Goal: Task Accomplishment & Management: Manage account settings

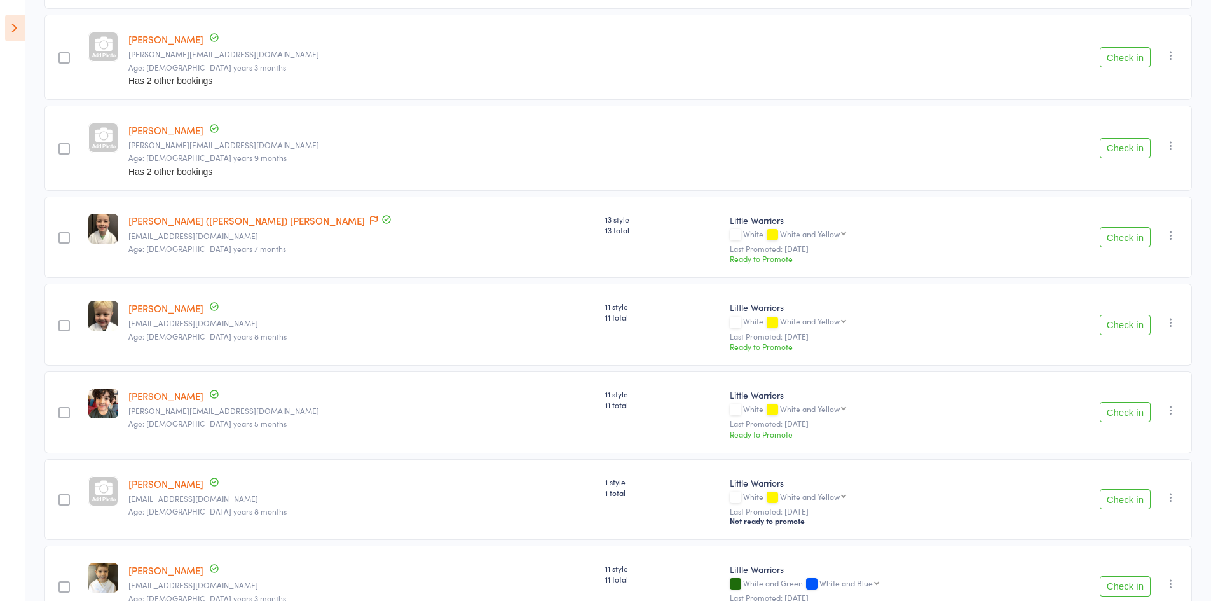
scroll to position [381, 0]
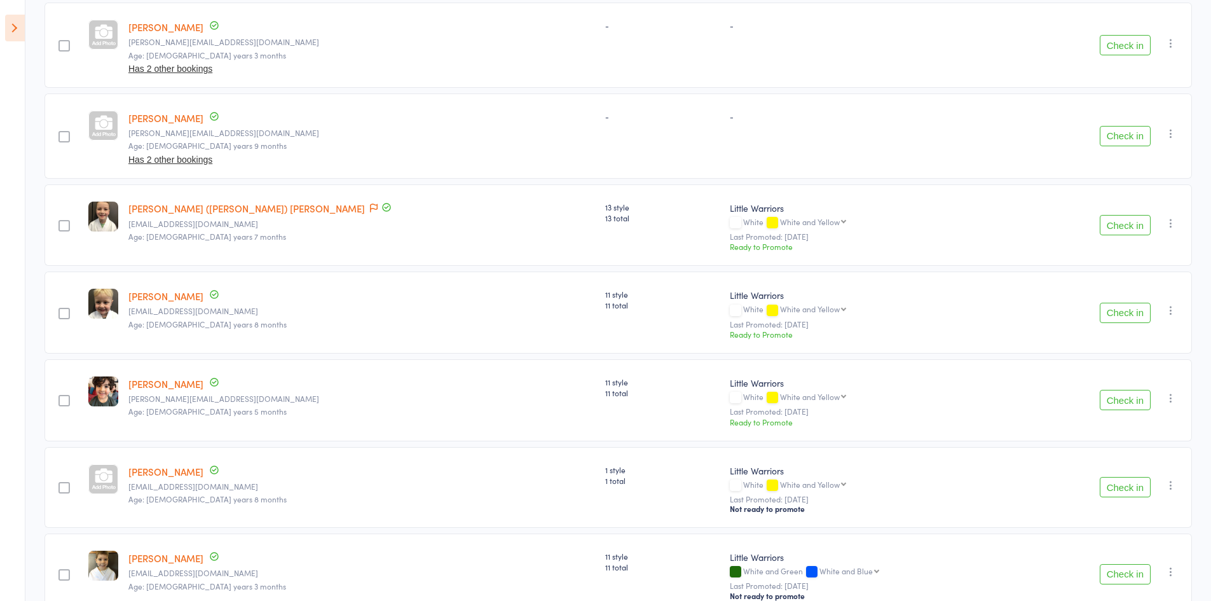
click at [1137, 313] on button "Check in" at bounding box center [1124, 312] width 51 height 20
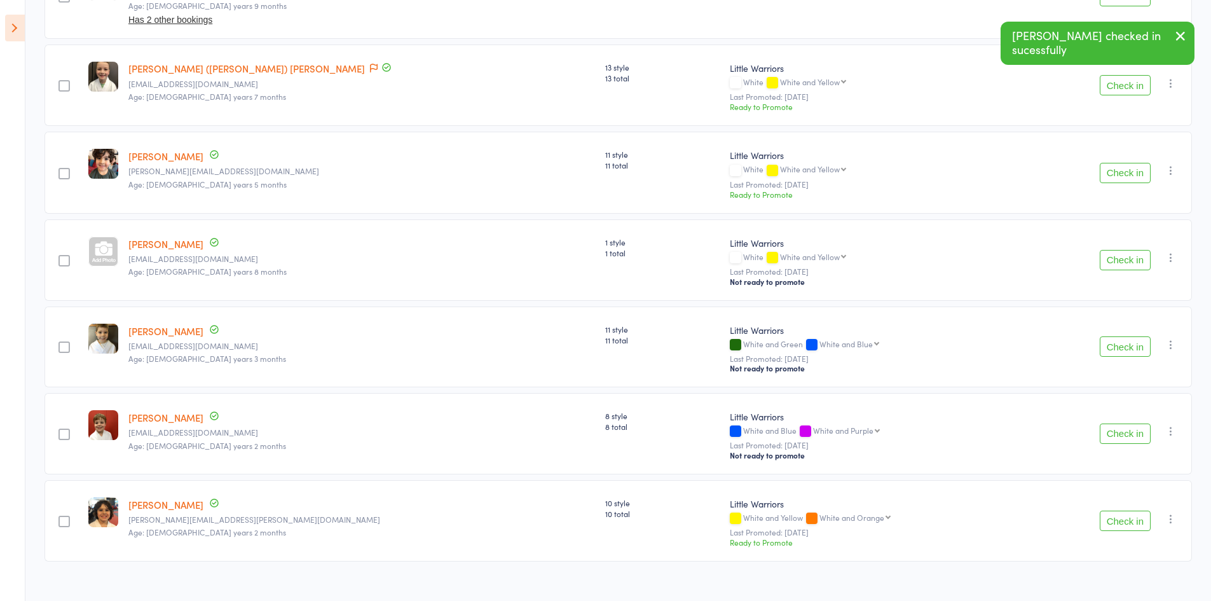
scroll to position [541, 0]
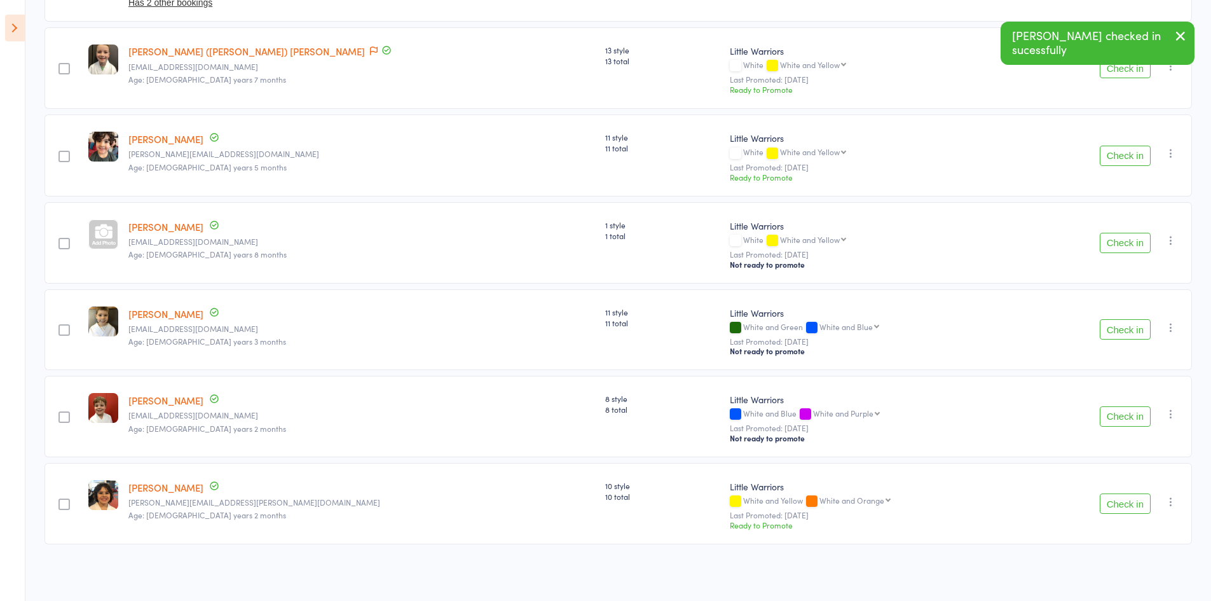
click at [1120, 323] on button "Check in" at bounding box center [1124, 329] width 51 height 20
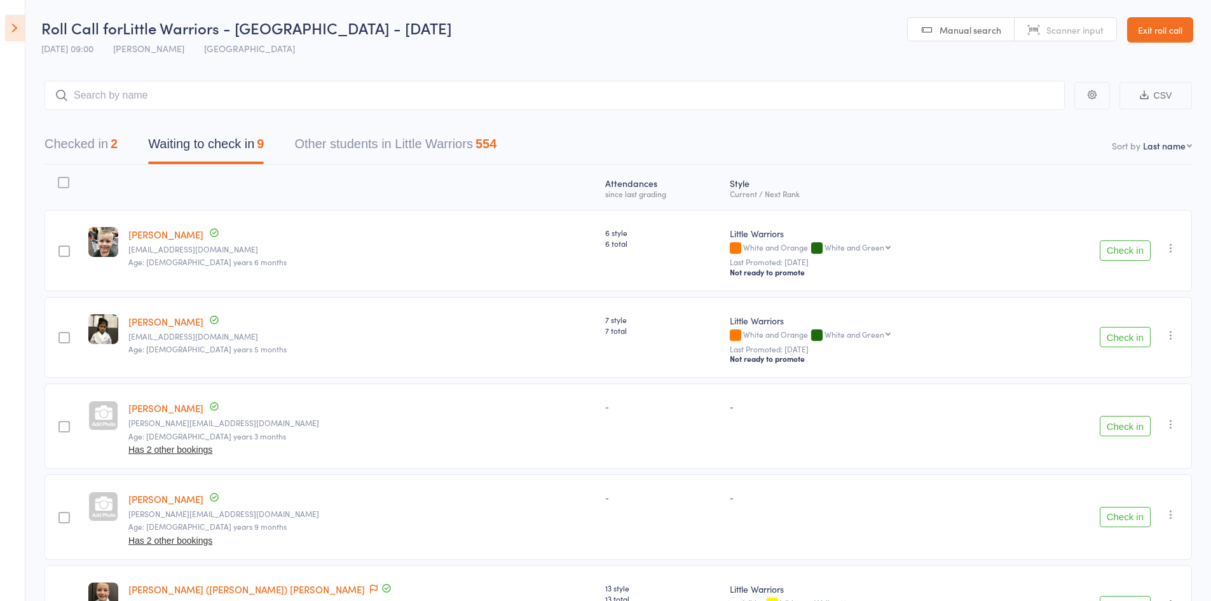
scroll to position [0, 0]
click at [285, 77] on main "CSV Checked in 2 Waiting to check in 9 Other students in Little Warriors 554 So…" at bounding box center [605, 557] width 1211 height 990
click at [303, 115] on div "Checked in 2 Waiting to check in 9 Other students in Little Warriors 554" at bounding box center [617, 138] width 1147 height 55
click at [302, 85] on input "search" at bounding box center [554, 95] width 1020 height 29
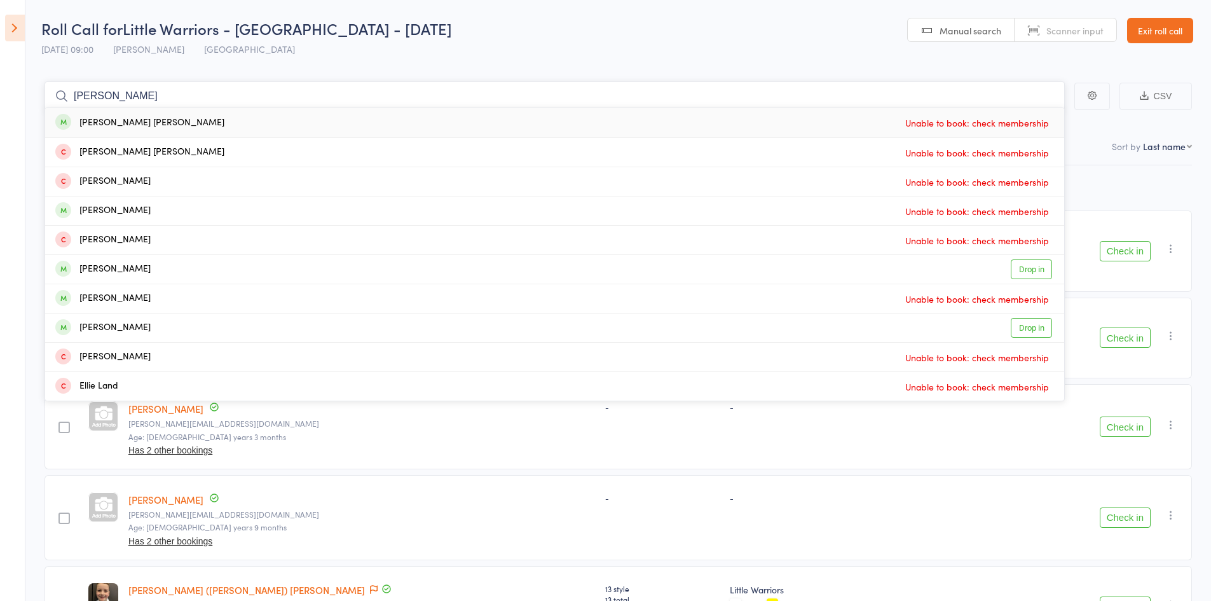
type input "mcfarland"
click at [142, 119] on div "Ryder McFarland" at bounding box center [139, 123] width 169 height 15
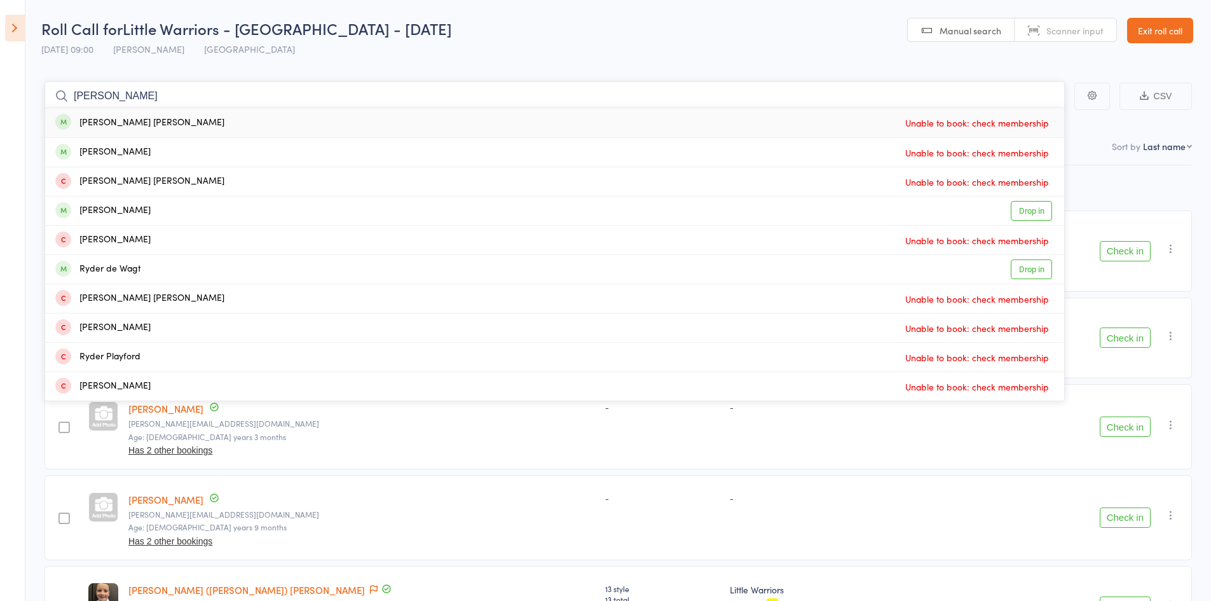
type input "ryder mcfarl"
drag, startPoint x: 975, startPoint y: 119, endPoint x: 538, endPoint y: 12, distance: 450.7
click at [538, 12] on header "Roll Call for Little Warriors - Jamboree Heights - Saturday 13 Sep 09:00 Shane …" at bounding box center [605, 31] width 1211 height 62
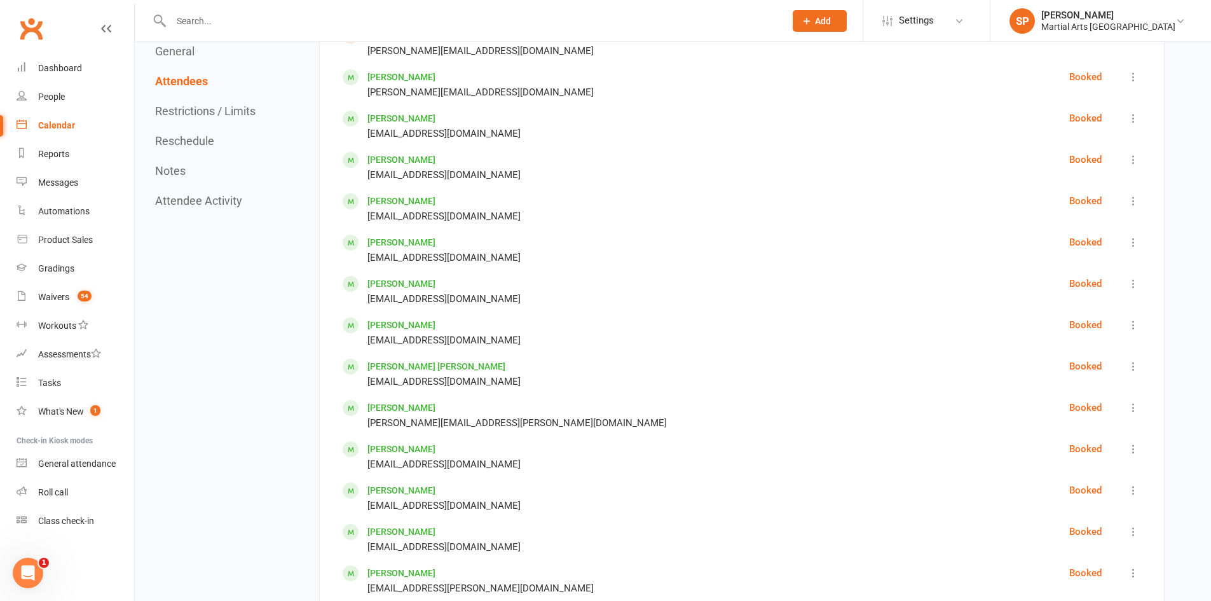
scroll to position [699, 0]
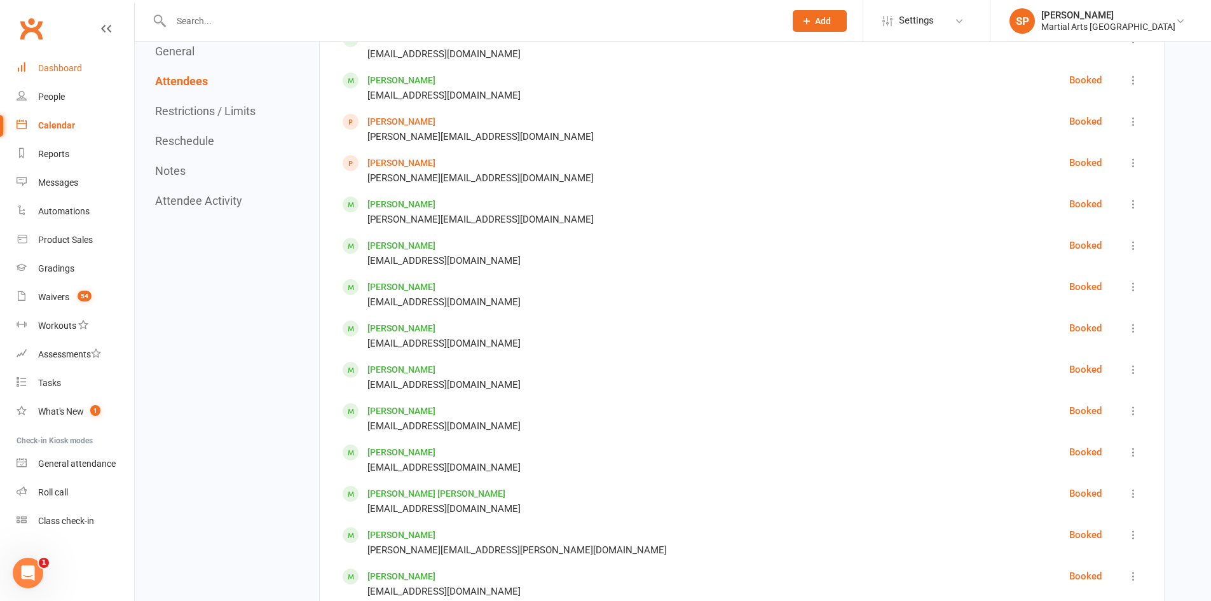
click at [72, 67] on div "Dashboard" at bounding box center [60, 68] width 44 height 10
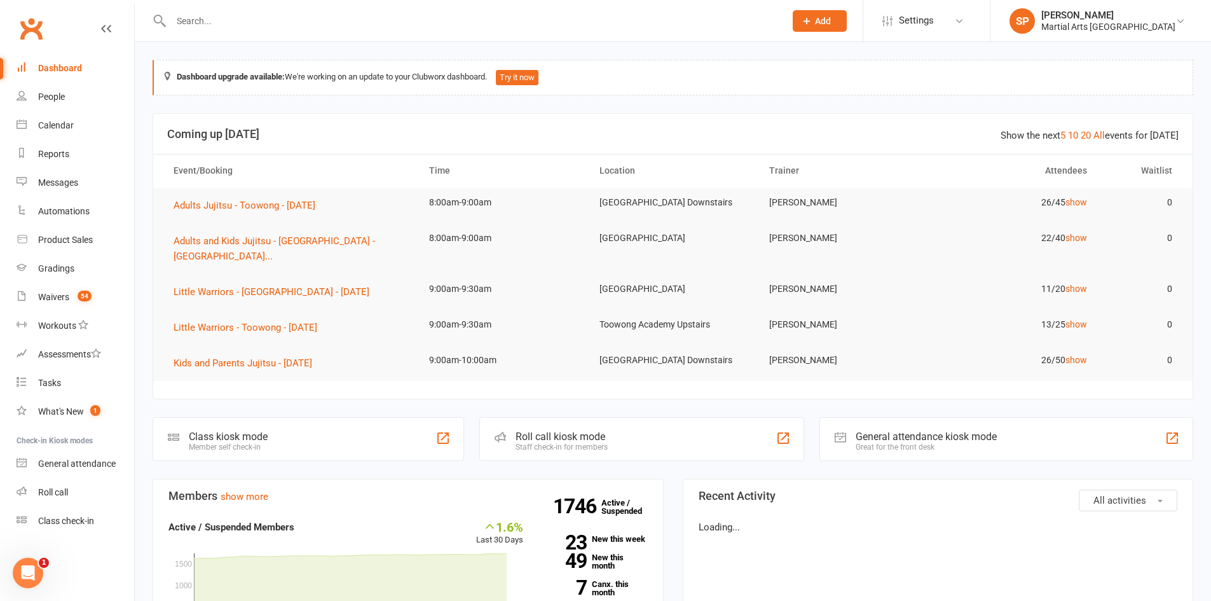
click at [337, 18] on input "text" at bounding box center [471, 21] width 609 height 18
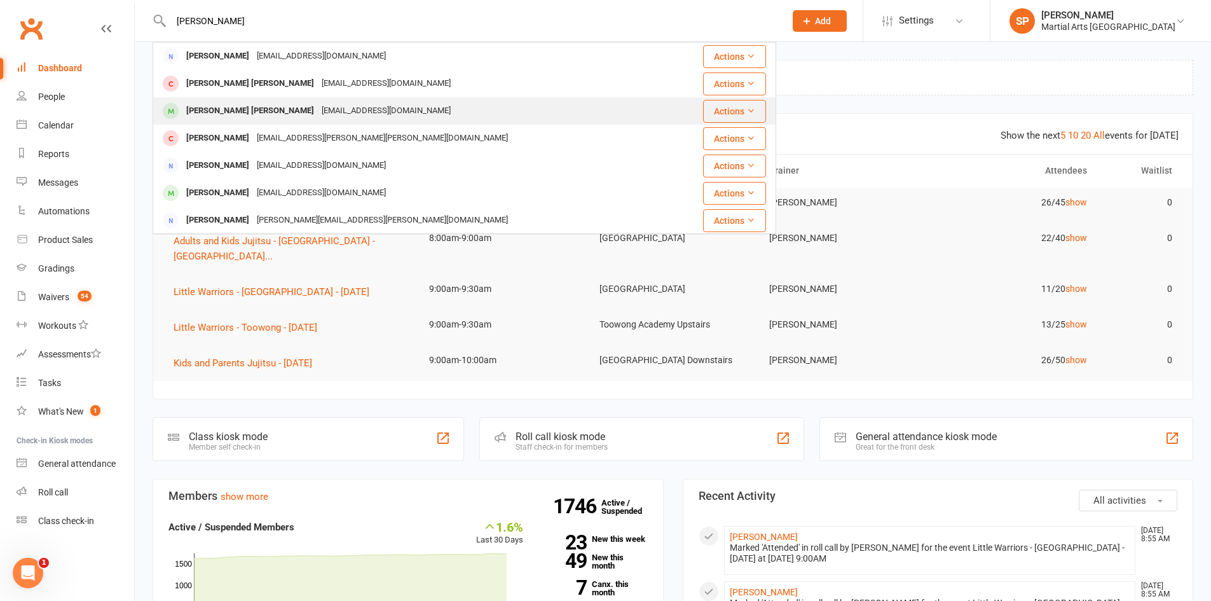
type input "[PERSON_NAME]"
click at [318, 106] on div "zoe_family@hotmail.com" at bounding box center [386, 111] width 137 height 18
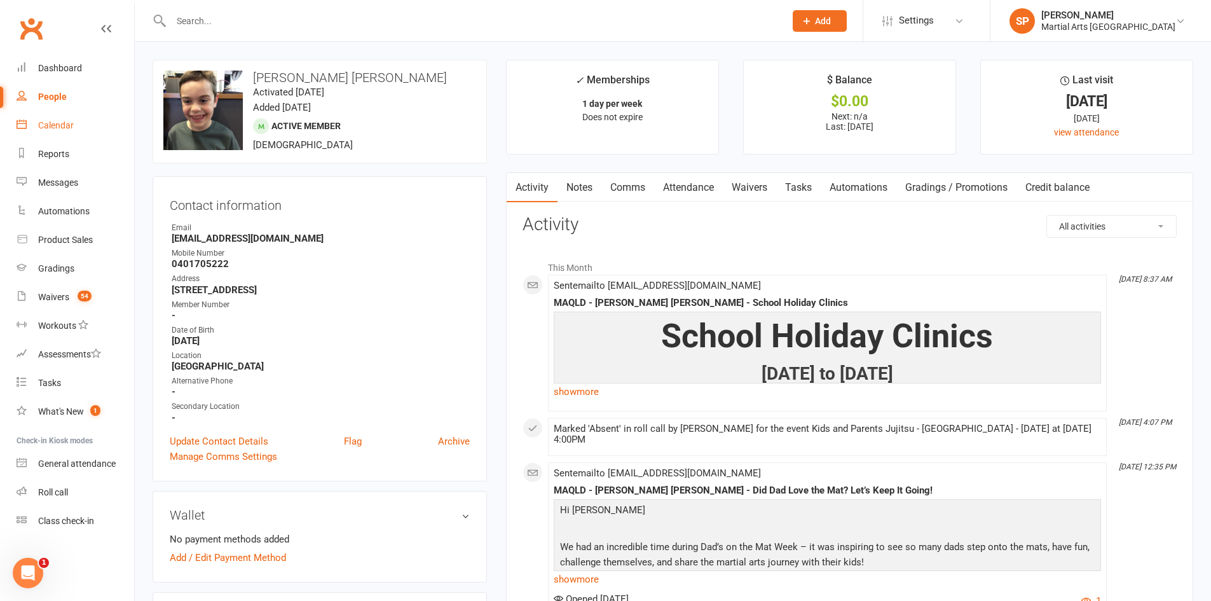
click at [78, 124] on link "Calendar" at bounding box center [76, 125] width 118 height 29
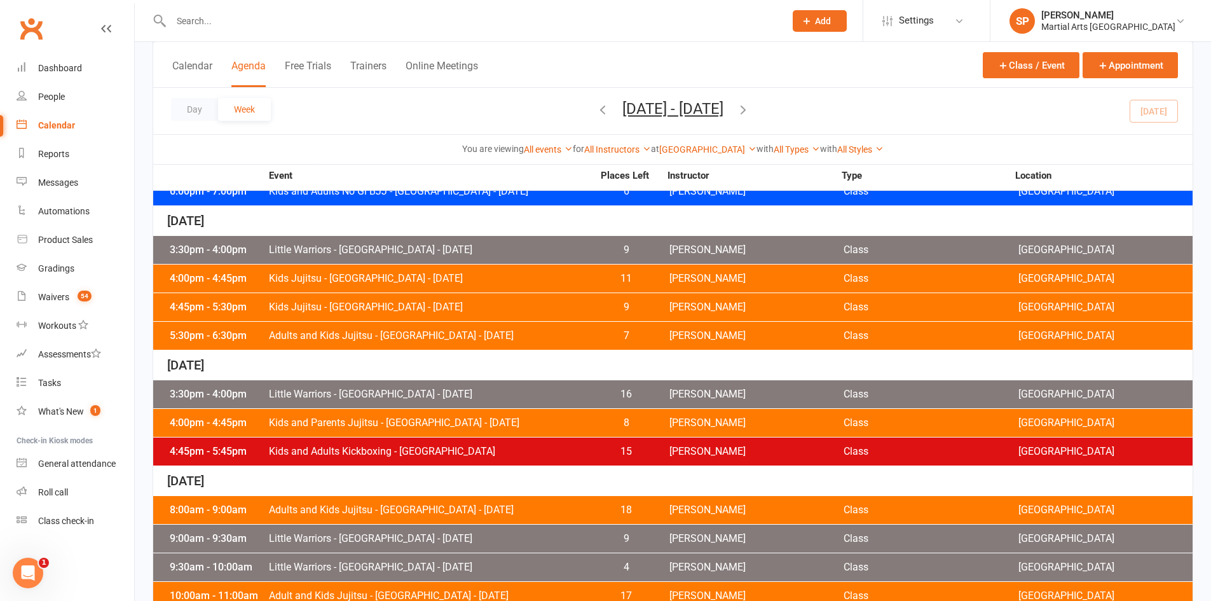
scroll to position [593, 0]
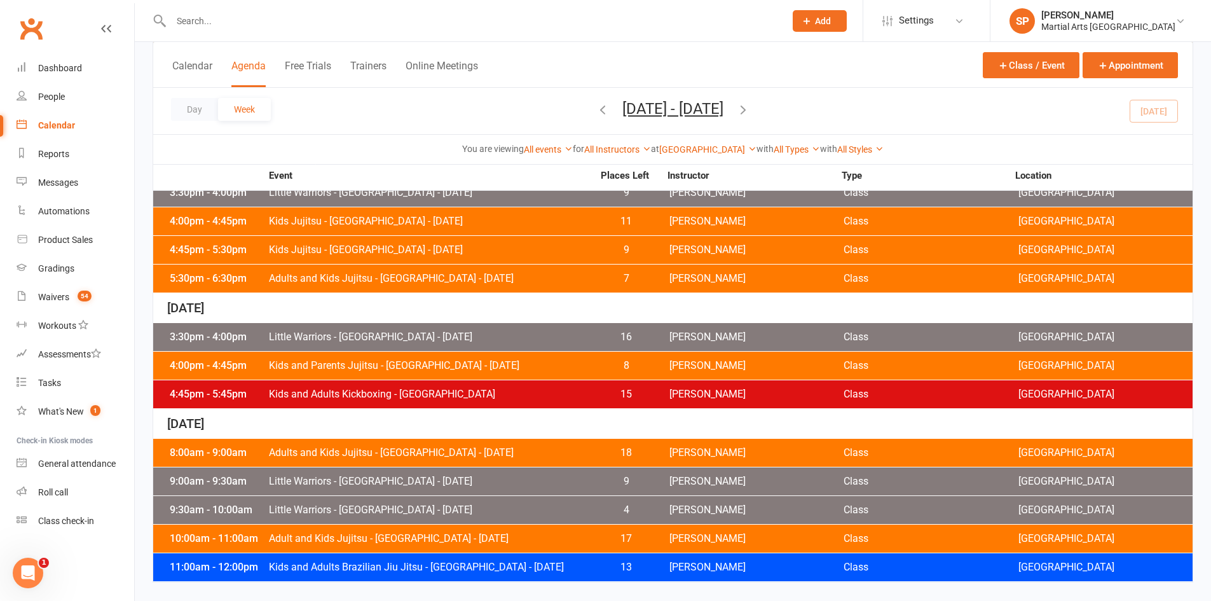
click at [402, 483] on span "Little Warriors - [GEOGRAPHIC_DATA] - [DATE]" at bounding box center [430, 481] width 325 height 10
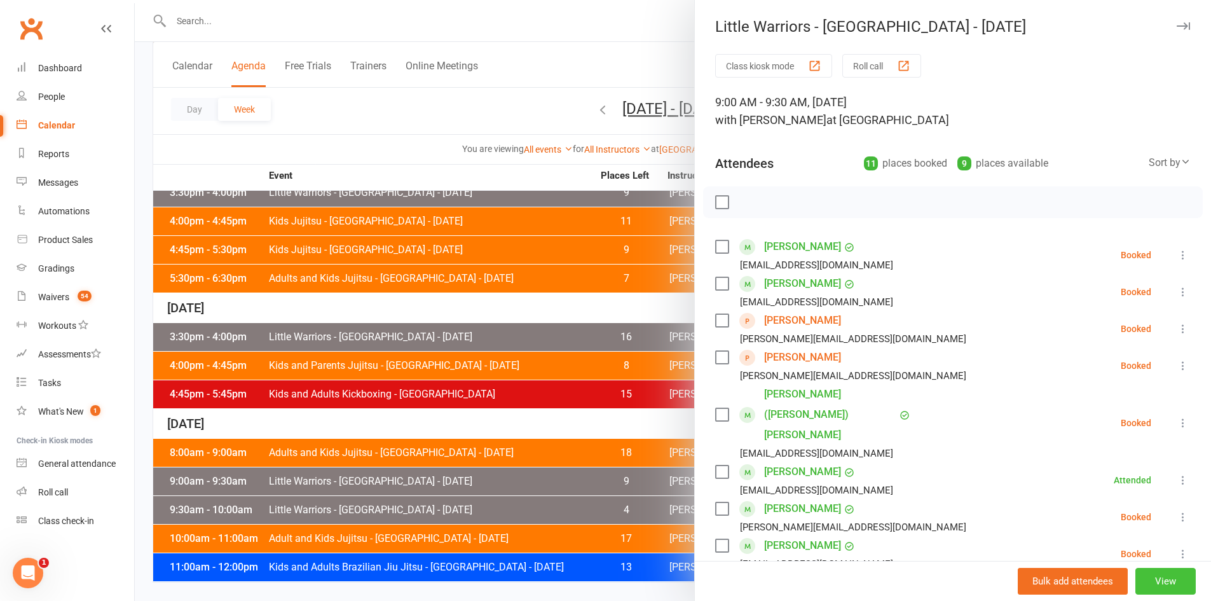
click at [1171, 578] on button "View" at bounding box center [1165, 580] width 60 height 27
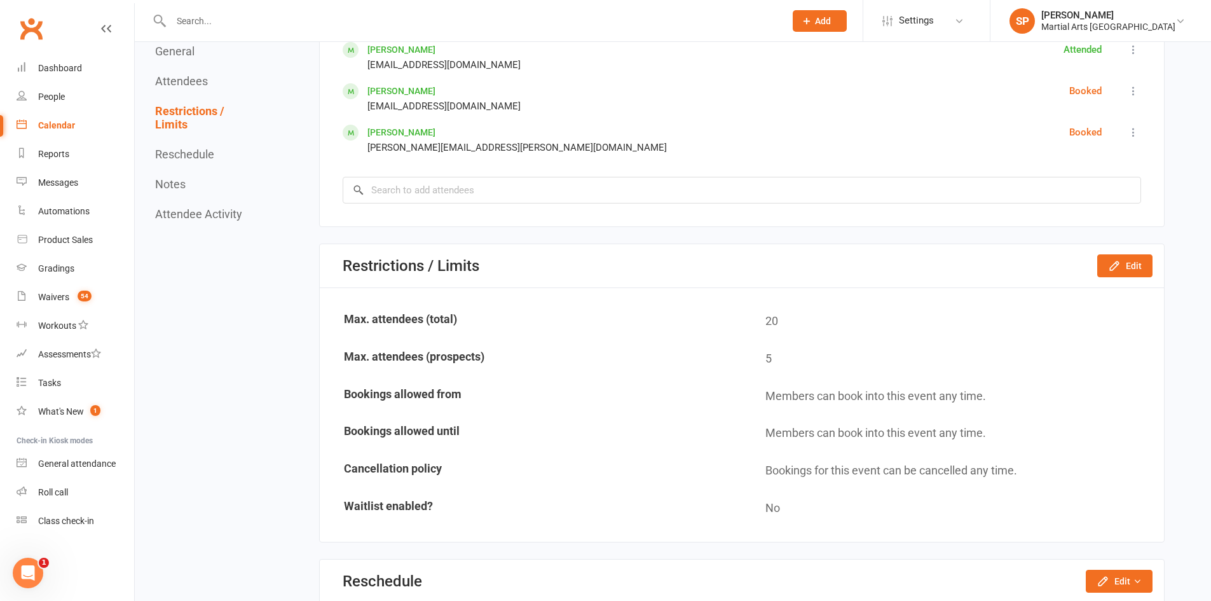
scroll to position [953, 0]
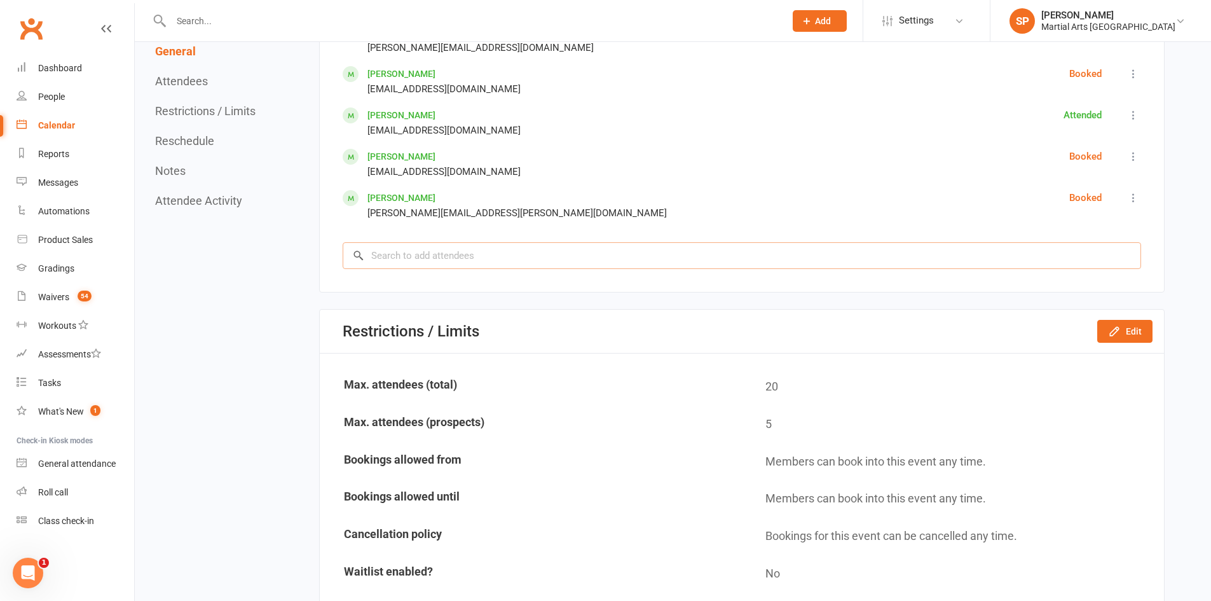
click at [449, 261] on input "search" at bounding box center [742, 255] width 798 height 27
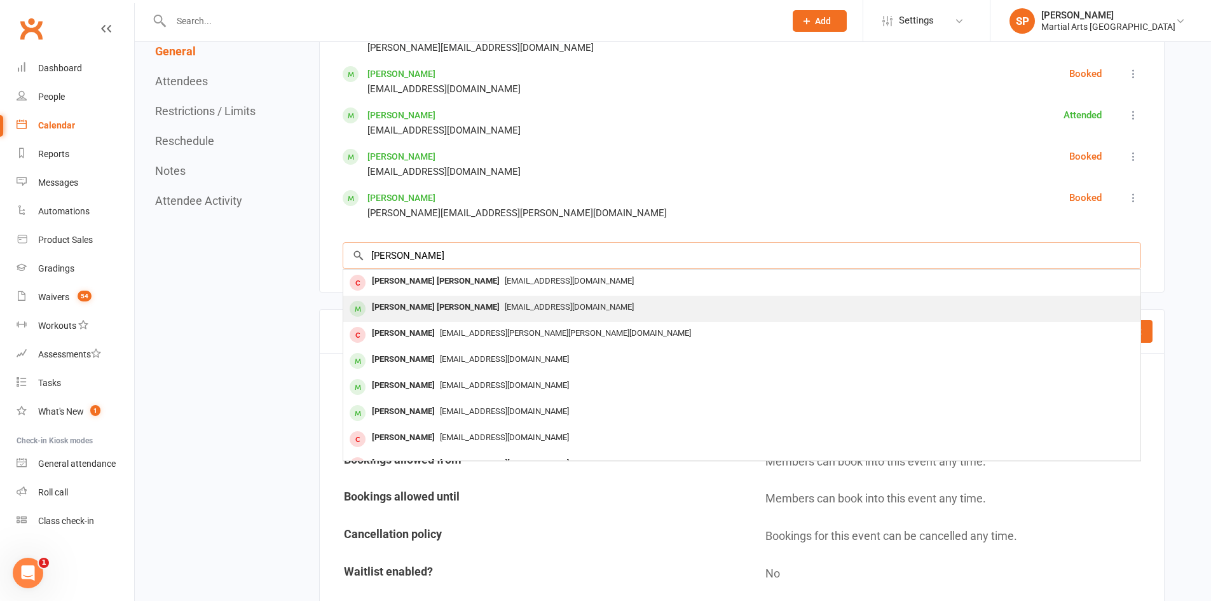
type input "[PERSON_NAME]"
click at [426, 299] on div "[PERSON_NAME] [PERSON_NAME]" at bounding box center [436, 307] width 138 height 18
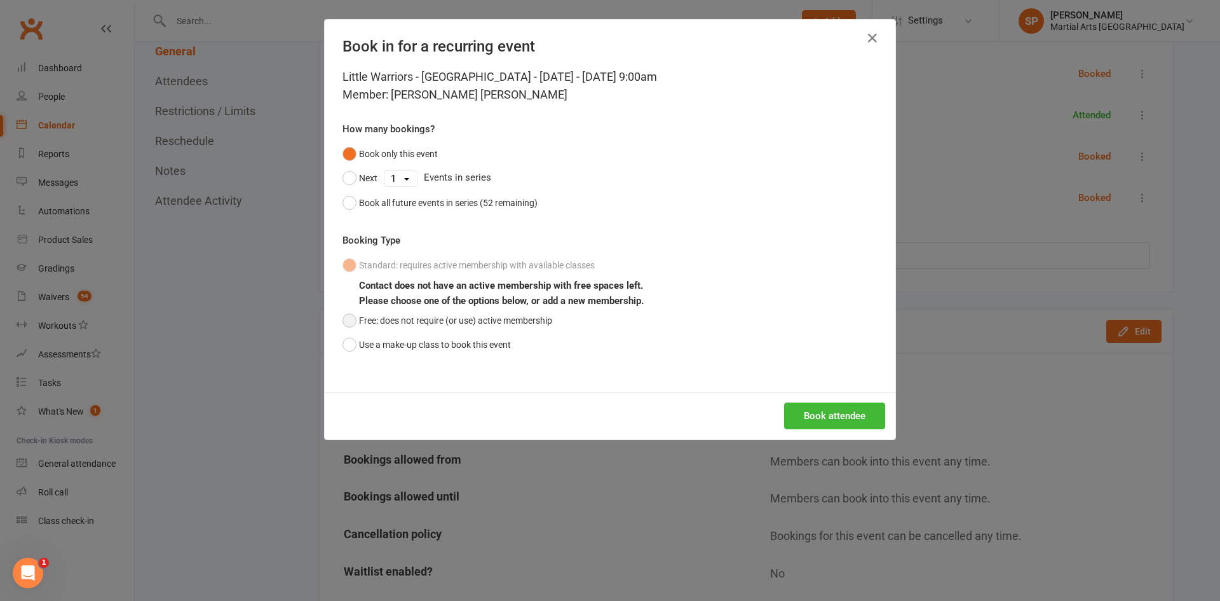
click at [491, 322] on button "Free: does not require (or use) active membership" at bounding box center [448, 320] width 210 height 24
click at [479, 348] on button "Use a make-up class to book this event" at bounding box center [427, 344] width 168 height 24
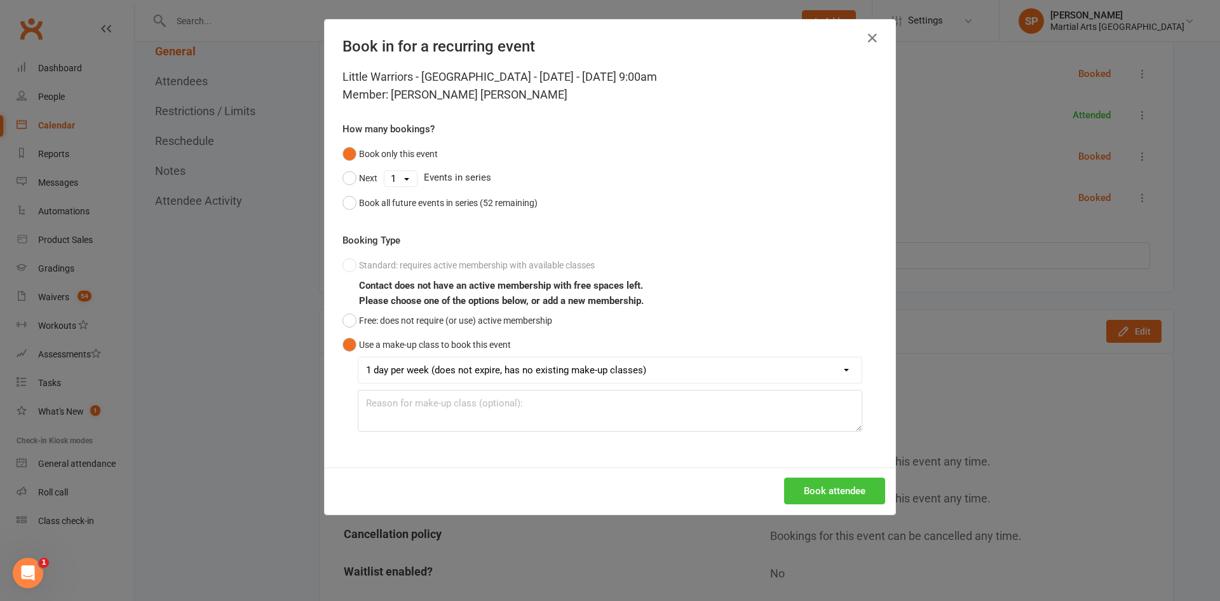
click at [837, 497] on button "Book attendee" at bounding box center [834, 490] width 101 height 27
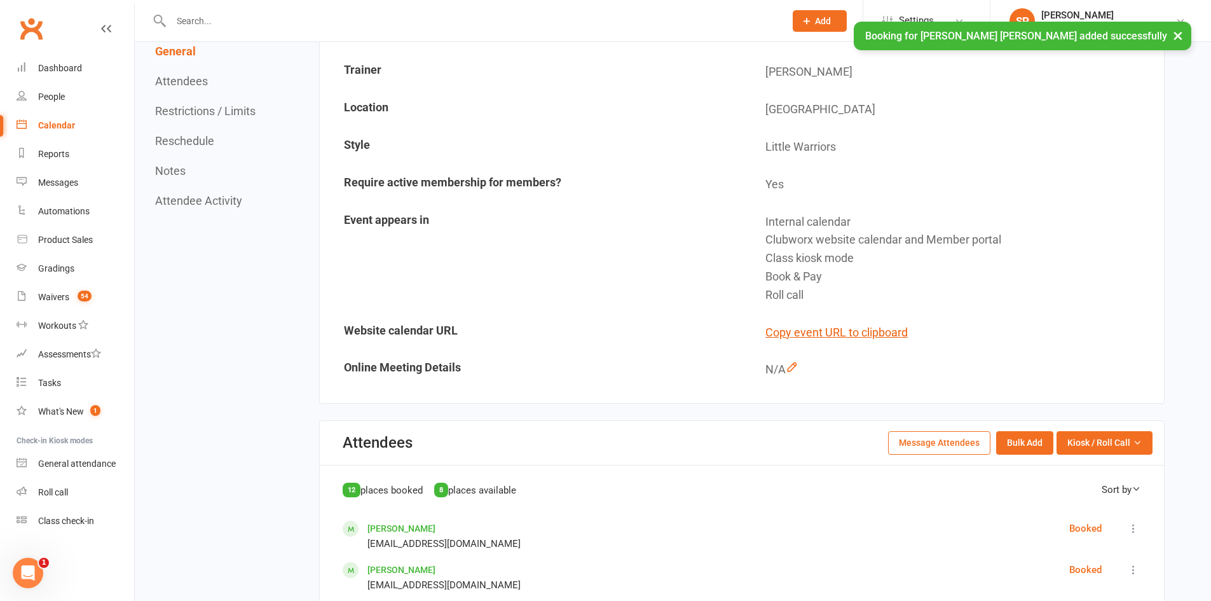
scroll to position [191, 0]
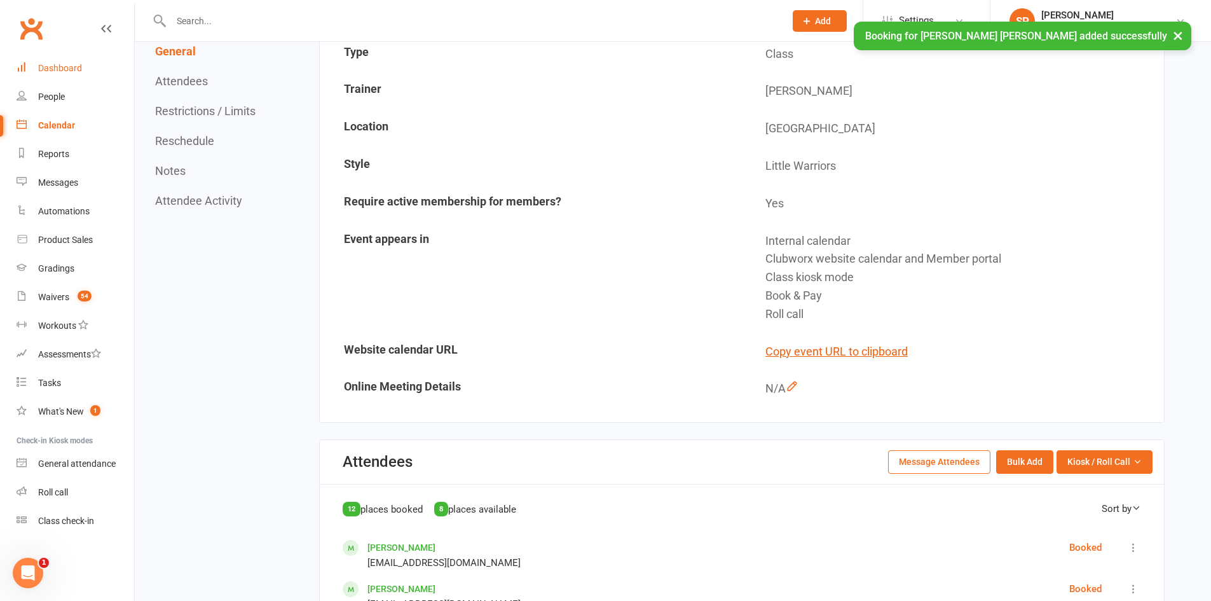
click at [41, 79] on link "Dashboard" at bounding box center [76, 68] width 118 height 29
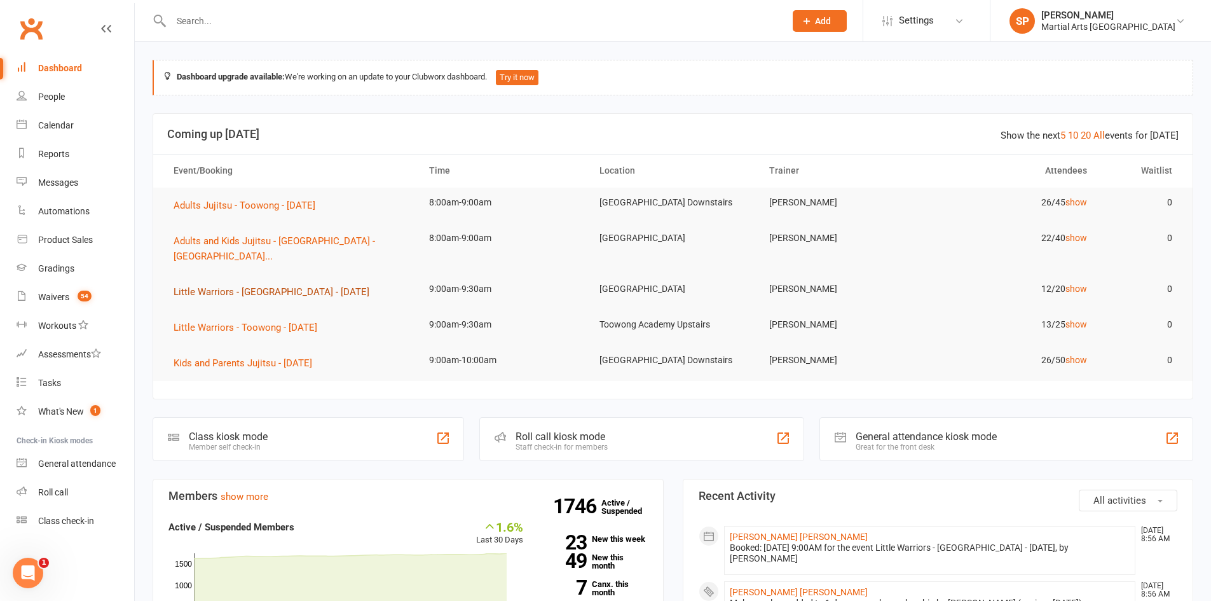
click at [320, 286] on span "Little Warriors - [GEOGRAPHIC_DATA] - [DATE]" at bounding box center [271, 291] width 196 height 11
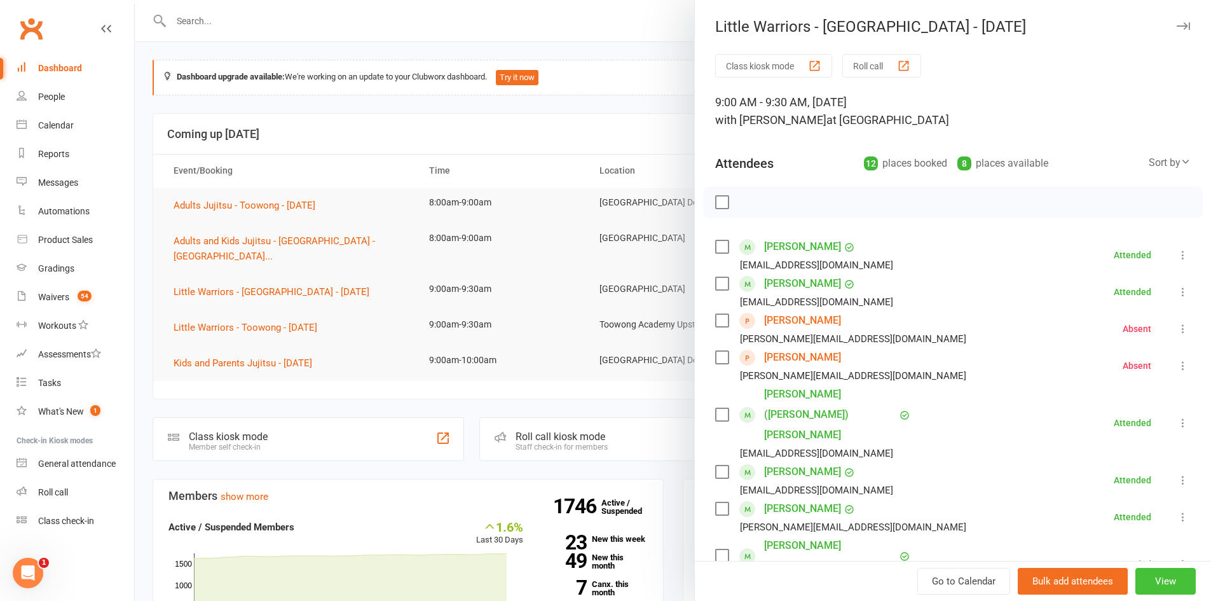
click at [1135, 574] on button "View" at bounding box center [1165, 580] width 60 height 27
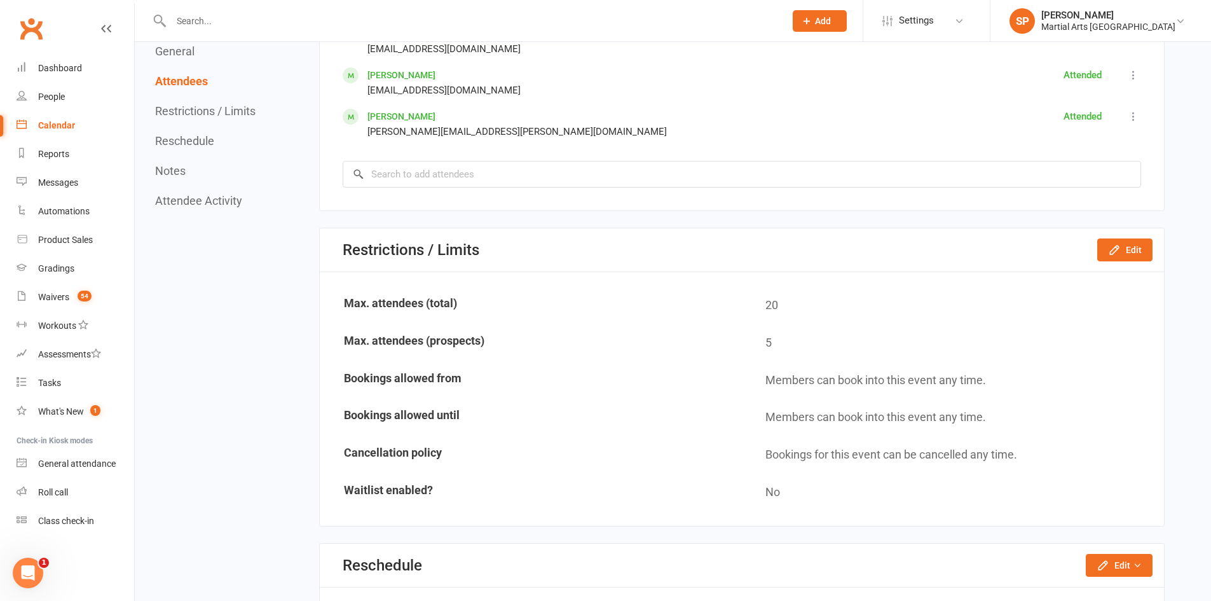
scroll to position [1144, 0]
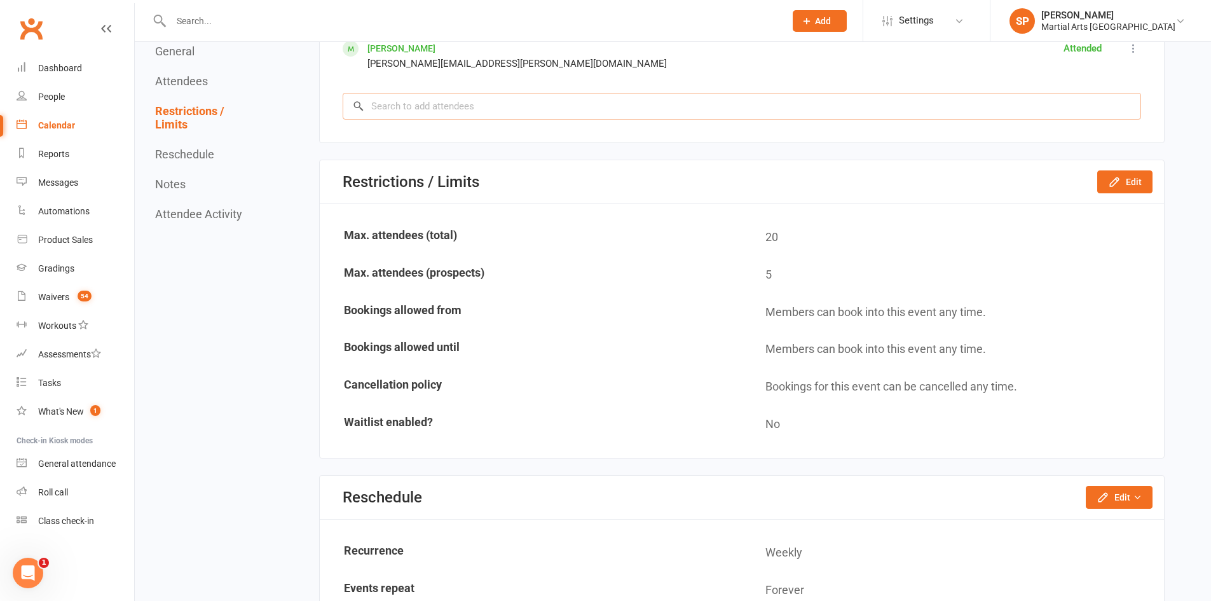
click at [412, 93] on input "search" at bounding box center [742, 106] width 798 height 27
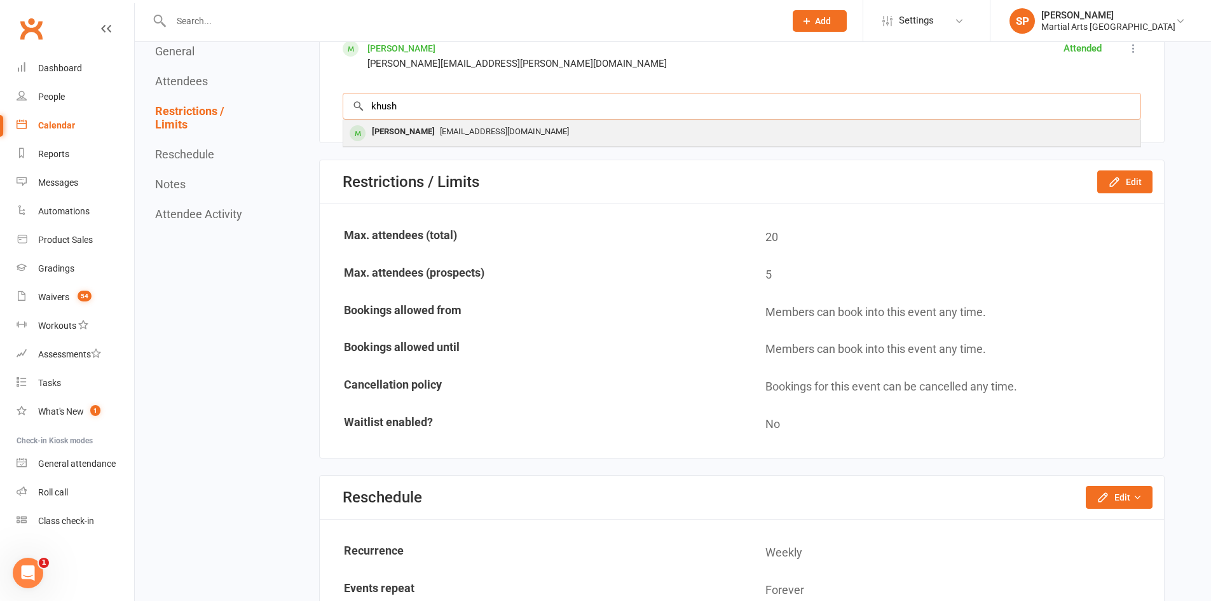
type input "khush"
click at [440, 130] on span "[EMAIL_ADDRESS][DOMAIN_NAME]" at bounding box center [504, 131] width 129 height 10
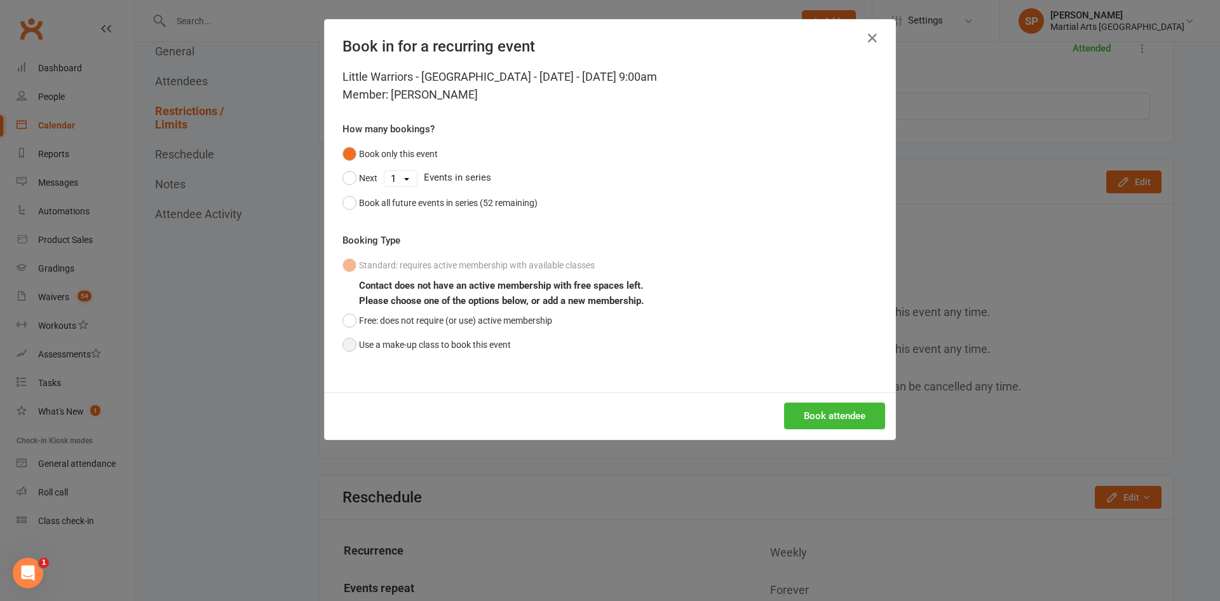
click at [446, 350] on button "Use a make-up class to book this event" at bounding box center [427, 344] width 168 height 24
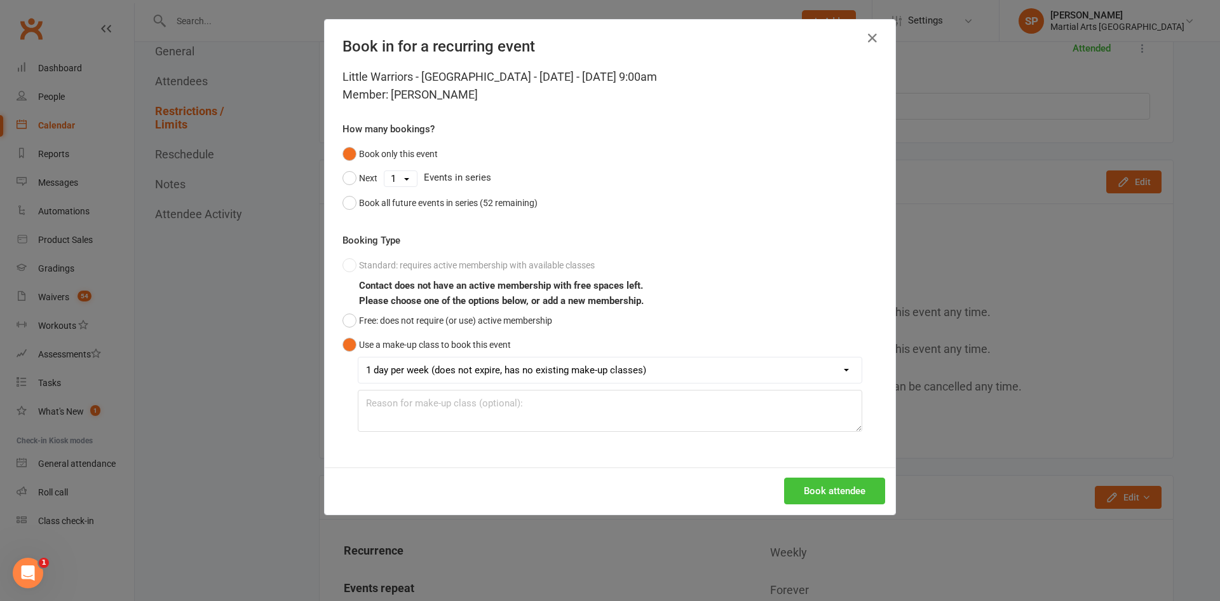
click at [805, 492] on button "Book attendee" at bounding box center [834, 490] width 101 height 27
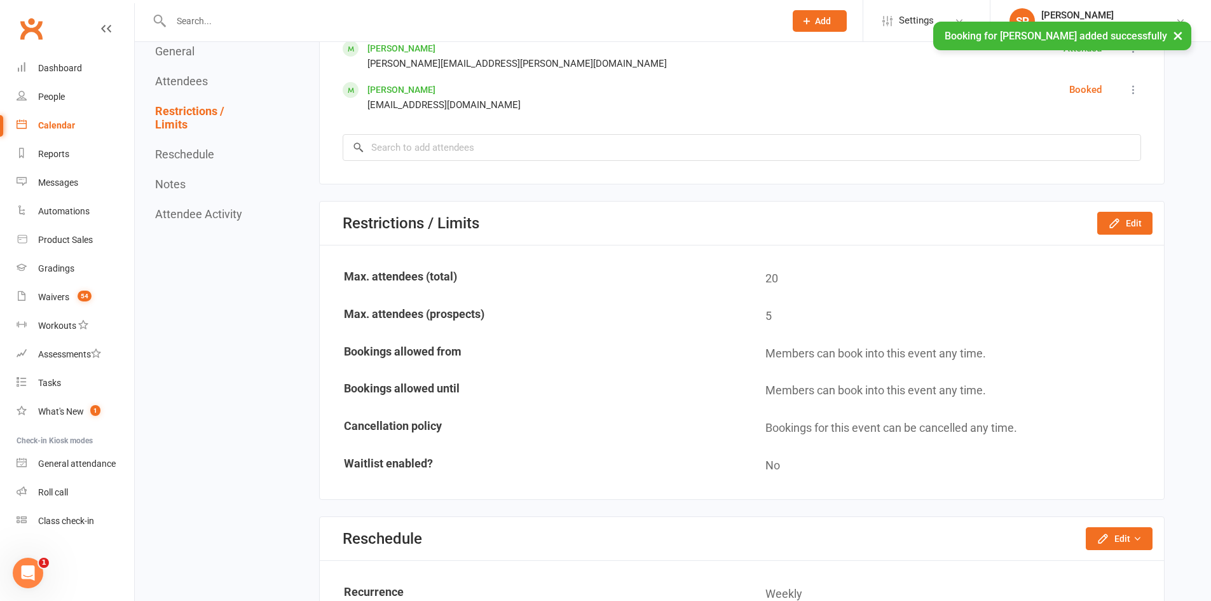
click at [1137, 85] on icon at bounding box center [1133, 89] width 13 height 13
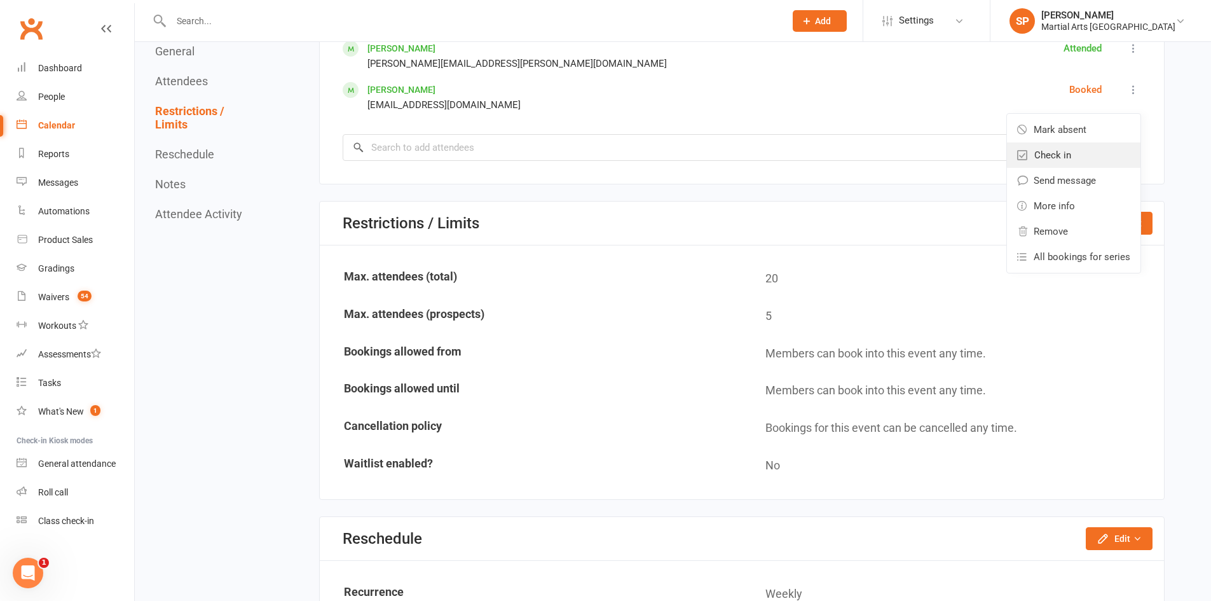
click at [1036, 156] on span "Check in" at bounding box center [1052, 154] width 37 height 15
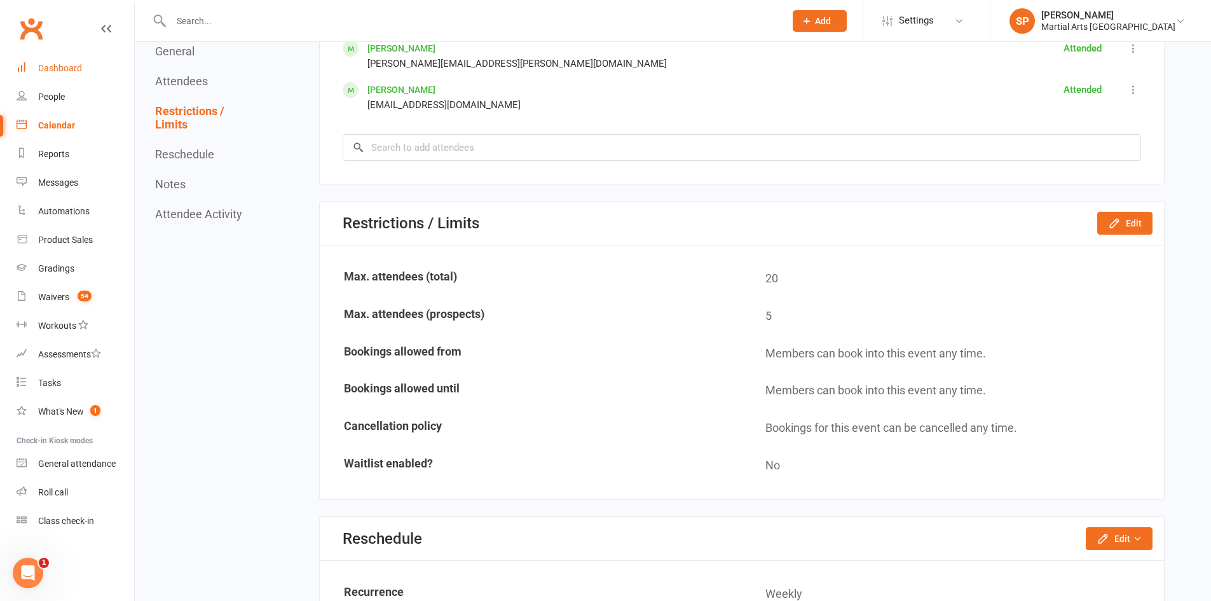
click at [74, 64] on div "Dashboard" at bounding box center [60, 68] width 44 height 10
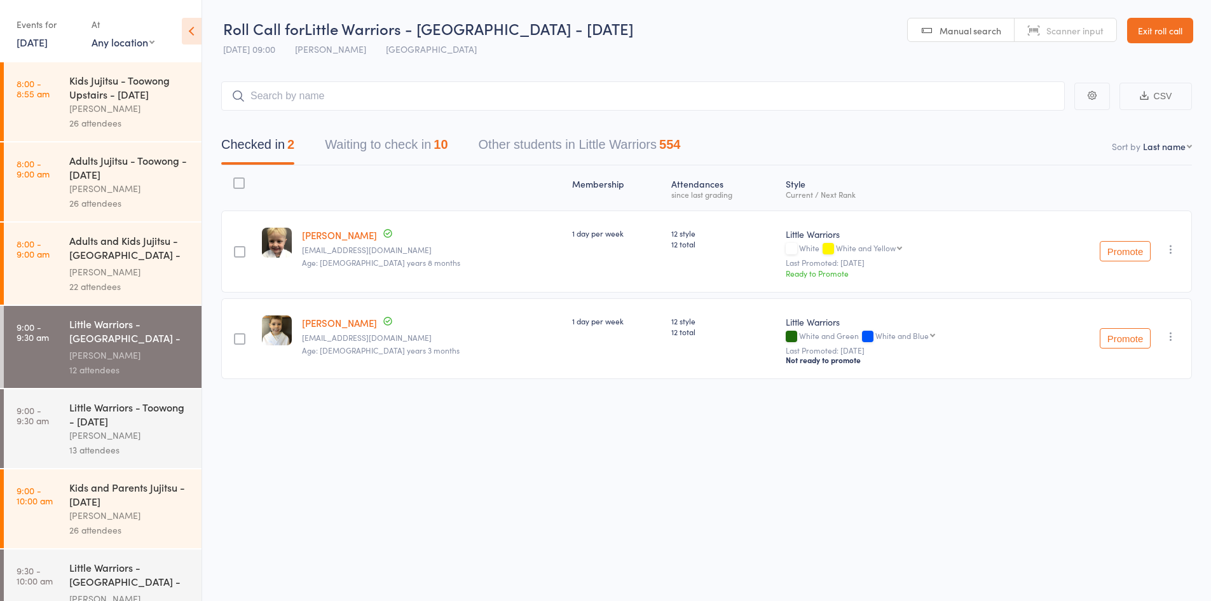
click at [196, 36] on icon at bounding box center [192, 31] width 20 height 27
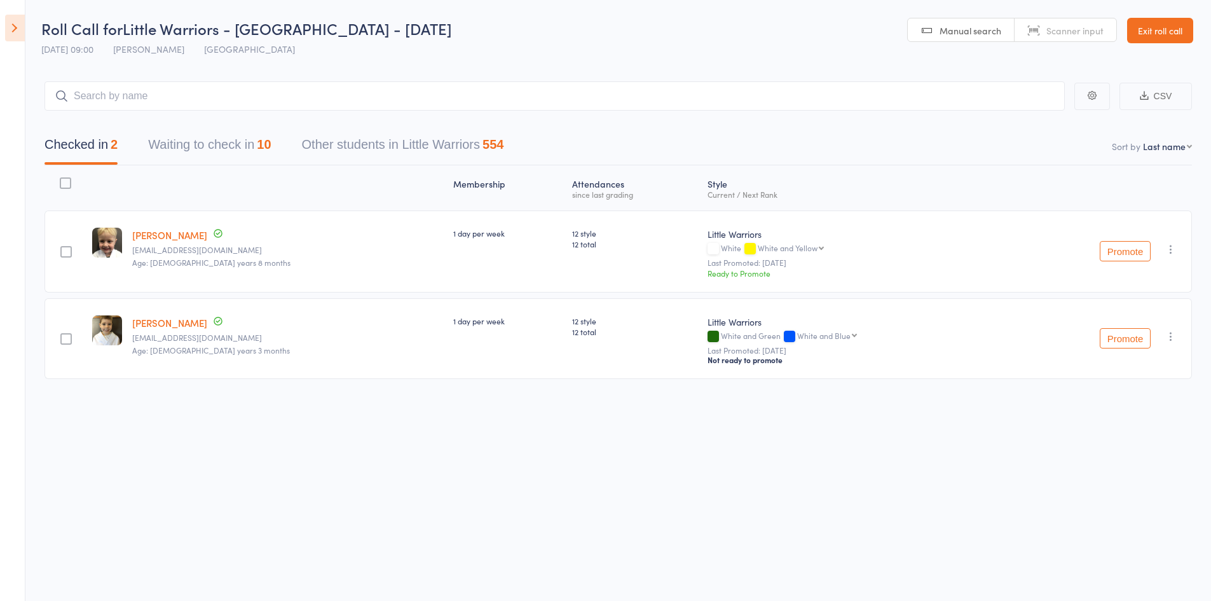
click at [203, 137] on button "Waiting to check in 10" at bounding box center [209, 148] width 123 height 34
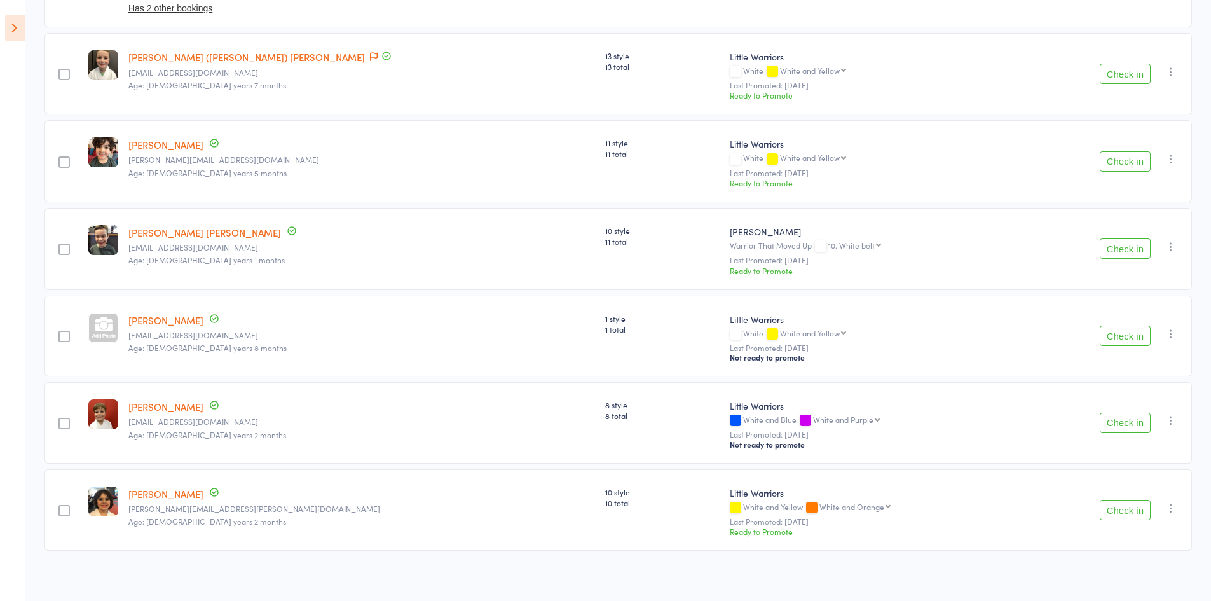
scroll to position [541, 0]
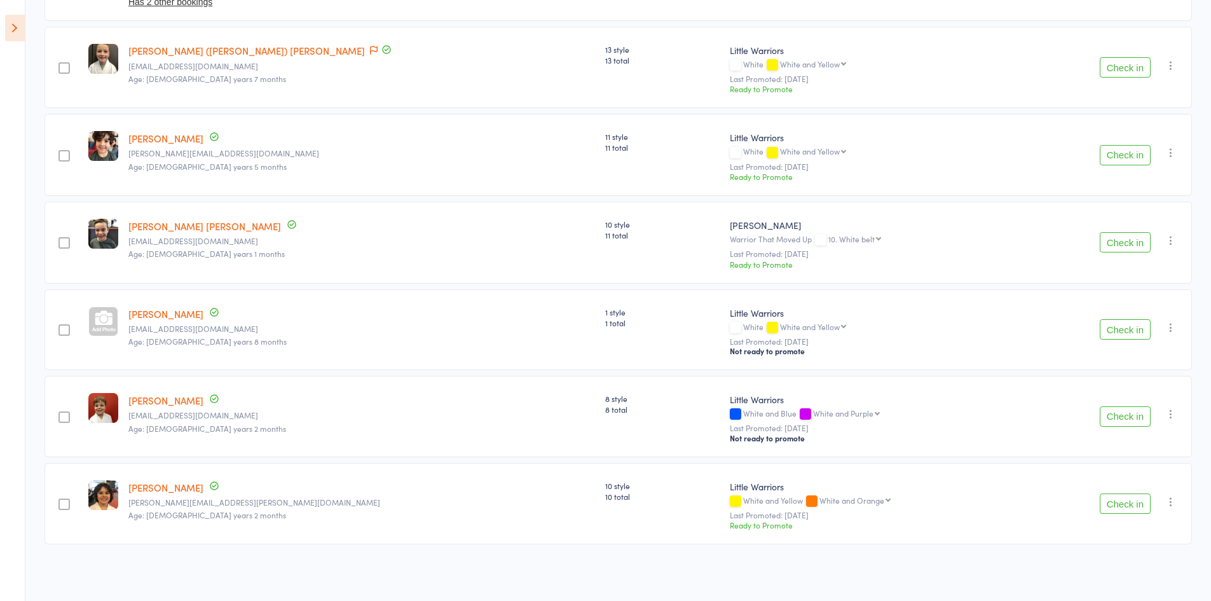
click at [1122, 240] on button "Check in" at bounding box center [1124, 242] width 51 height 20
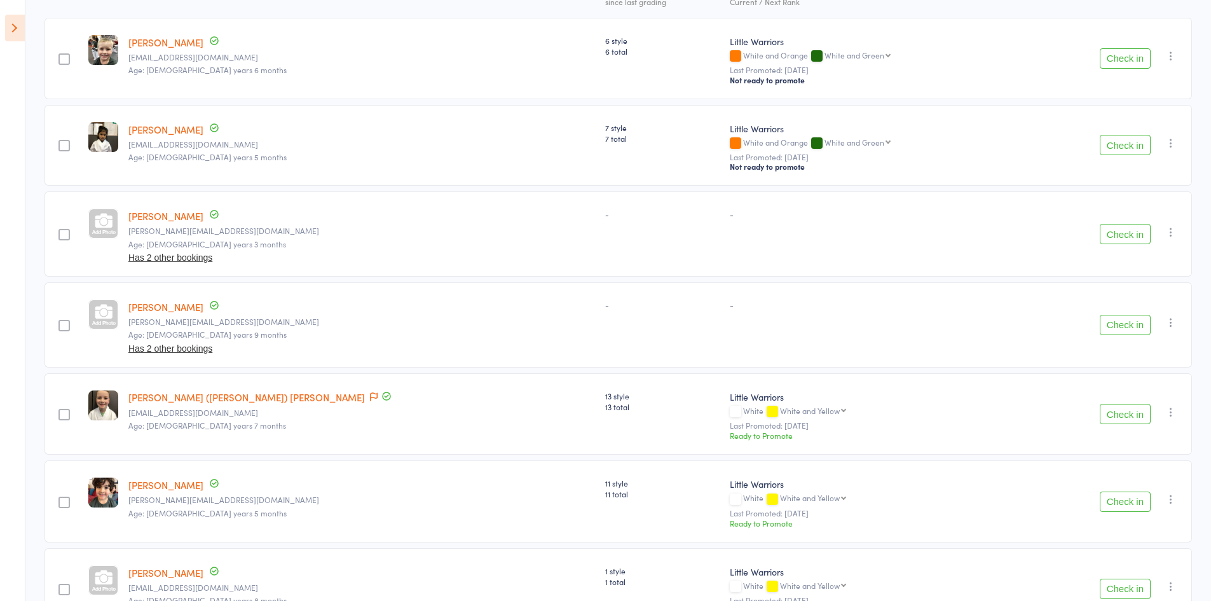
scroll to position [200, 0]
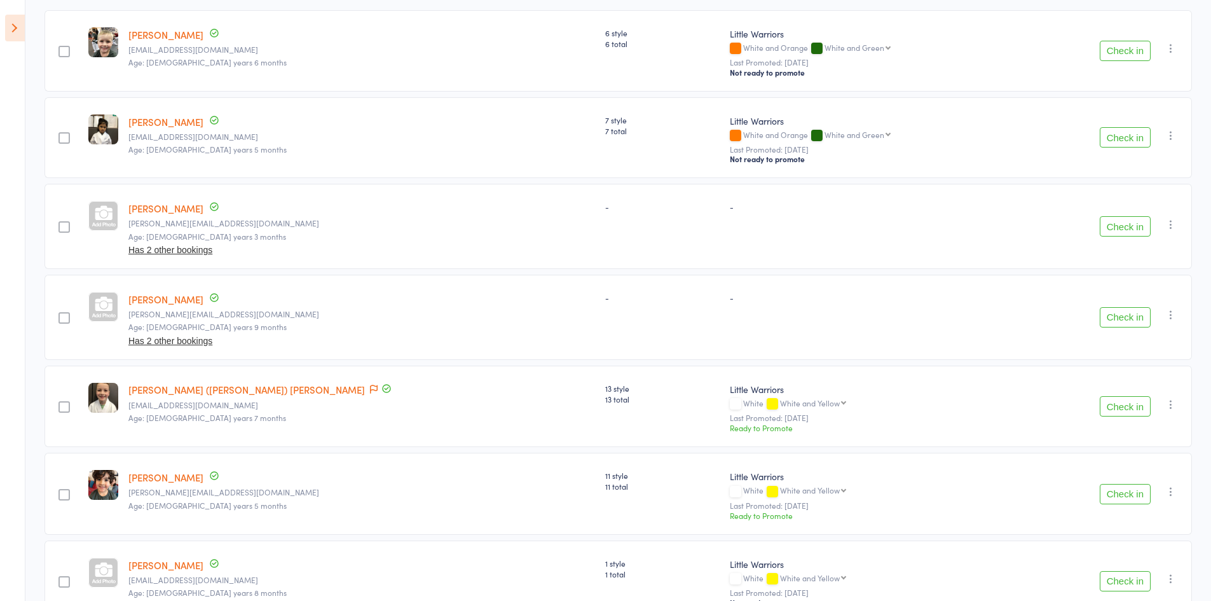
click at [1138, 411] on button "Check in" at bounding box center [1124, 406] width 51 height 20
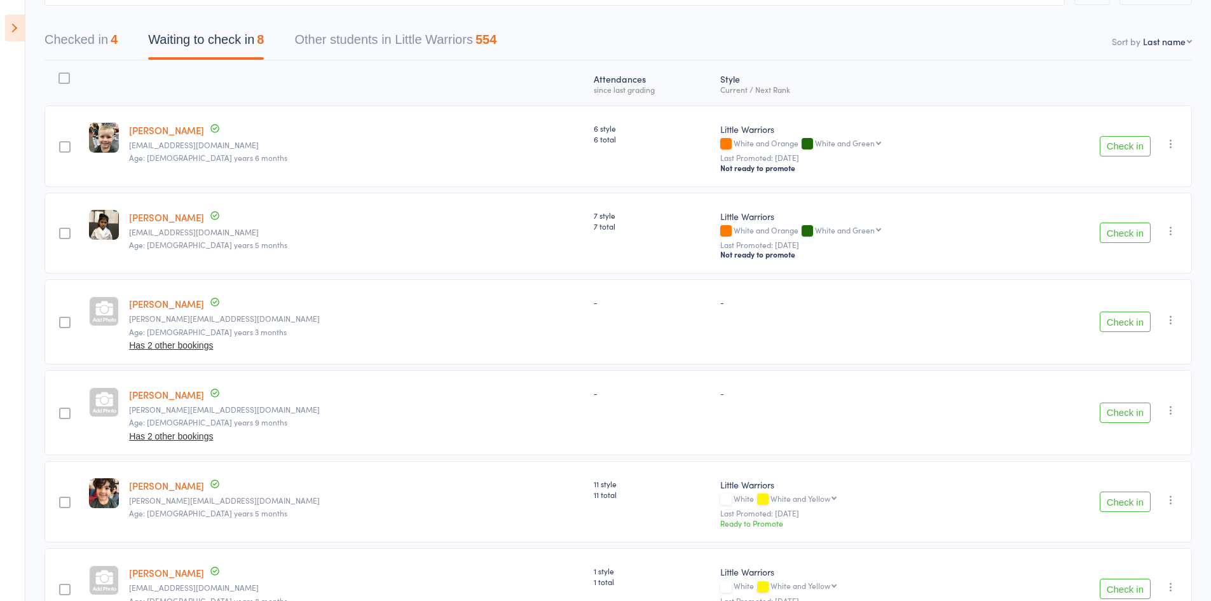
scroll to position [73, 0]
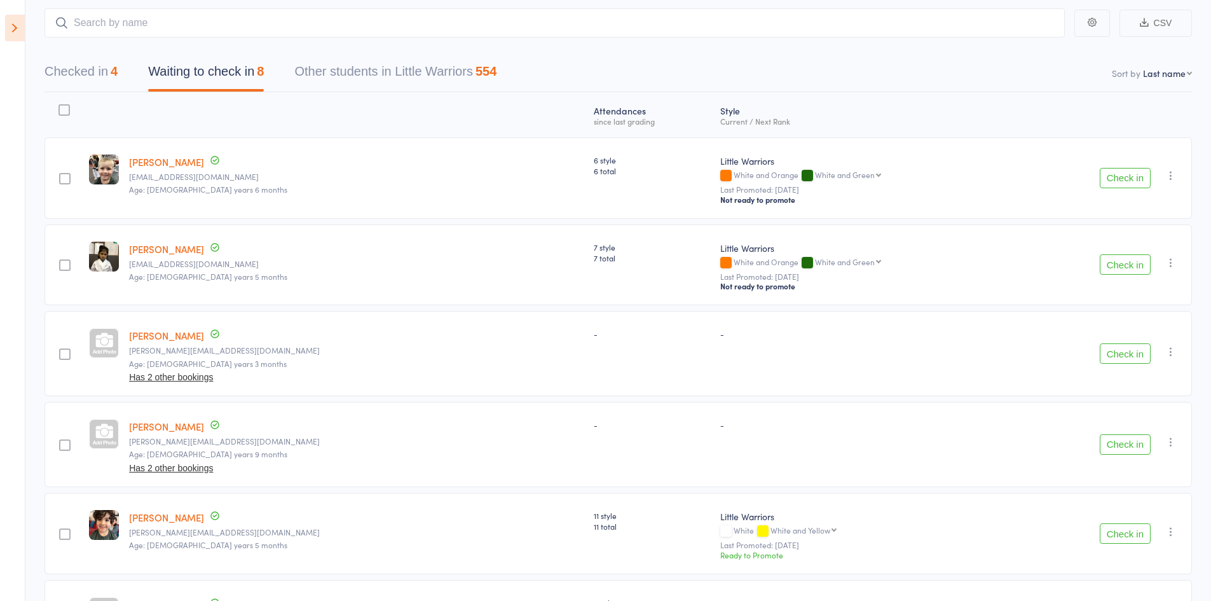
click at [1174, 348] on icon "button" at bounding box center [1170, 351] width 13 height 13
click at [1134, 481] on li "Mark absent" at bounding box center [1125, 478] width 105 height 17
click at [1167, 445] on icon "button" at bounding box center [1170, 441] width 13 height 13
click at [1131, 569] on li "Mark absent" at bounding box center [1125, 568] width 105 height 17
click at [99, 71] on button "Checked in 4" at bounding box center [80, 75] width 73 height 34
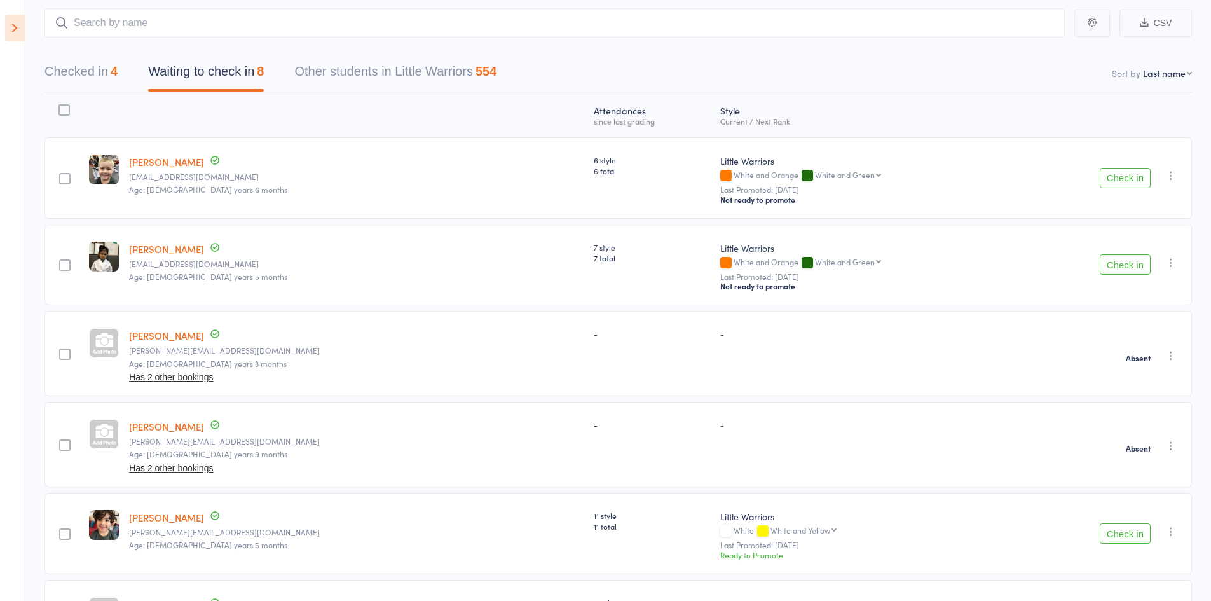
scroll to position [10, 0]
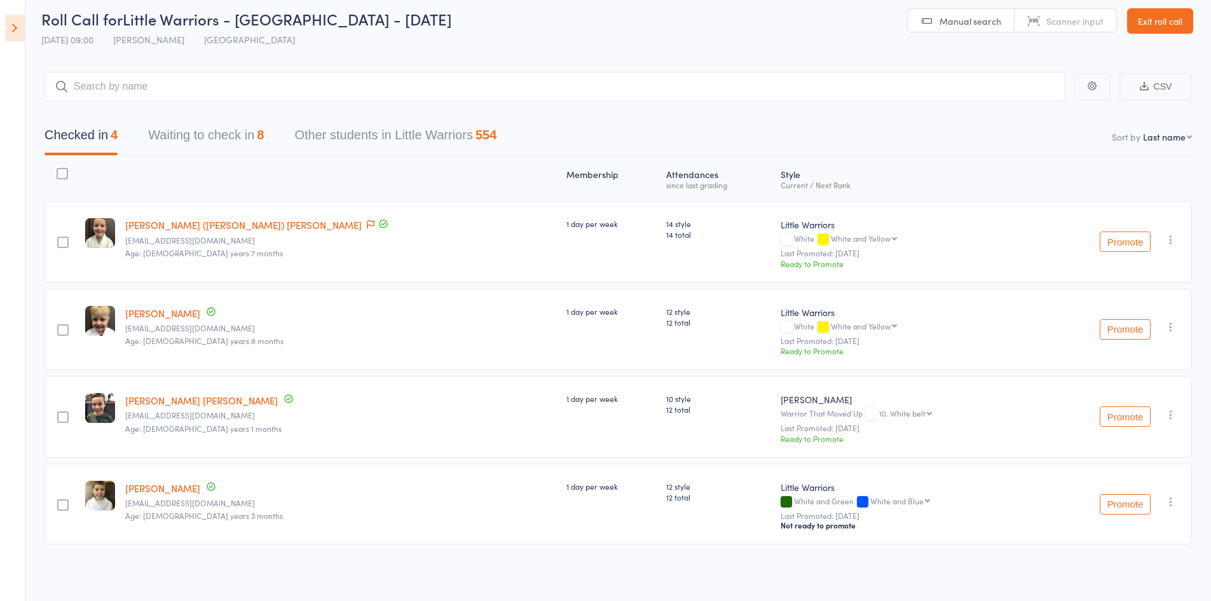
click at [247, 135] on button "Waiting to check in 8" at bounding box center [206, 138] width 116 height 34
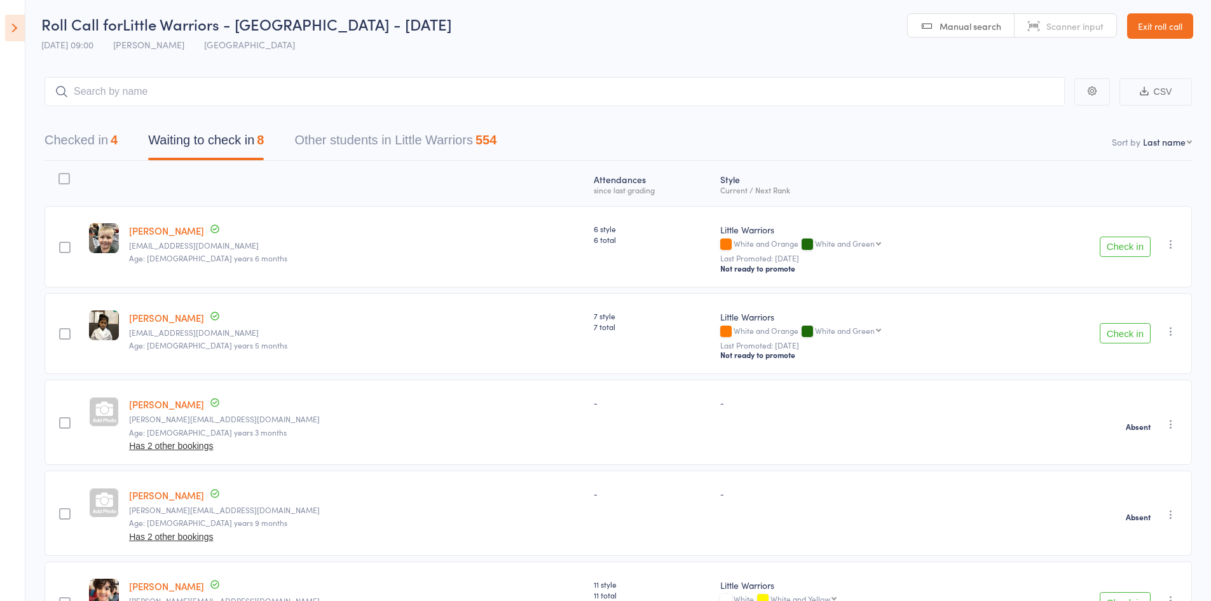
scroll to position [0, 0]
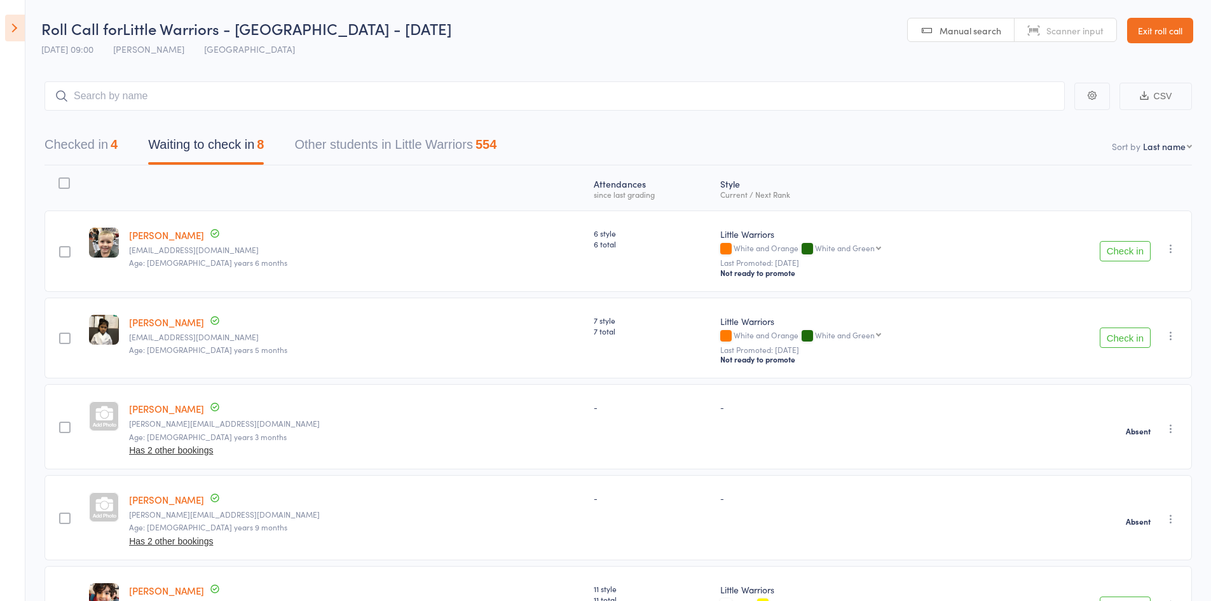
click at [93, 142] on button "Checked in 4" at bounding box center [80, 148] width 73 height 34
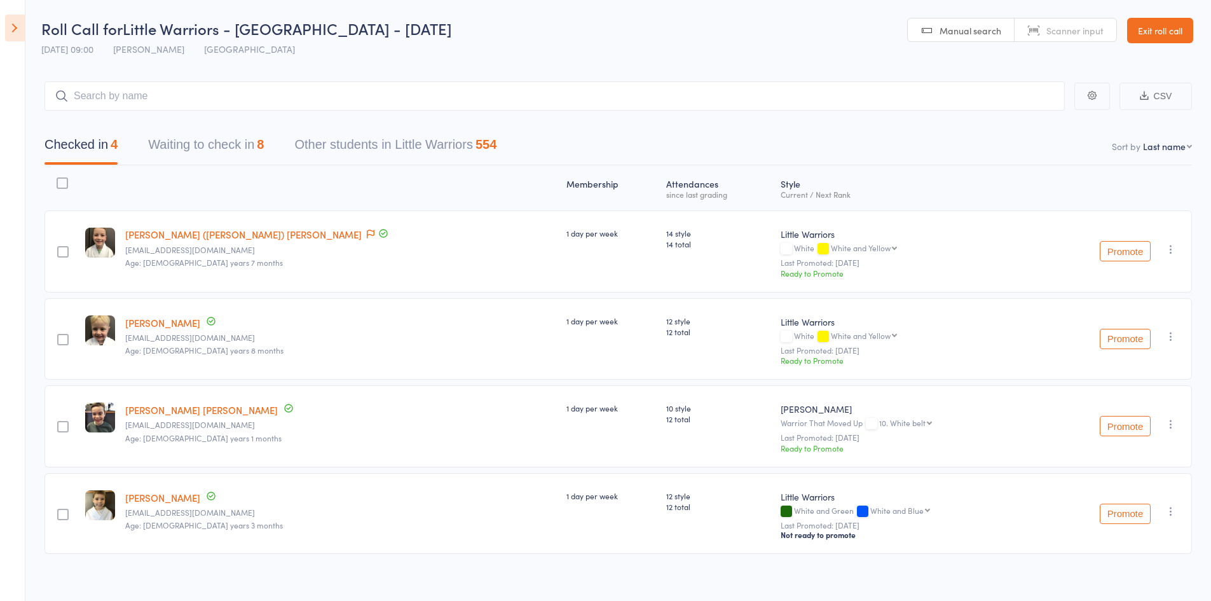
click at [259, 136] on button "Waiting to check in 8" at bounding box center [206, 148] width 116 height 34
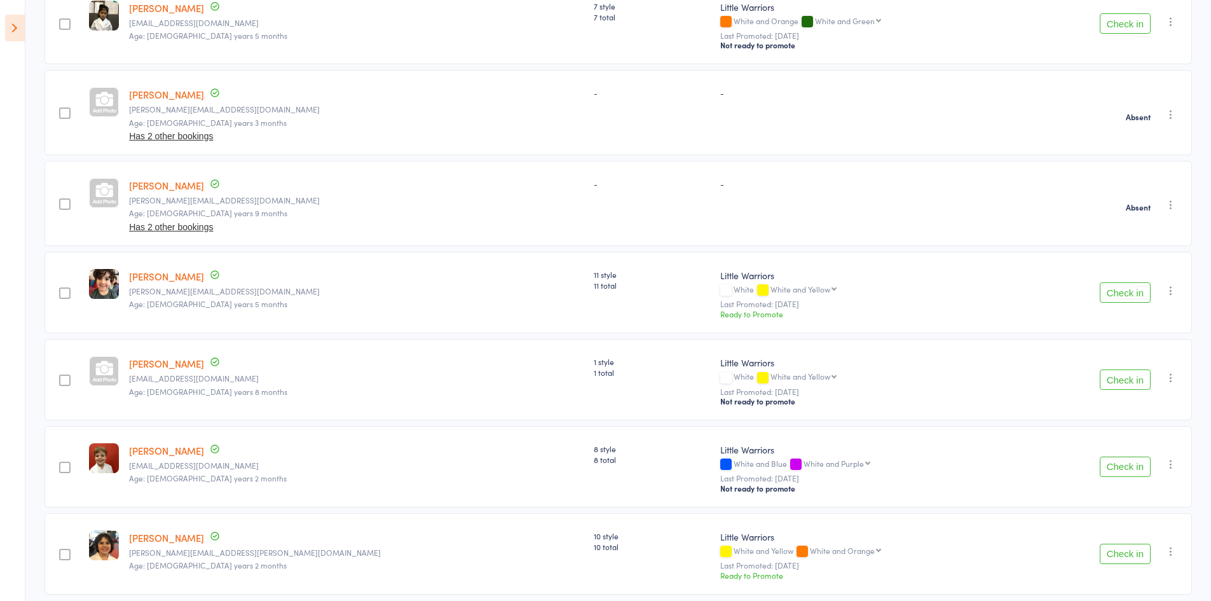
scroll to position [367, 0]
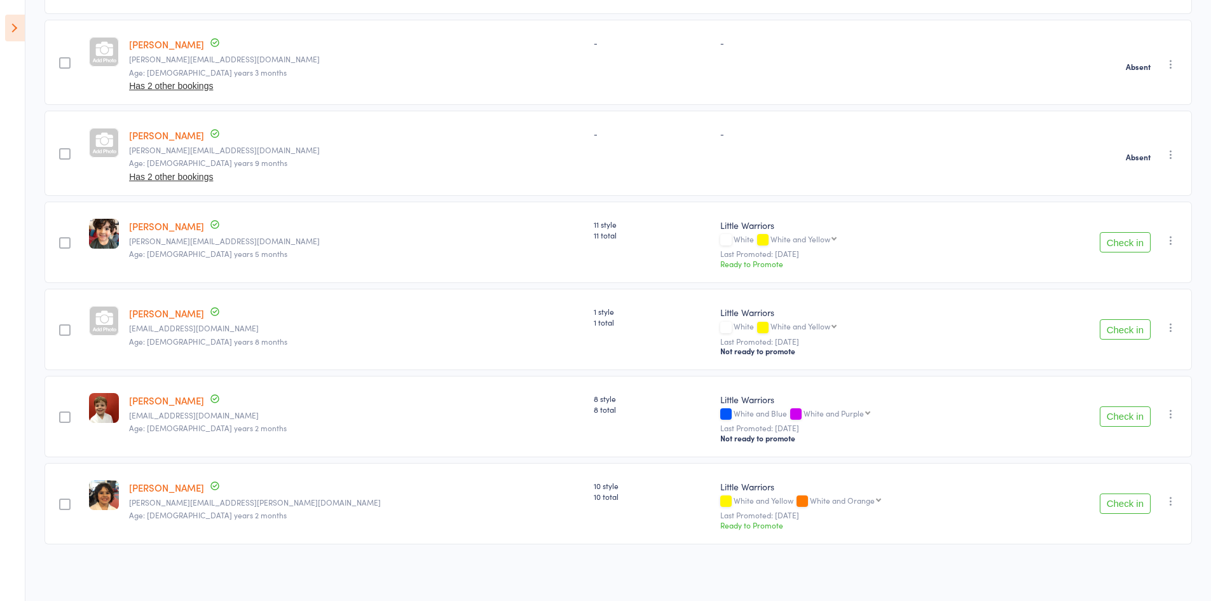
click at [1135, 414] on button "Check in" at bounding box center [1124, 416] width 51 height 20
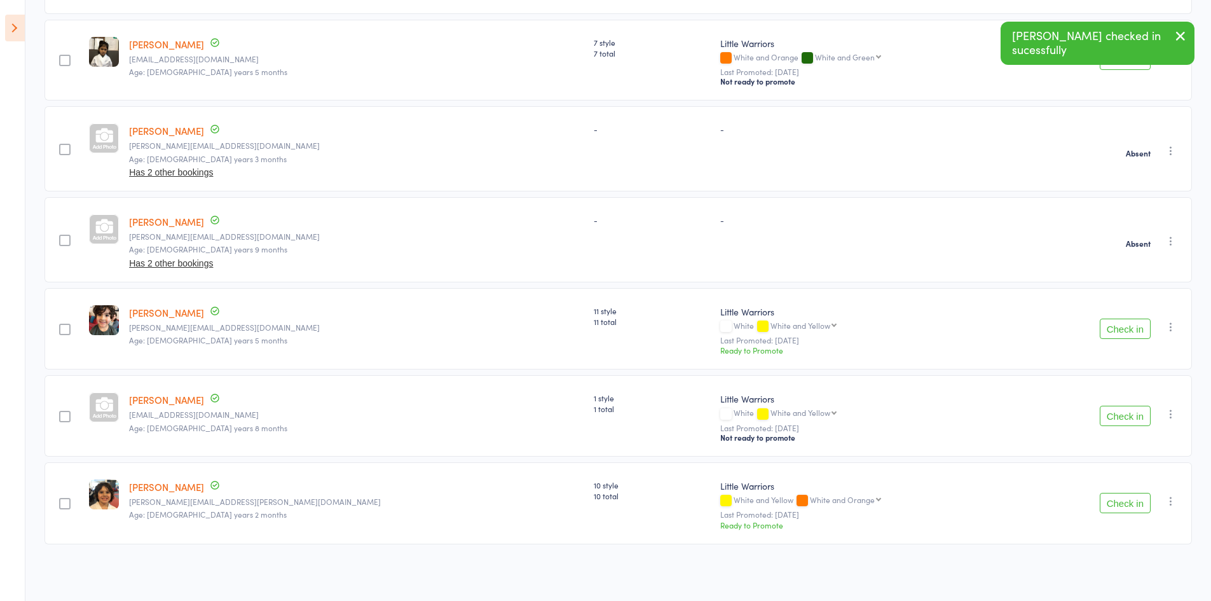
scroll to position [280, 0]
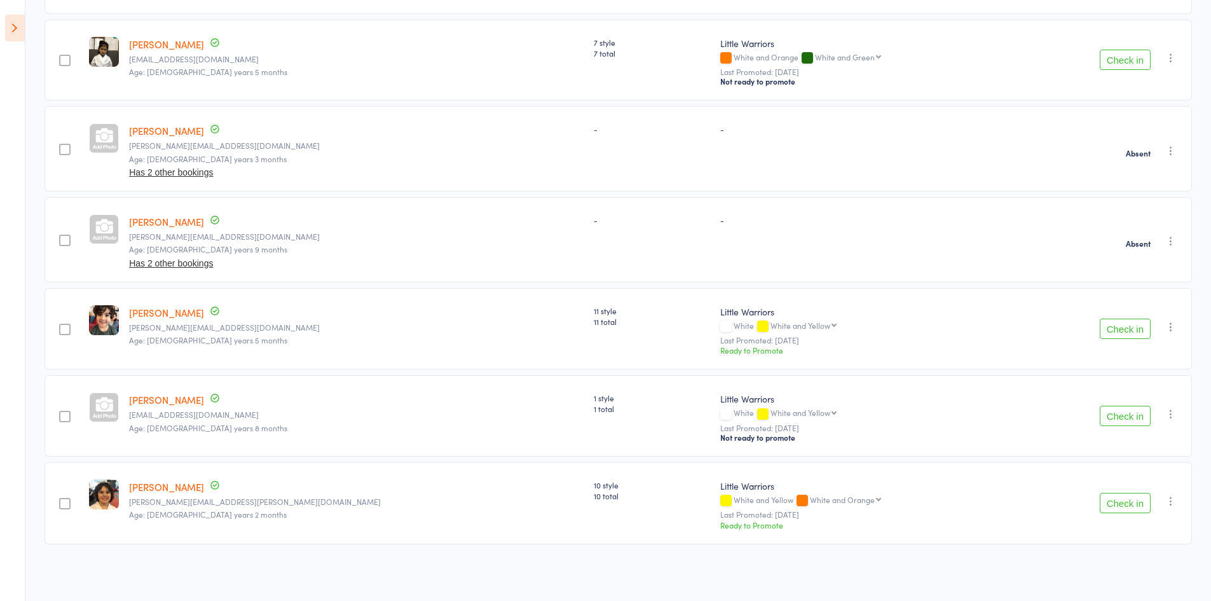
click at [1118, 330] on button "Check in" at bounding box center [1124, 328] width 51 height 20
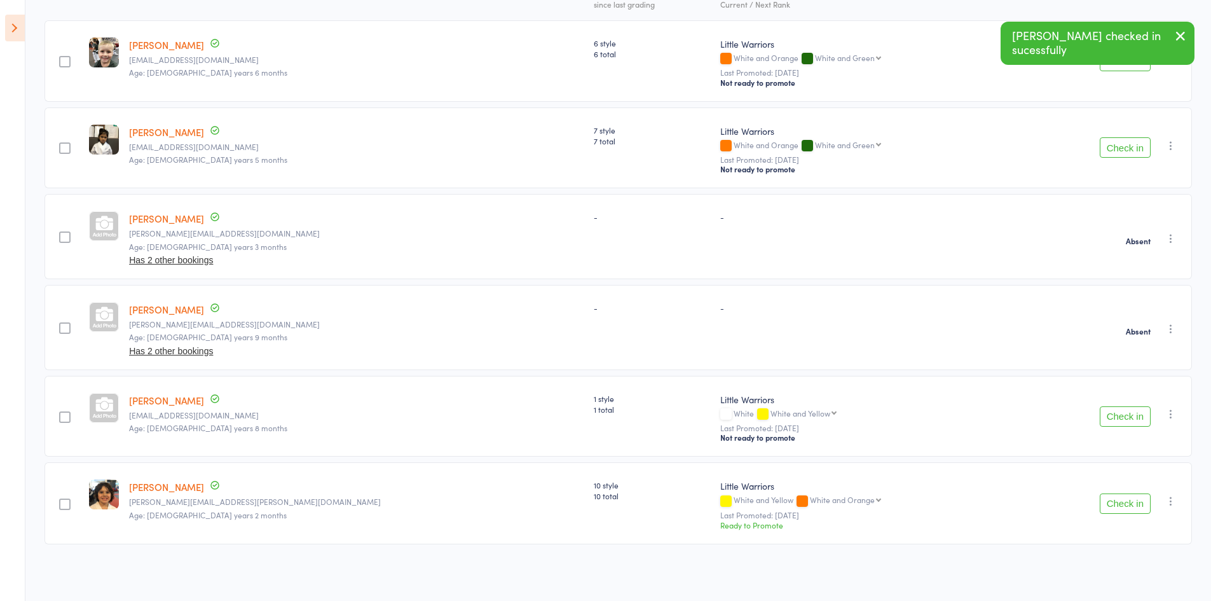
click at [1134, 410] on button "Check in" at bounding box center [1124, 416] width 51 height 20
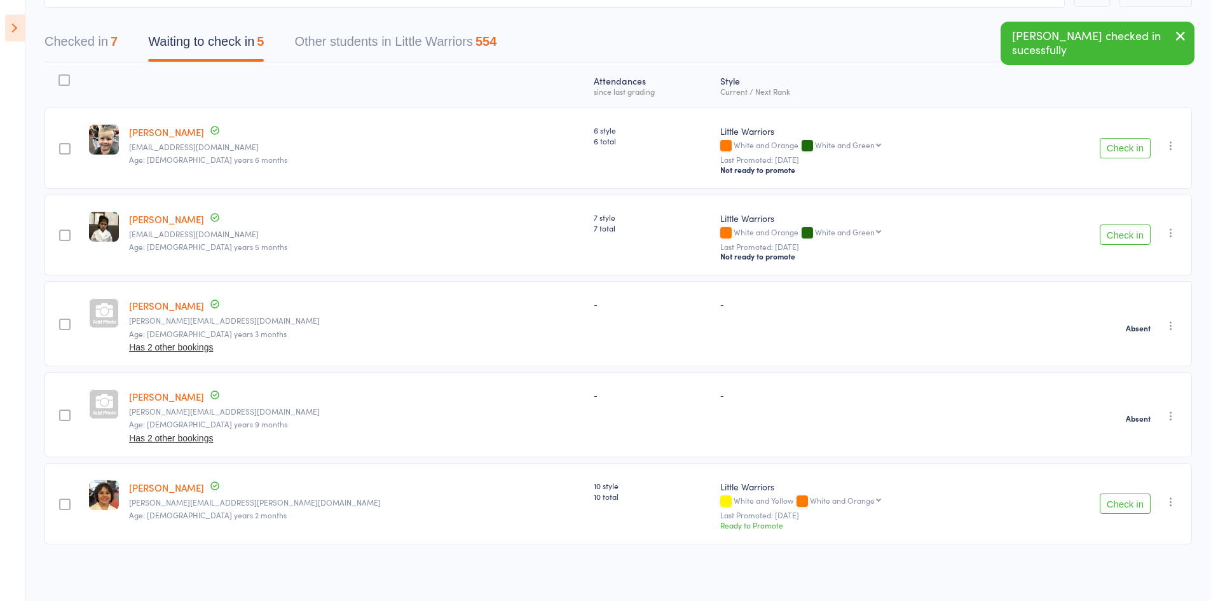
scroll to position [41, 0]
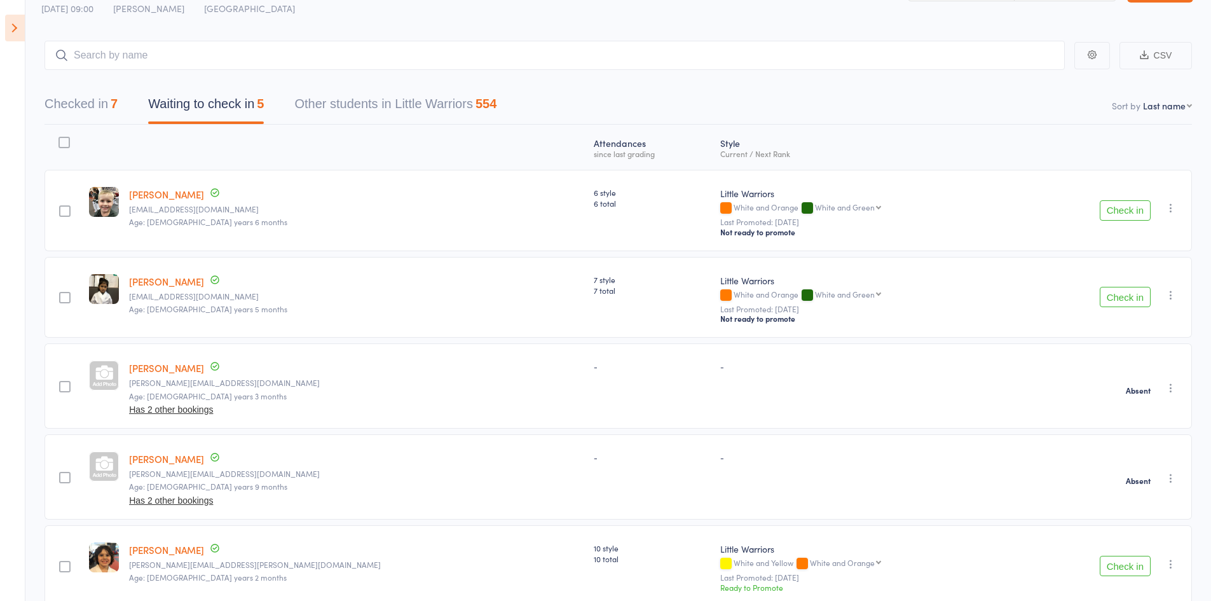
click at [1129, 294] on button "Check in" at bounding box center [1124, 297] width 51 height 20
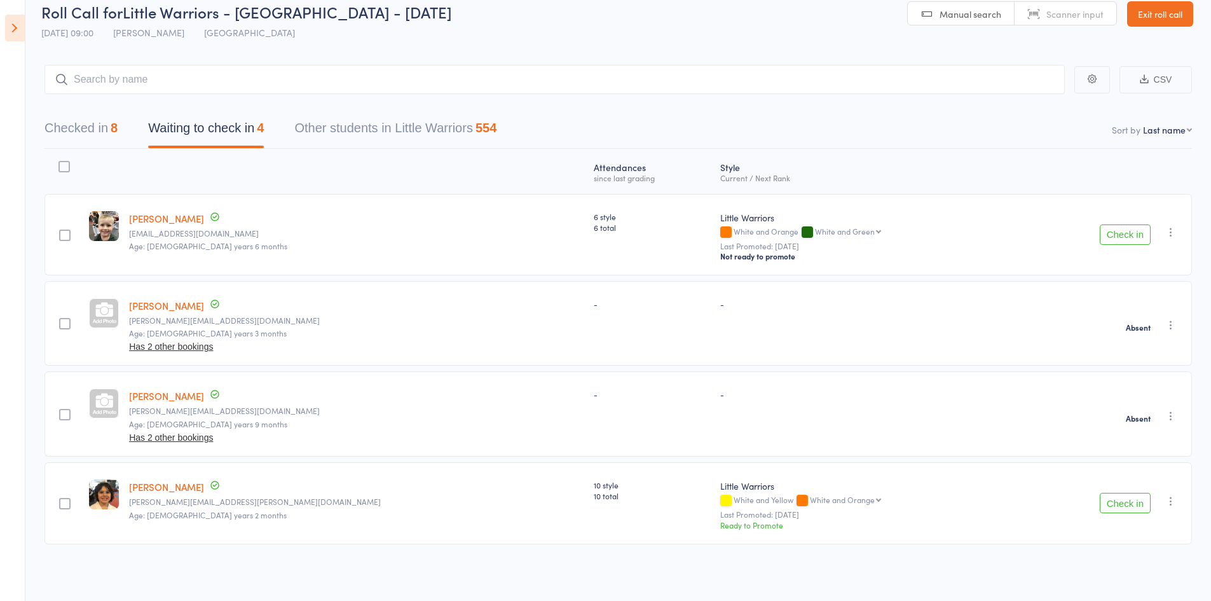
click at [1149, 232] on button "Check in" at bounding box center [1124, 234] width 51 height 20
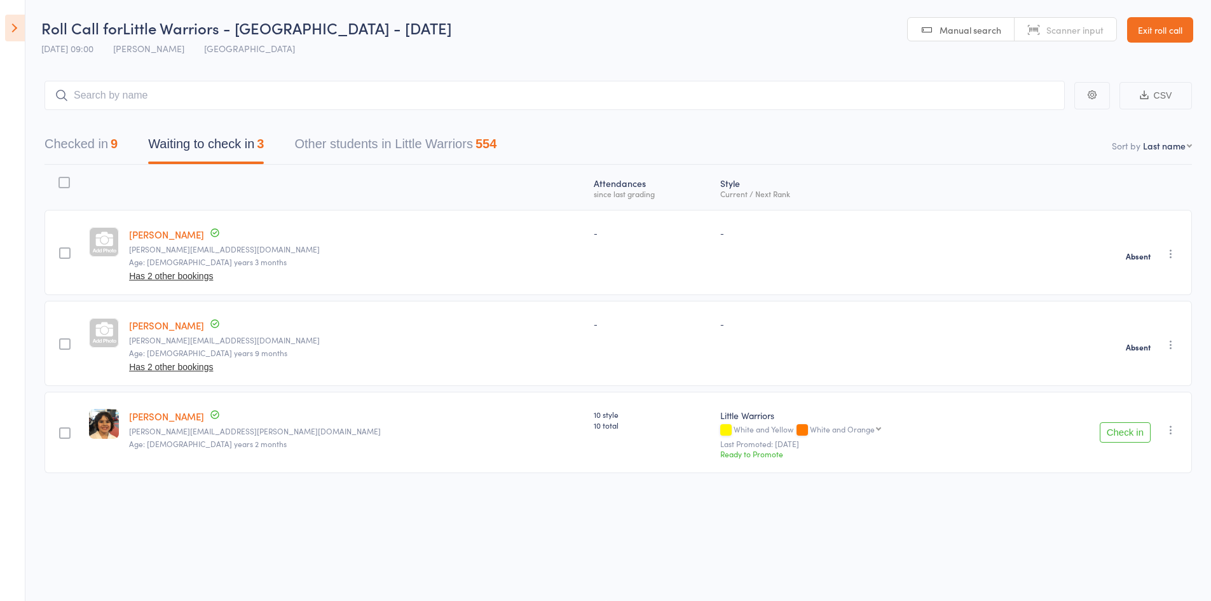
click at [1134, 430] on button "Check in" at bounding box center [1124, 432] width 51 height 20
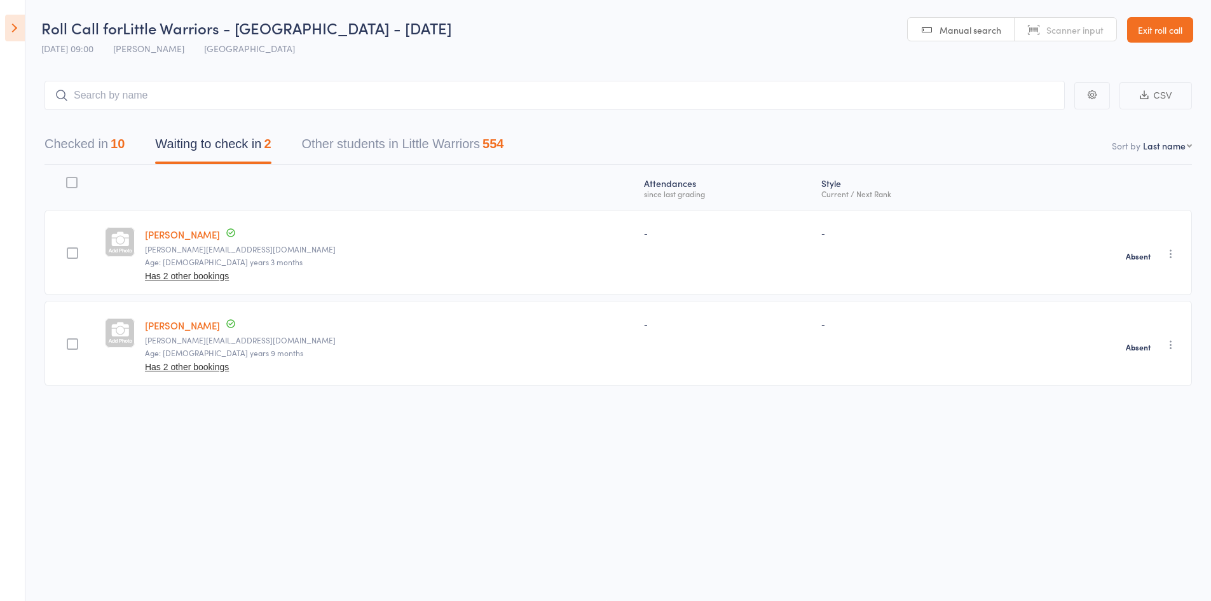
click at [88, 150] on button "Checked in 10" at bounding box center [84, 147] width 80 height 34
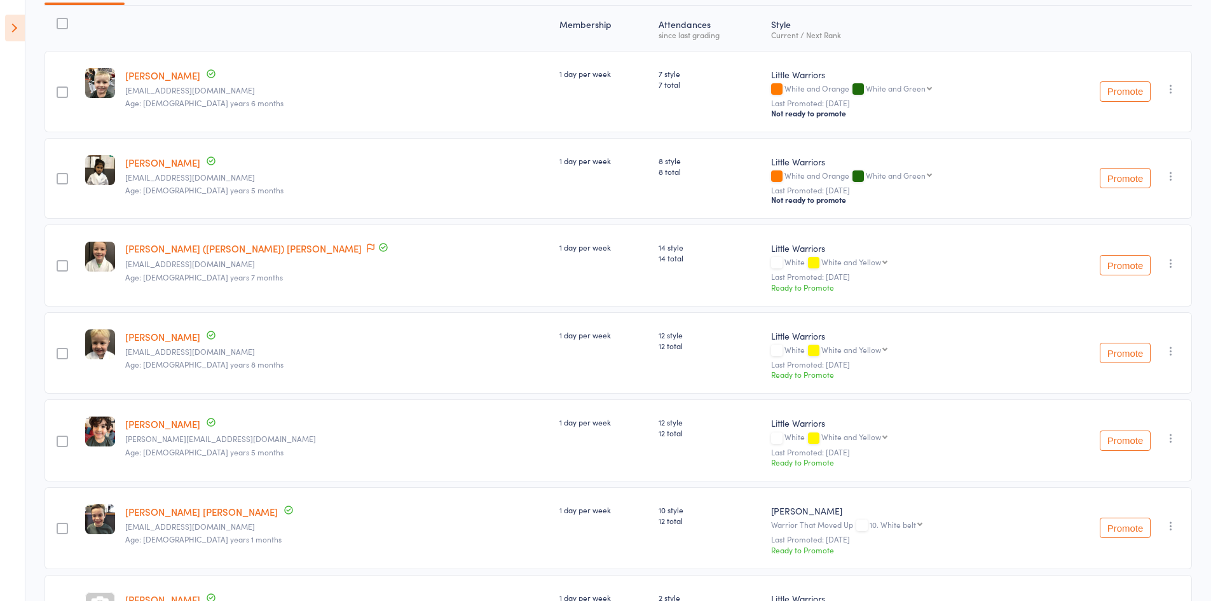
scroll to position [0, 0]
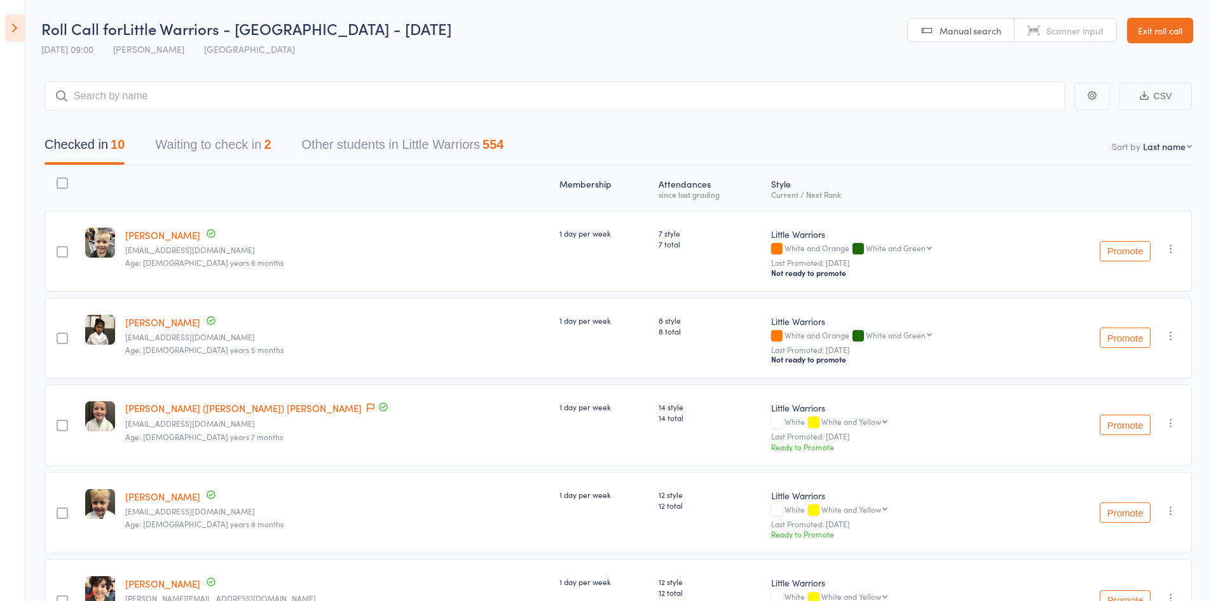
click at [337, 111] on div "Checked in 10 Waiting to check in 2 Other students in Little Warriors 554" at bounding box center [617, 138] width 1147 height 55
click at [345, 89] on input "search" at bounding box center [554, 95] width 1020 height 29
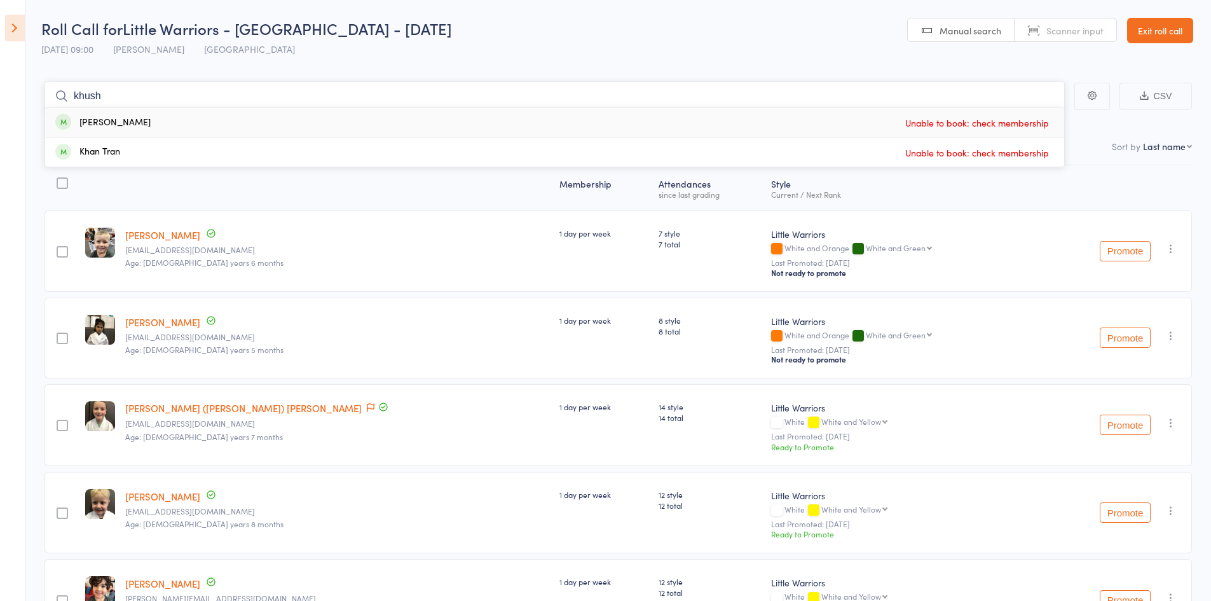
type input "khush"
click at [149, 122] on div "Khush Shah Unable to book: check membership" at bounding box center [554, 122] width 1019 height 29
type input "khush"
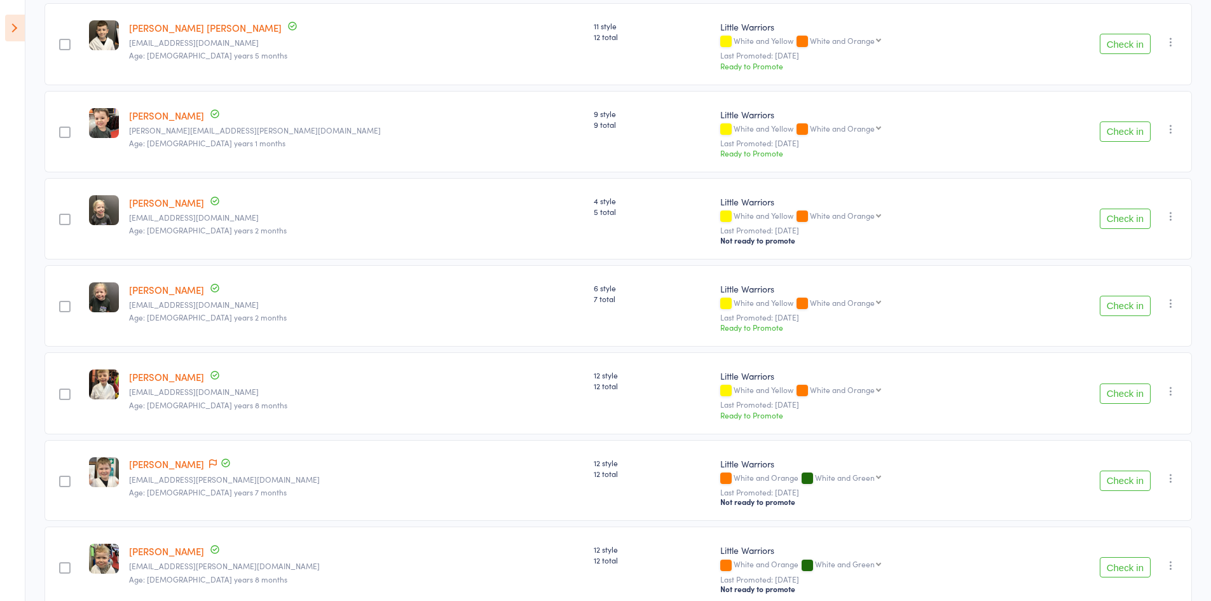
scroll to position [1207, 0]
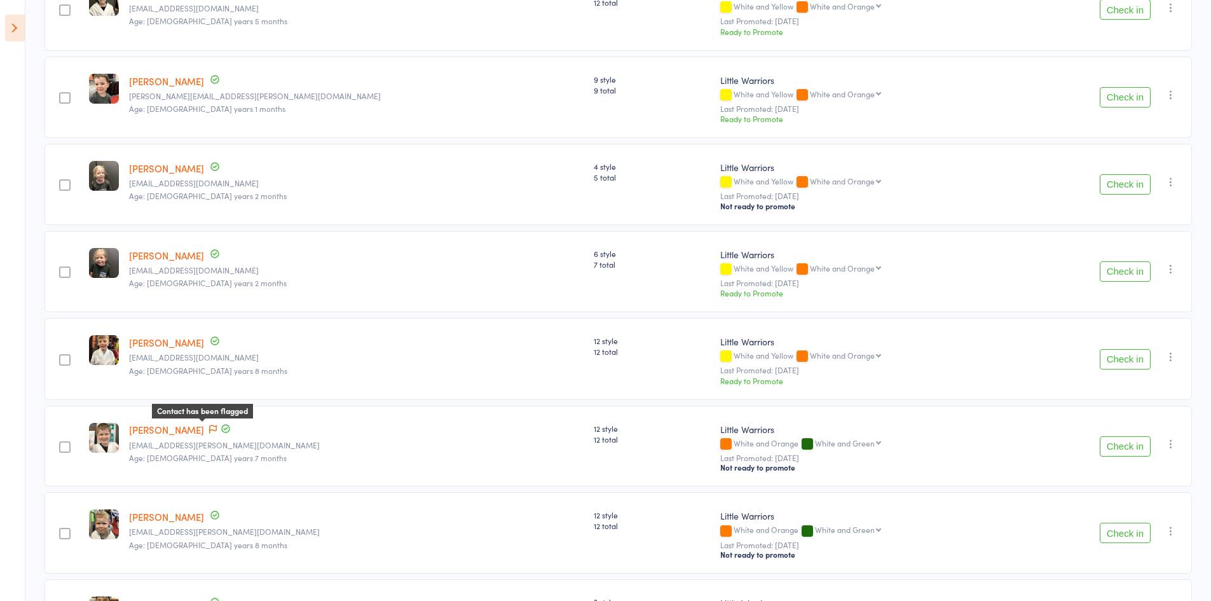
click at [211, 431] on icon at bounding box center [213, 429] width 8 height 9
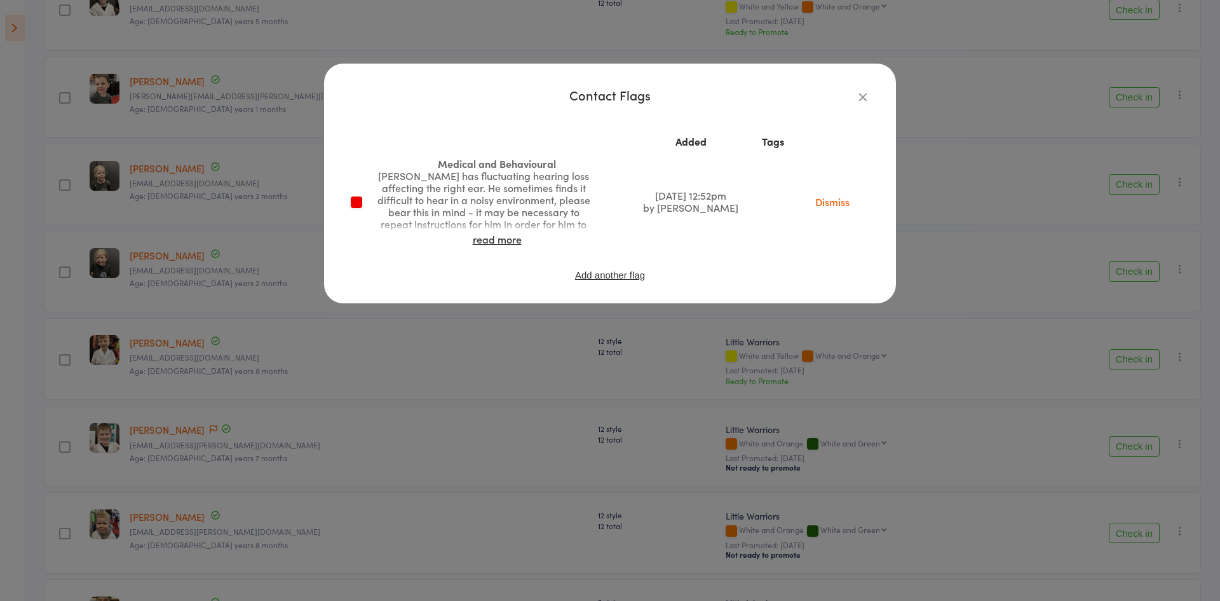
click at [515, 241] on link "read more" at bounding box center [497, 239] width 49 height 14
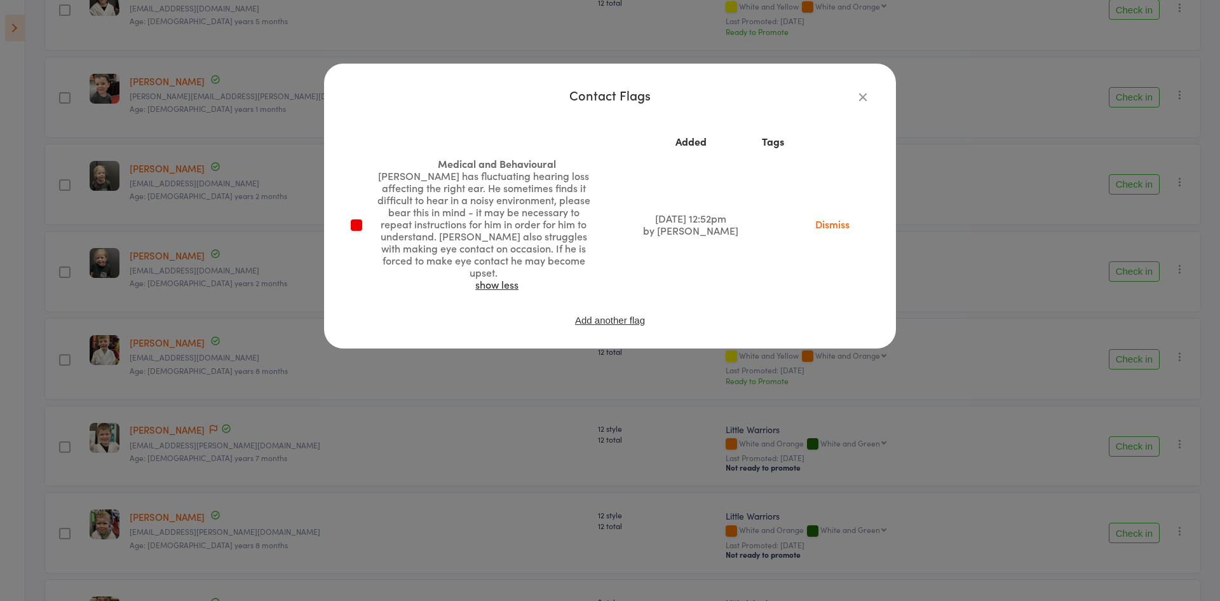
click at [865, 92] on icon "button" at bounding box center [863, 97] width 14 height 14
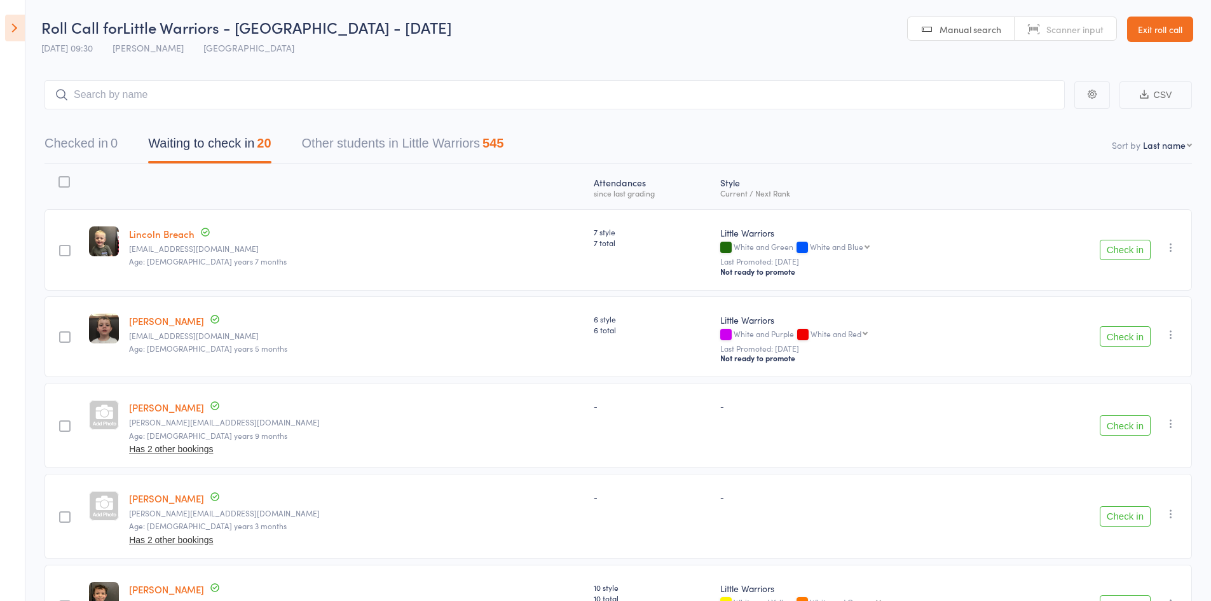
scroll to position [0, 0]
click at [229, 102] on input "search" at bounding box center [554, 95] width 1020 height 29
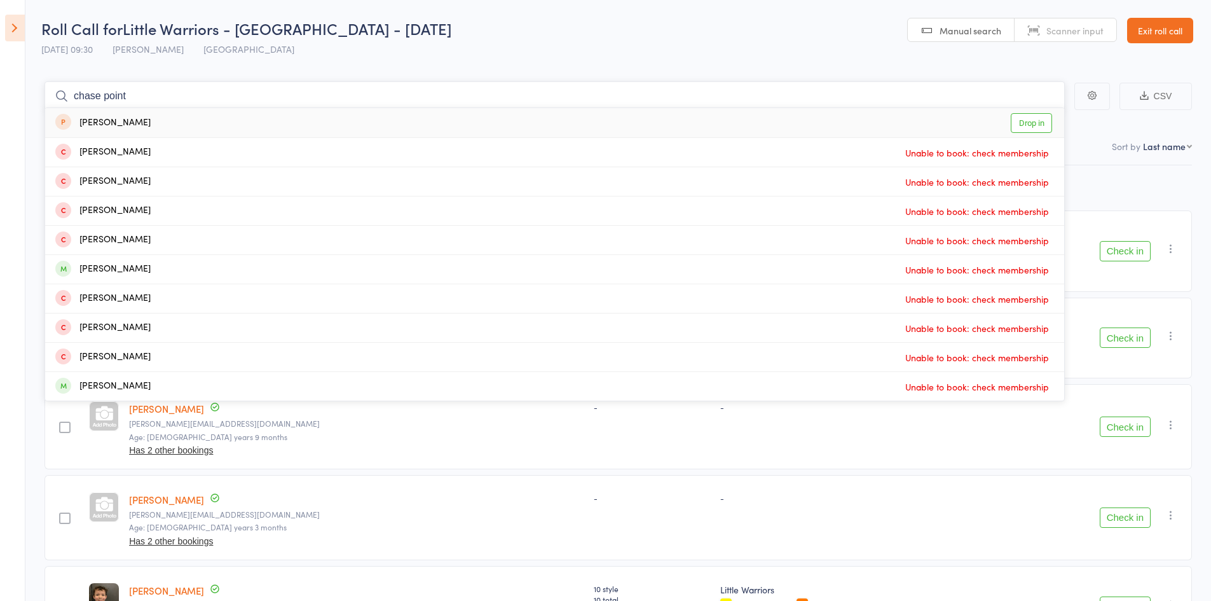
type input "chase point"
click at [119, 122] on div "Chase Ponting" at bounding box center [102, 123] width 95 height 15
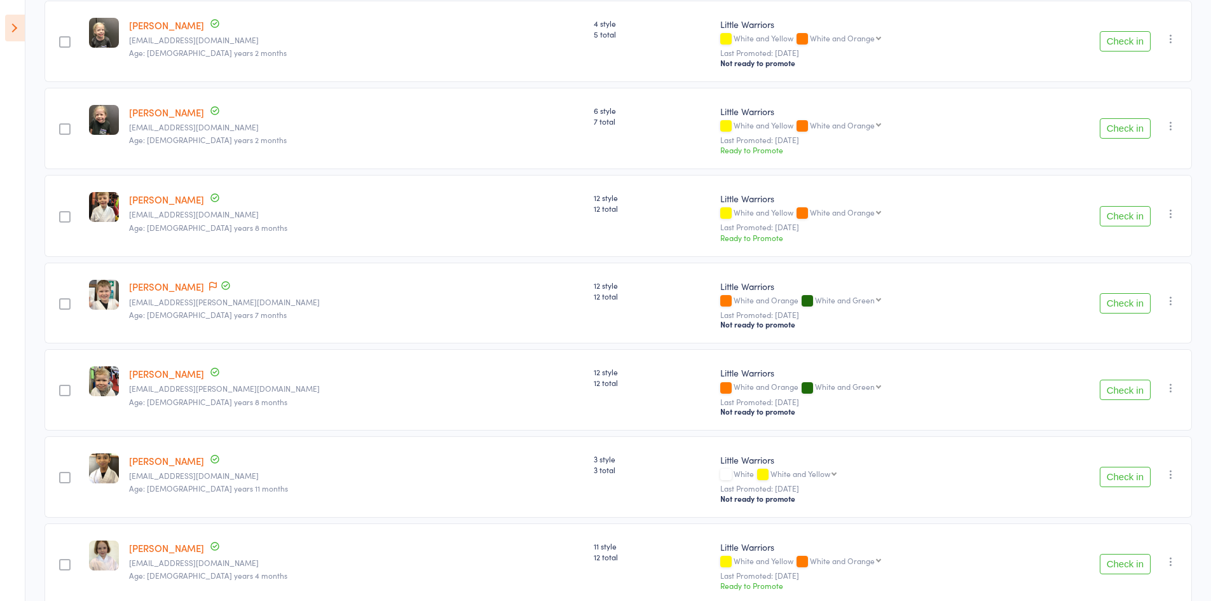
scroll to position [1416, 0]
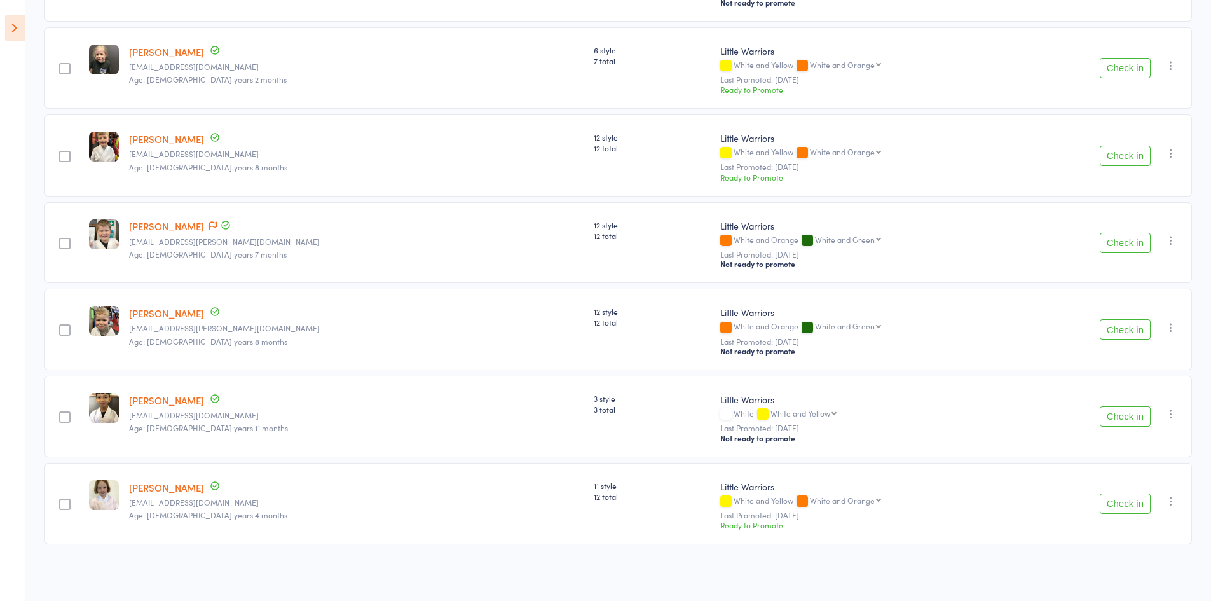
click at [1141, 244] on button "Check in" at bounding box center [1124, 243] width 51 height 20
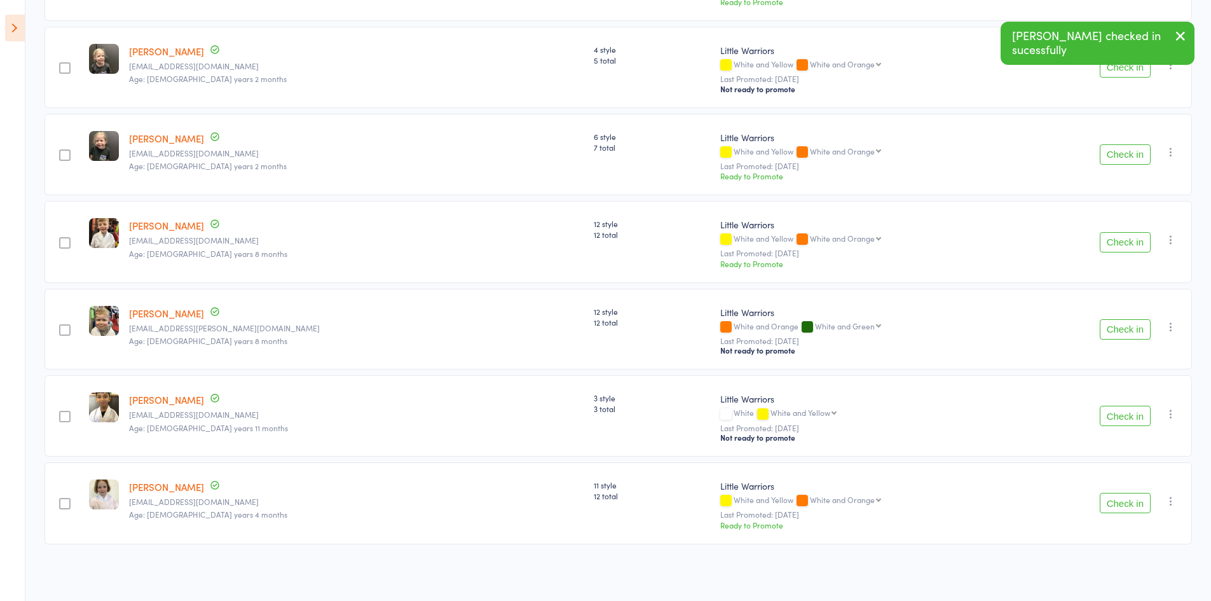
click at [1141, 244] on button "Check in" at bounding box center [1124, 242] width 51 height 20
click at [1110, 331] on button "Check in" at bounding box center [1124, 329] width 51 height 20
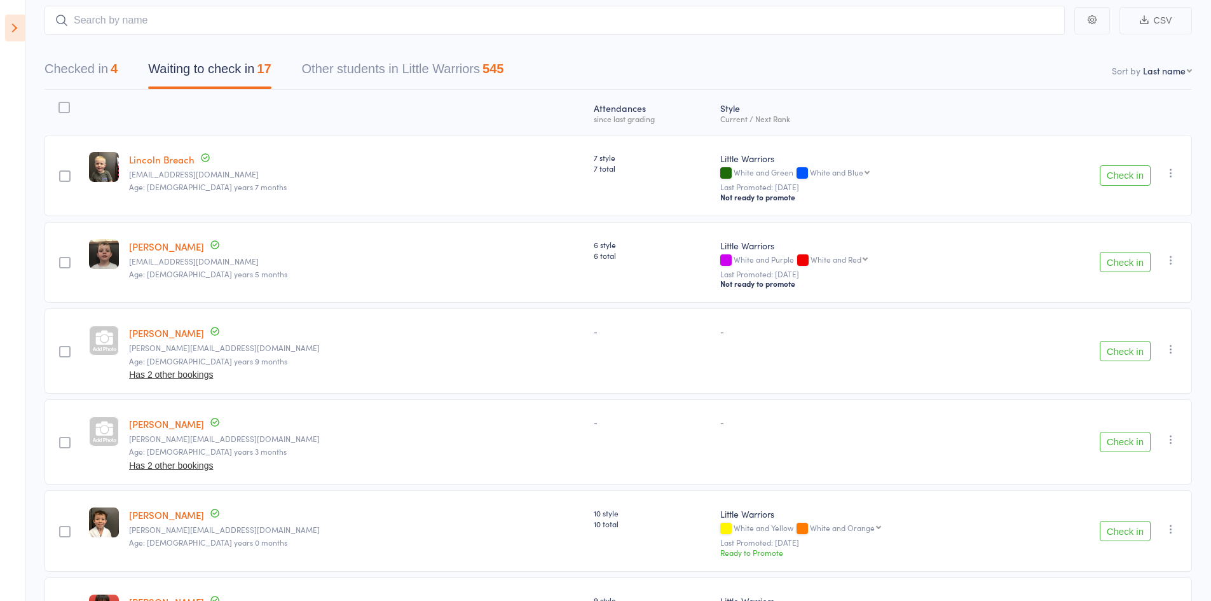
scroll to position [73, 0]
click at [1116, 172] on button "Check in" at bounding box center [1124, 178] width 51 height 20
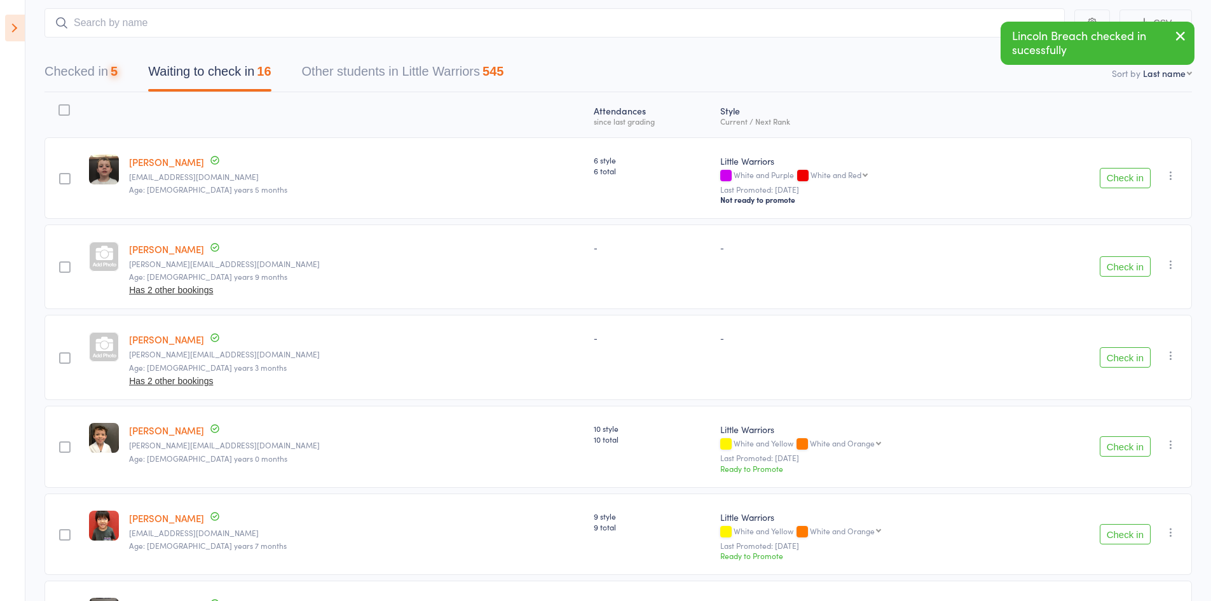
click at [1116, 172] on button "Check in" at bounding box center [1124, 178] width 51 height 20
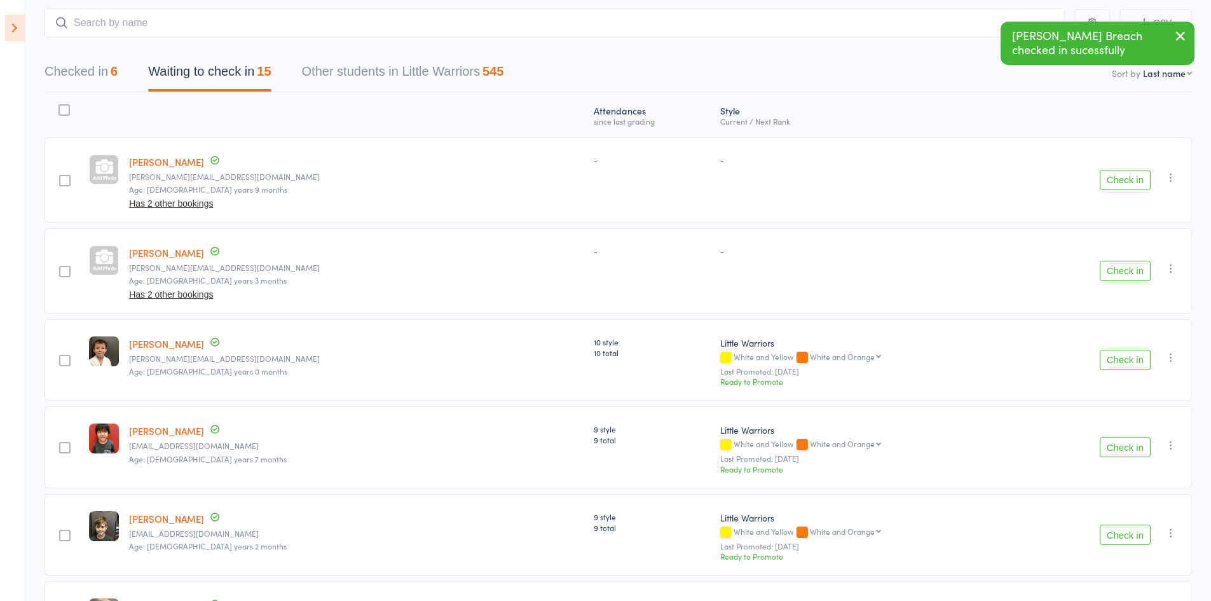
click at [1127, 353] on button "Check in" at bounding box center [1124, 360] width 51 height 20
click at [1134, 451] on button "Check in" at bounding box center [1124, 447] width 51 height 20
click at [1126, 449] on button "Check in" at bounding box center [1124, 447] width 51 height 20
click at [1125, 448] on button "Check in" at bounding box center [1124, 447] width 51 height 20
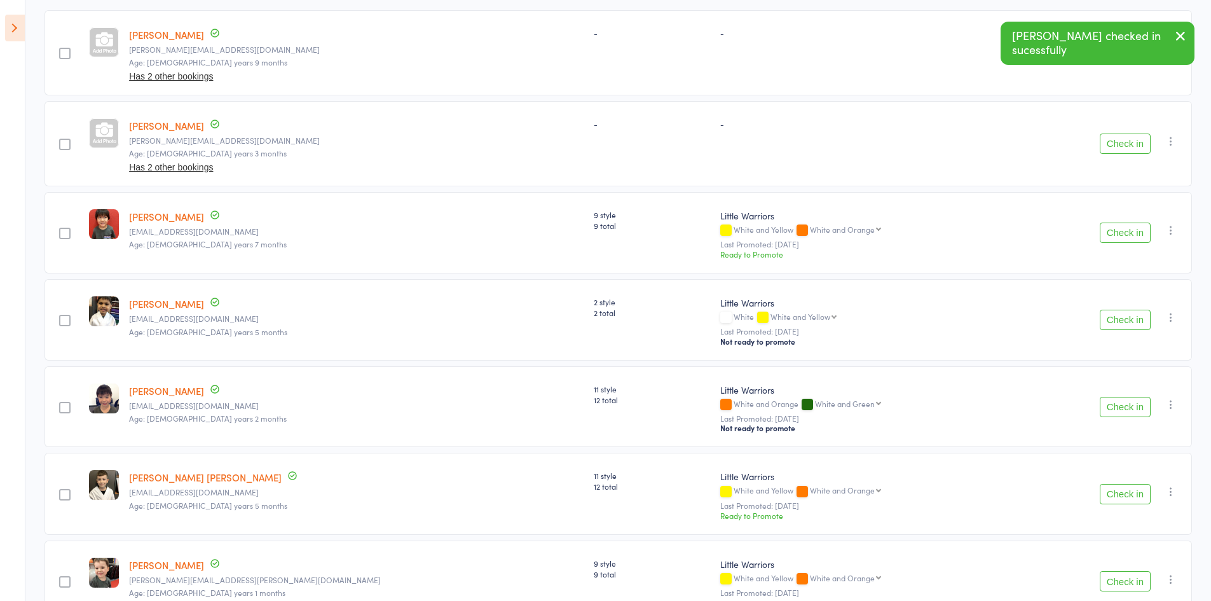
scroll to position [264, 0]
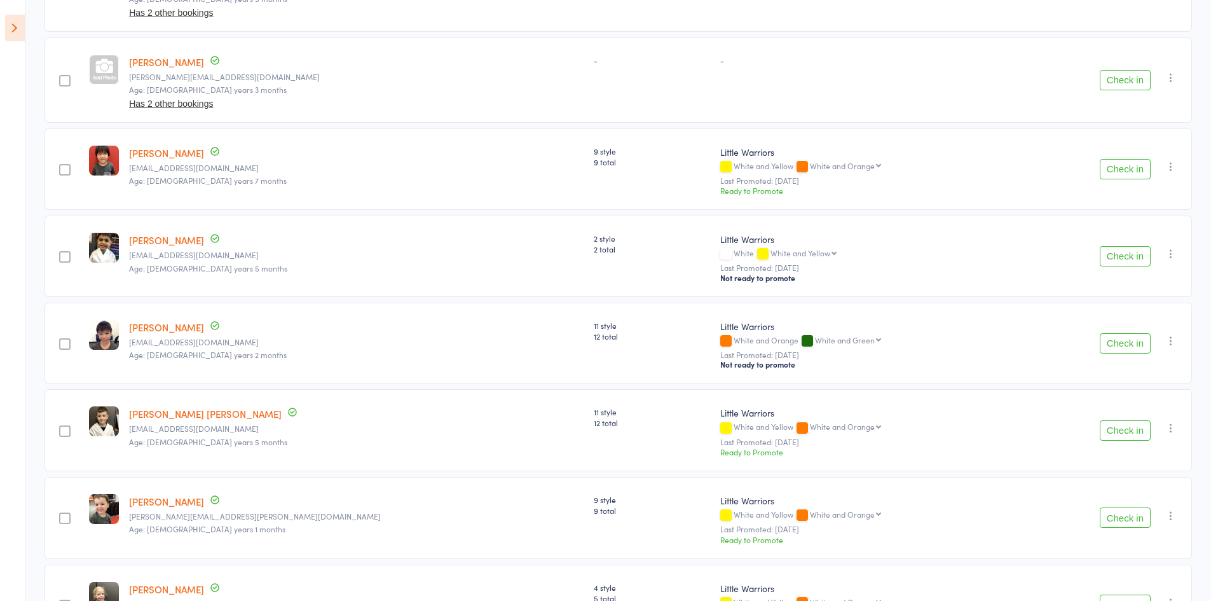
click at [1113, 428] on button "Check in" at bounding box center [1124, 430] width 51 height 20
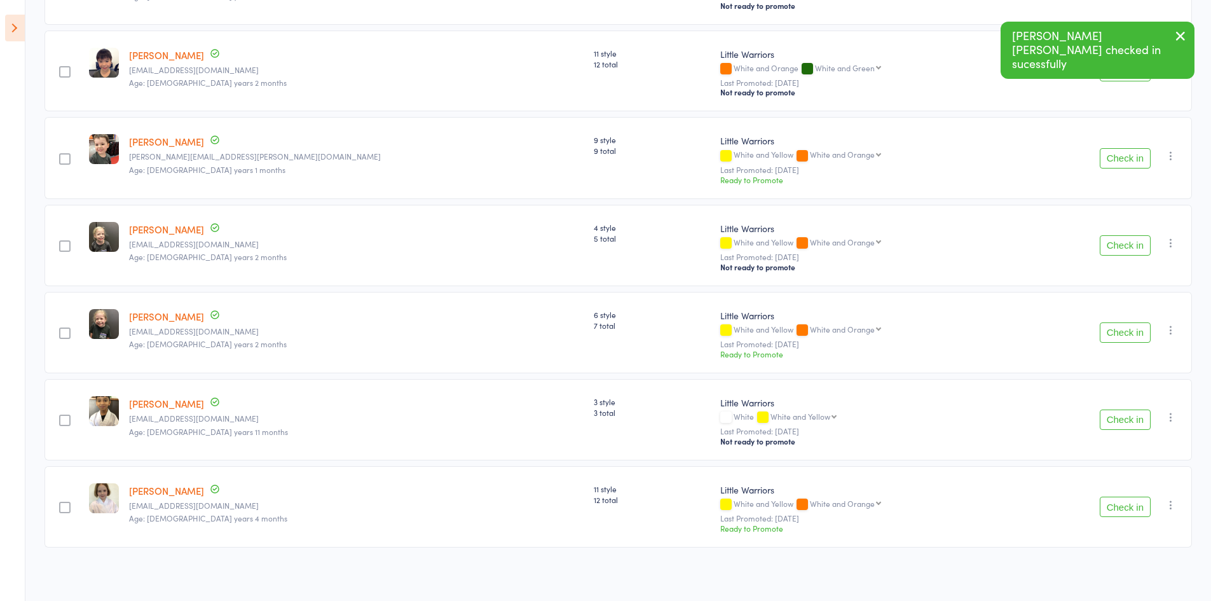
scroll to position [541, 0]
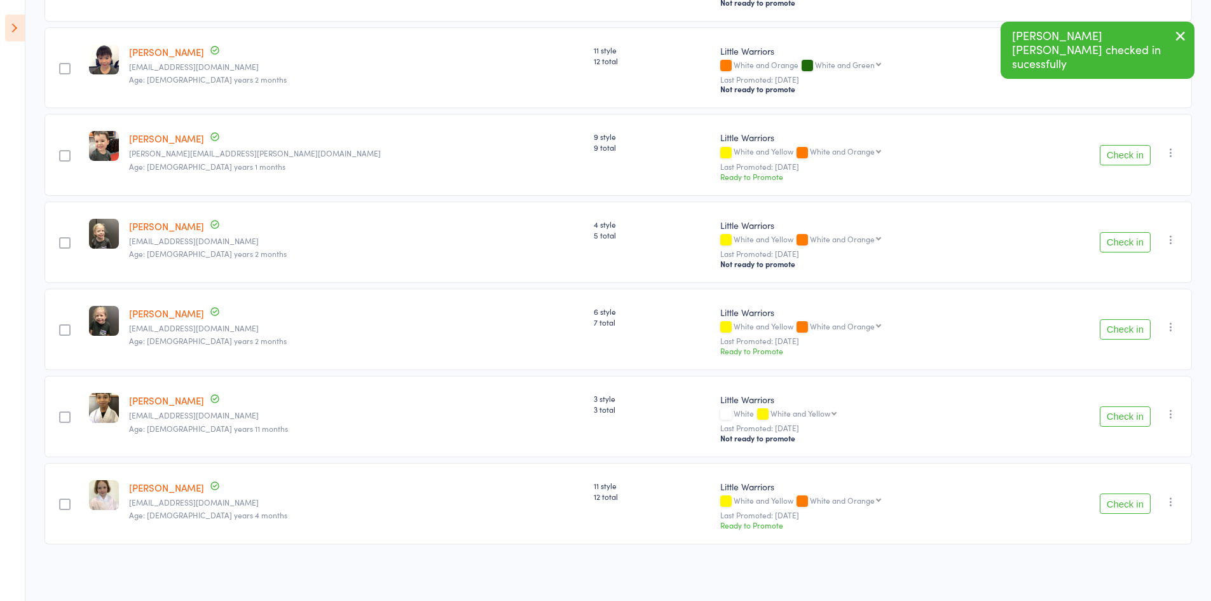
click at [1110, 416] on button "Check in" at bounding box center [1124, 416] width 51 height 20
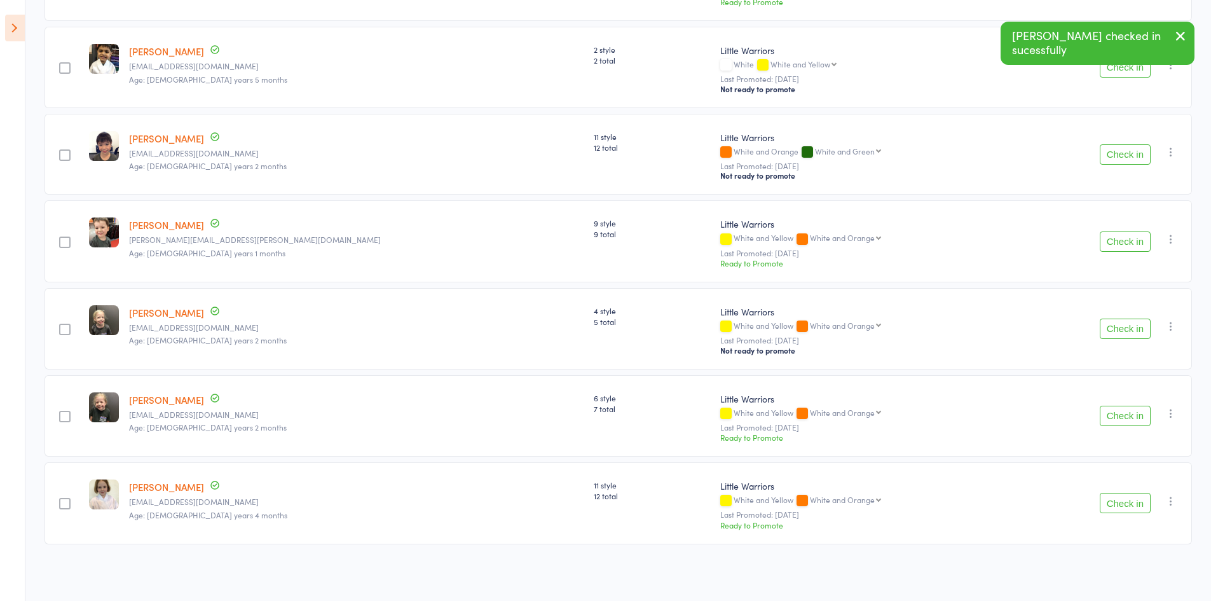
click at [1123, 503] on button "Check in" at bounding box center [1124, 503] width 51 height 20
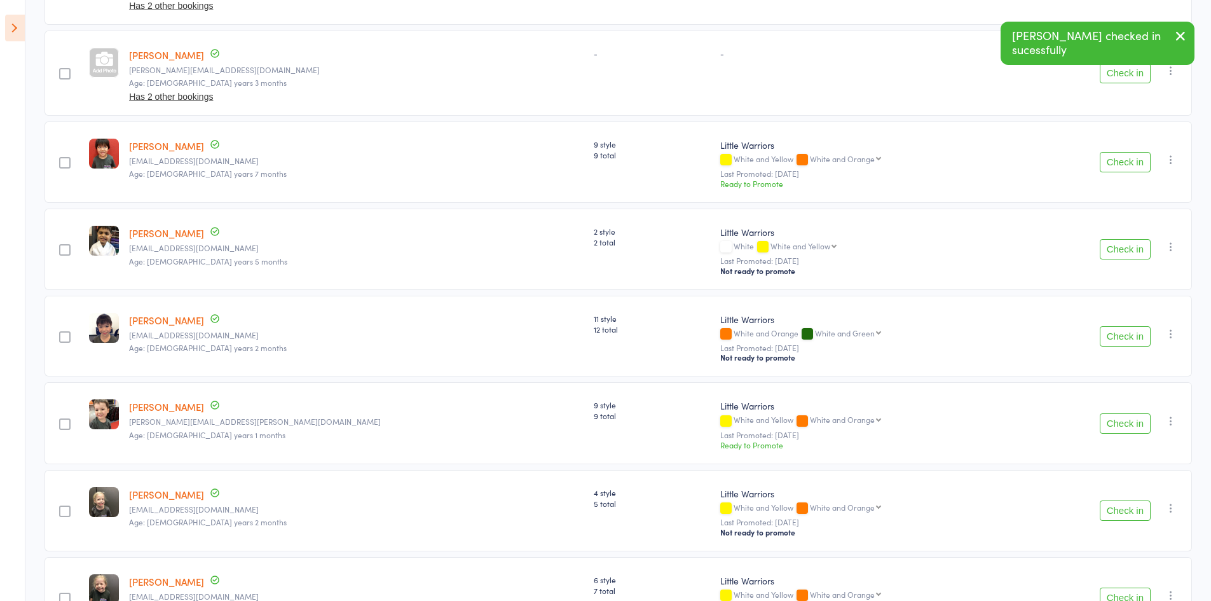
scroll to position [10, 0]
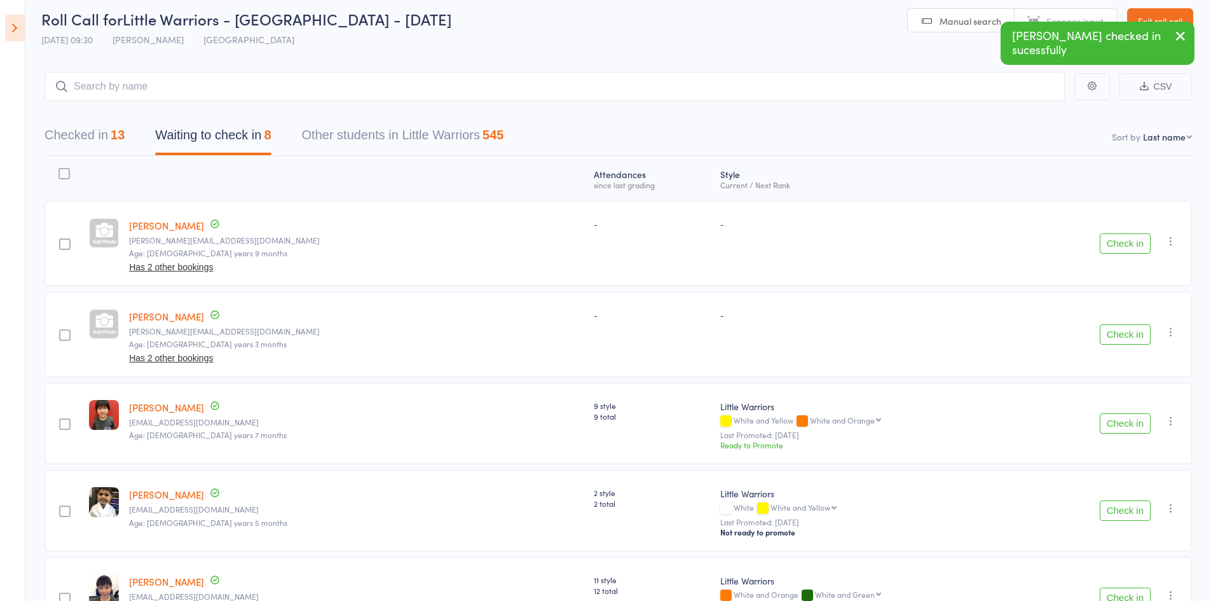
click at [1181, 34] on icon "button" at bounding box center [1179, 36] width 15 height 16
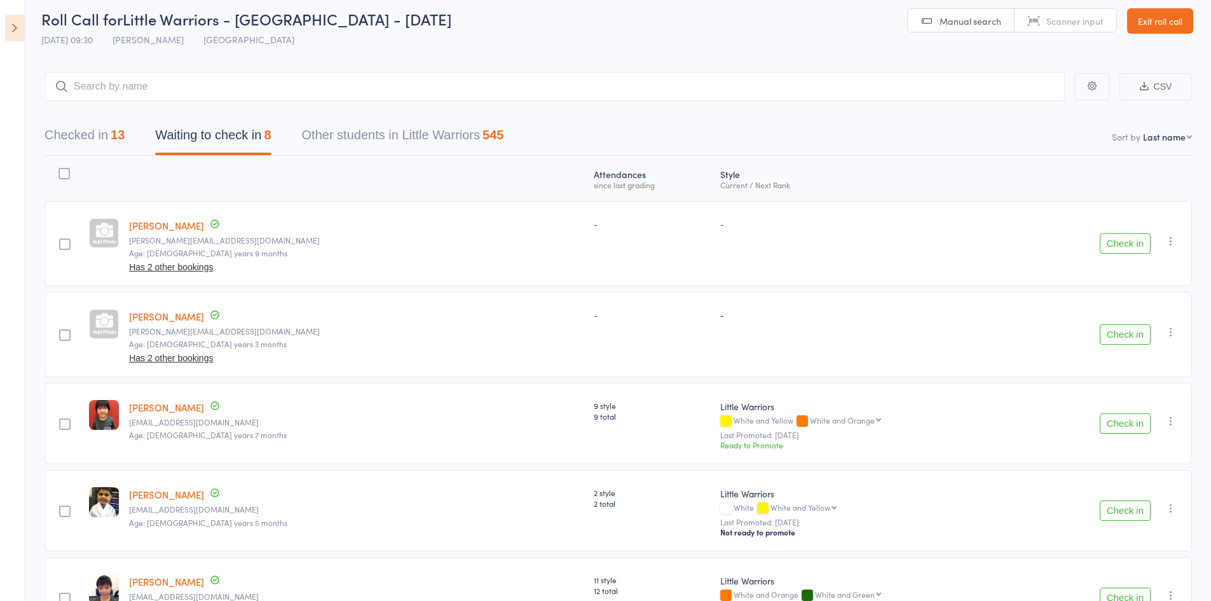
click at [97, 135] on button "Checked in 13" at bounding box center [84, 138] width 80 height 34
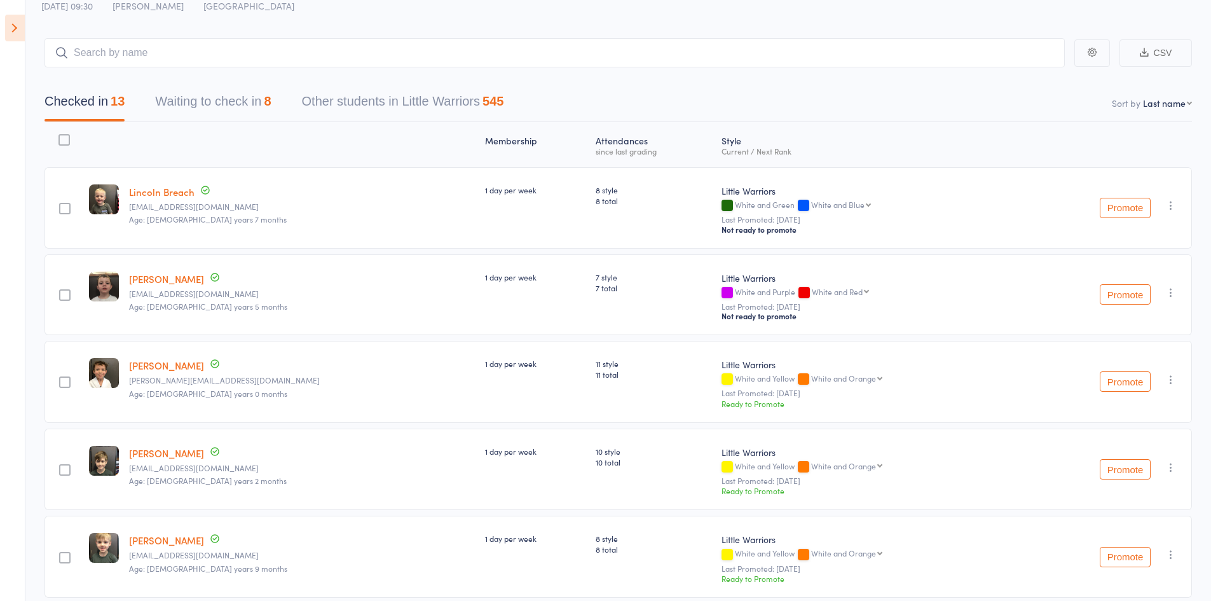
scroll to position [0, 0]
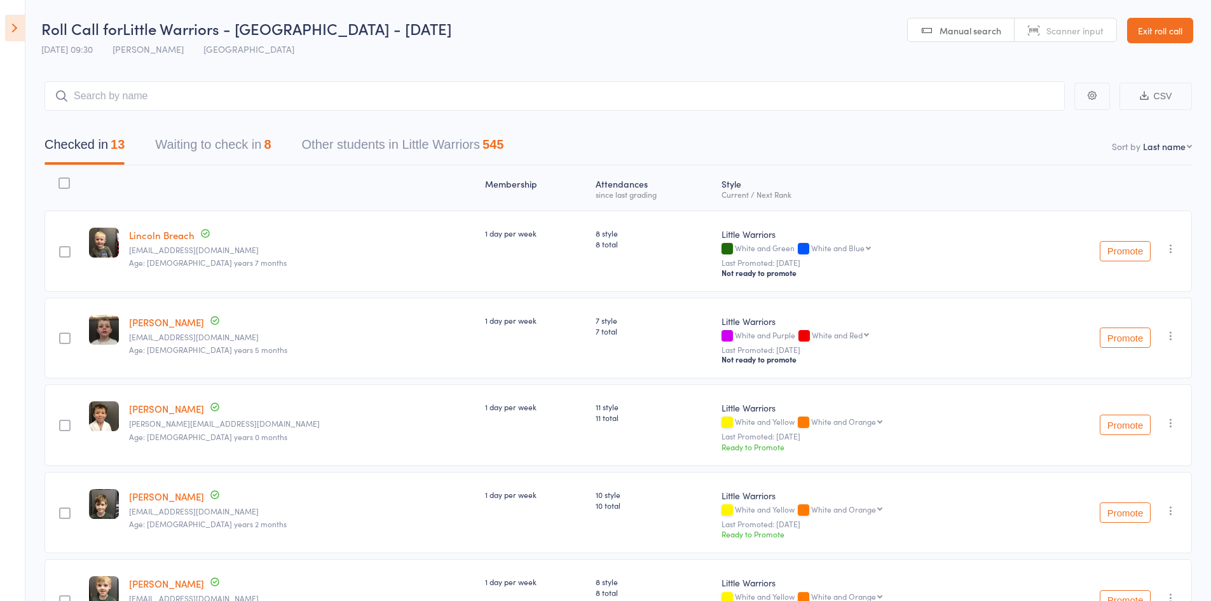
click at [210, 150] on button "Waiting to check in 8" at bounding box center [213, 148] width 116 height 34
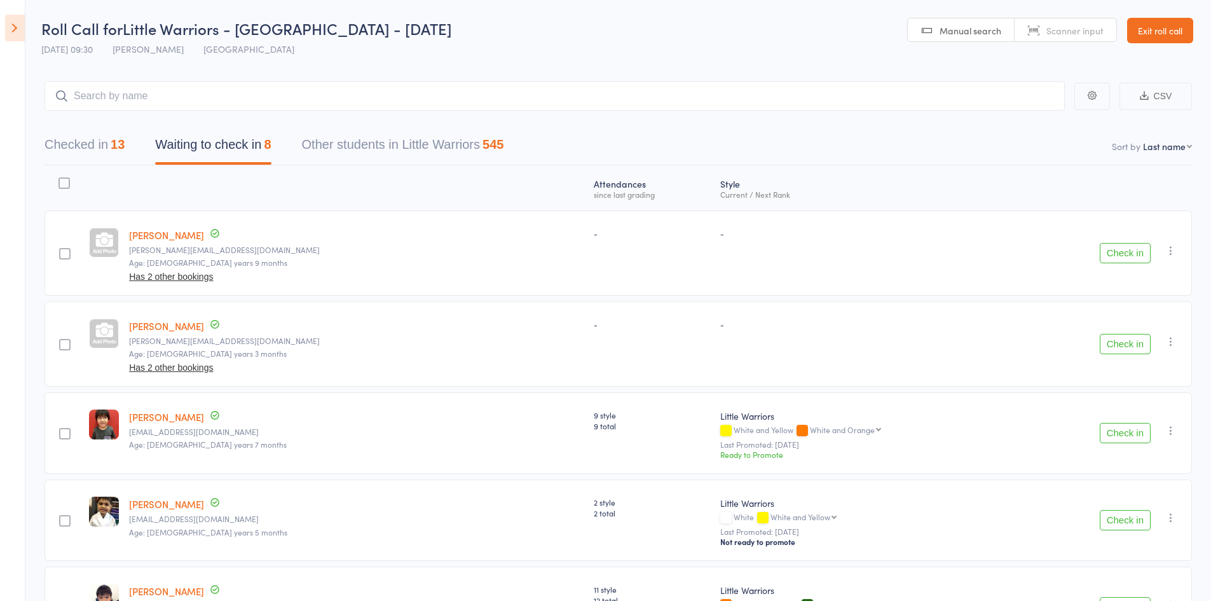
drag, startPoint x: 96, startPoint y: 137, endPoint x: 99, endPoint y: 149, distance: 11.7
click at [95, 138] on button "Checked in 13" at bounding box center [84, 148] width 80 height 34
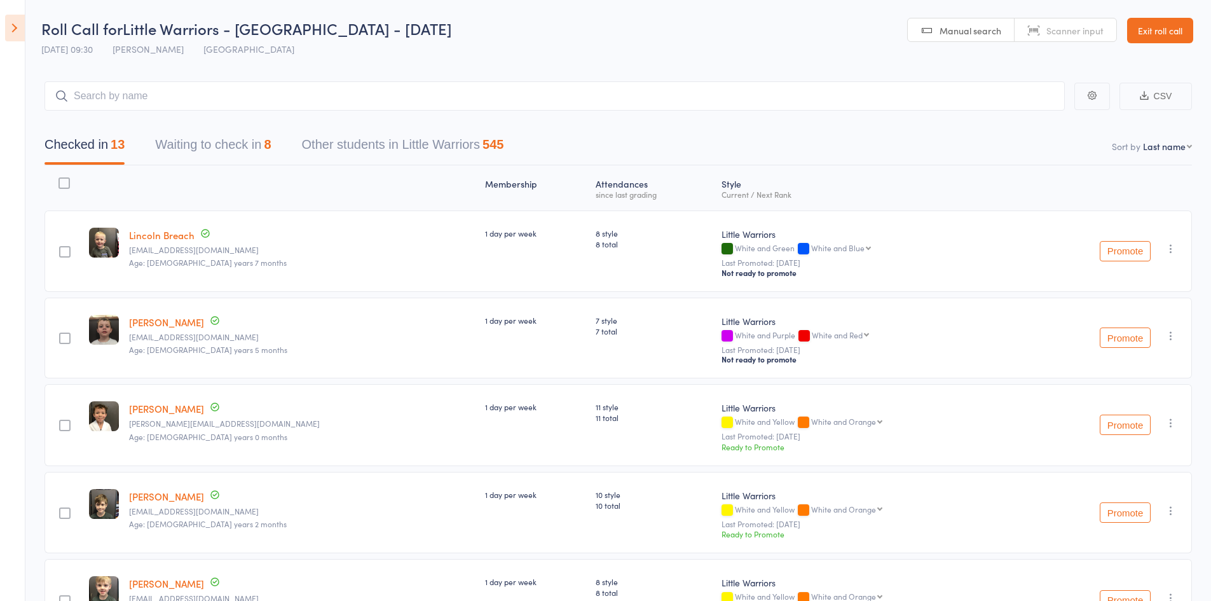
click at [204, 146] on button "Waiting to check in 8" at bounding box center [213, 148] width 116 height 34
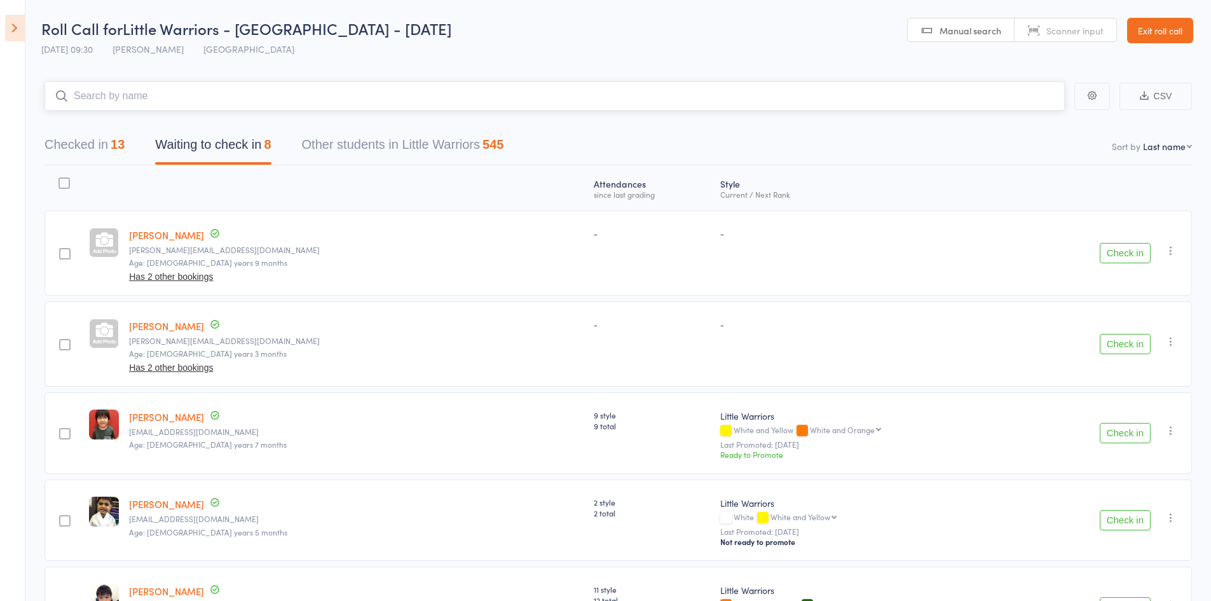
click at [162, 90] on input "search" at bounding box center [554, 95] width 1020 height 29
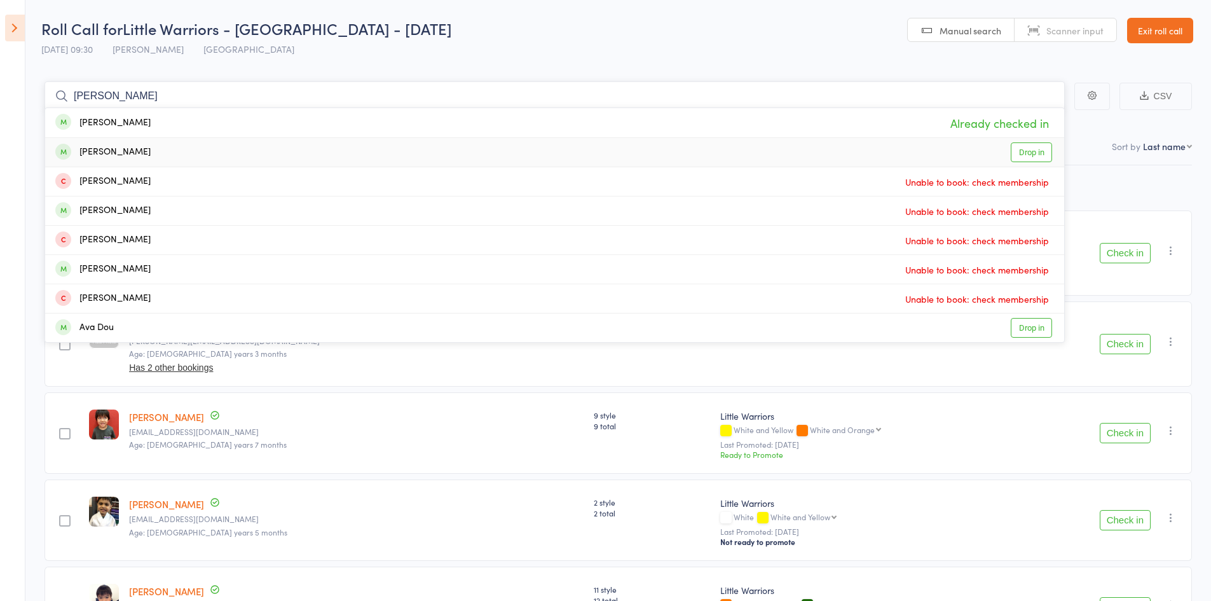
type input "avery"
click at [119, 145] on div "Avery Williams" at bounding box center [102, 152] width 95 height 15
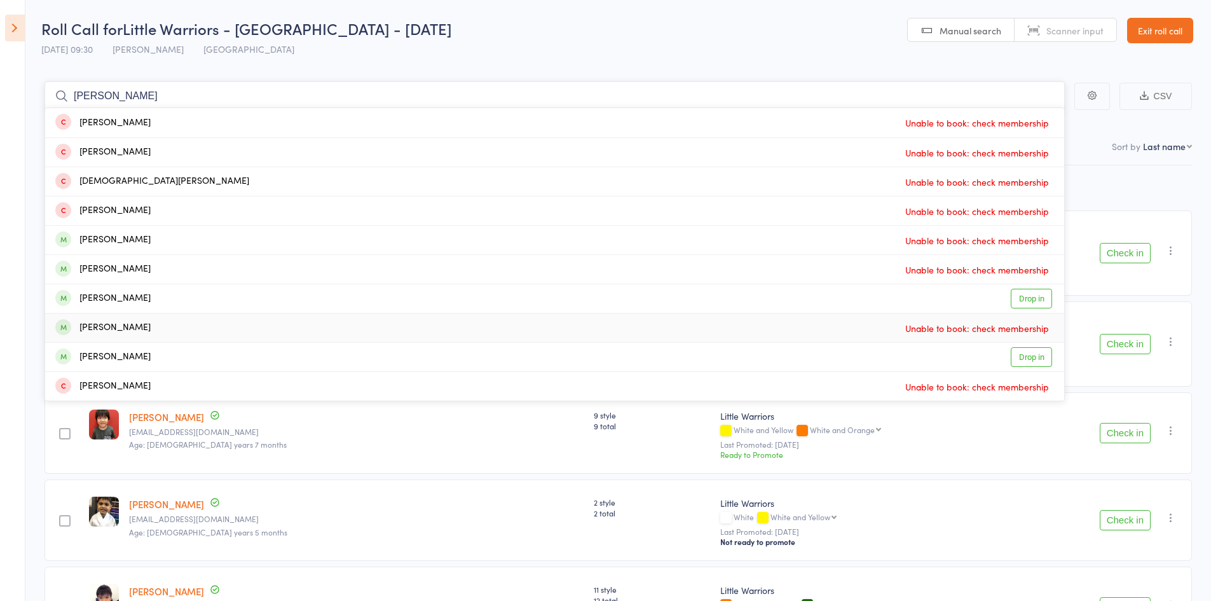
type input "kris"
click at [112, 330] on div "Kristiano Suaniu" at bounding box center [102, 327] width 95 height 15
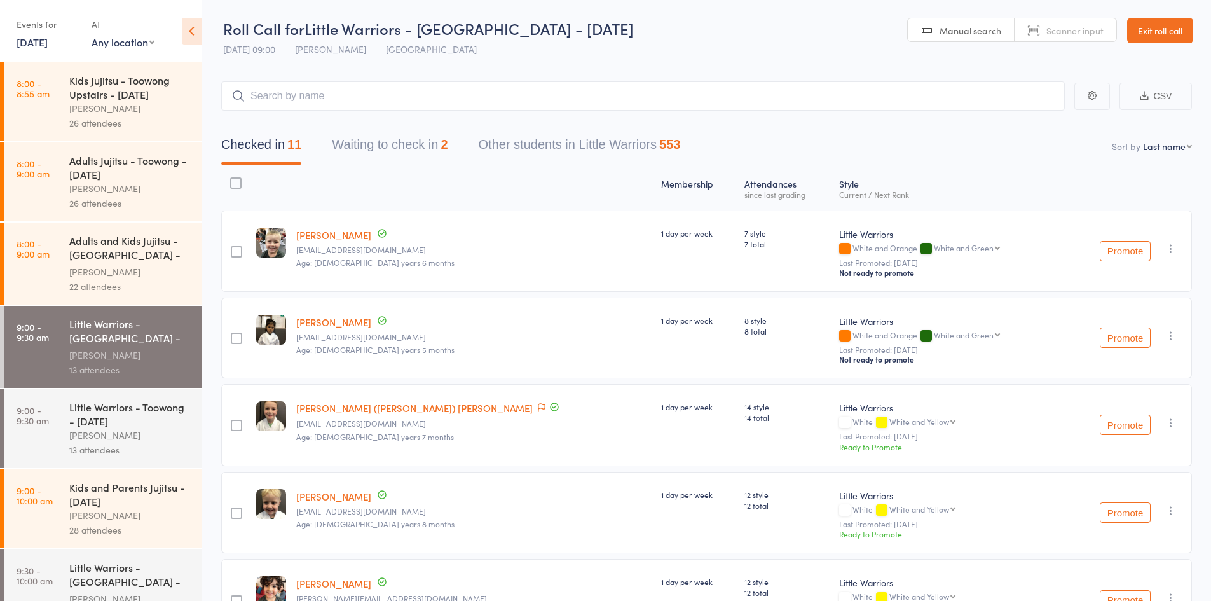
click at [193, 35] on icon at bounding box center [192, 31] width 20 height 27
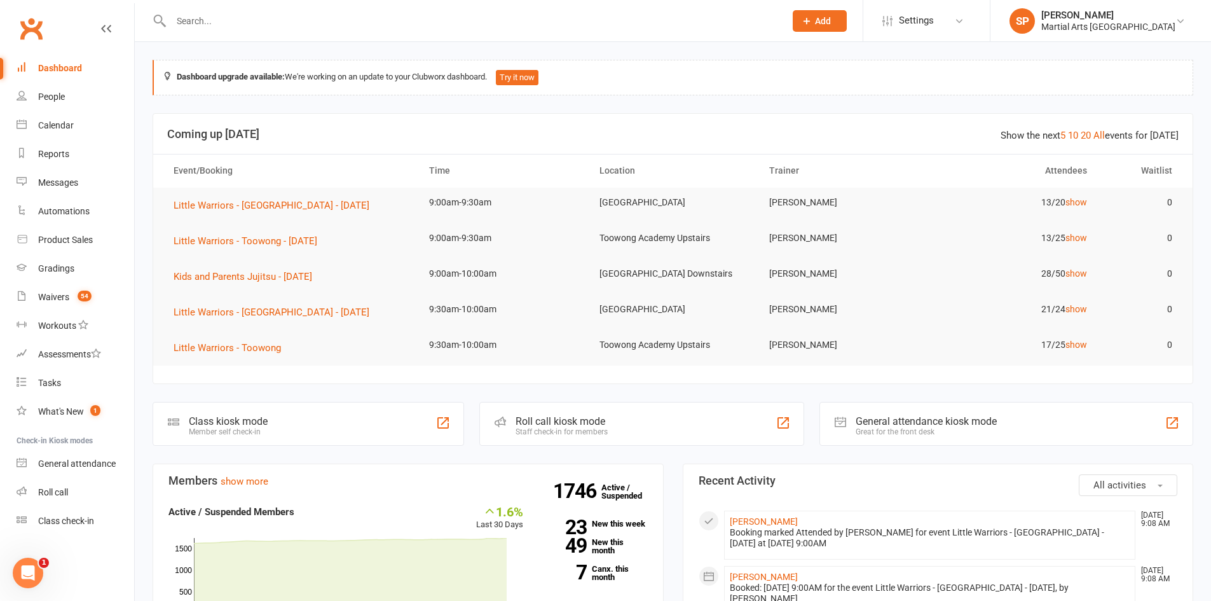
click at [50, 118] on link "Calendar" at bounding box center [76, 125] width 118 height 29
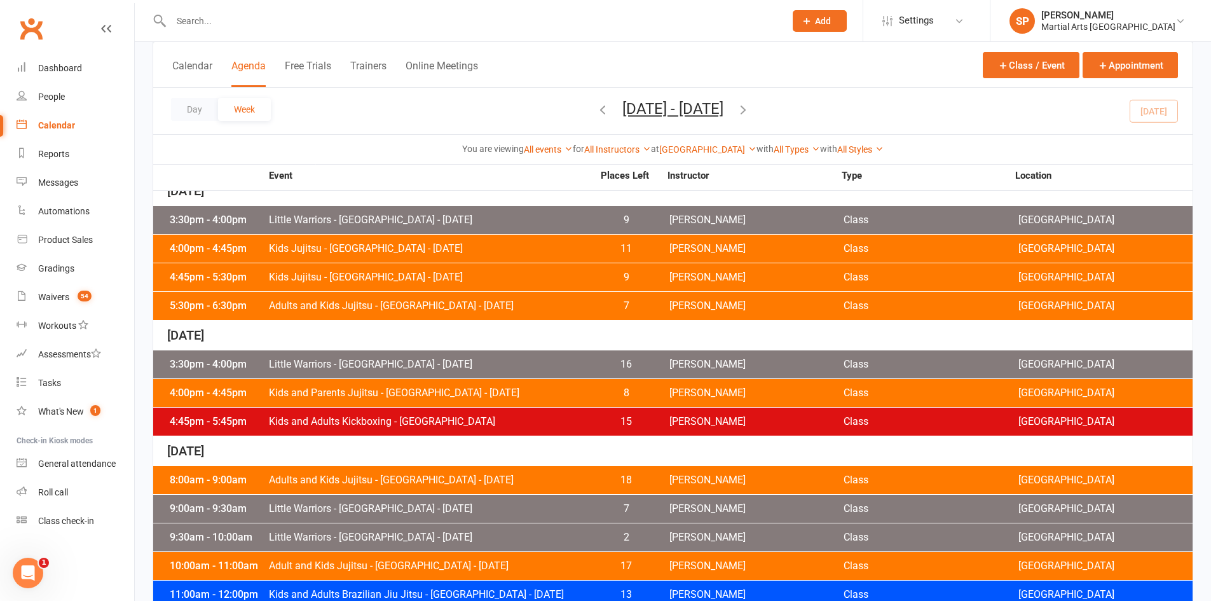
scroll to position [593, 0]
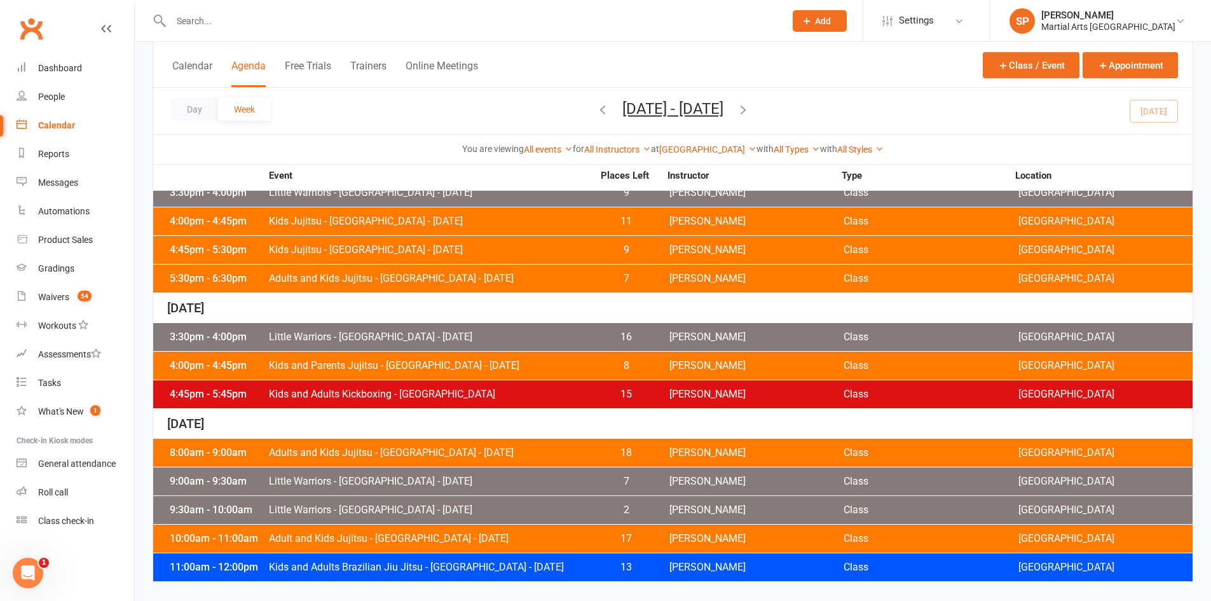
click at [365, 509] on span "Little Warriors - [GEOGRAPHIC_DATA] - [DATE]" at bounding box center [430, 510] width 325 height 10
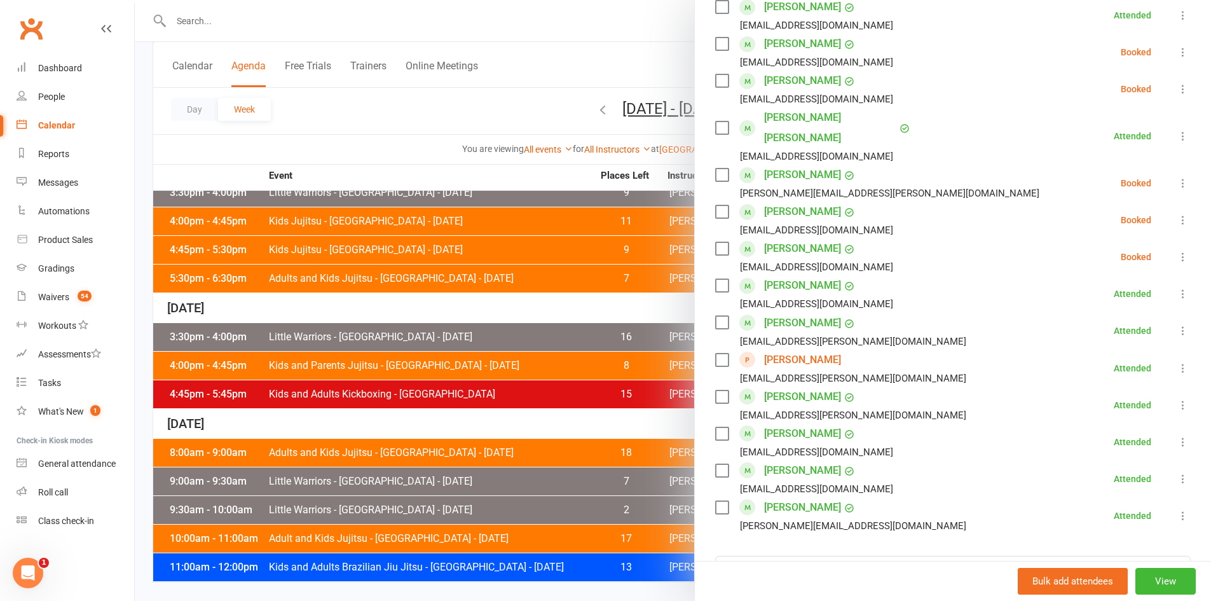
scroll to position [716, 0]
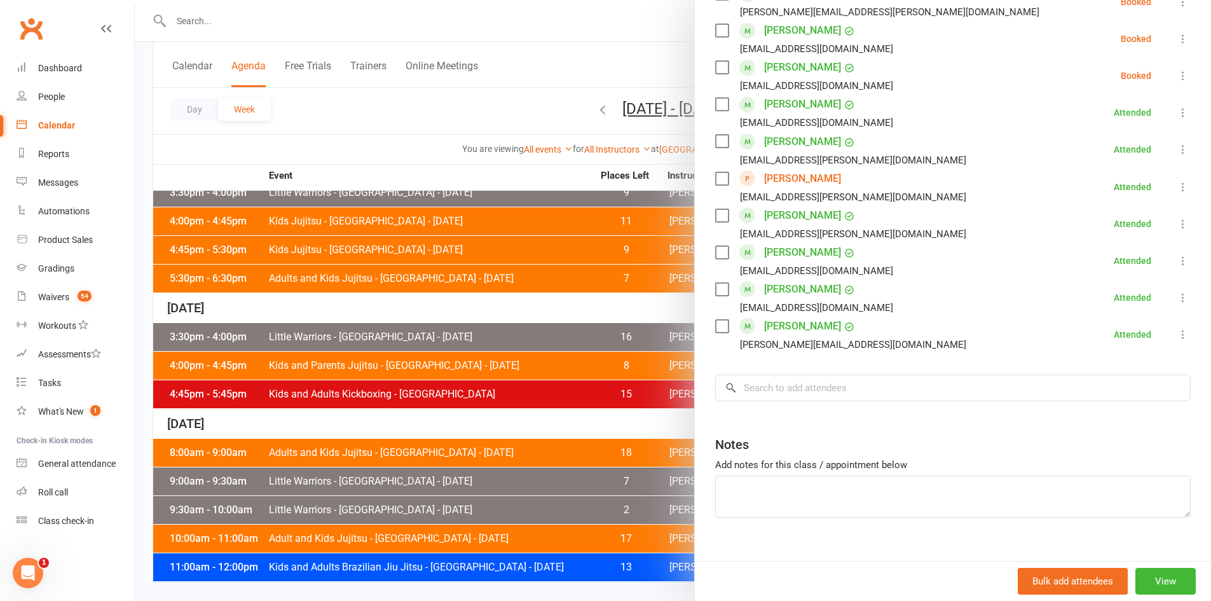
click at [766, 377] on input "search" at bounding box center [952, 387] width 475 height 27
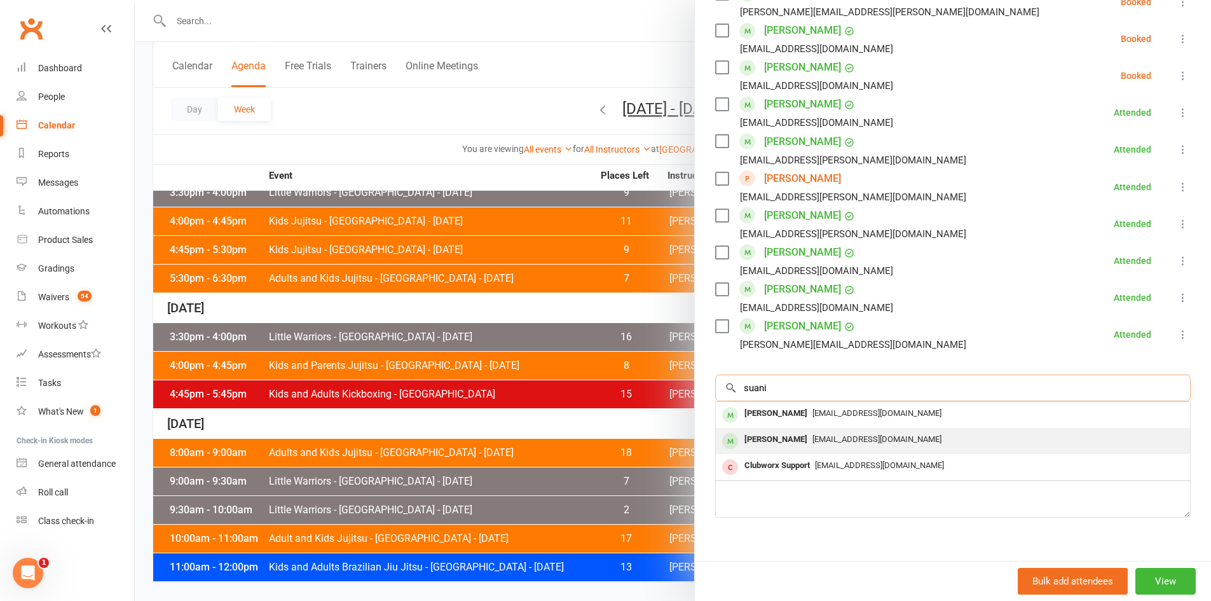
type input "suani"
click at [771, 430] on div "[PERSON_NAME]" at bounding box center [775, 439] width 73 height 18
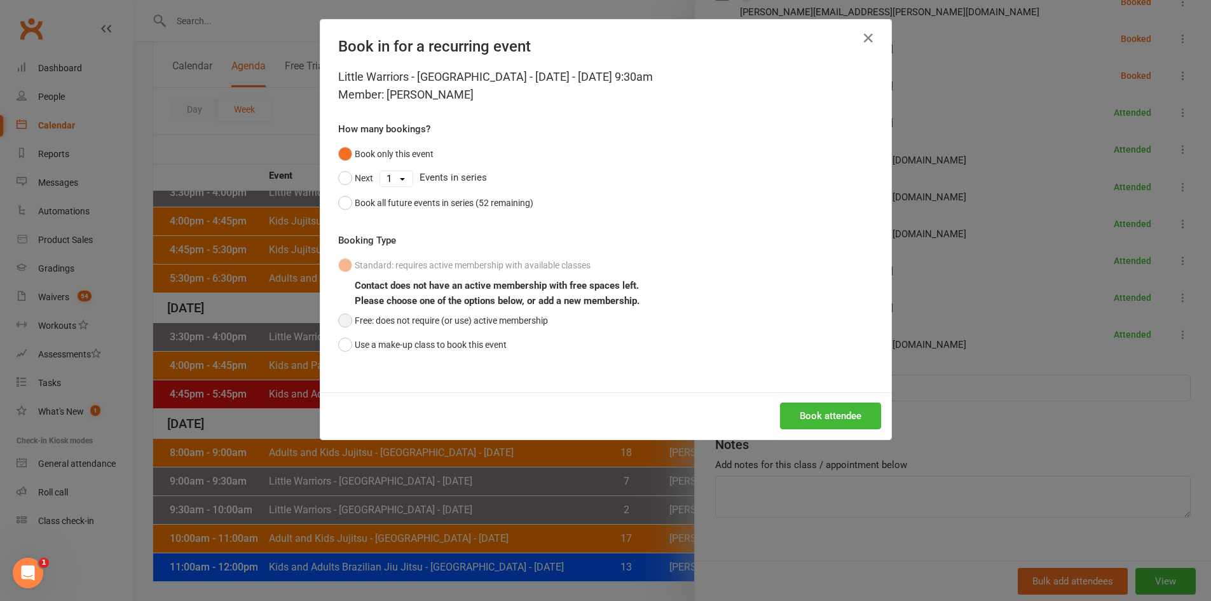
click at [465, 315] on button "Free: does not require (or use) active membership" at bounding box center [443, 320] width 210 height 24
click at [839, 423] on button "Book attendee" at bounding box center [830, 415] width 101 height 27
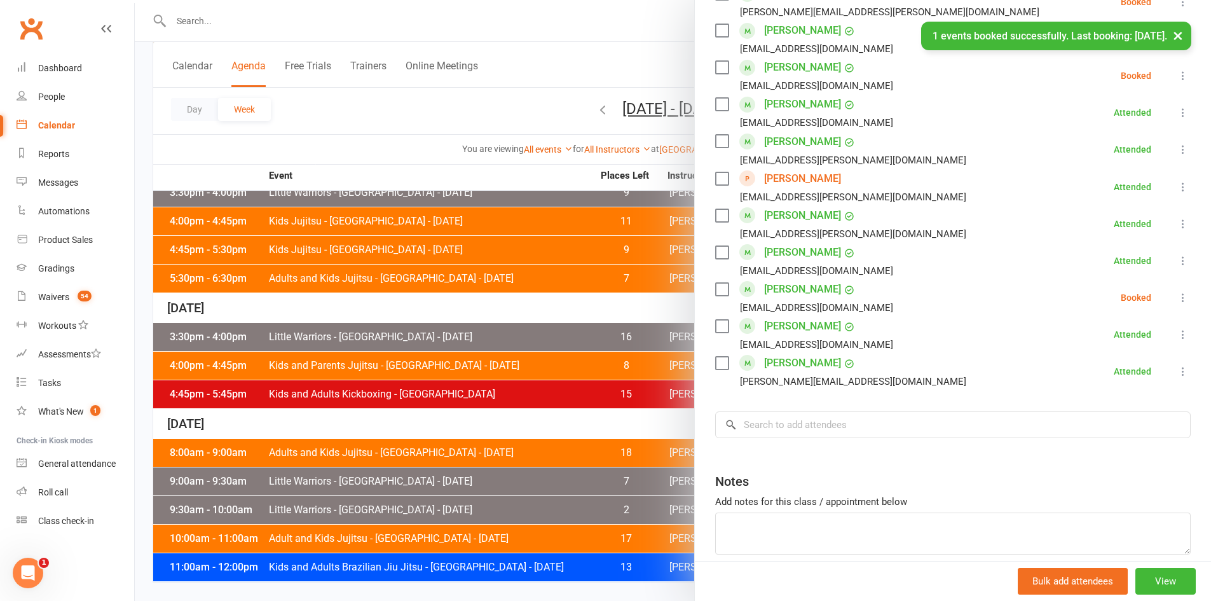
click at [1176, 291] on icon at bounding box center [1182, 297] width 13 height 13
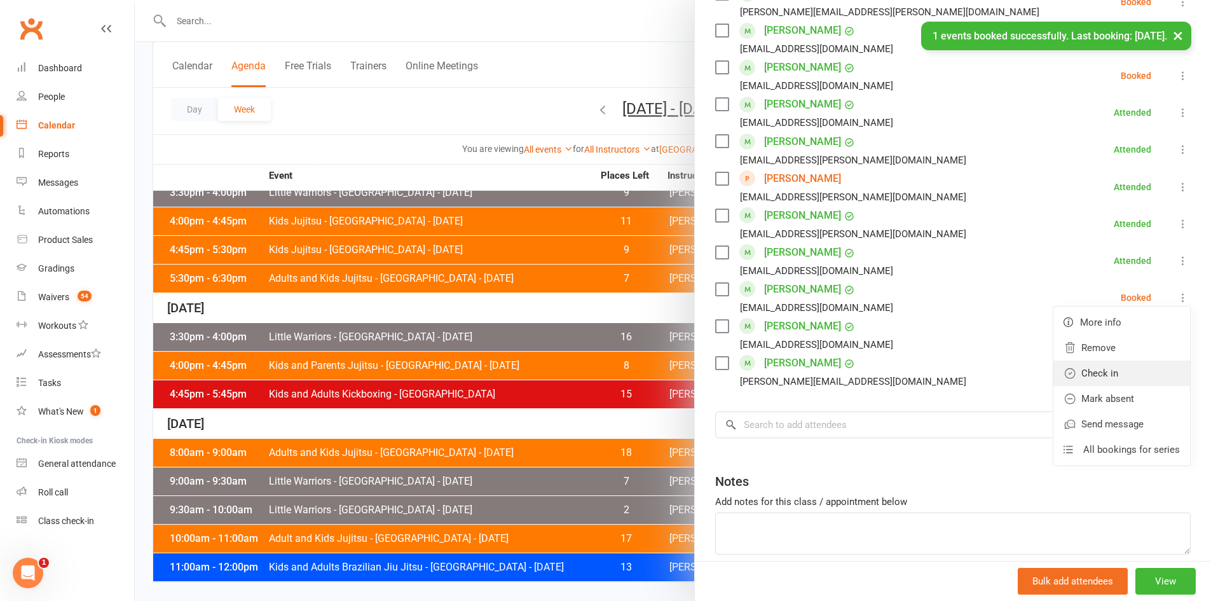
click at [1111, 360] on link "Check in" at bounding box center [1121, 372] width 137 height 25
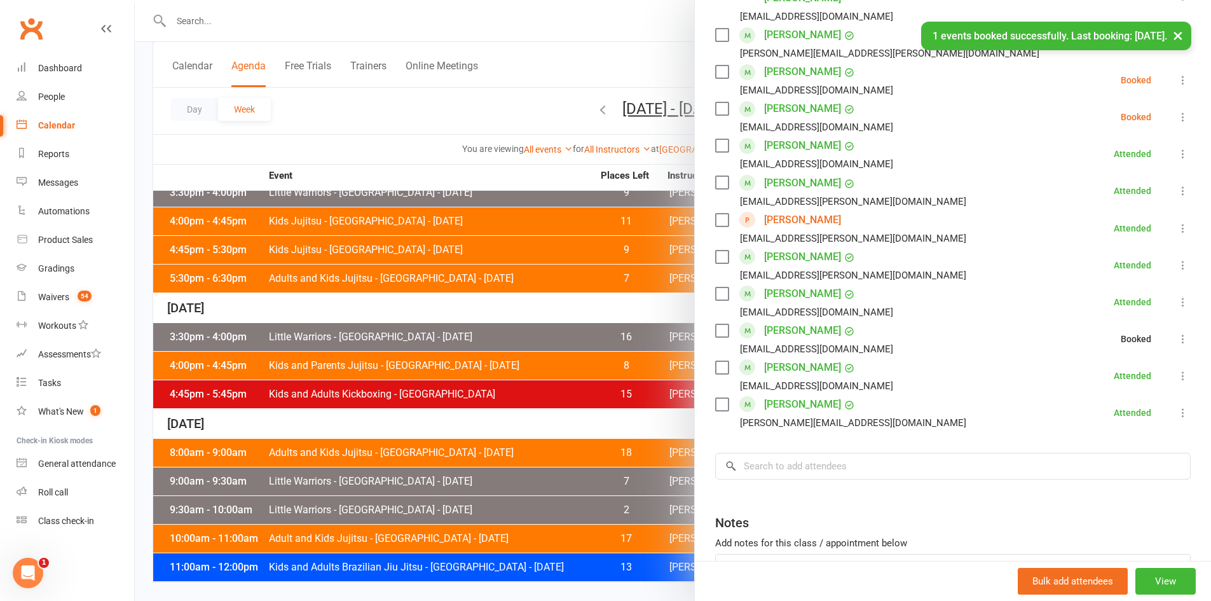
scroll to position [652, 0]
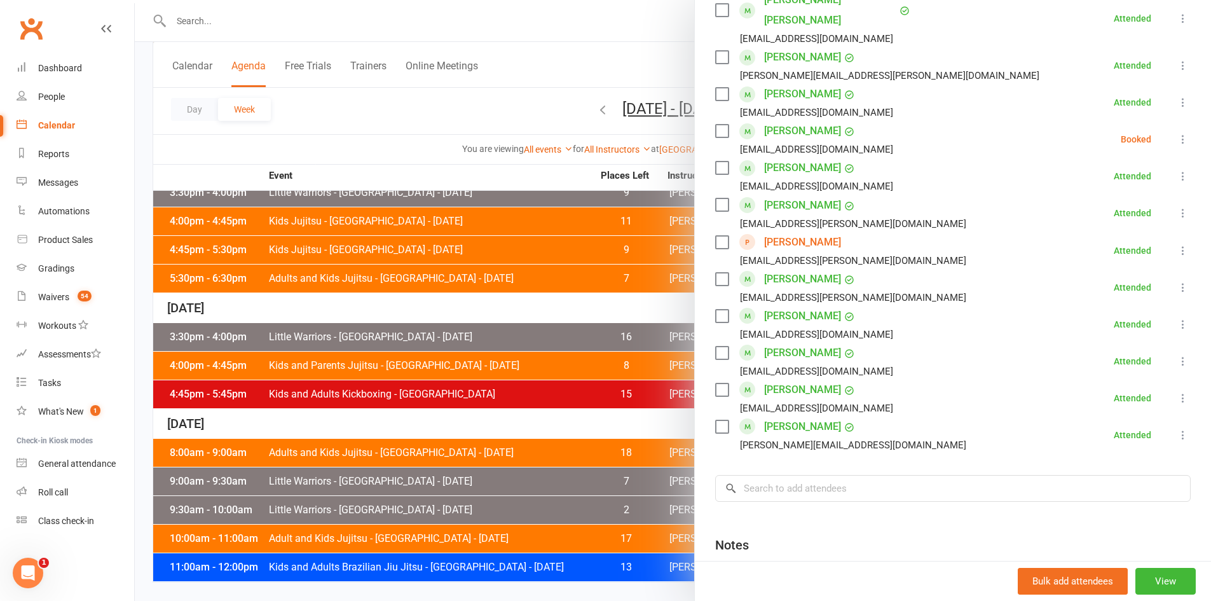
click at [585, 308] on div at bounding box center [673, 300] width 1076 height 601
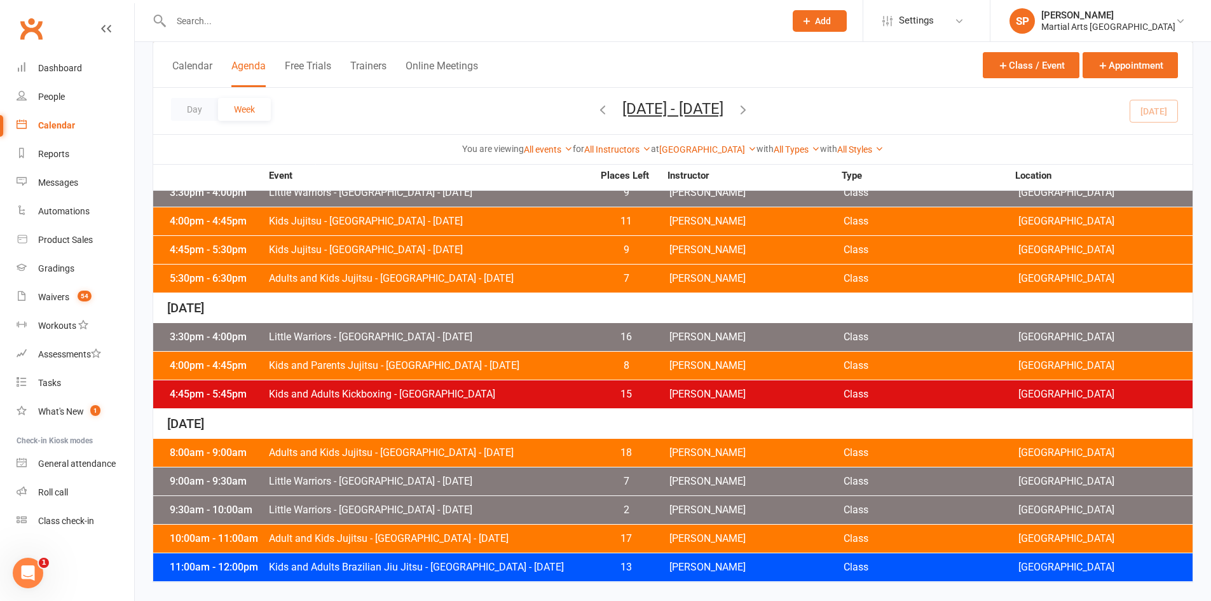
click at [409, 505] on span "Little Warriors - [GEOGRAPHIC_DATA] - [DATE]" at bounding box center [430, 510] width 325 height 10
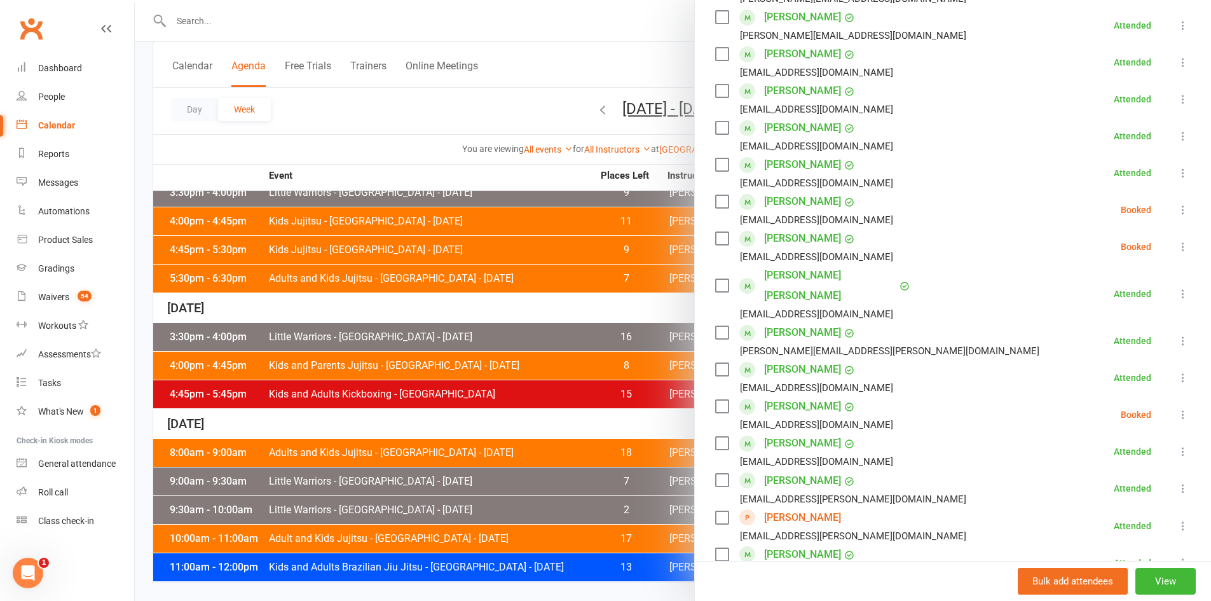
scroll to position [381, 0]
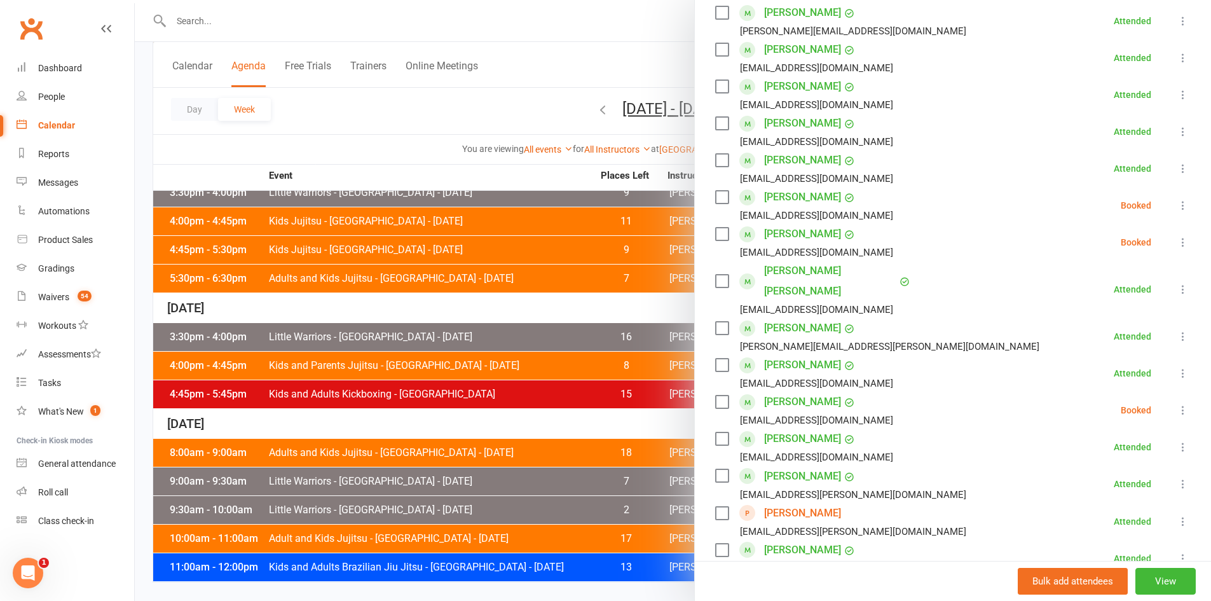
click at [1168, 231] on li "[PERSON_NAME] [EMAIL_ADDRESS][DOMAIN_NAME] Booked More info Remove Check in Mar…" at bounding box center [952, 242] width 475 height 37
click at [1176, 239] on icon at bounding box center [1182, 242] width 13 height 13
click at [1064, 291] on link "Remove" at bounding box center [1121, 292] width 137 height 25
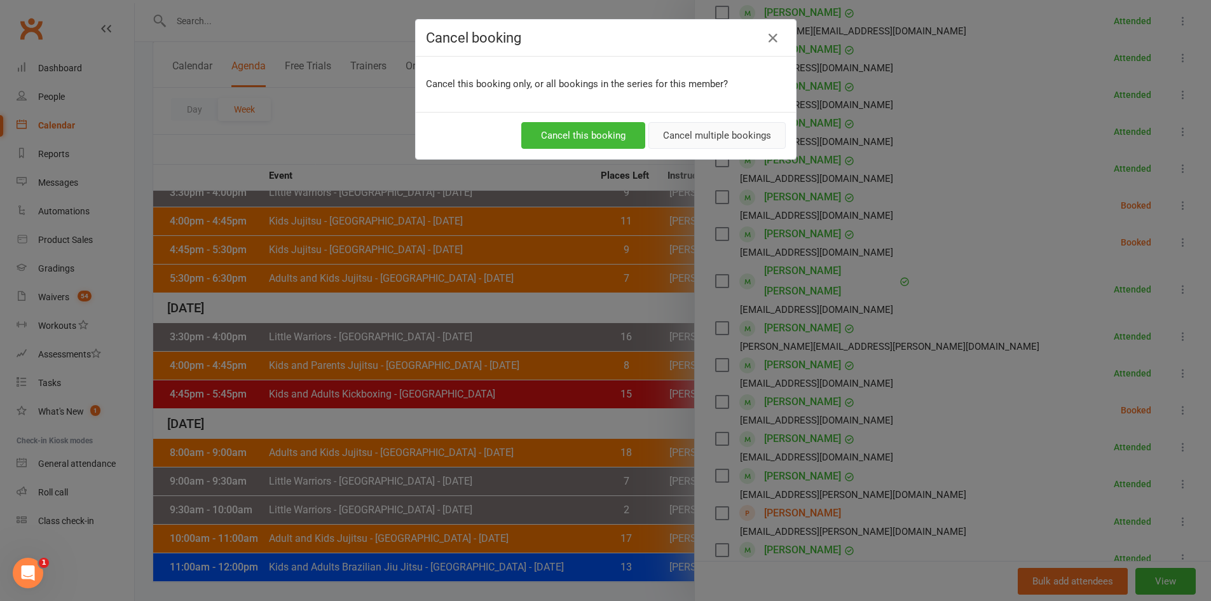
click at [712, 142] on button "Cancel multiple bookings" at bounding box center [716, 135] width 137 height 27
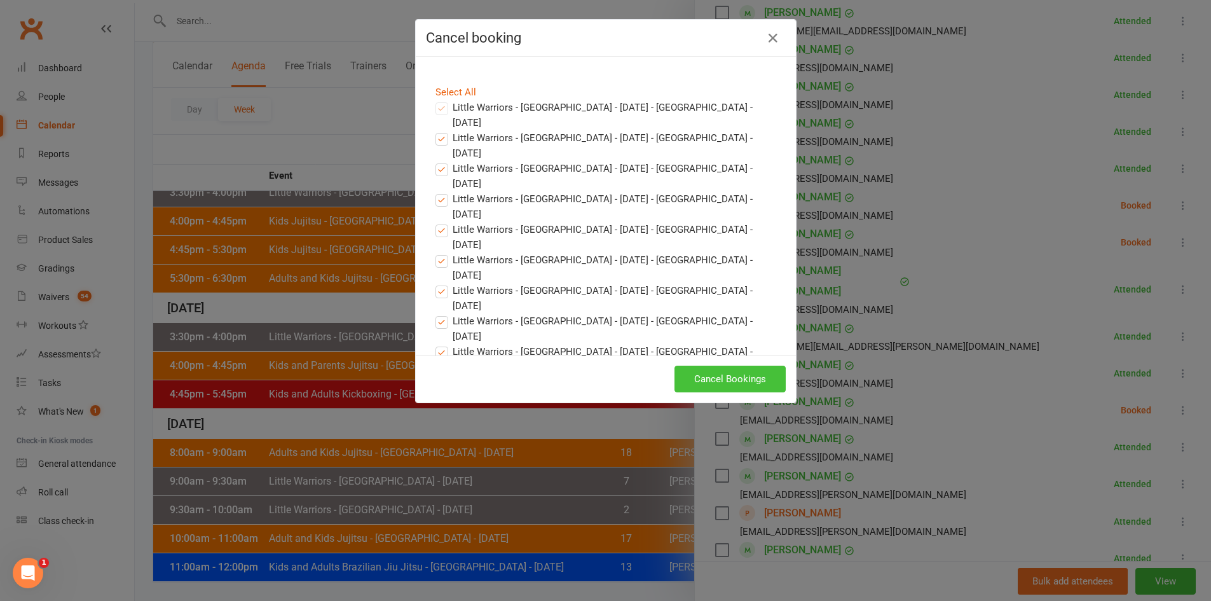
click at [725, 383] on button "Cancel Bookings" at bounding box center [729, 378] width 111 height 27
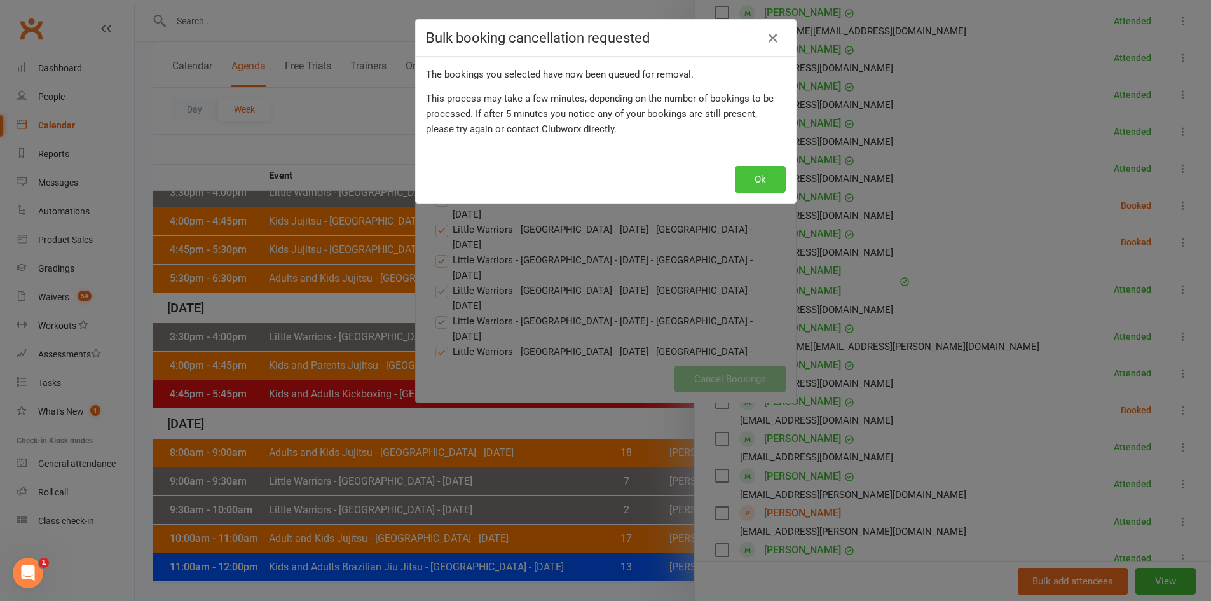
click at [754, 187] on button "Ok" at bounding box center [760, 179] width 51 height 27
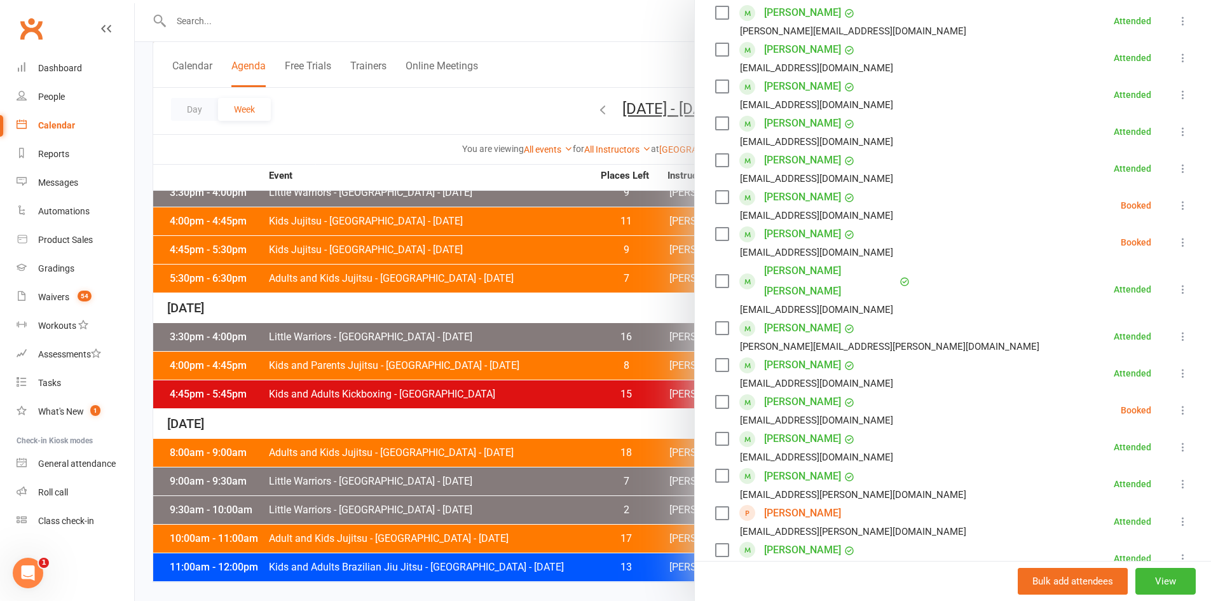
click at [571, 263] on div at bounding box center [673, 300] width 1076 height 601
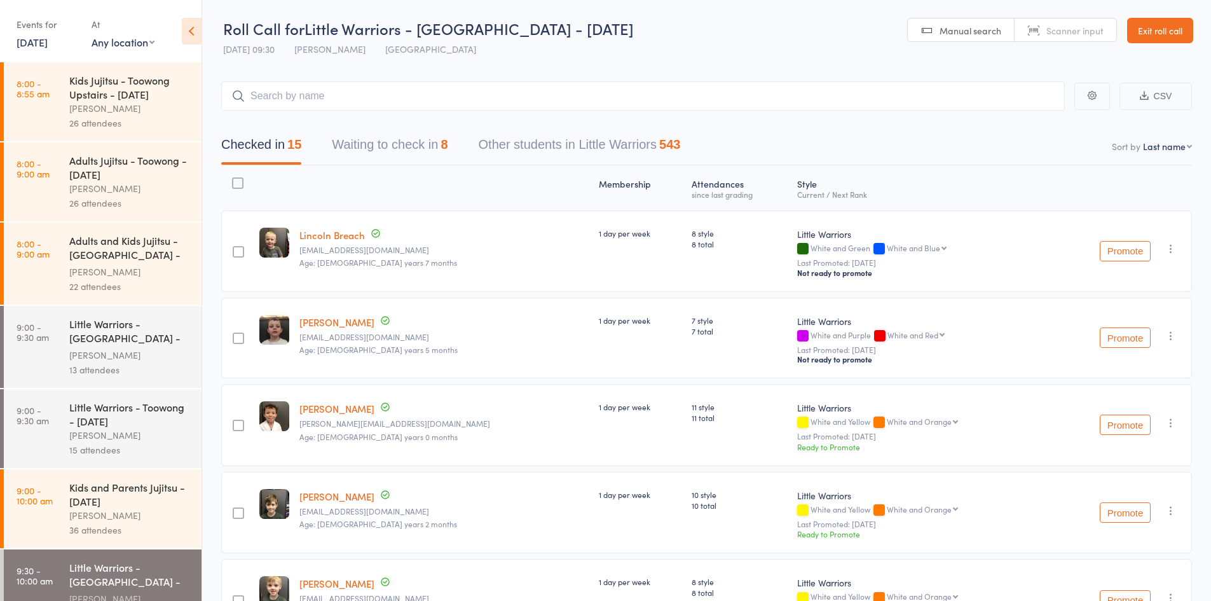
click at [192, 34] on icon at bounding box center [192, 31] width 20 height 27
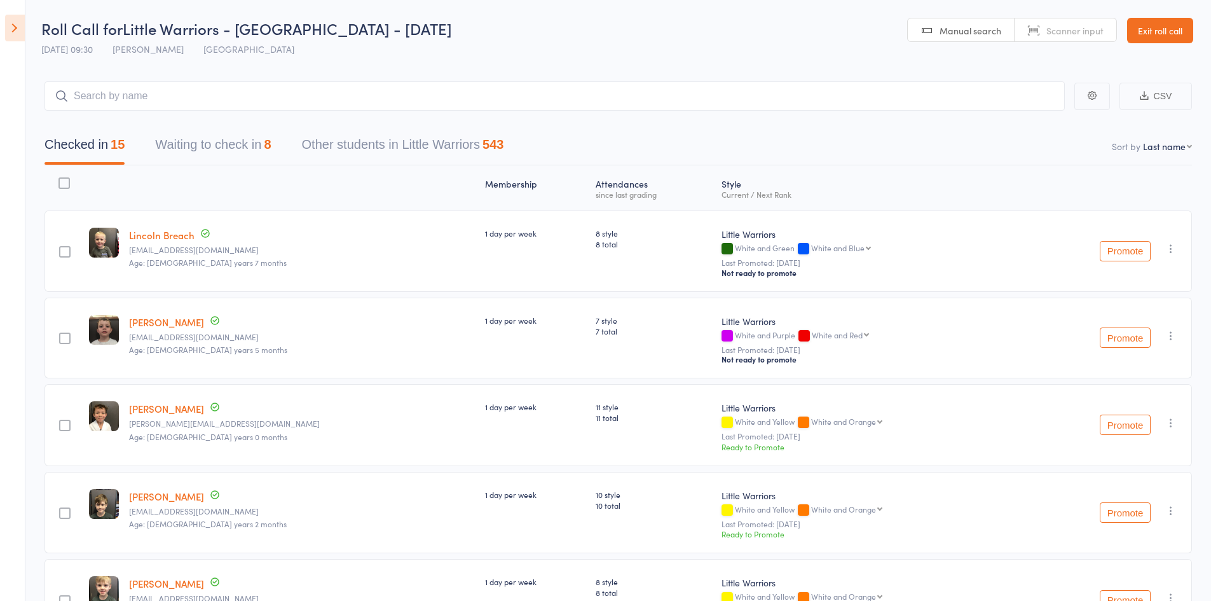
click at [229, 159] on button "Waiting to check in 8" at bounding box center [213, 148] width 116 height 34
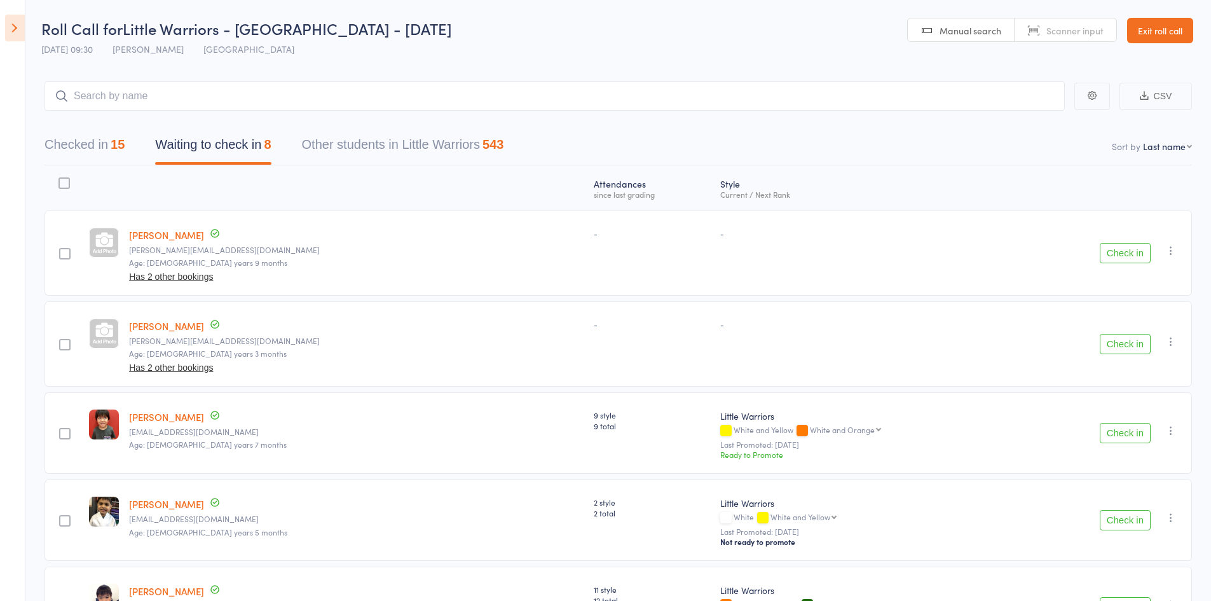
click at [1124, 429] on button "Check in" at bounding box center [1124, 433] width 51 height 20
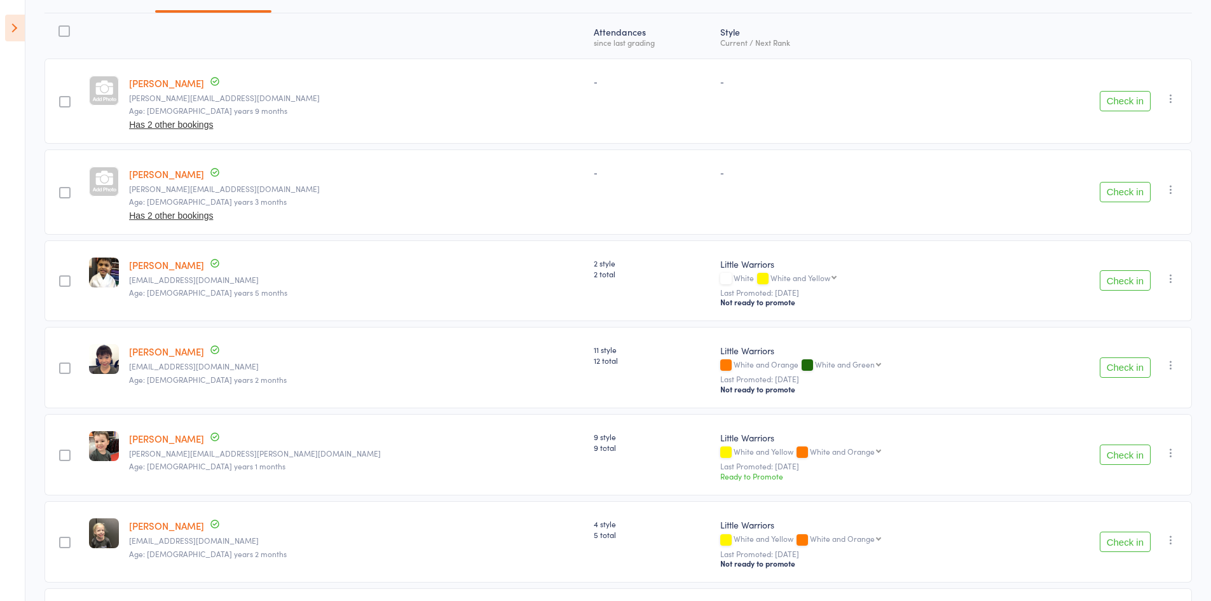
scroll to position [191, 0]
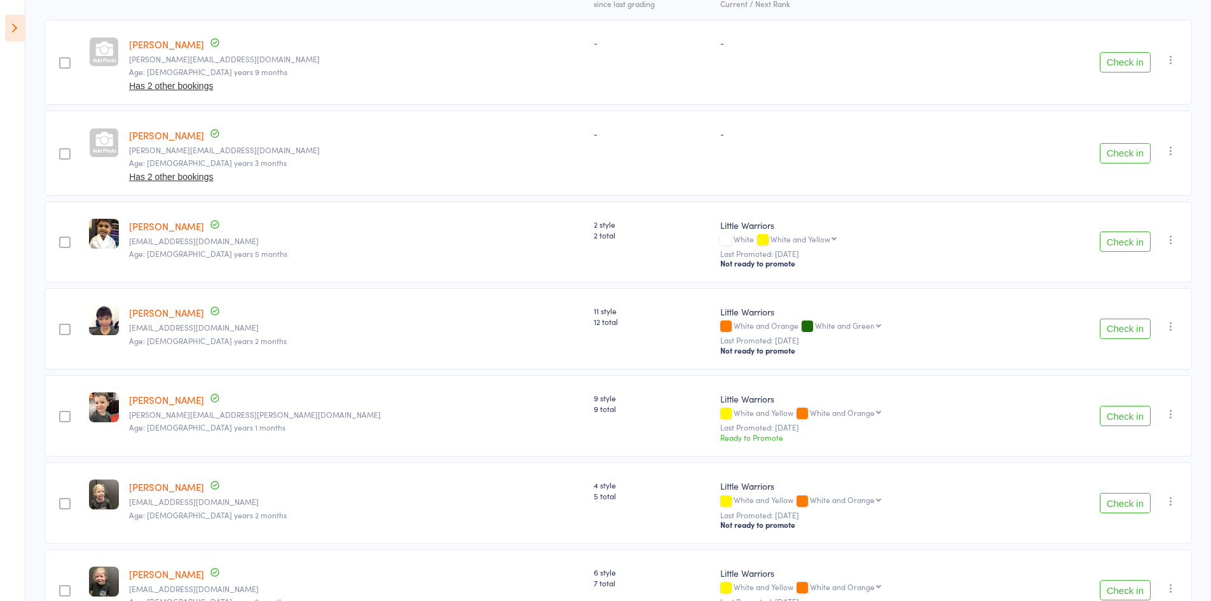
click at [1128, 410] on button "Check in" at bounding box center [1124, 415] width 51 height 20
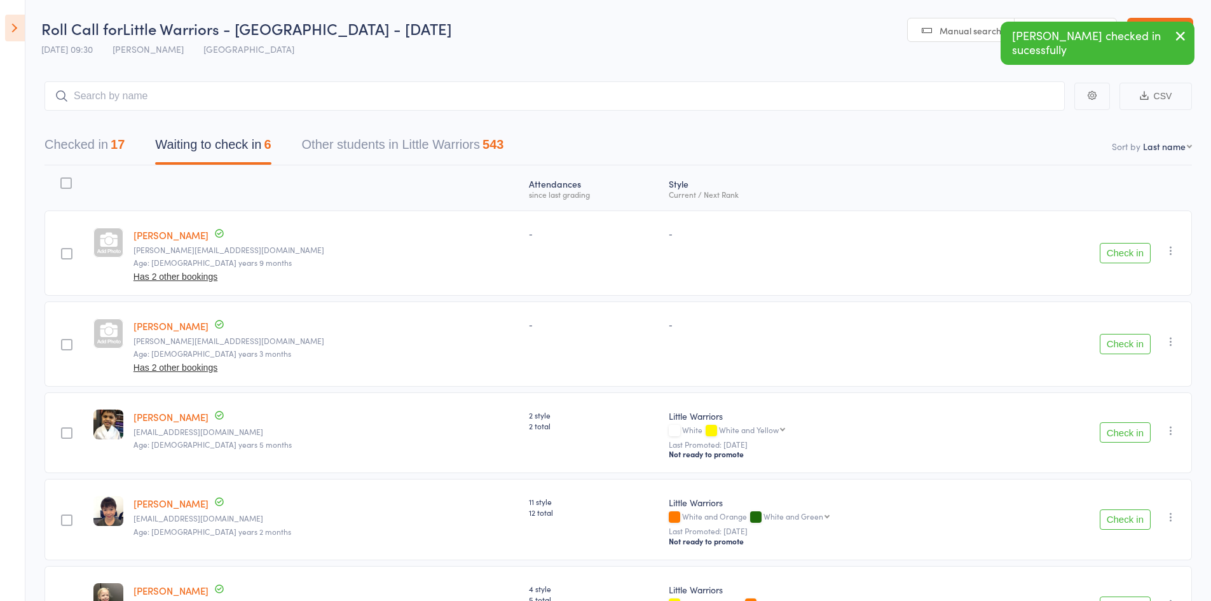
scroll to position [192, 0]
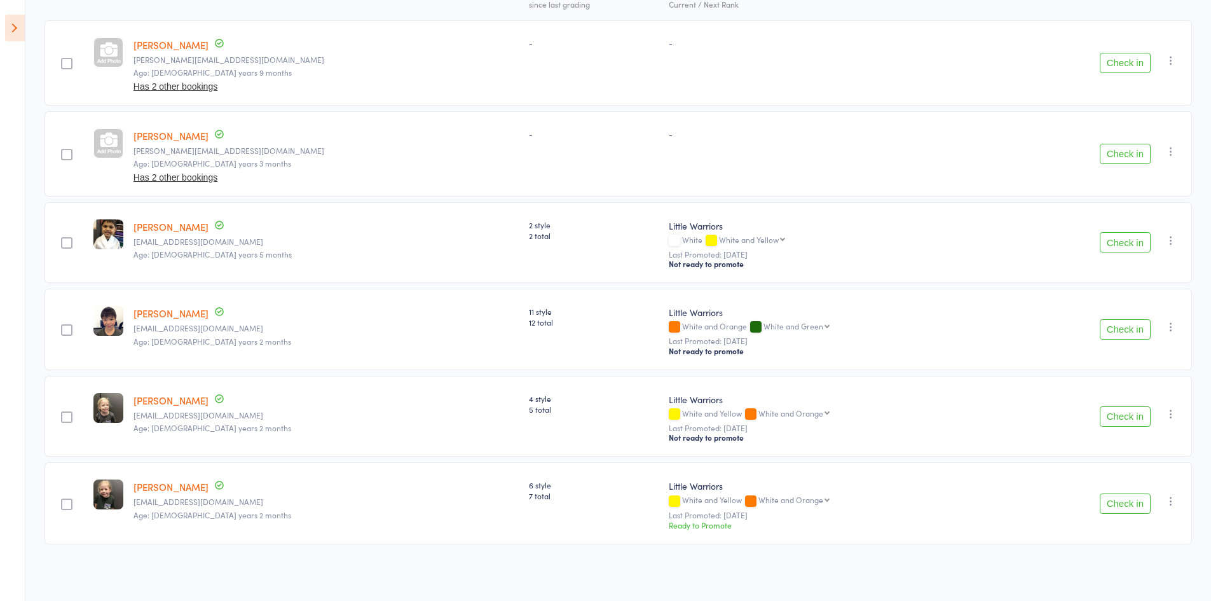
click at [941, 318] on div "Little Warriors White and Orange White and Green White and Green White and Blue…" at bounding box center [832, 319] width 326 height 27
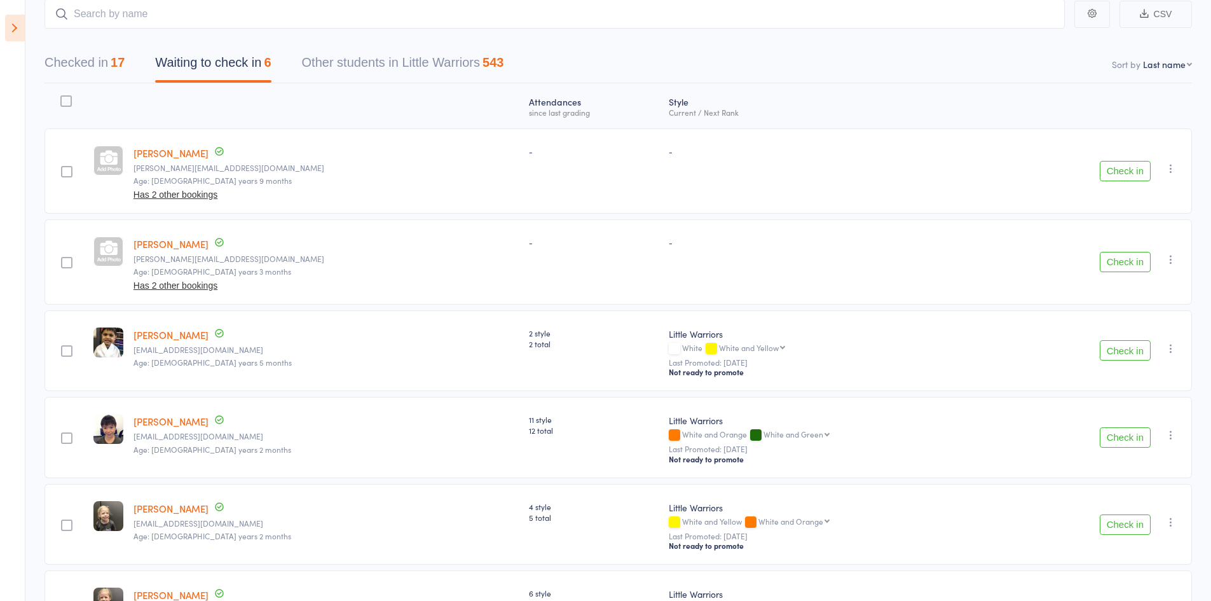
scroll to position [0, 0]
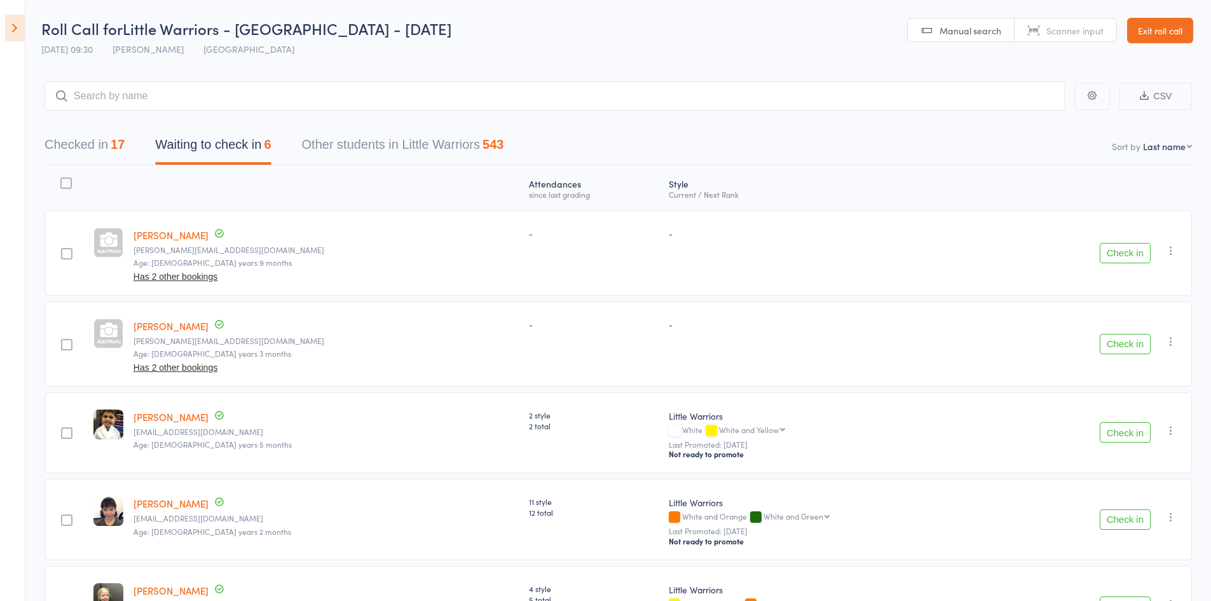
click at [115, 152] on button "Checked in 17" at bounding box center [84, 148] width 80 height 34
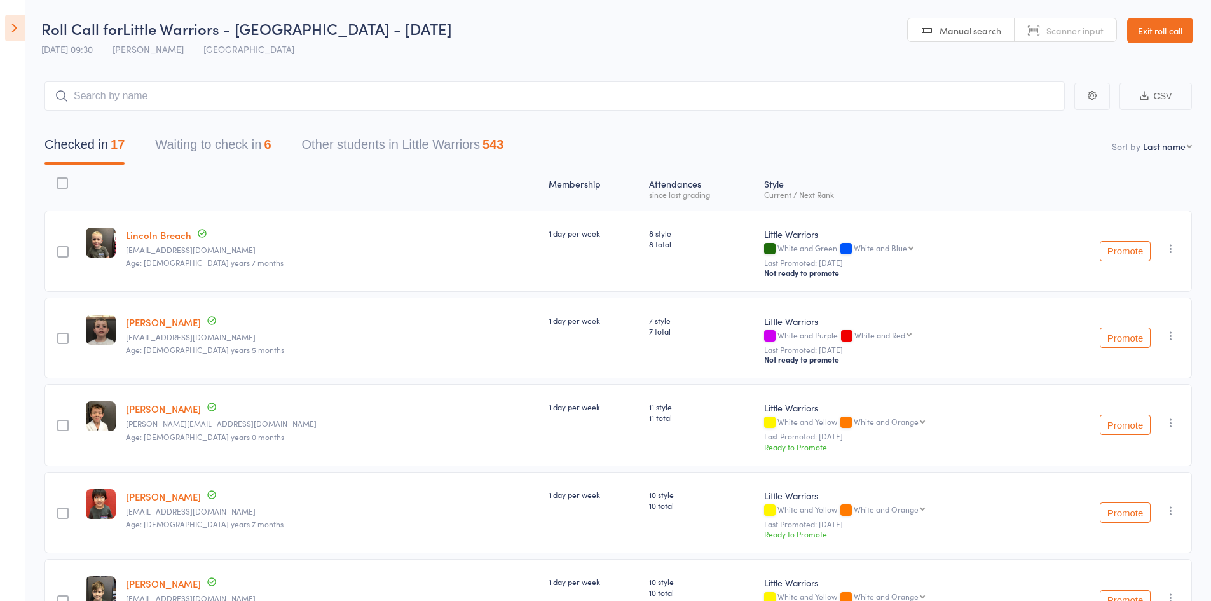
click at [199, 153] on button "Waiting to check in 6" at bounding box center [213, 148] width 116 height 34
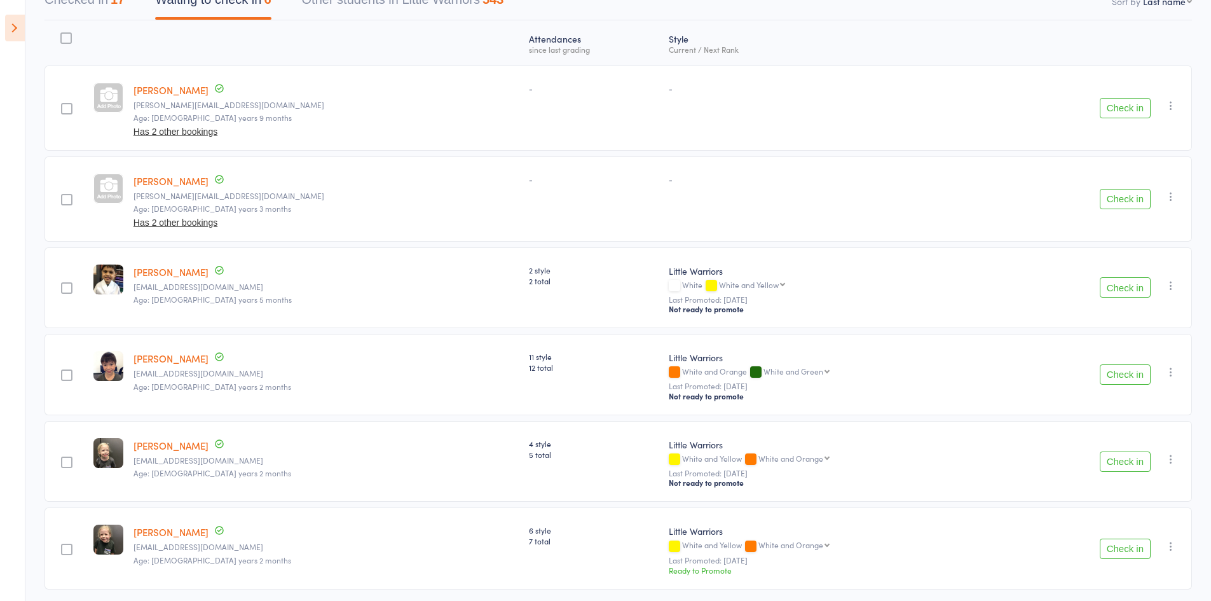
scroll to position [192, 0]
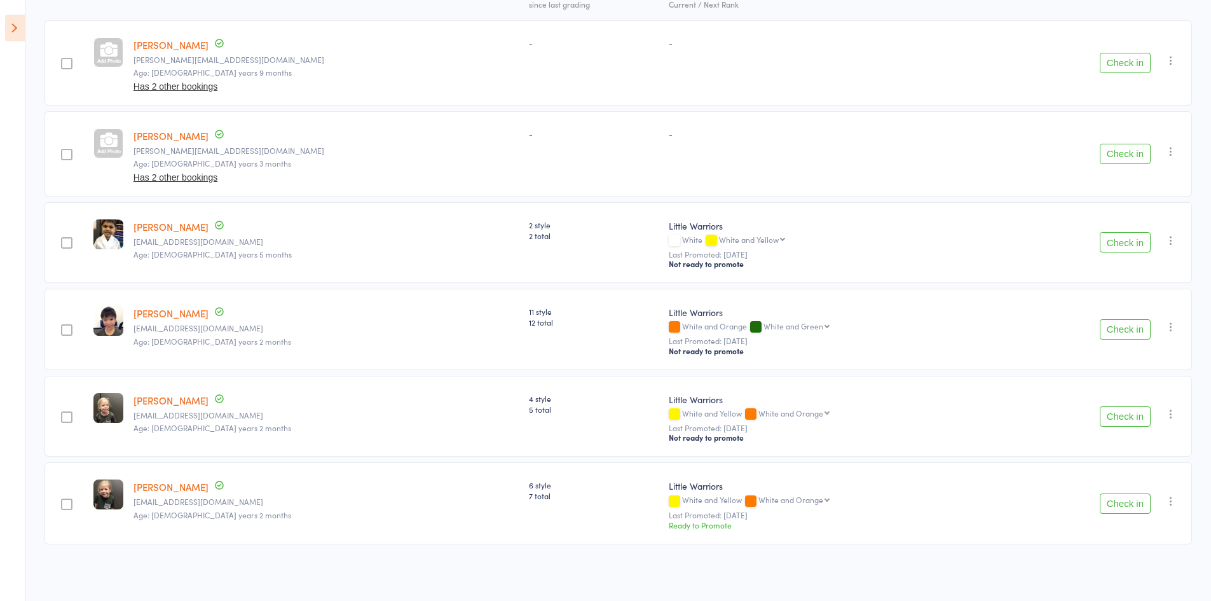
click at [1131, 415] on button "Check in" at bounding box center [1124, 416] width 51 height 20
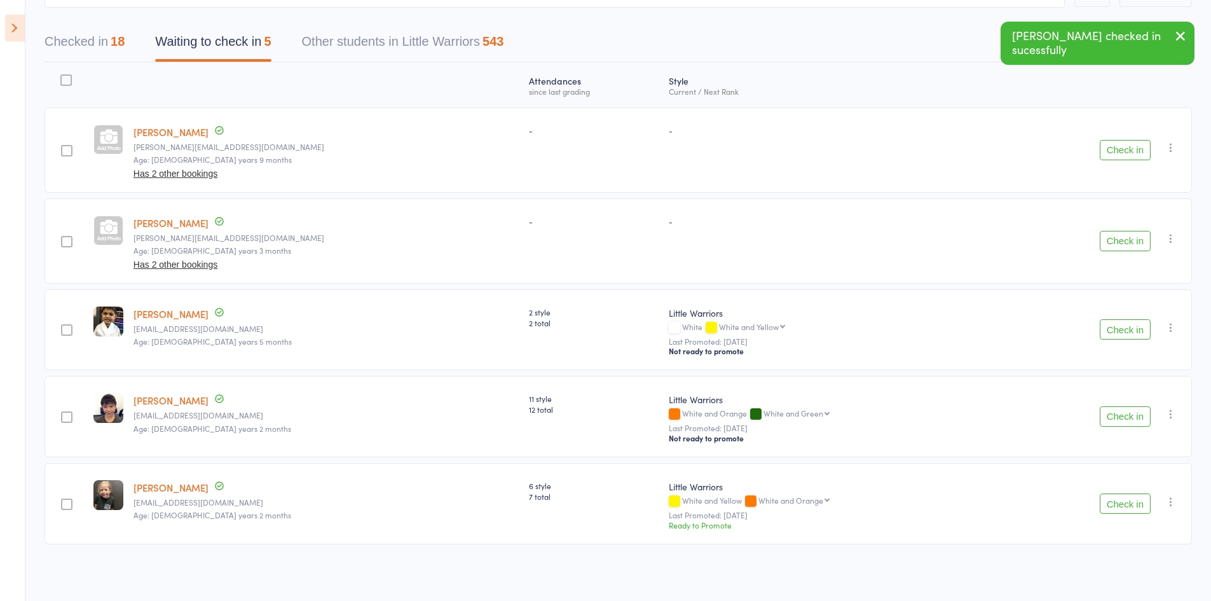
click at [1188, 41] on button "button" at bounding box center [1180, 36] width 28 height 29
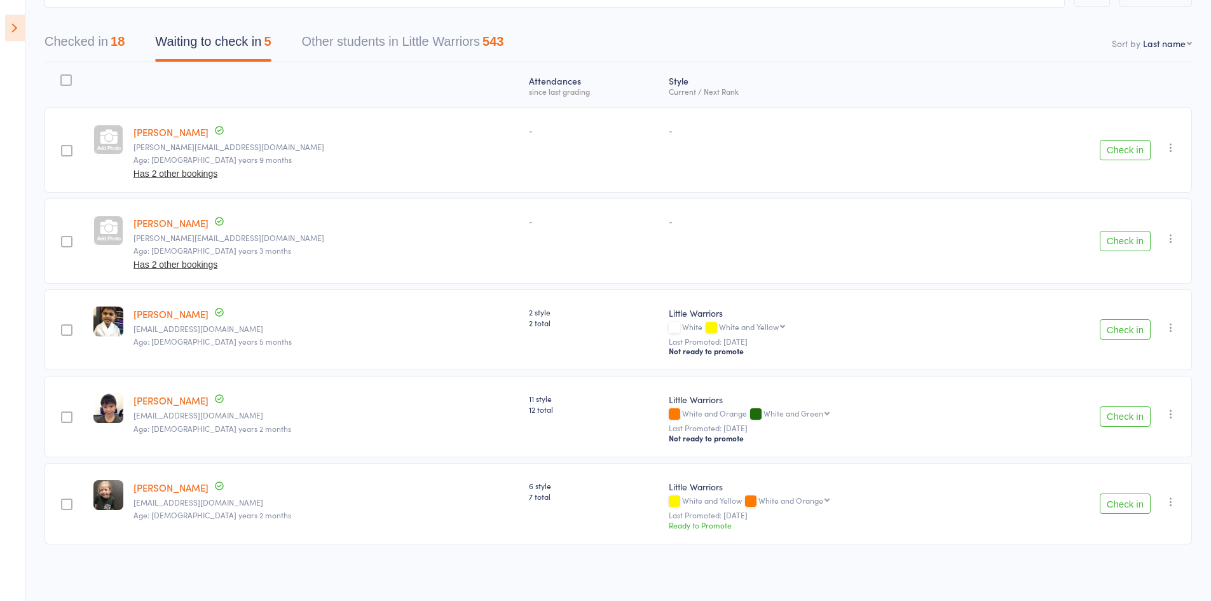
click at [1123, 501] on button "Check in" at bounding box center [1124, 503] width 51 height 20
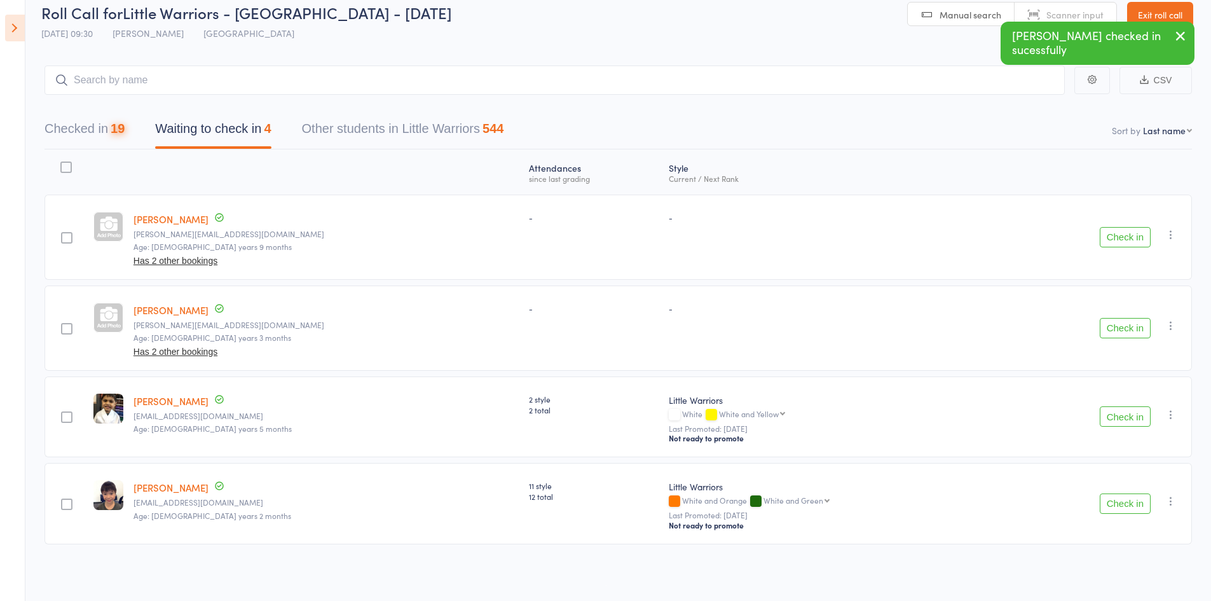
click at [100, 123] on button "Checked in 19" at bounding box center [84, 132] width 80 height 34
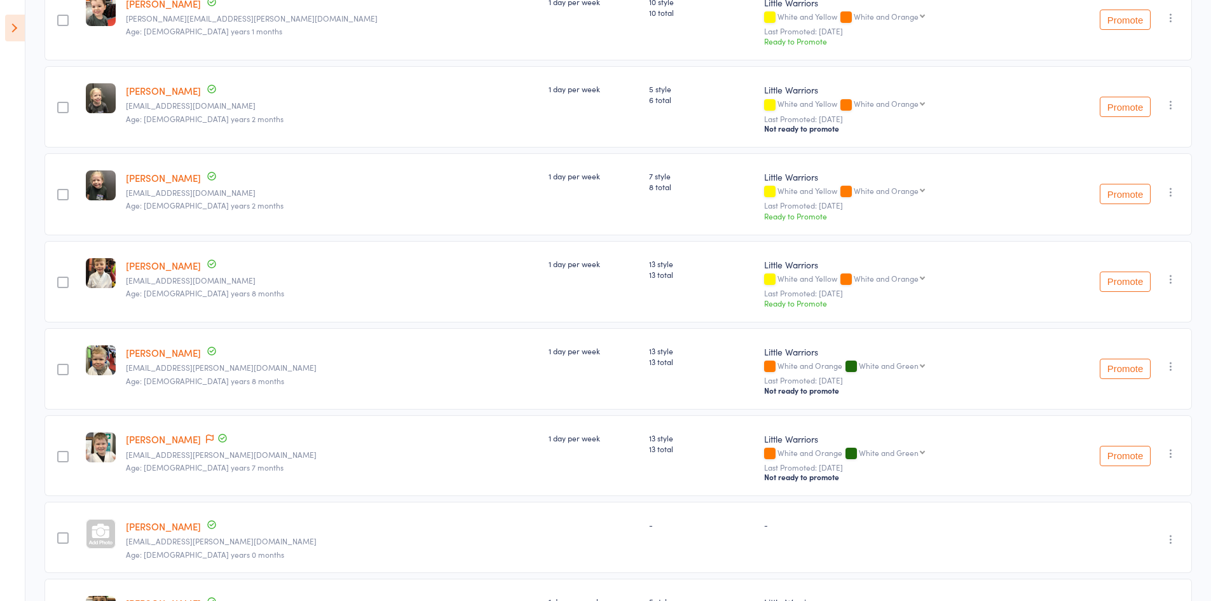
scroll to position [866, 0]
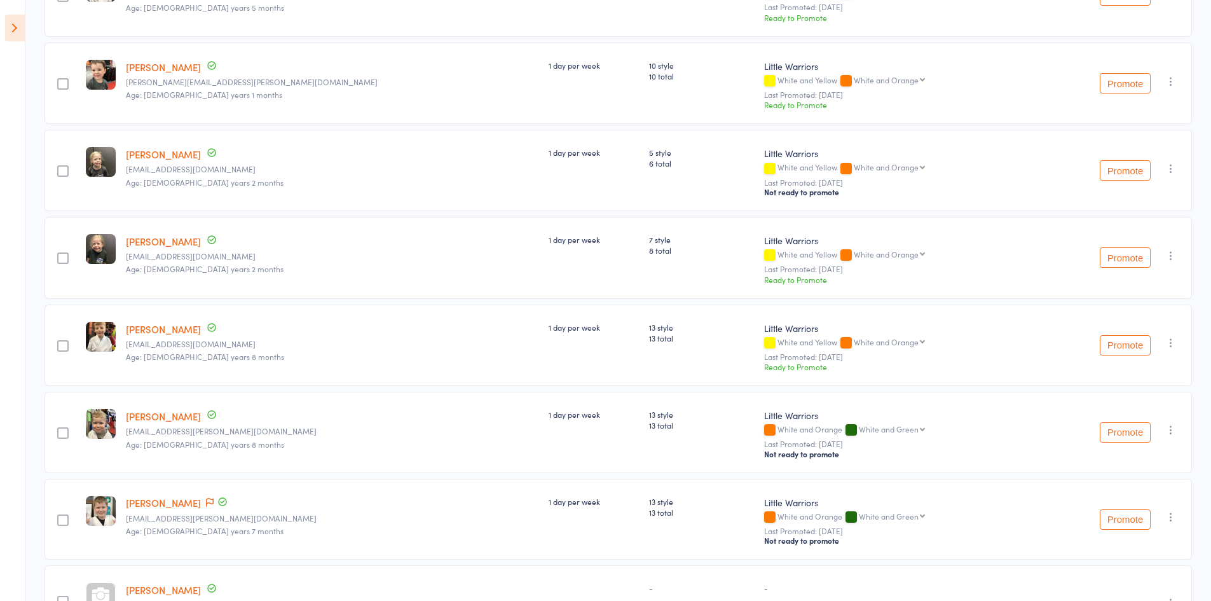
click at [1165, 173] on icon "button" at bounding box center [1170, 168] width 13 height 13
click at [1140, 194] on li "Undo check-in" at bounding box center [1125, 194] width 105 height 16
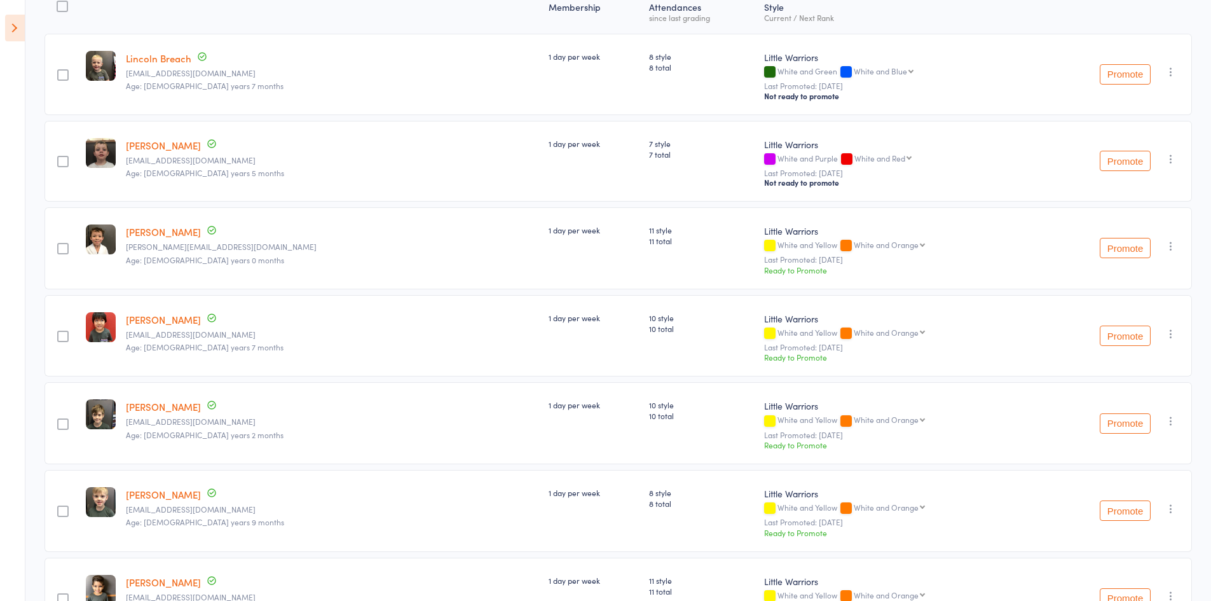
scroll to position [0, 0]
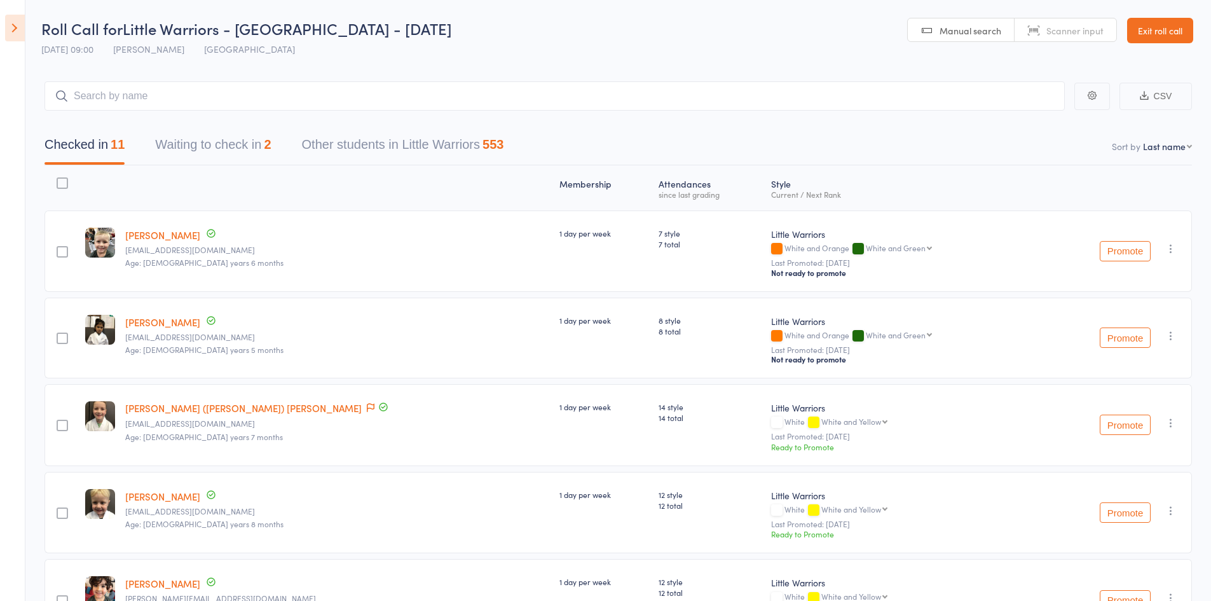
click at [269, 136] on button "Waiting to check in 2" at bounding box center [213, 148] width 116 height 34
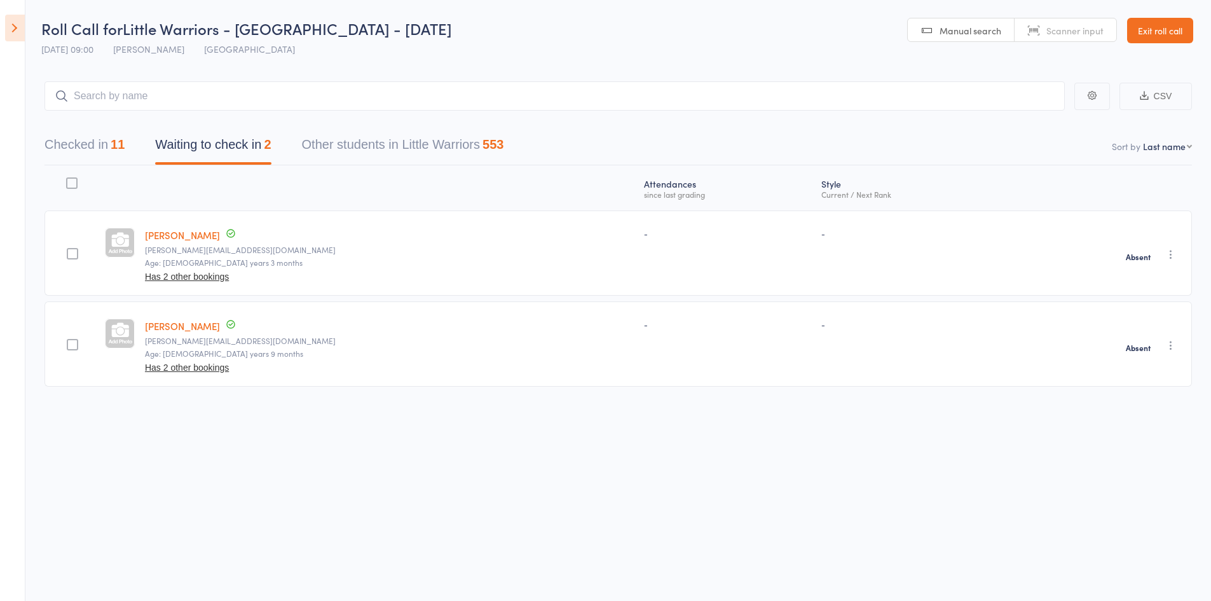
click at [123, 144] on div "11" at bounding box center [118, 144] width 14 height 14
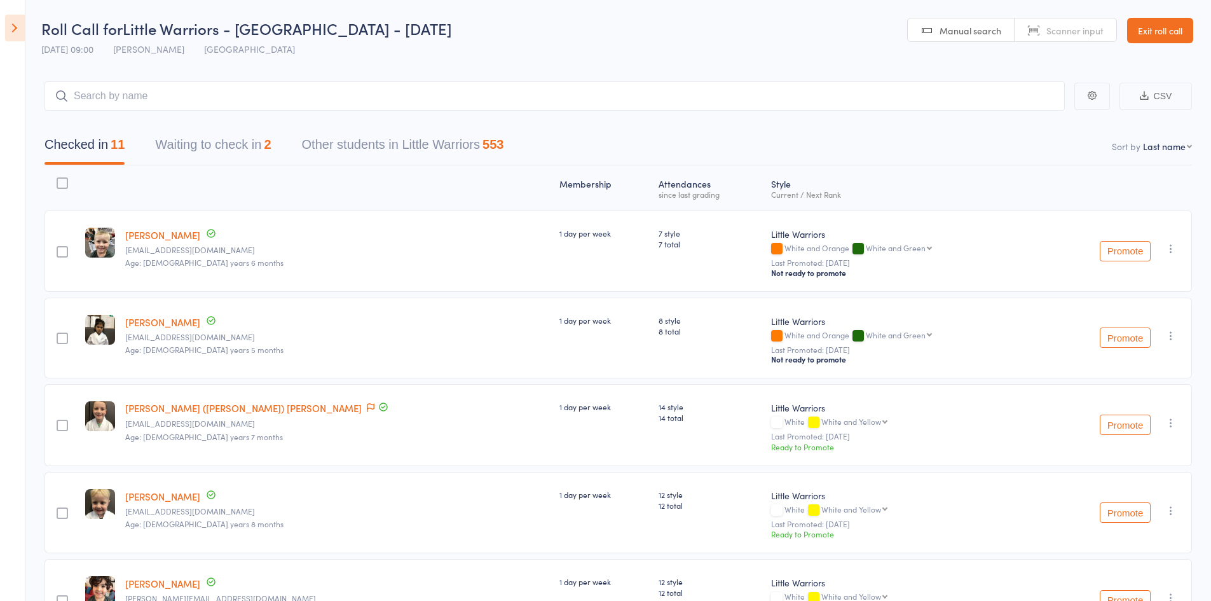
click at [224, 144] on button "Waiting to check in 2" at bounding box center [213, 148] width 116 height 34
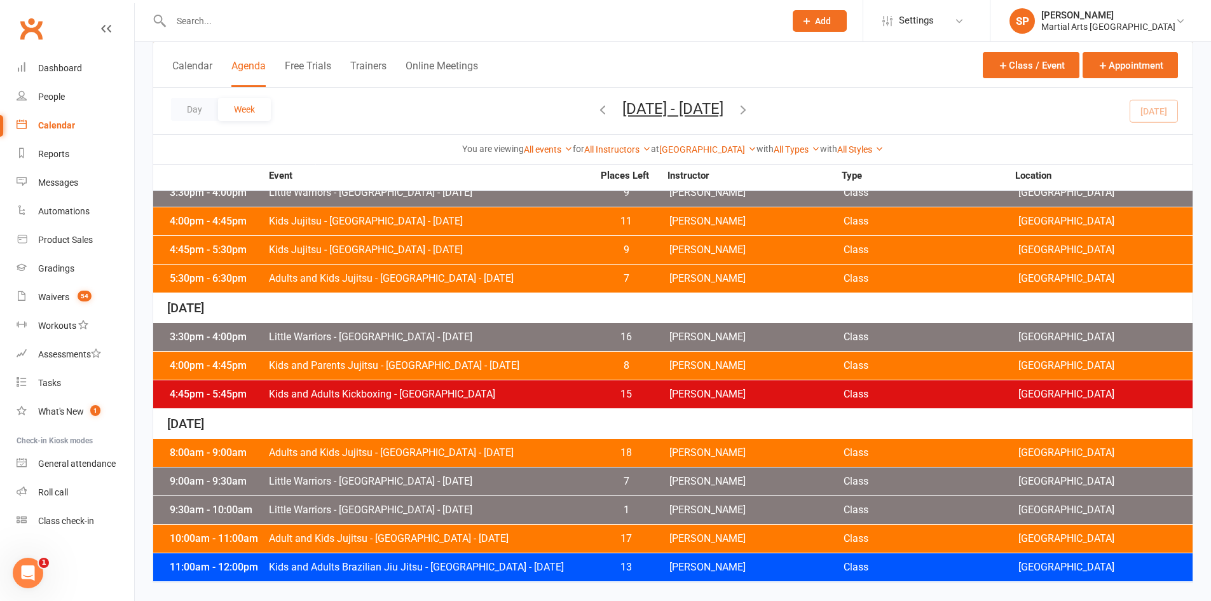
click at [435, 513] on span "Little Warriors - [GEOGRAPHIC_DATA] - [DATE]" at bounding box center [430, 510] width 325 height 10
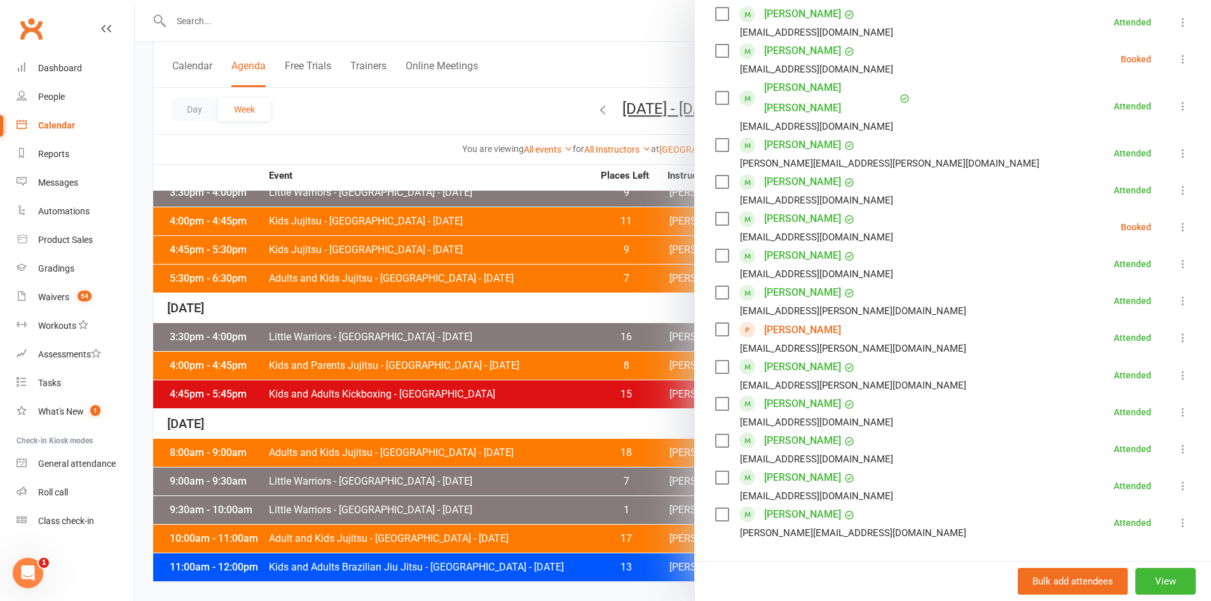
scroll to position [508, 0]
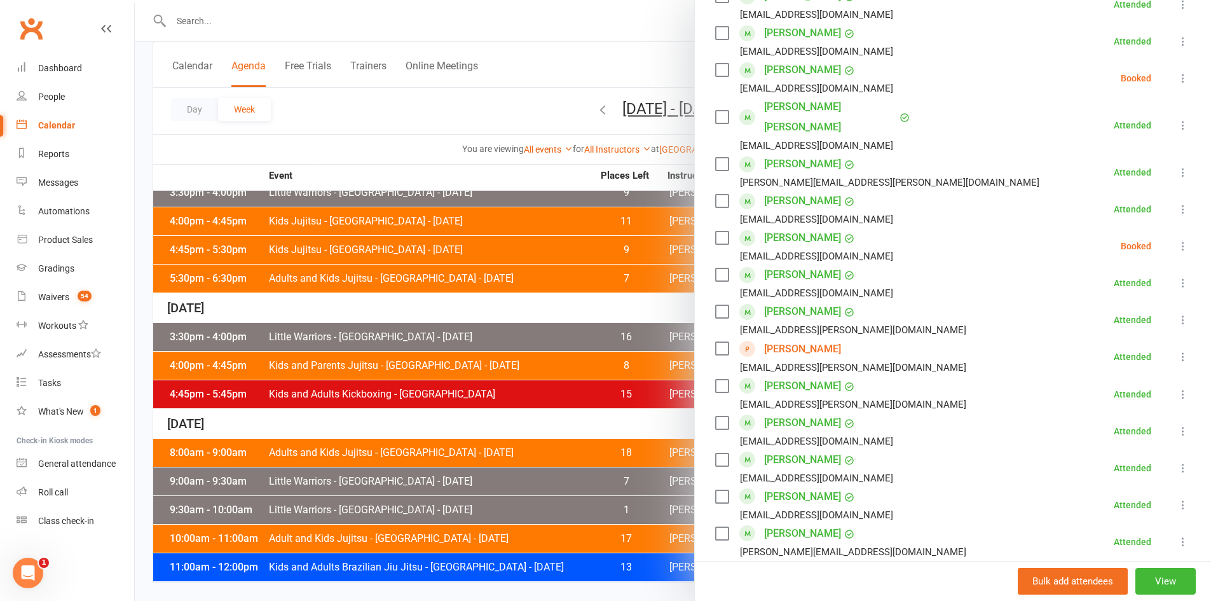
click at [366, 248] on div at bounding box center [673, 300] width 1076 height 601
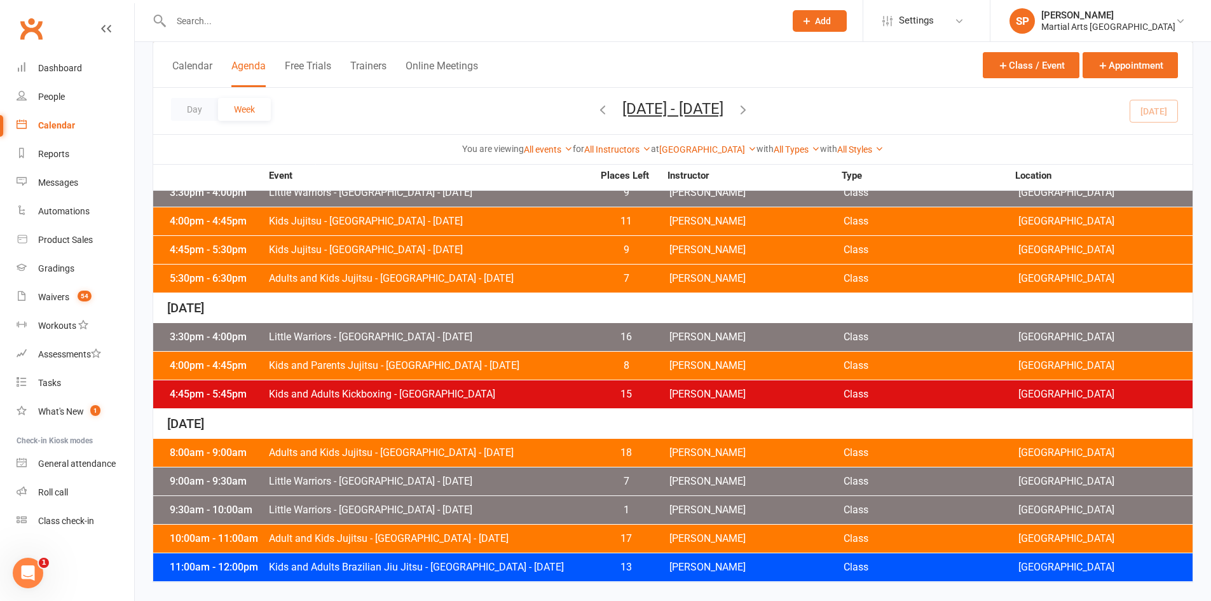
click at [750, 109] on icon "button" at bounding box center [743, 109] width 14 height 14
click at [384, 323] on div "3:30pm - 4:00pm Little Warriors - [GEOGRAPHIC_DATA] - [DATE] 17 [PERSON_NAME] C…" at bounding box center [672, 337] width 1039 height 28
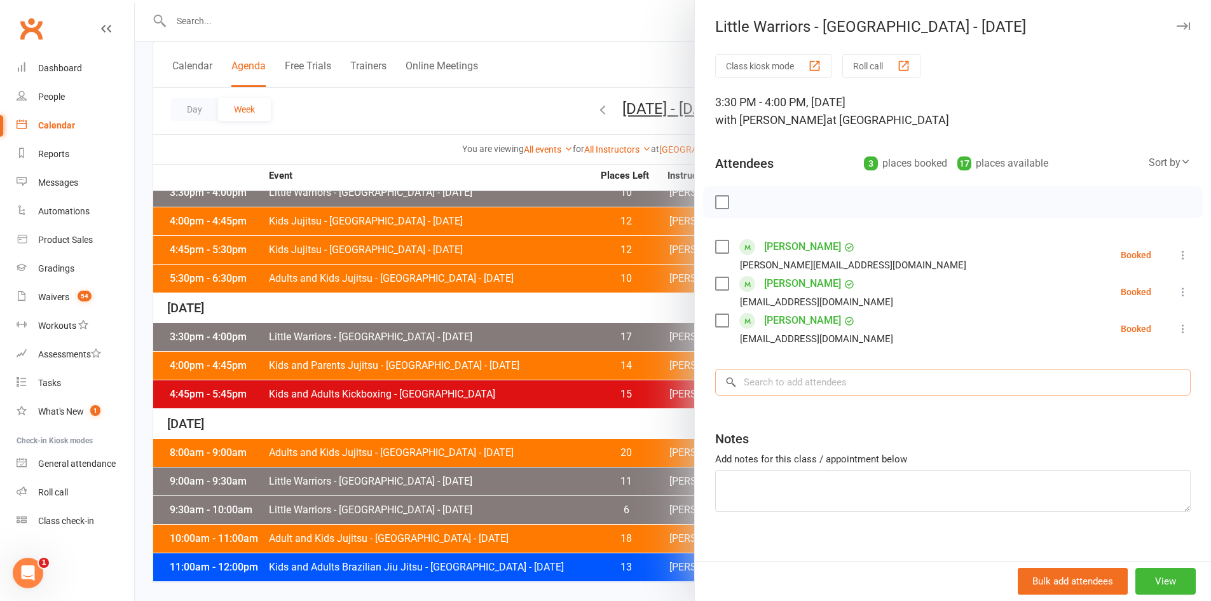
click at [814, 393] on input "search" at bounding box center [952, 382] width 475 height 27
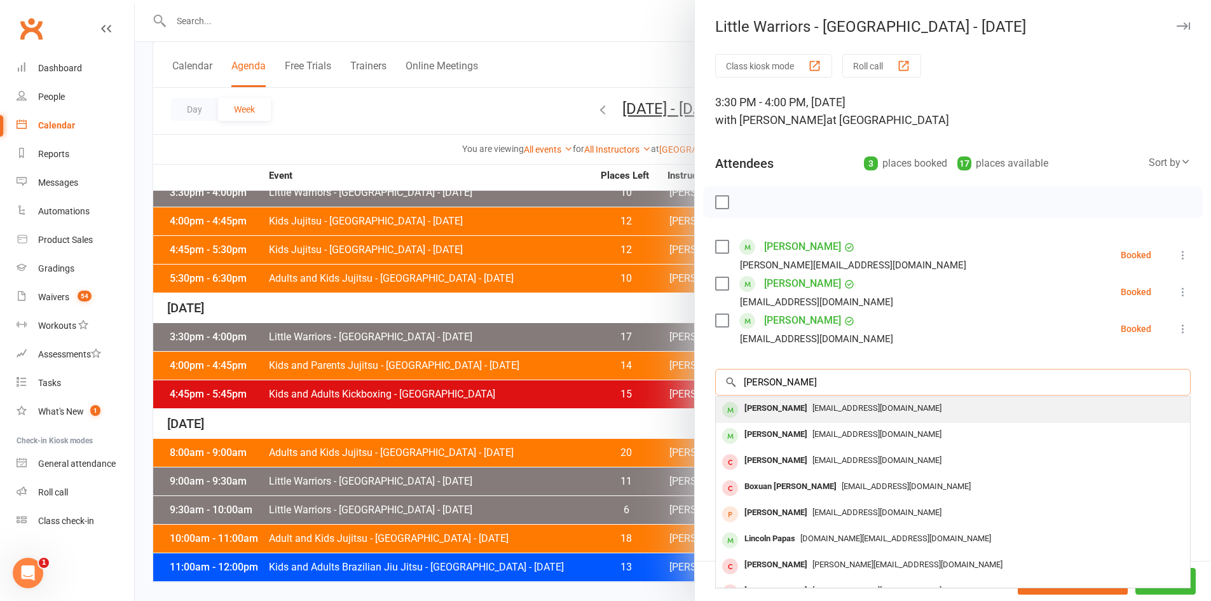
type input "ryan lee"
click at [812, 407] on span "jb.liang123@gmail.com" at bounding box center [876, 408] width 129 height 10
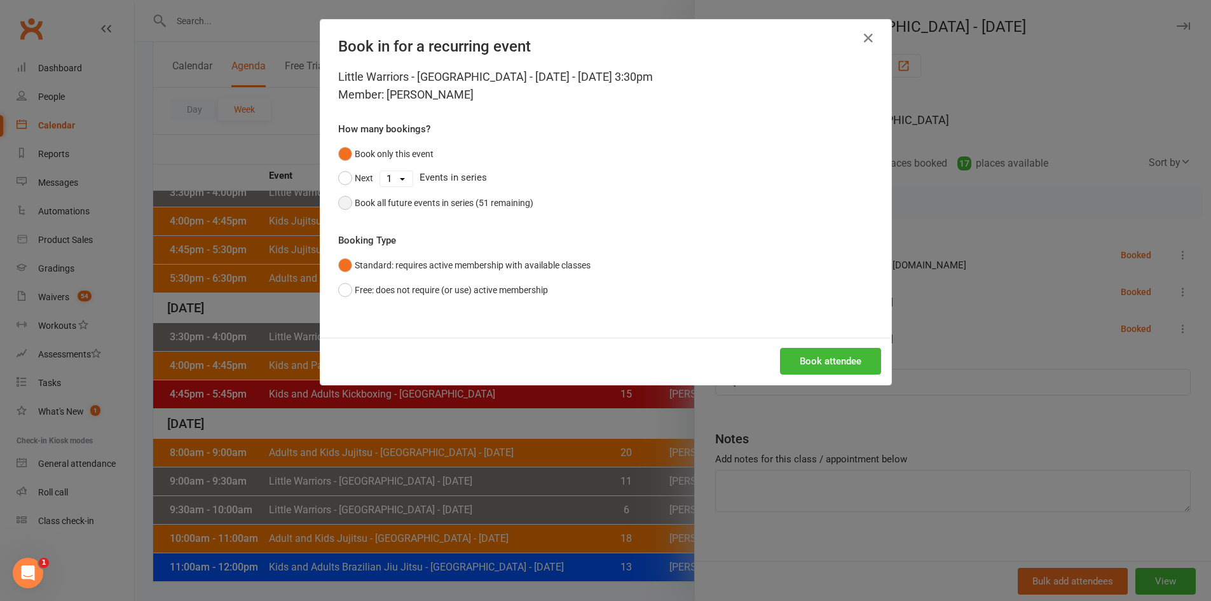
click at [456, 208] on div "Book all future events in series (51 remaining)" at bounding box center [444, 203] width 179 height 14
click at [790, 368] on button "Book attendee" at bounding box center [830, 361] width 101 height 27
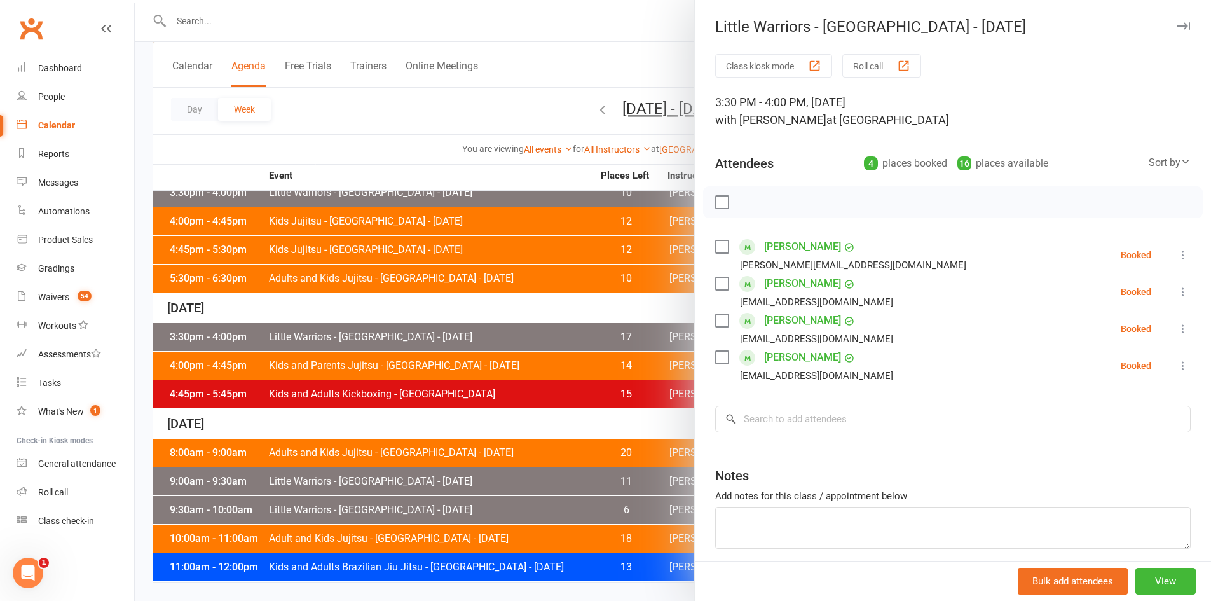
click at [451, 276] on div at bounding box center [673, 300] width 1076 height 601
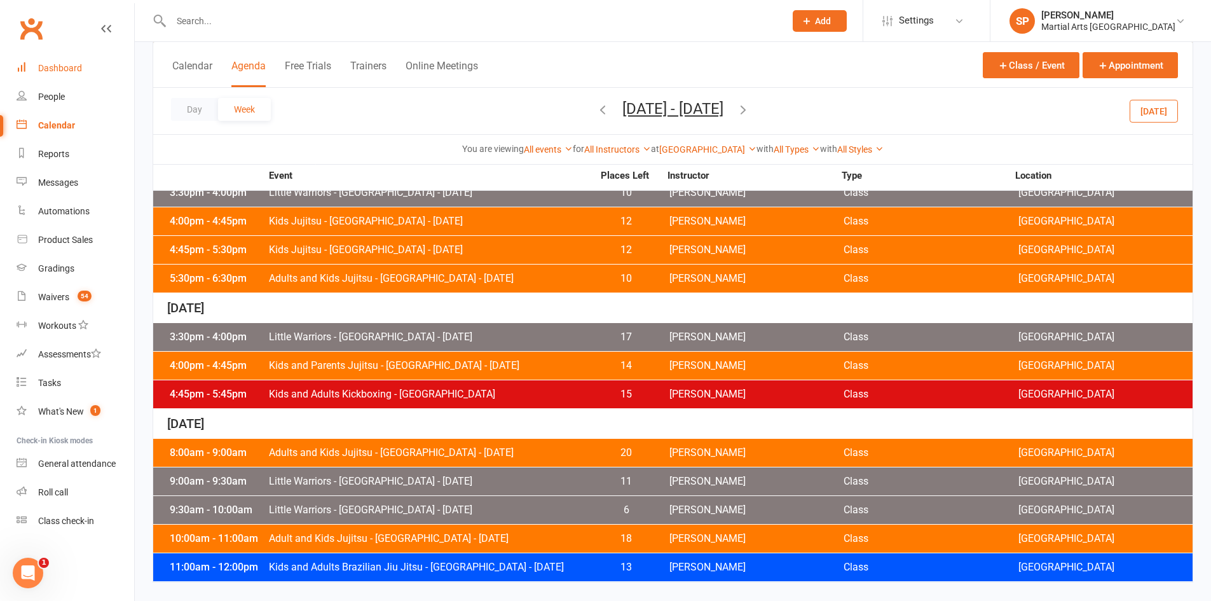
drag, startPoint x: 73, startPoint y: 60, endPoint x: 91, endPoint y: 62, distance: 17.9
click at [73, 60] on link "Dashboard" at bounding box center [76, 68] width 118 height 29
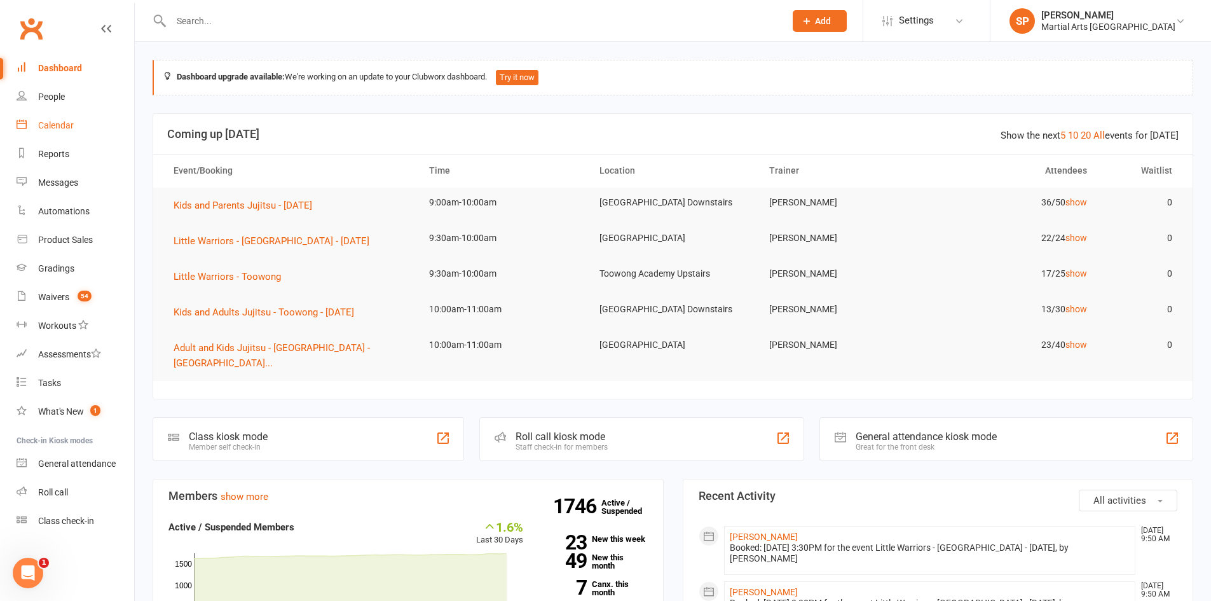
click at [69, 121] on div "Calendar" at bounding box center [56, 125] width 36 height 10
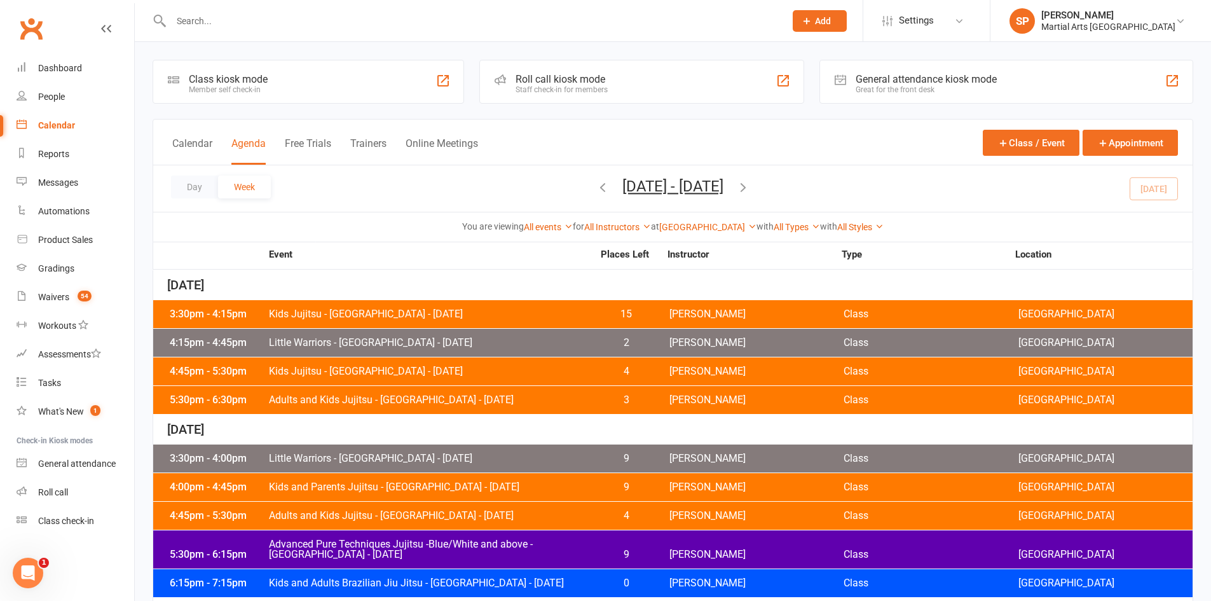
click at [595, 188] on icon "button" at bounding box center [602, 187] width 14 height 14
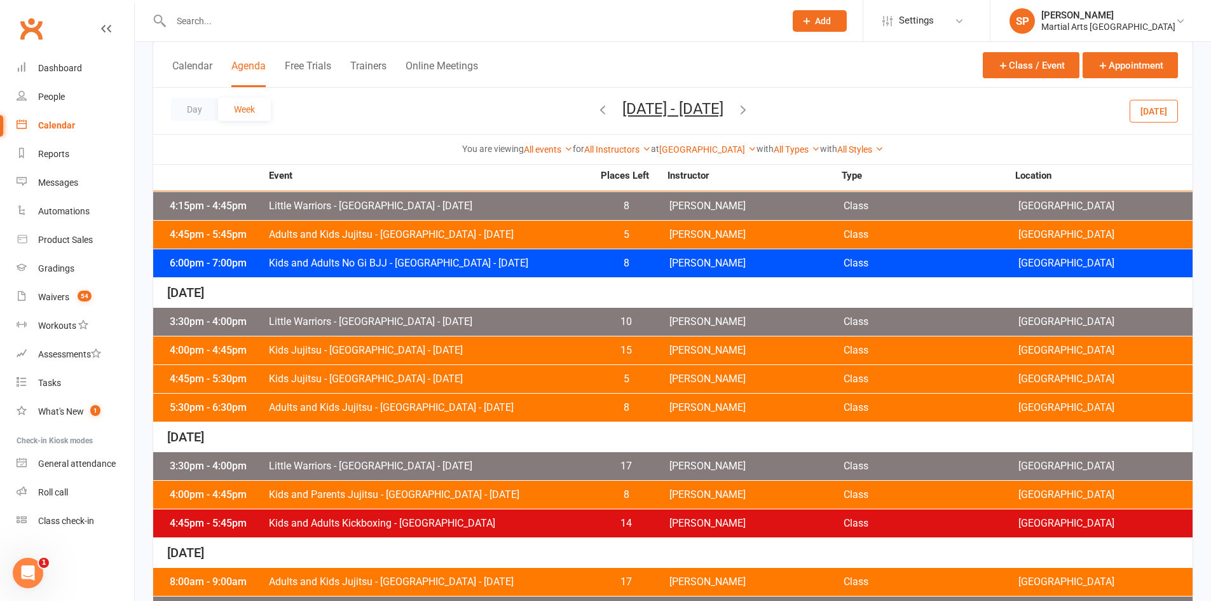
scroll to position [593, 0]
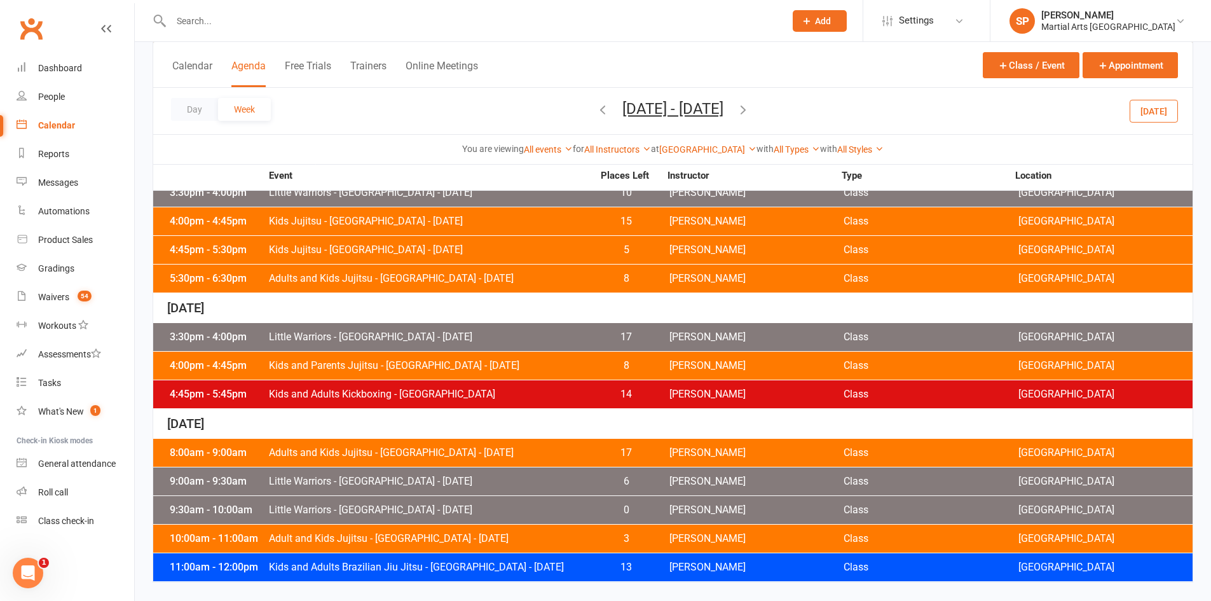
click at [619, 529] on div "10:00am - 11:00am Adult and Kids Jujitsu - Jamboree Heights - Saturday 3 Shane …" at bounding box center [672, 538] width 1039 height 28
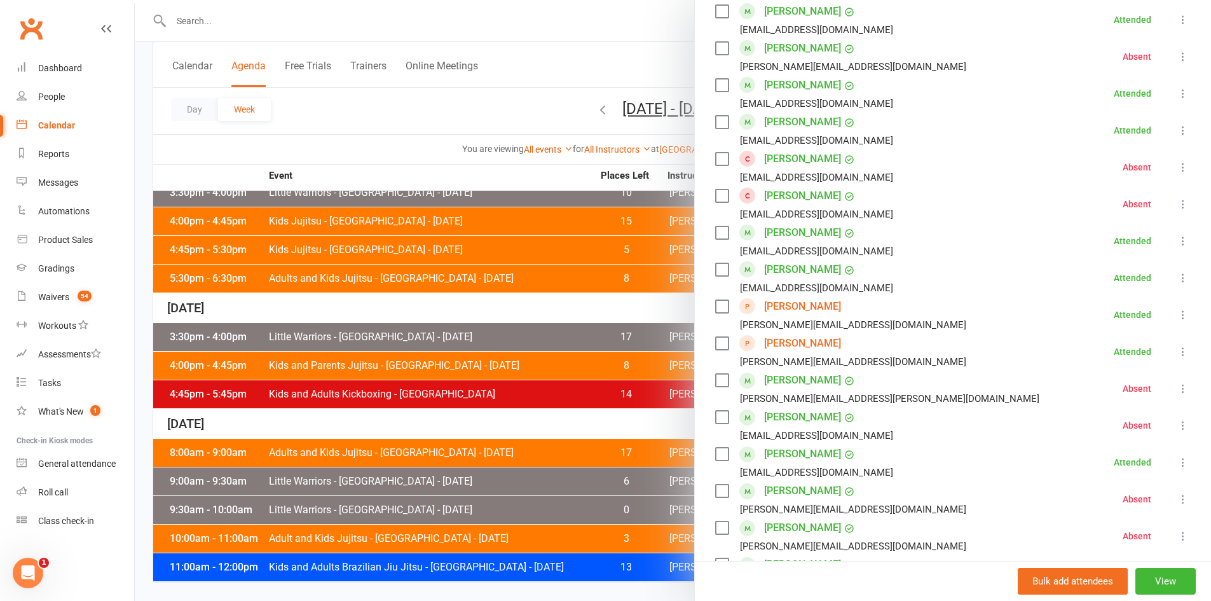
scroll to position [1017, 0]
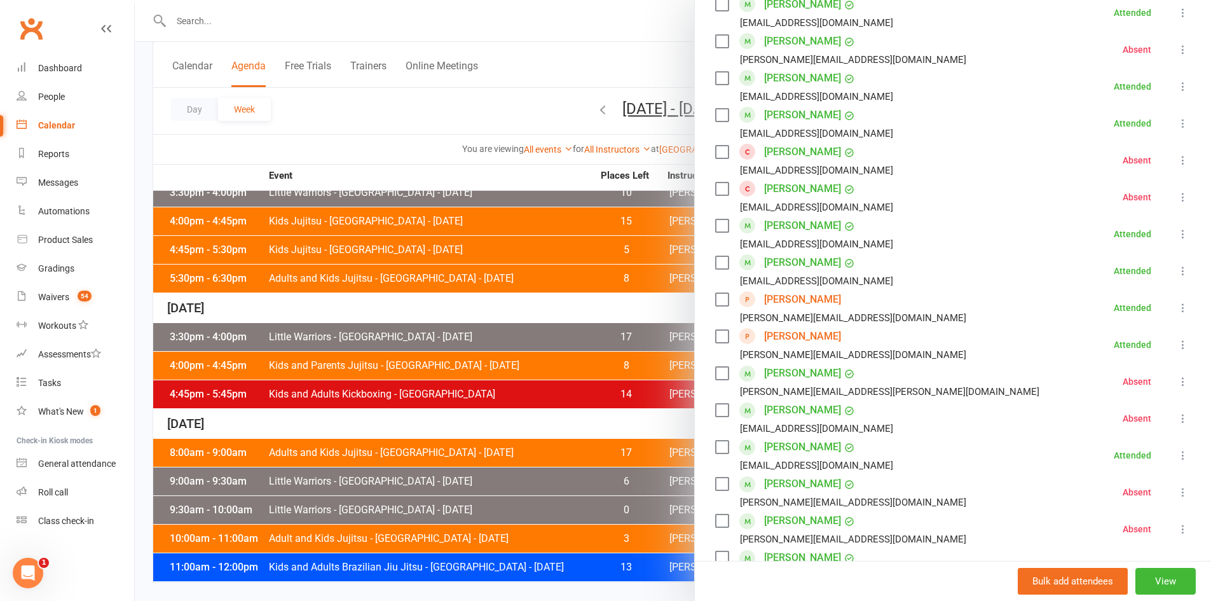
drag, startPoint x: 186, startPoint y: 122, endPoint x: 405, endPoint y: 132, distance: 219.4
click at [187, 122] on div at bounding box center [673, 300] width 1076 height 601
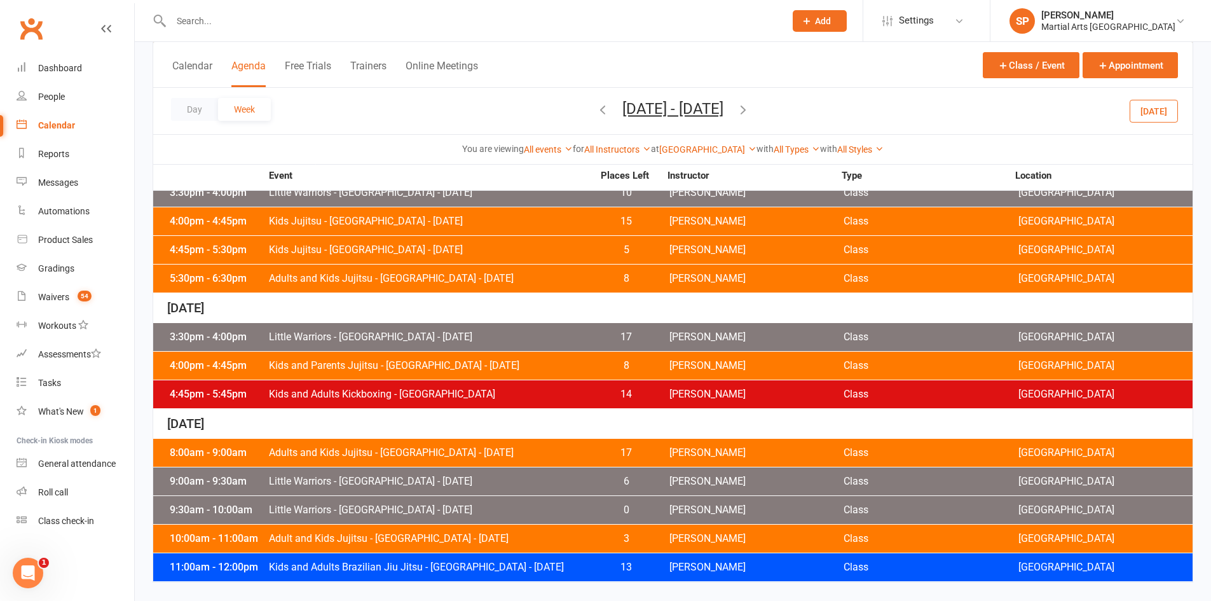
click at [750, 109] on icon "button" at bounding box center [743, 109] width 14 height 14
click at [366, 507] on span "Little Warriors - [GEOGRAPHIC_DATA] - [DATE]" at bounding box center [430, 510] width 325 height 10
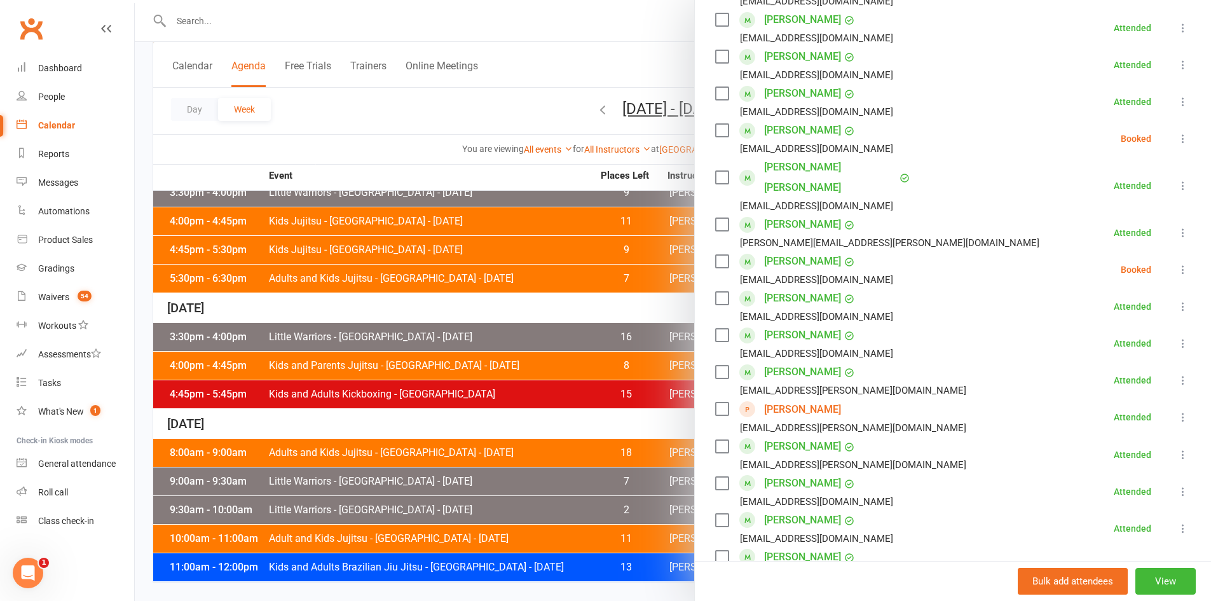
scroll to position [572, 0]
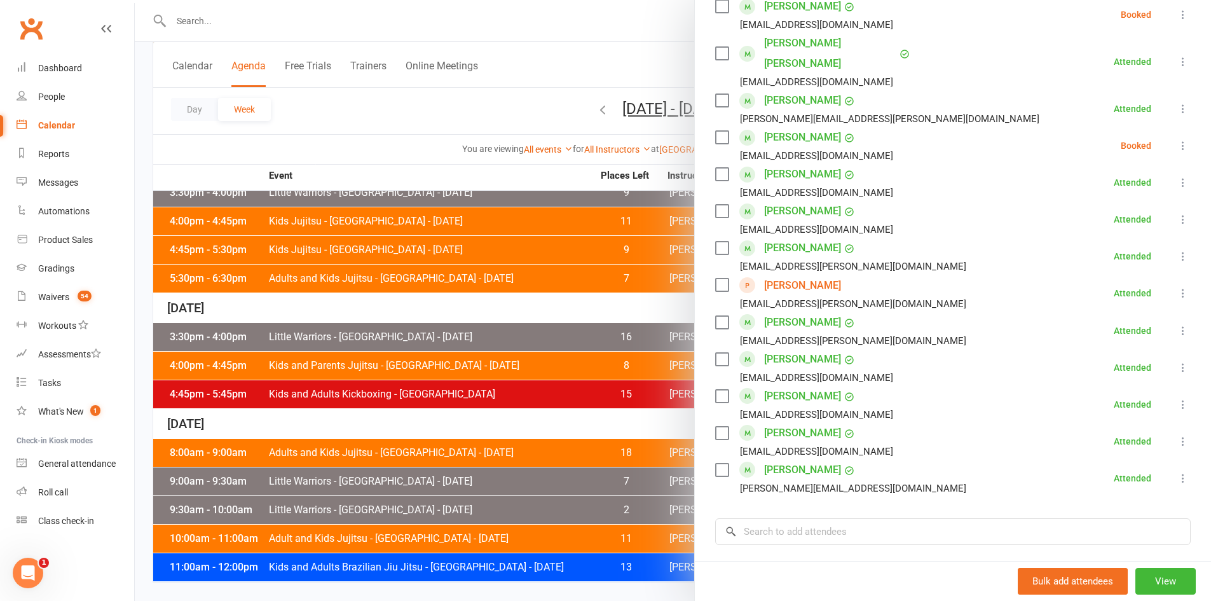
click at [447, 103] on div at bounding box center [673, 300] width 1076 height 601
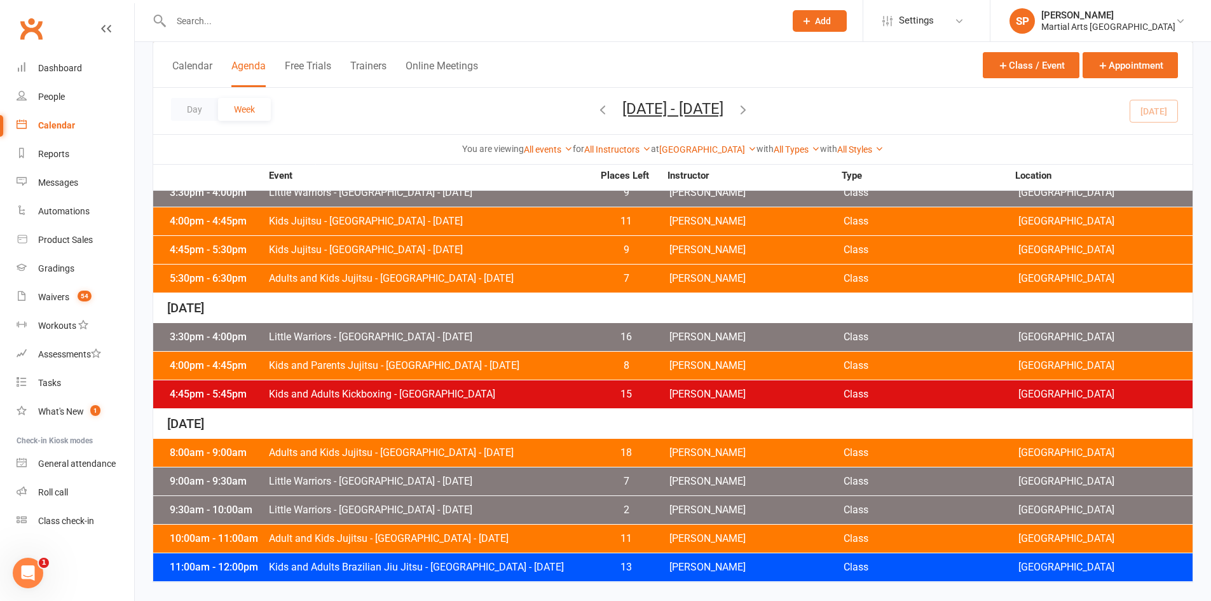
click at [355, 529] on div "10:00am - 11:00am Adult and Kids Jujitsu - Jamboree Heights - Saturday 11 Shane…" at bounding box center [672, 538] width 1039 height 28
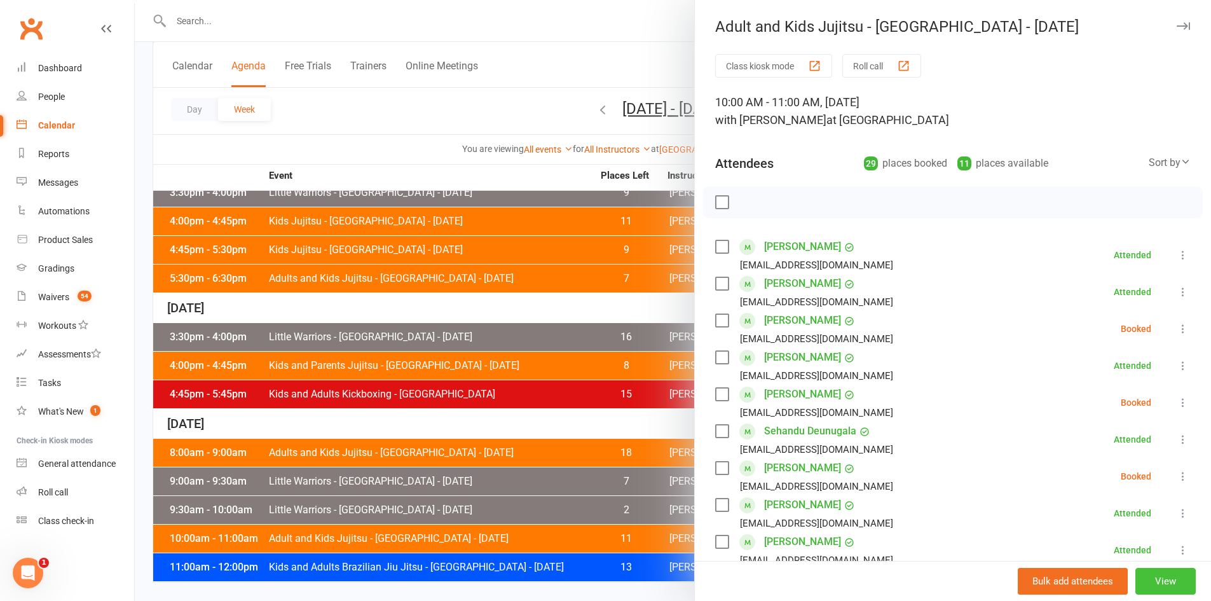
click at [1152, 573] on button "View" at bounding box center [1165, 580] width 60 height 27
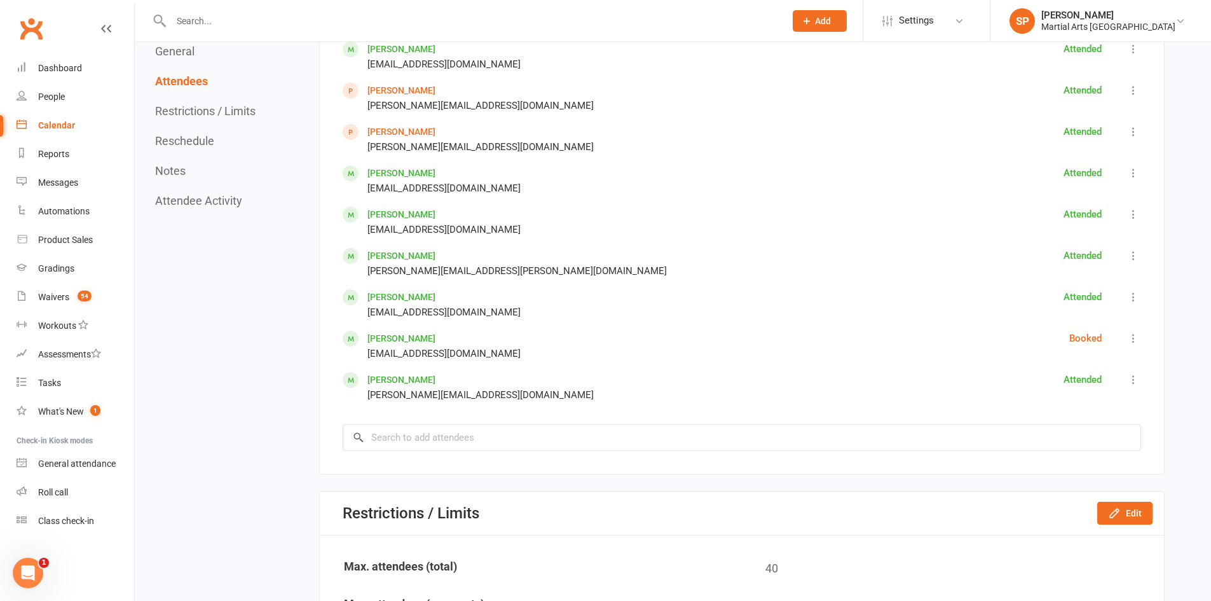
scroll to position [1652, 0]
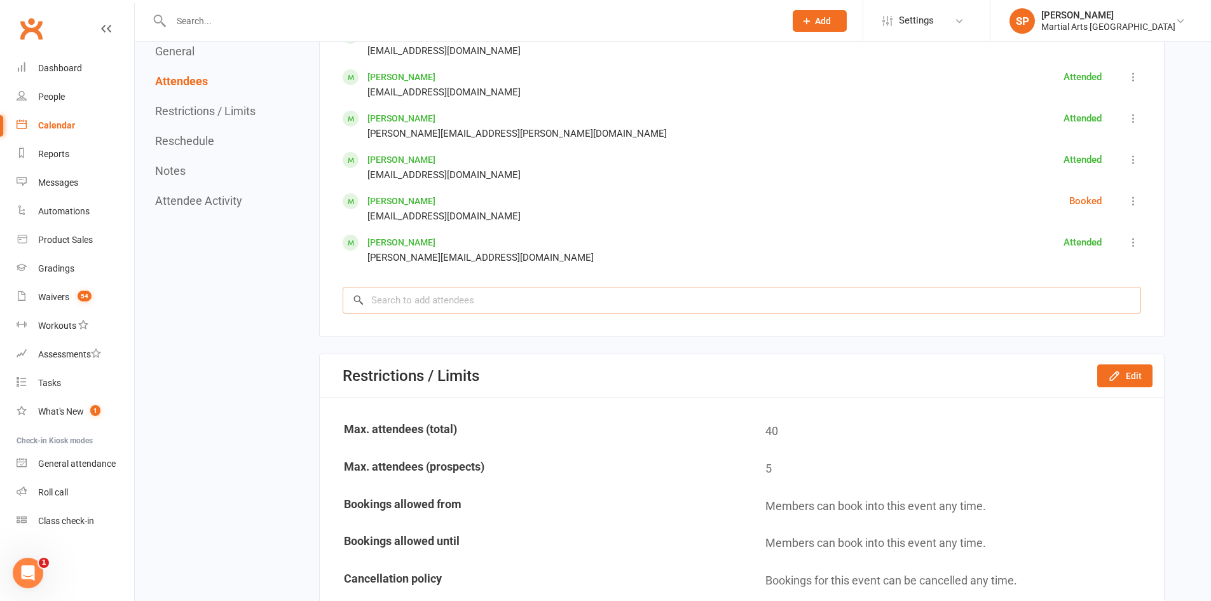
click at [454, 293] on input "search" at bounding box center [742, 300] width 798 height 27
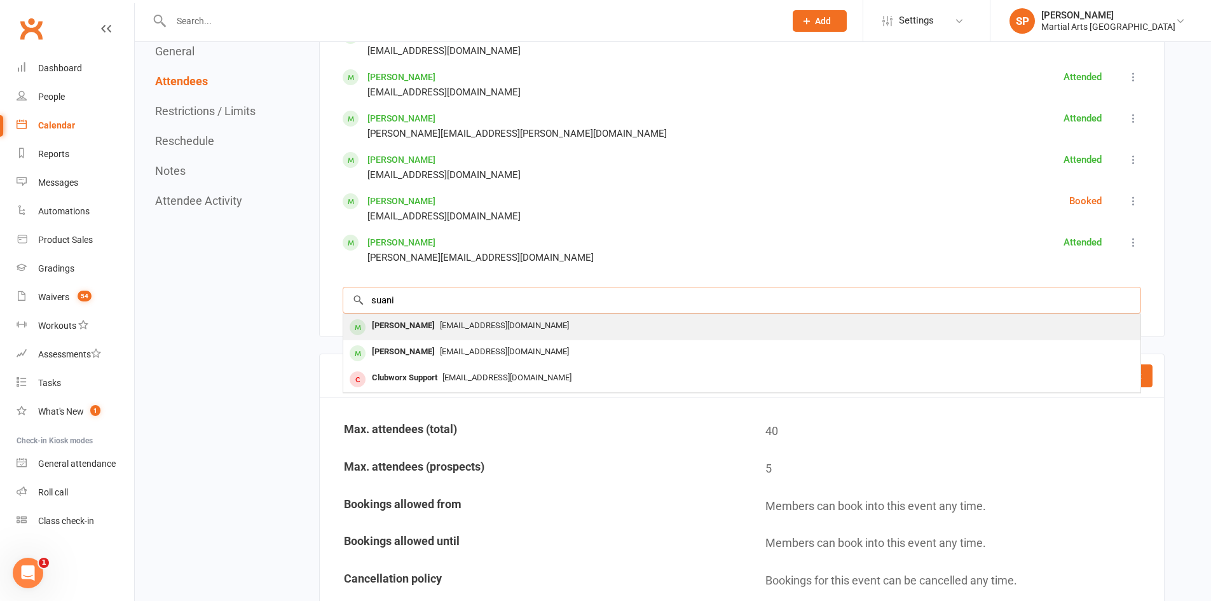
type input "suani"
click at [455, 318] on div "nataliechavezx@gmail.com" at bounding box center [741, 325] width 787 height 18
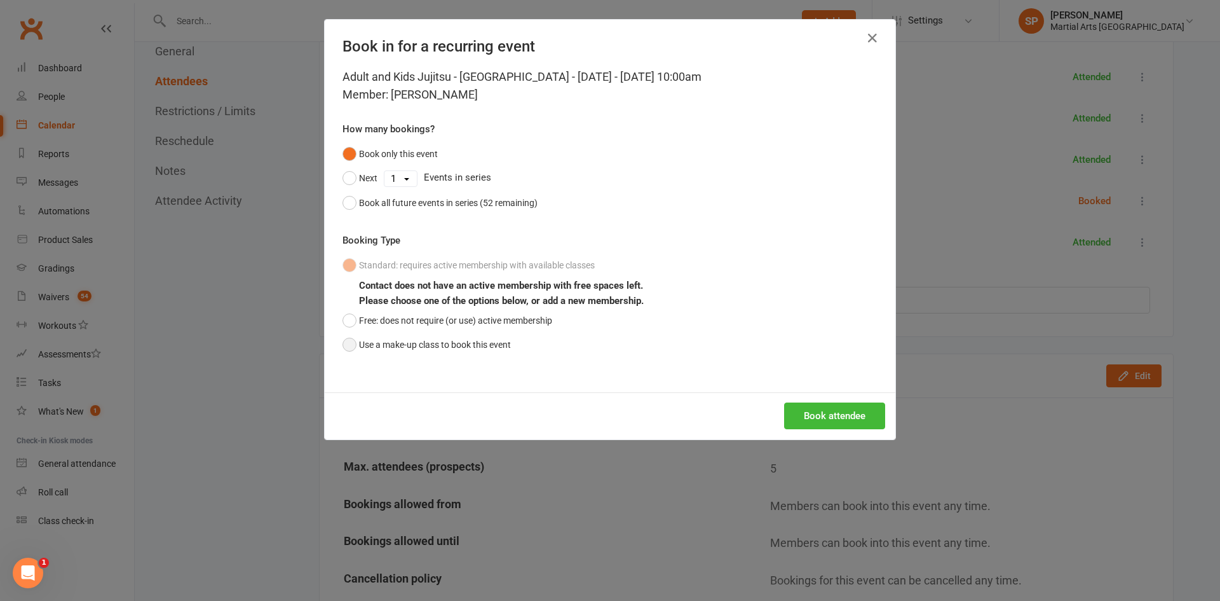
drag, startPoint x: 378, startPoint y: 340, endPoint x: 436, endPoint y: 354, distance: 59.5
click at [379, 341] on button "Use a make-up class to book this event" at bounding box center [427, 344] width 168 height 24
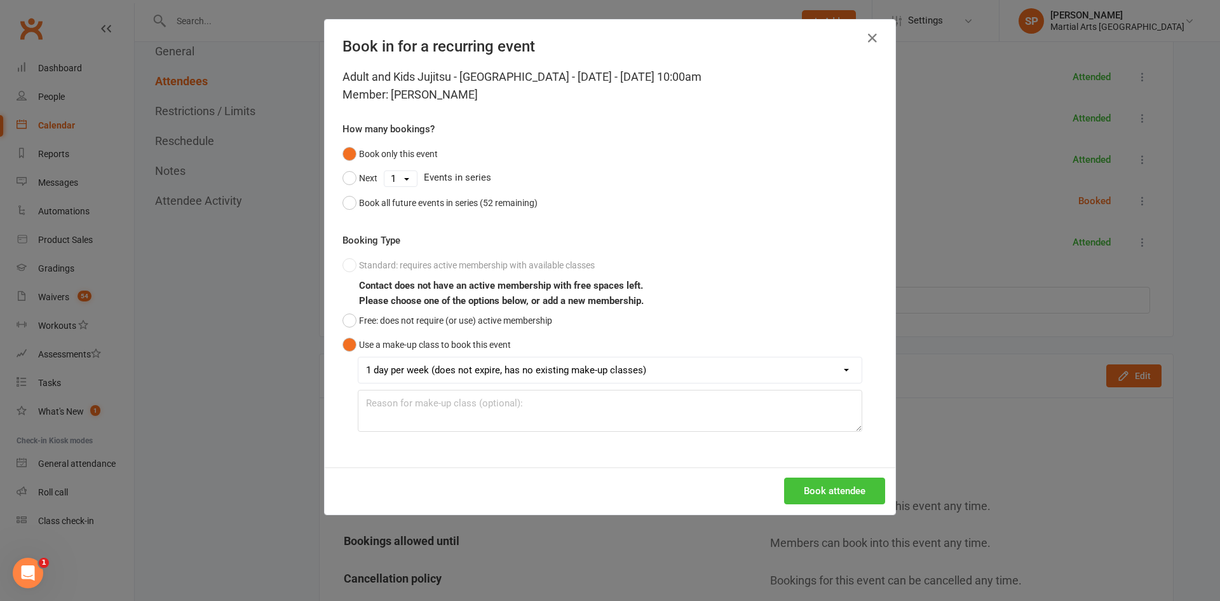
click at [834, 491] on button "Book attendee" at bounding box center [834, 490] width 101 height 27
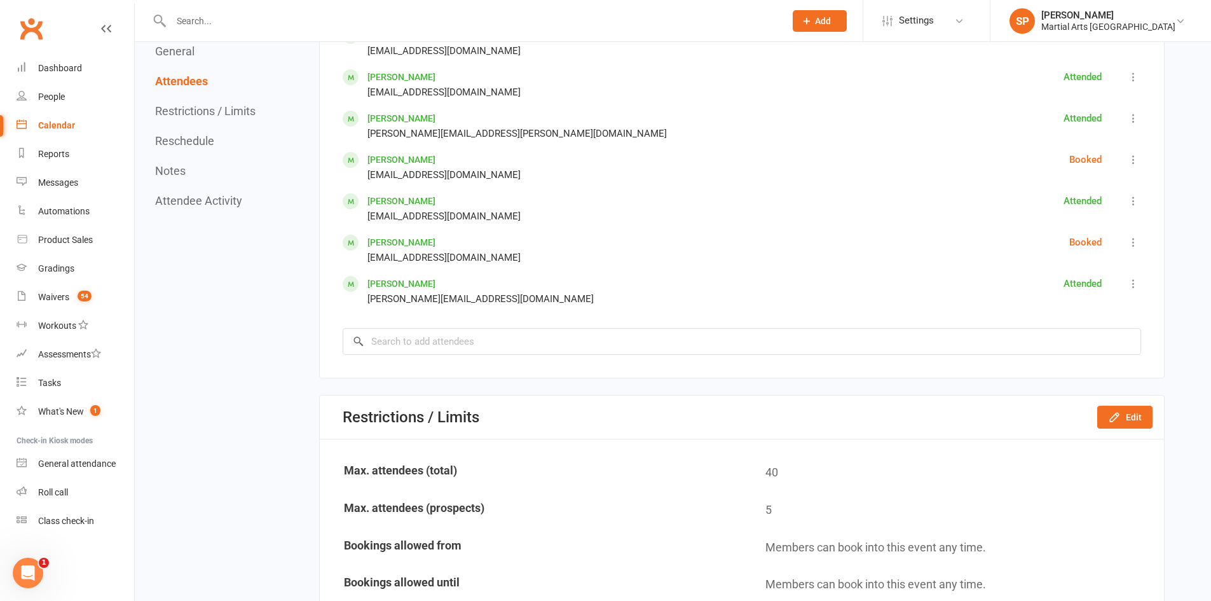
click at [1136, 238] on icon at bounding box center [1133, 242] width 13 height 13
click at [1057, 276] on span "Mark absent" at bounding box center [1059, 282] width 53 height 15
click at [1136, 153] on icon at bounding box center [1133, 159] width 13 height 13
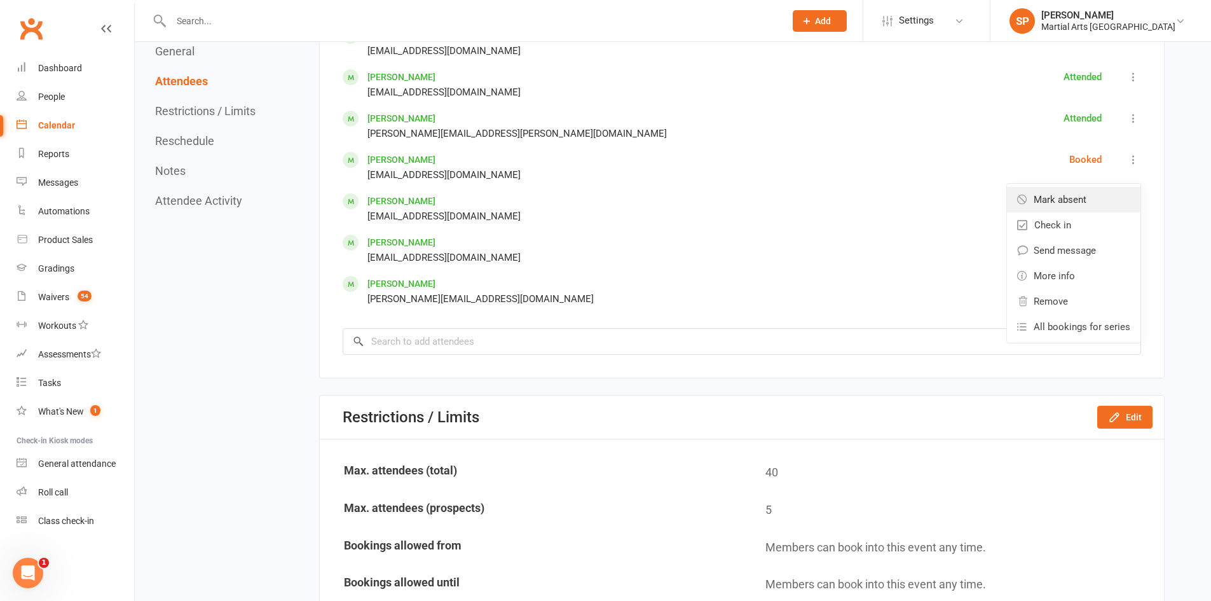
click at [1091, 199] on link "Mark absent" at bounding box center [1073, 199] width 133 height 25
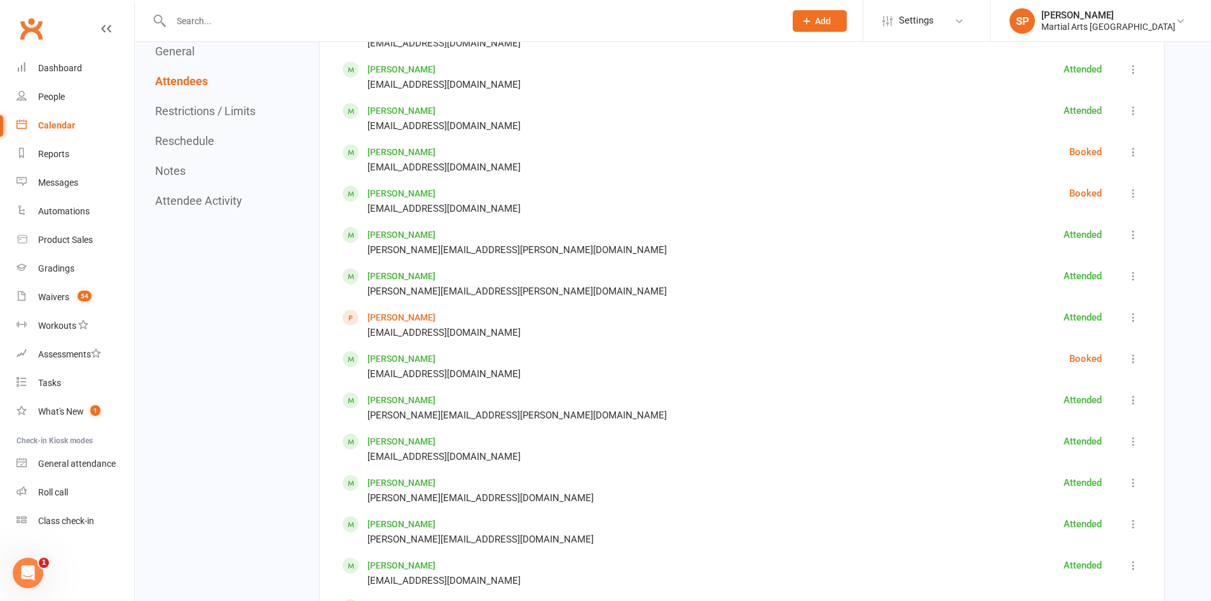
scroll to position [953, 0]
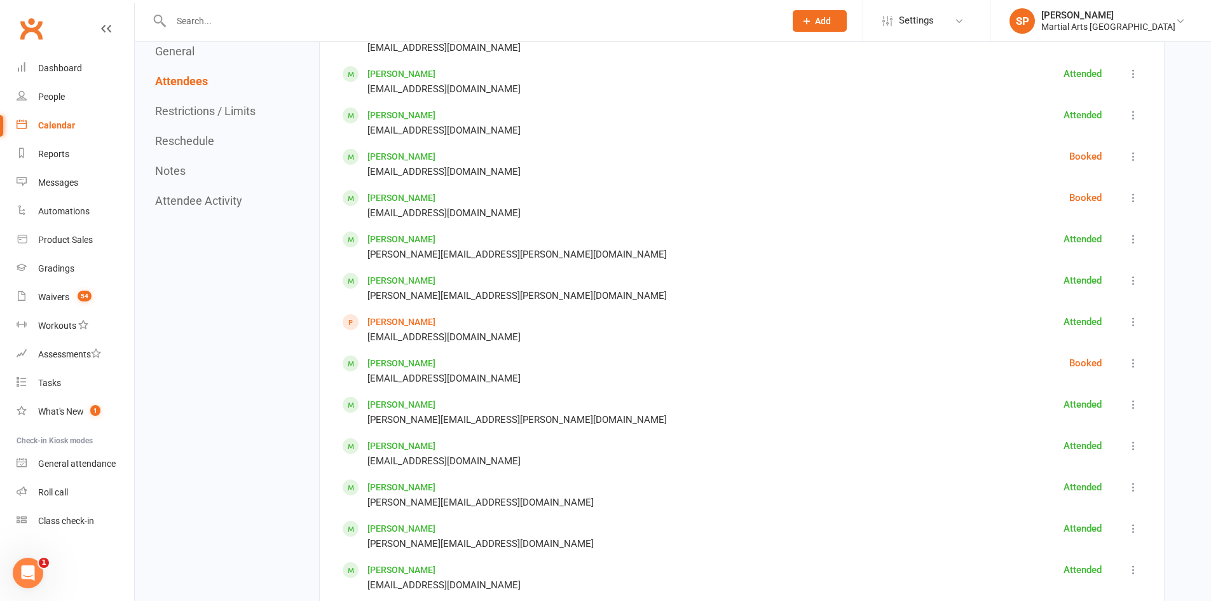
click at [1136, 366] on icon at bounding box center [1133, 363] width 13 height 13
drag, startPoint x: 1059, startPoint y: 401, endPoint x: 1071, endPoint y: 383, distance: 21.2
click at [1059, 400] on span "Mark absent" at bounding box center [1059, 402] width 53 height 15
click at [1126, 198] on button at bounding box center [1132, 197] width 15 height 15
drag, startPoint x: 1137, startPoint y: 153, endPoint x: 1086, endPoint y: 205, distance: 72.8
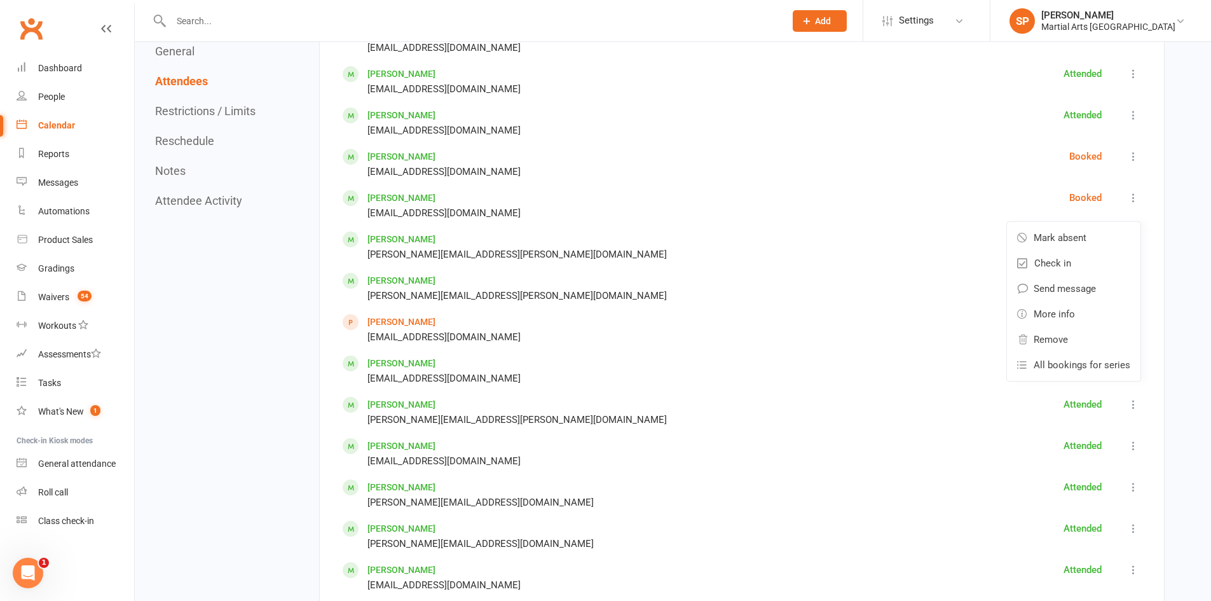
click at [1132, 155] on icon at bounding box center [1133, 156] width 13 height 13
click at [1068, 196] on span "Mark absent" at bounding box center [1059, 196] width 53 height 15
drag, startPoint x: 1135, startPoint y: 194, endPoint x: 1095, endPoint y: 228, distance: 52.7
click at [1134, 194] on icon at bounding box center [1133, 197] width 13 height 13
drag, startPoint x: 1085, startPoint y: 233, endPoint x: 1082, endPoint y: 190, distance: 42.7
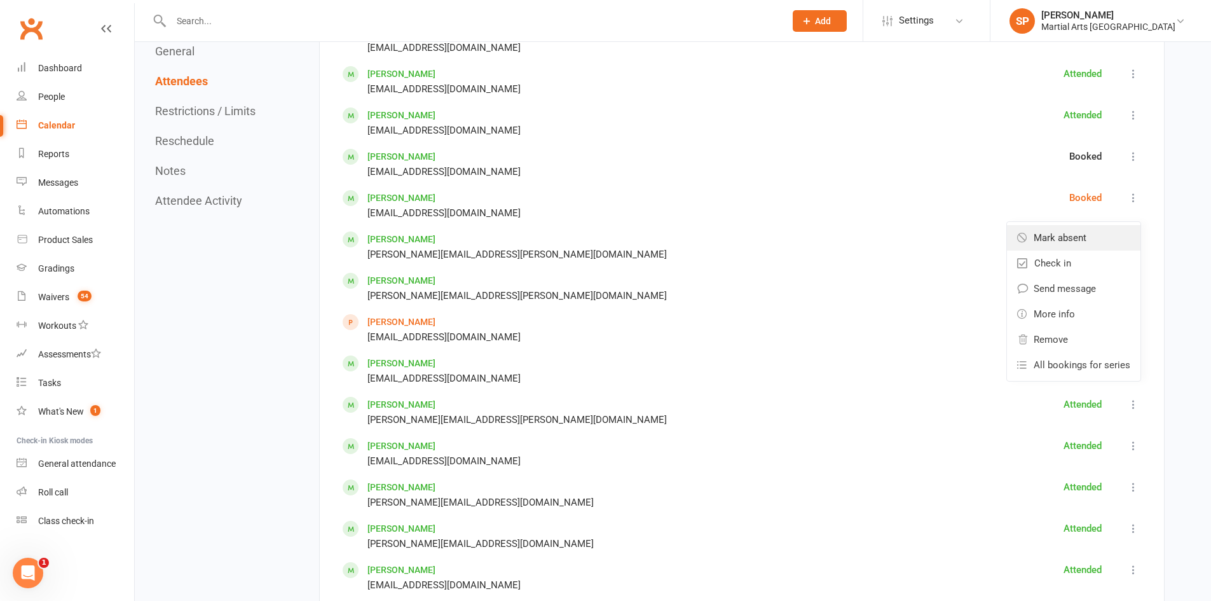
click at [1084, 233] on span "Mark absent" at bounding box center [1059, 237] width 53 height 15
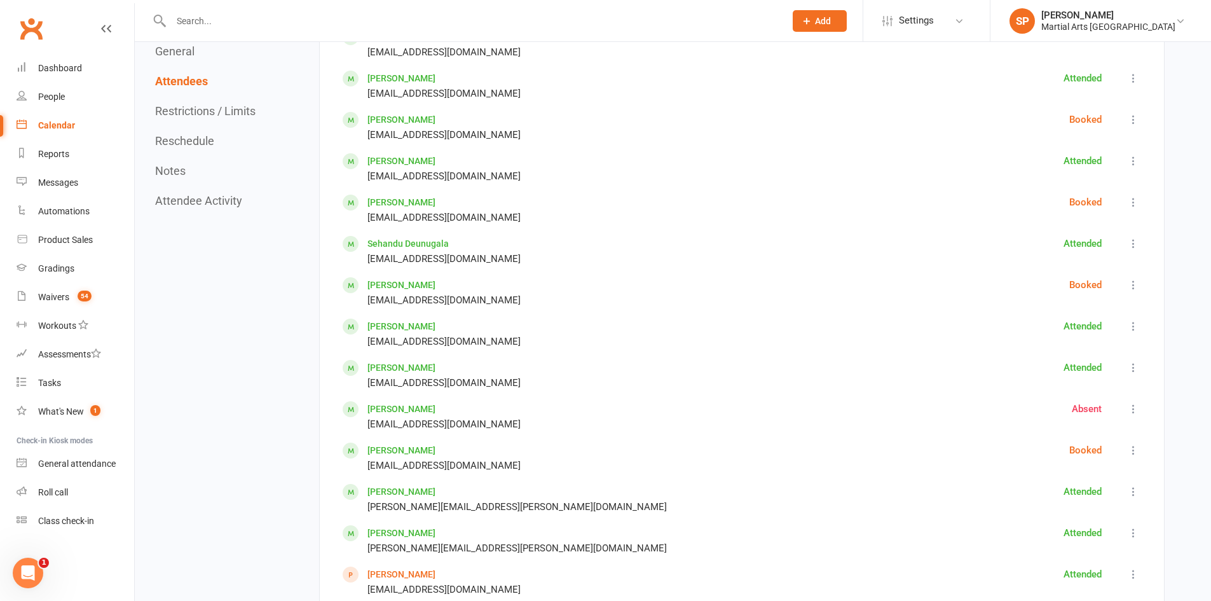
scroll to position [699, 0]
click at [1132, 289] on icon at bounding box center [1133, 286] width 13 height 13
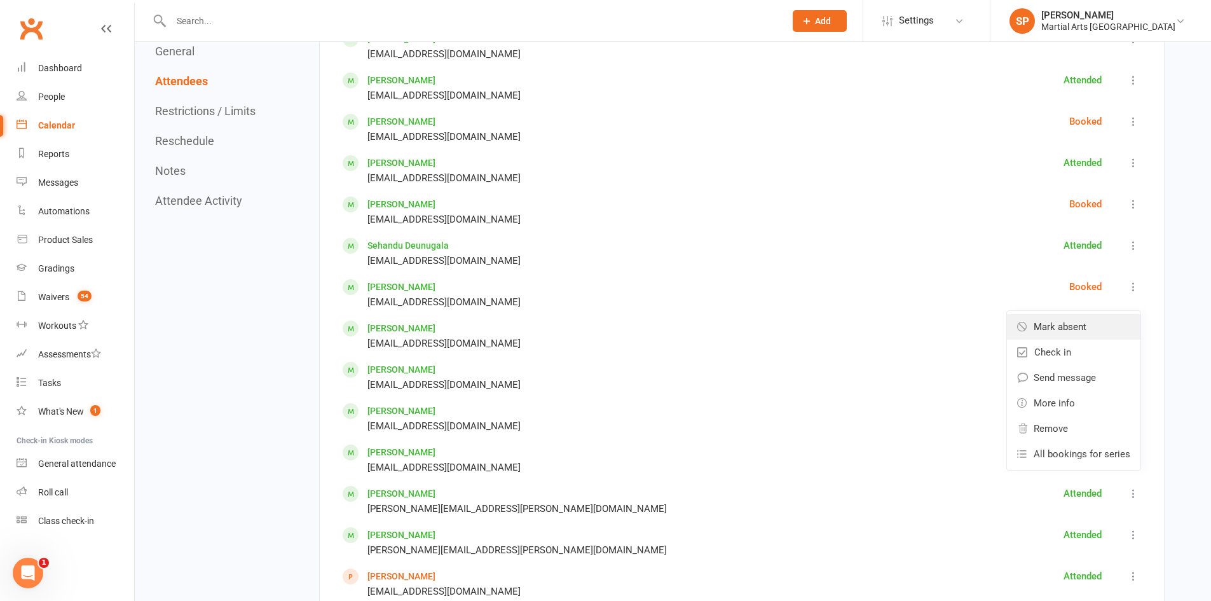
drag, startPoint x: 1096, startPoint y: 328, endPoint x: 1103, endPoint y: 291, distance: 37.5
click at [1095, 328] on link "Mark absent" at bounding box center [1073, 326] width 133 height 25
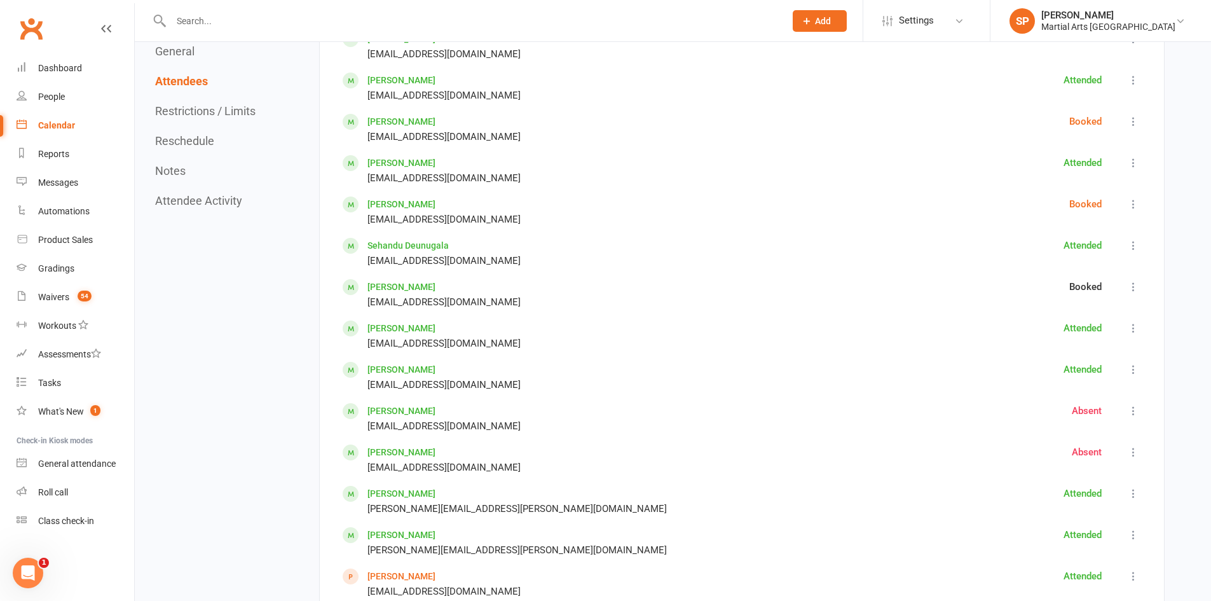
drag, startPoint x: 1132, startPoint y: 207, endPoint x: 1105, endPoint y: 253, distance: 53.3
click at [1131, 207] on icon at bounding box center [1133, 204] width 13 height 13
click at [1084, 244] on span "Mark absent" at bounding box center [1059, 243] width 53 height 15
click at [1133, 128] on button at bounding box center [1132, 121] width 15 height 15
click at [1104, 163] on link "Mark absent" at bounding box center [1073, 161] width 133 height 25
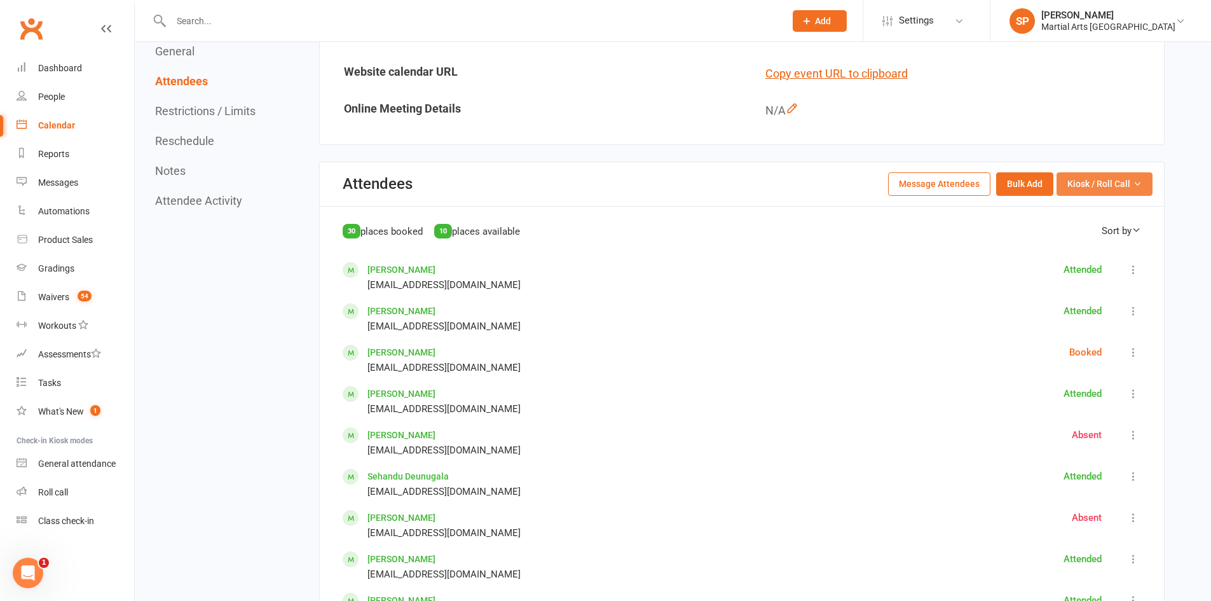
scroll to position [445, 0]
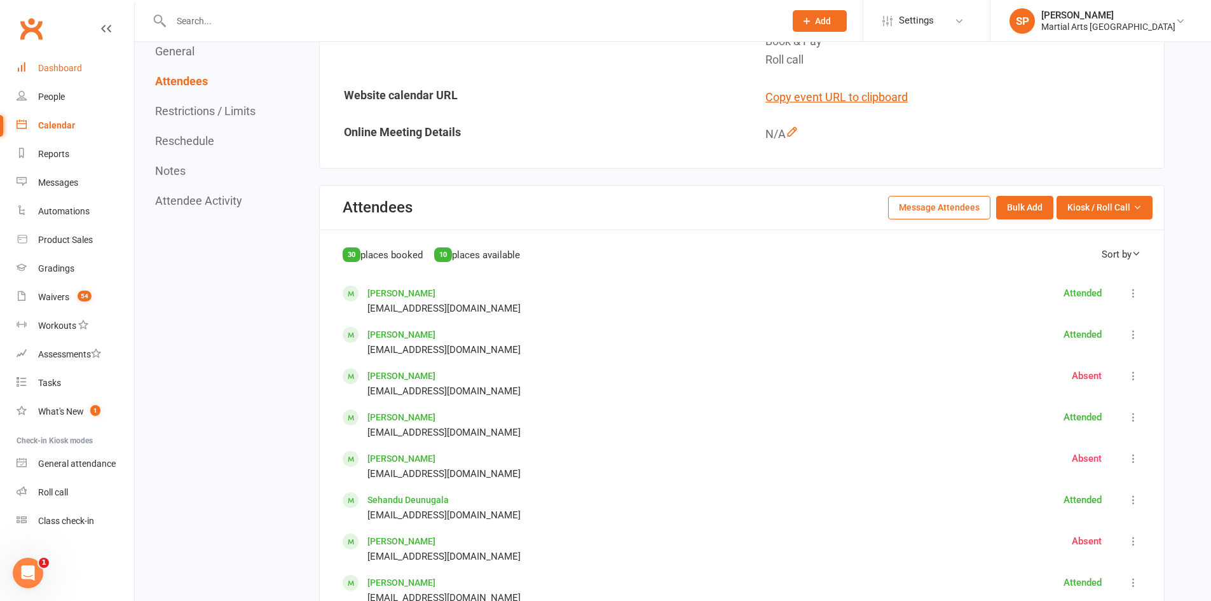
click at [84, 66] on link "Dashboard" at bounding box center [76, 68] width 118 height 29
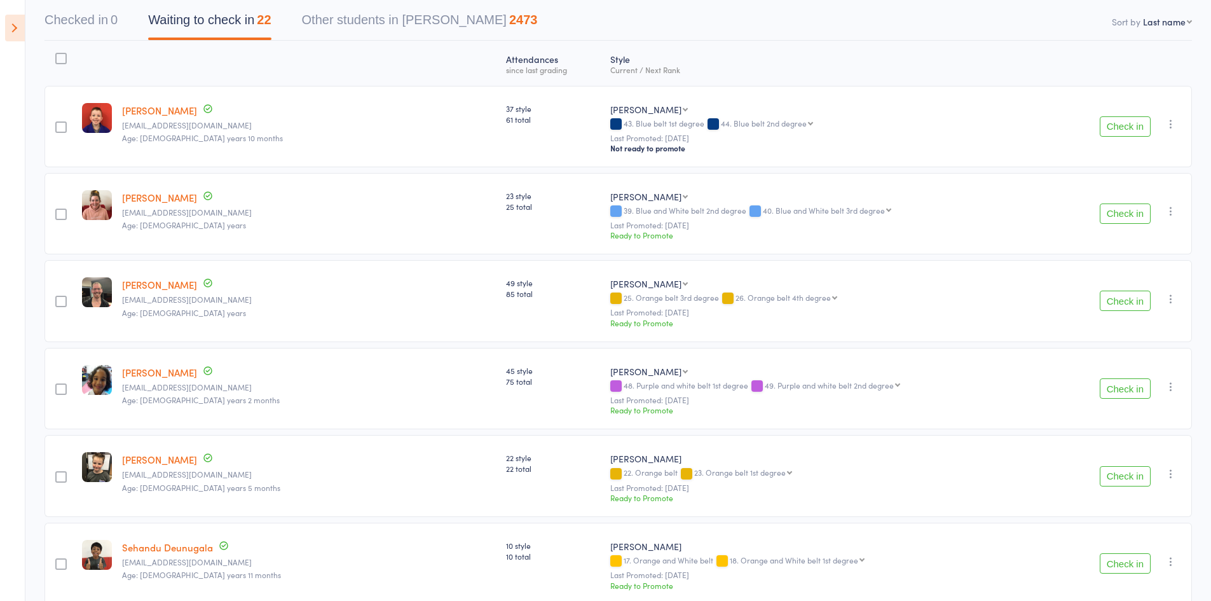
scroll to position [127, 0]
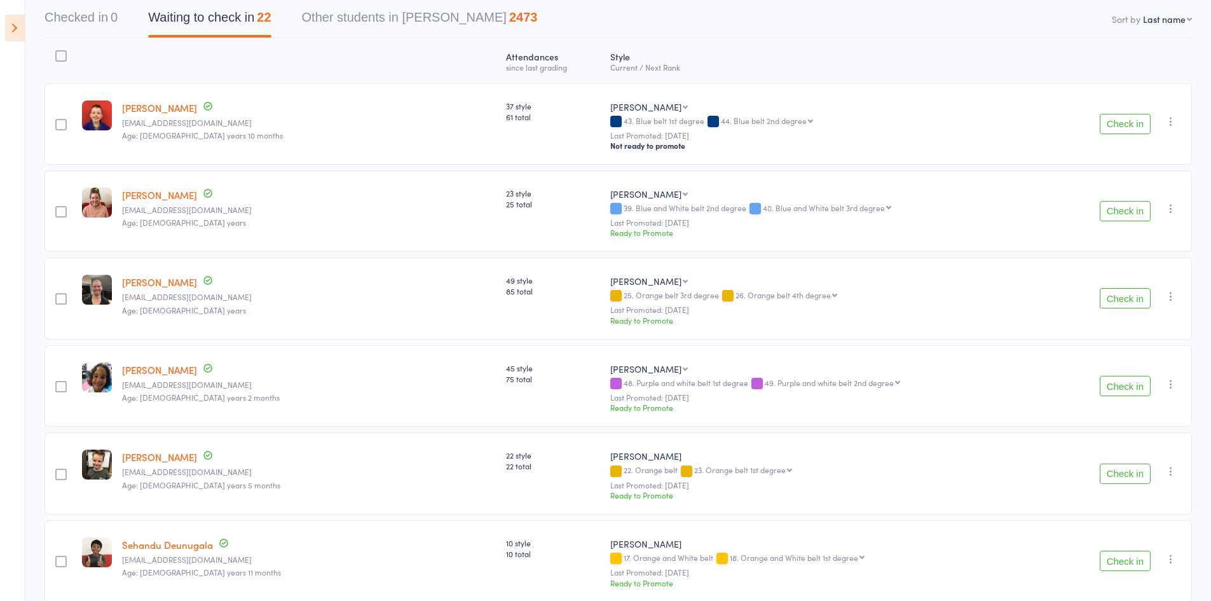
click at [1136, 123] on button "Check in" at bounding box center [1124, 124] width 51 height 20
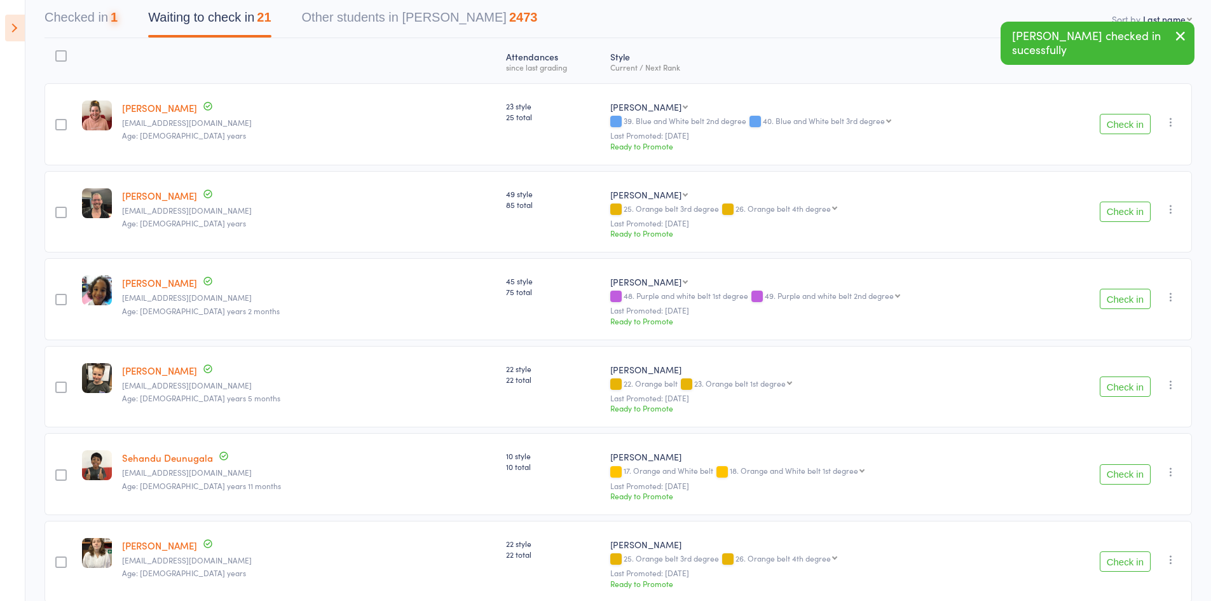
click at [1136, 123] on button "Check in" at bounding box center [1124, 124] width 51 height 20
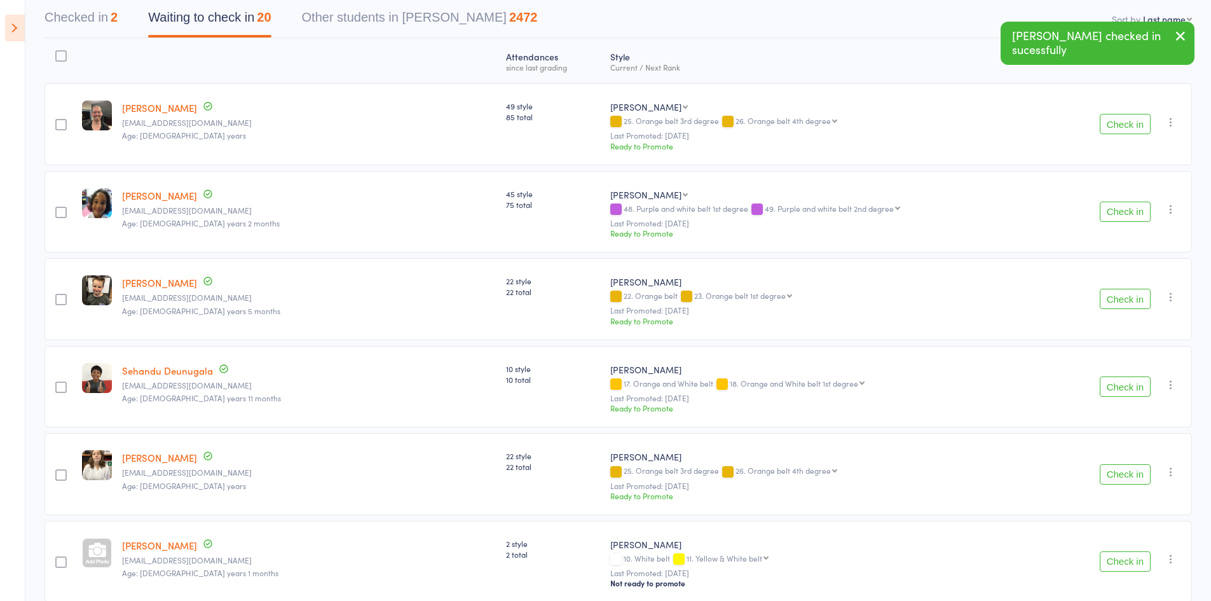
click at [1136, 123] on button "Check in" at bounding box center [1124, 124] width 51 height 20
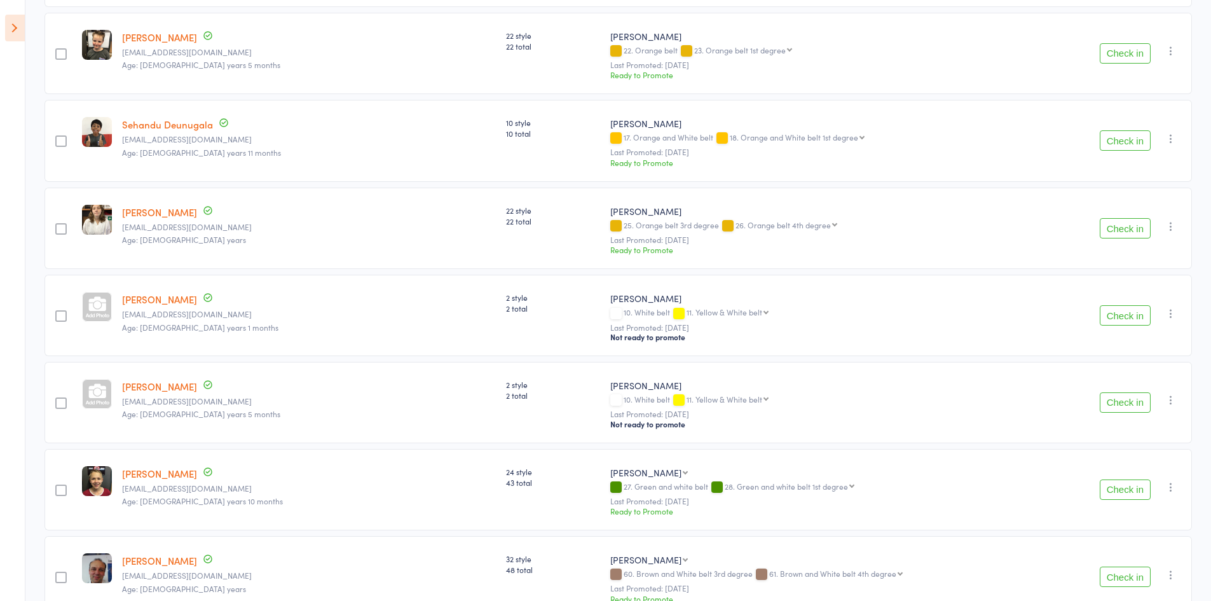
scroll to position [445, 0]
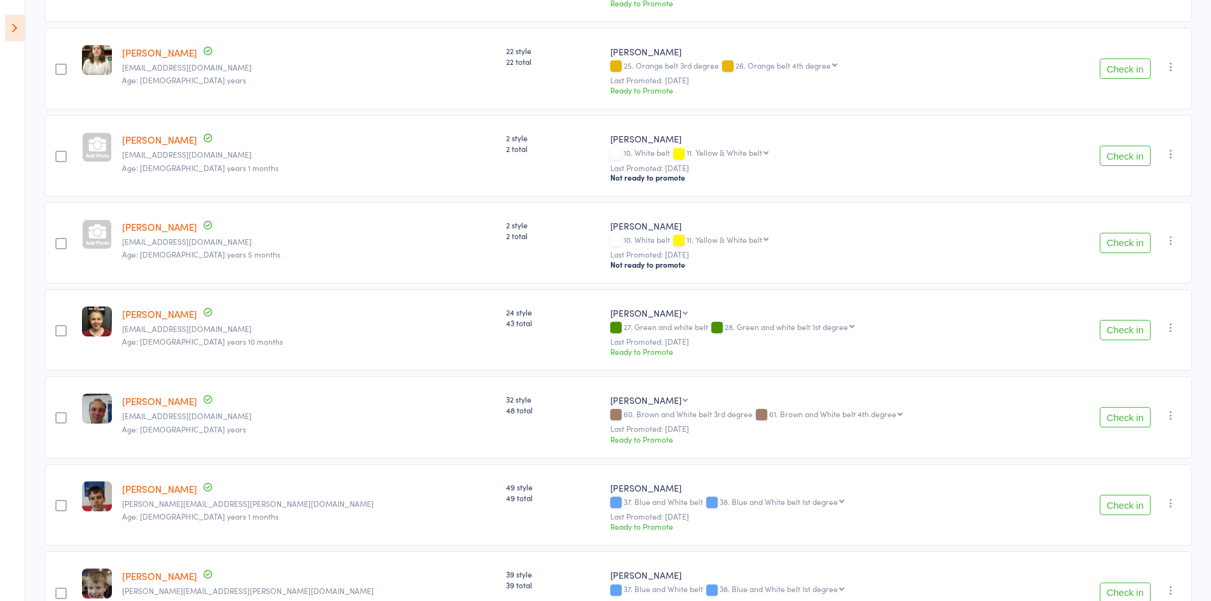
click at [1108, 152] on button "Check in" at bounding box center [1124, 156] width 51 height 20
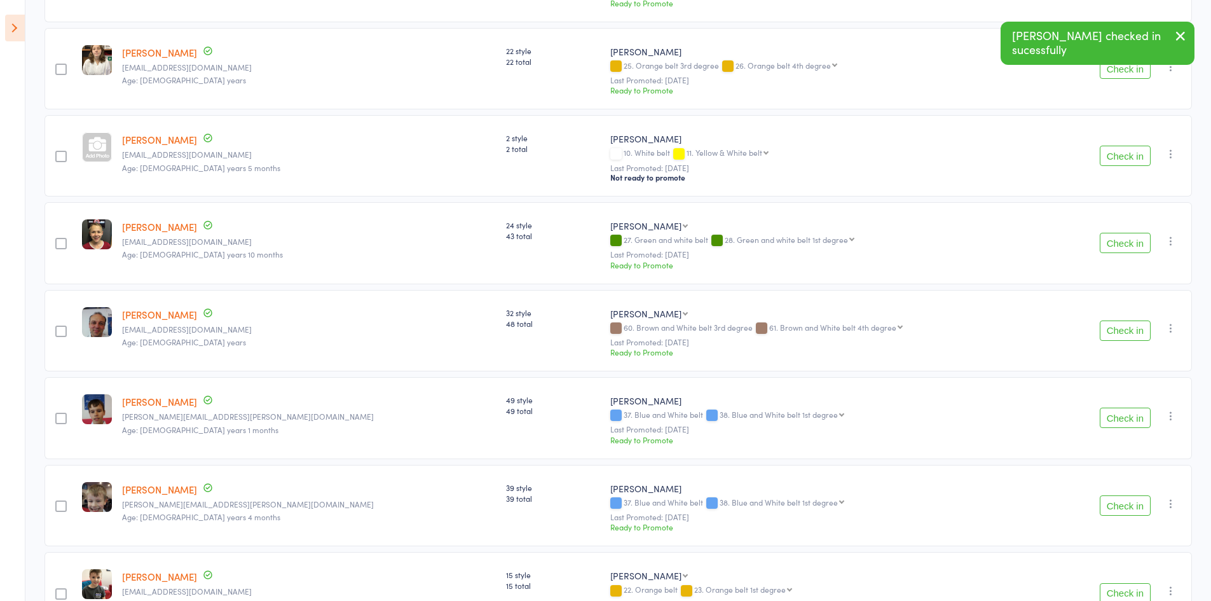
click at [1108, 152] on button "Check in" at bounding box center [1124, 156] width 51 height 20
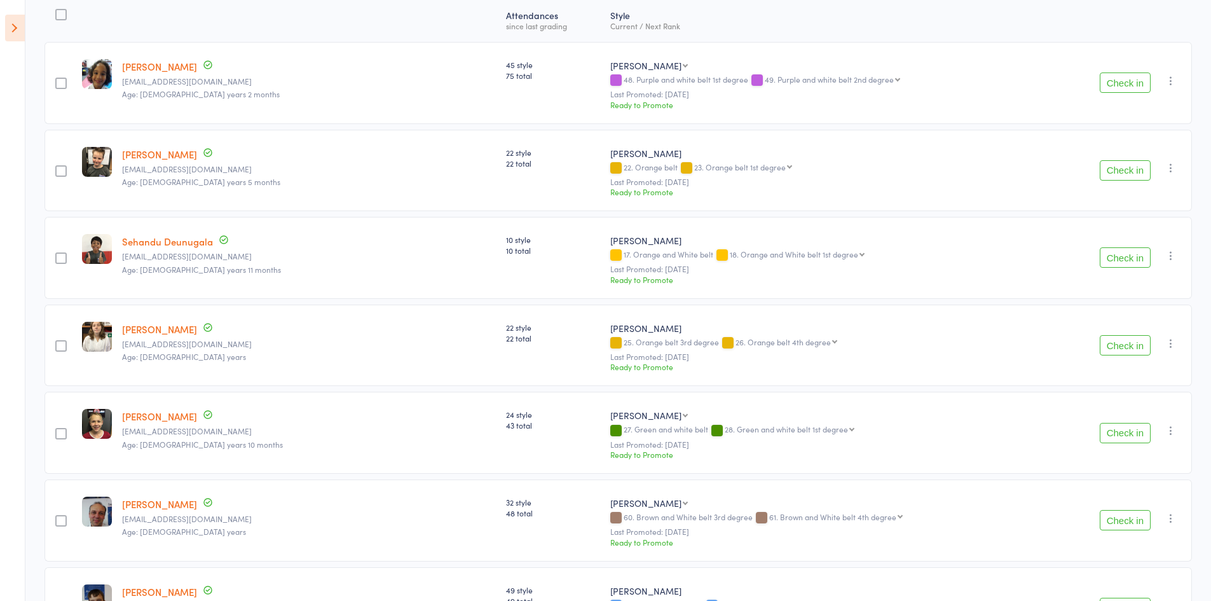
scroll to position [191, 0]
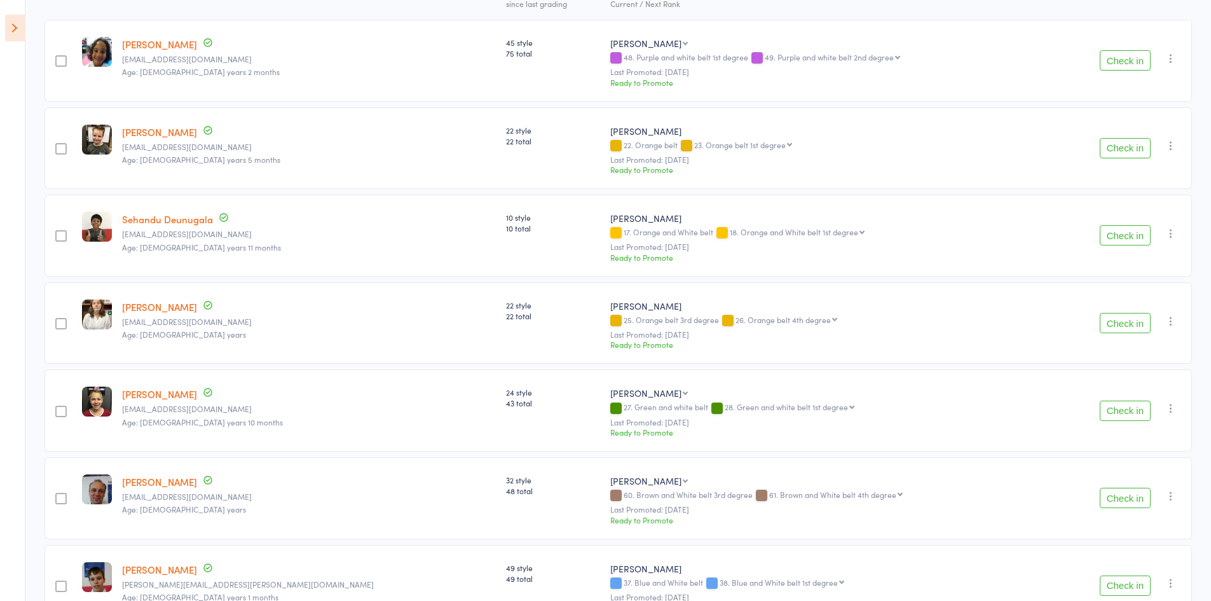
click at [1120, 235] on button "Check in" at bounding box center [1124, 235] width 51 height 20
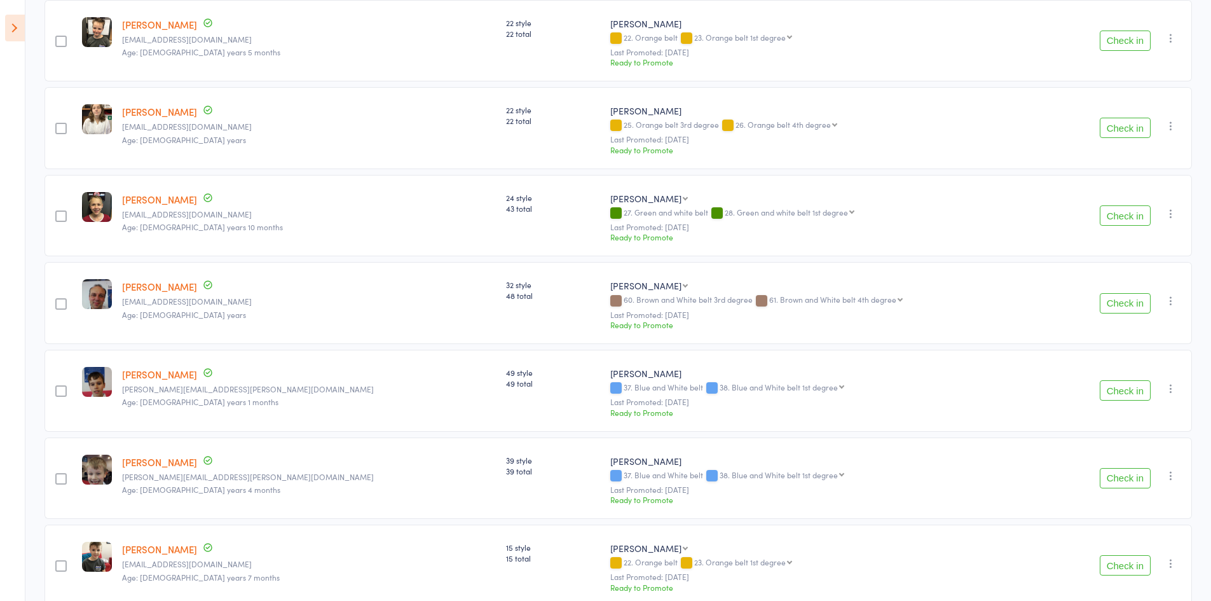
scroll to position [318, 0]
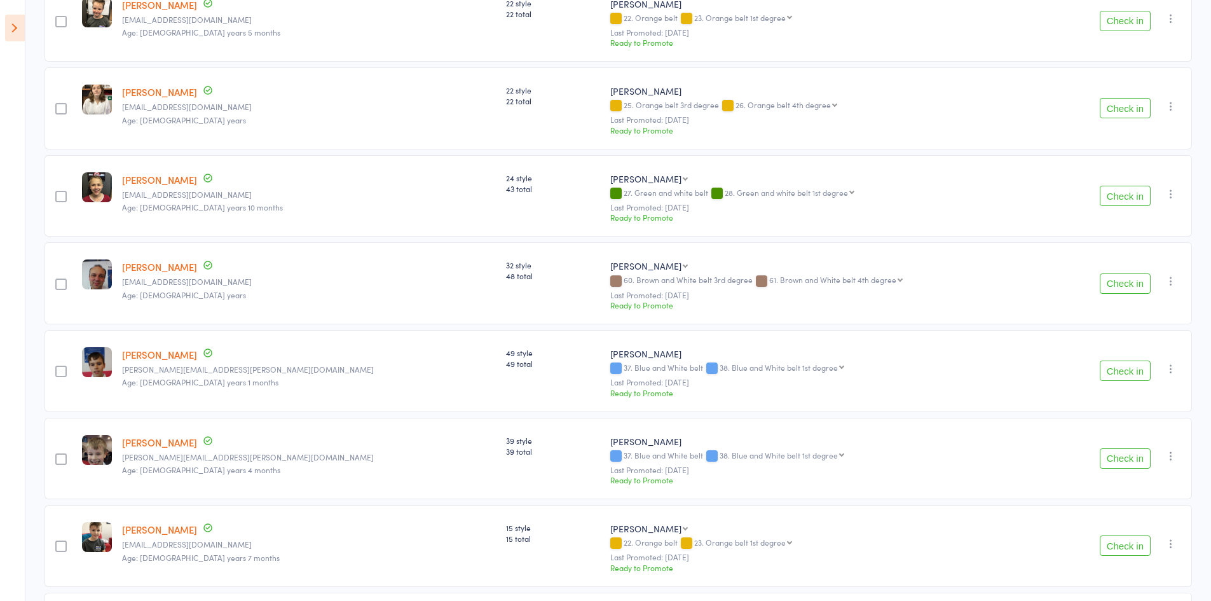
click at [1123, 372] on button "Check in" at bounding box center [1124, 370] width 51 height 20
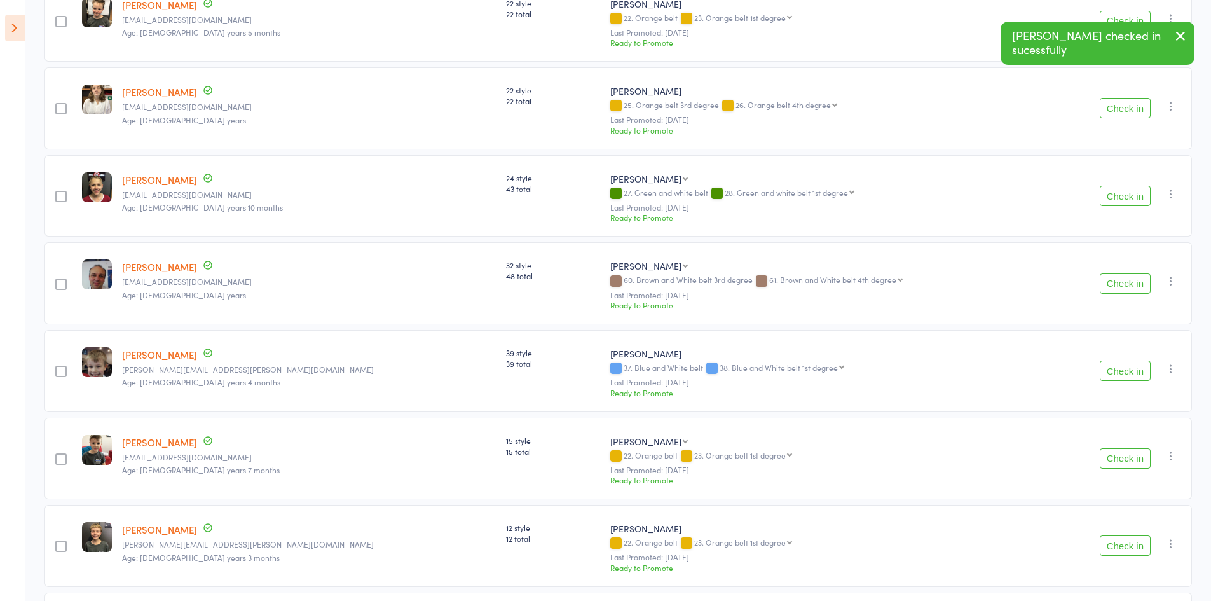
click at [1123, 372] on button "Check in" at bounding box center [1124, 370] width 51 height 20
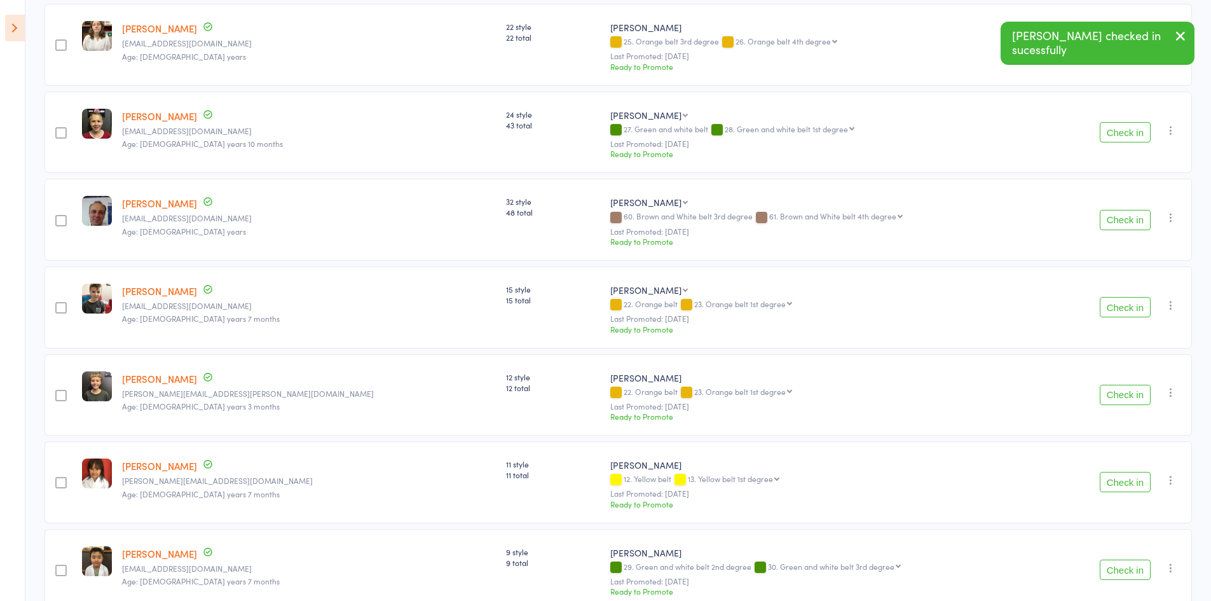
scroll to position [445, 0]
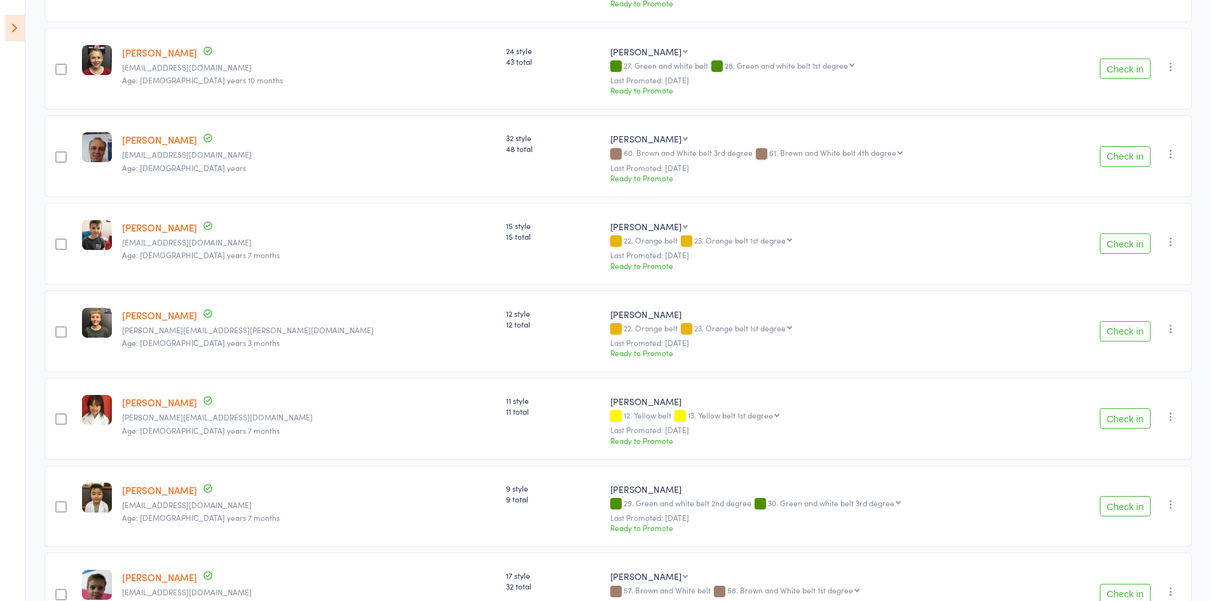
click at [1124, 323] on button "Check in" at bounding box center [1124, 331] width 51 height 20
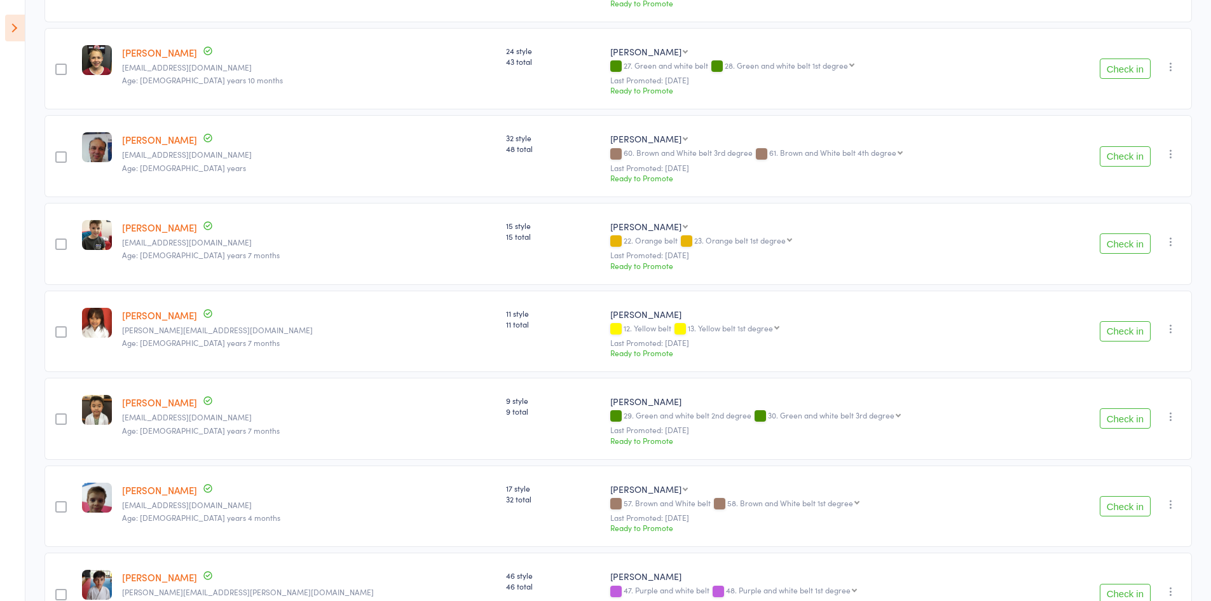
click at [1131, 331] on button "Check in" at bounding box center [1124, 331] width 51 height 20
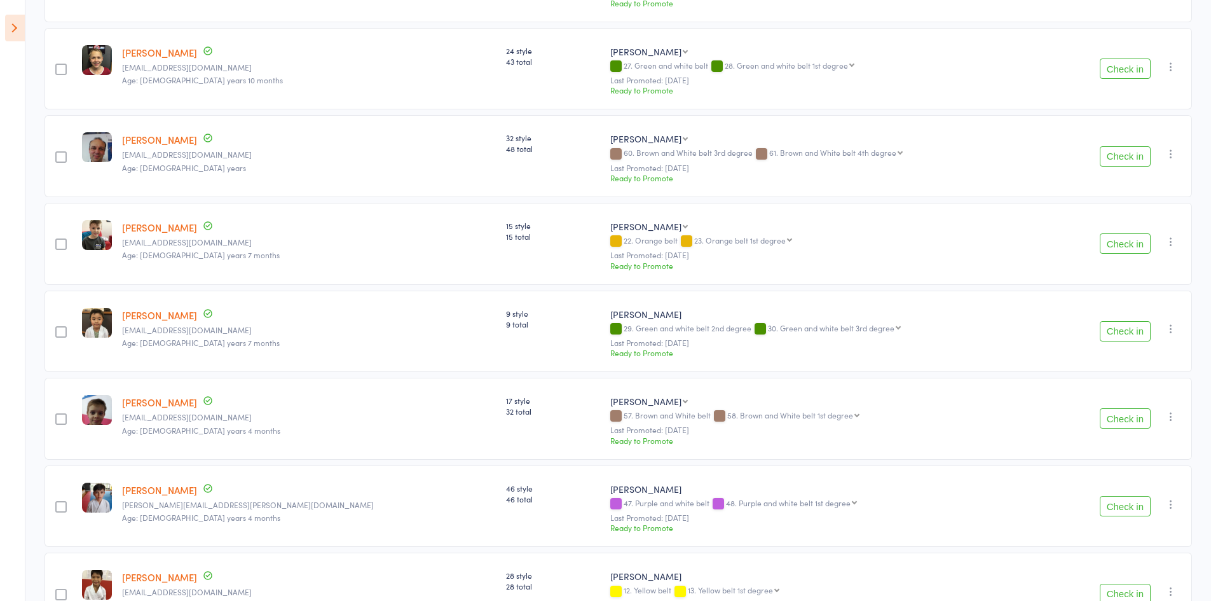
click at [1120, 330] on button "Check in" at bounding box center [1124, 331] width 51 height 20
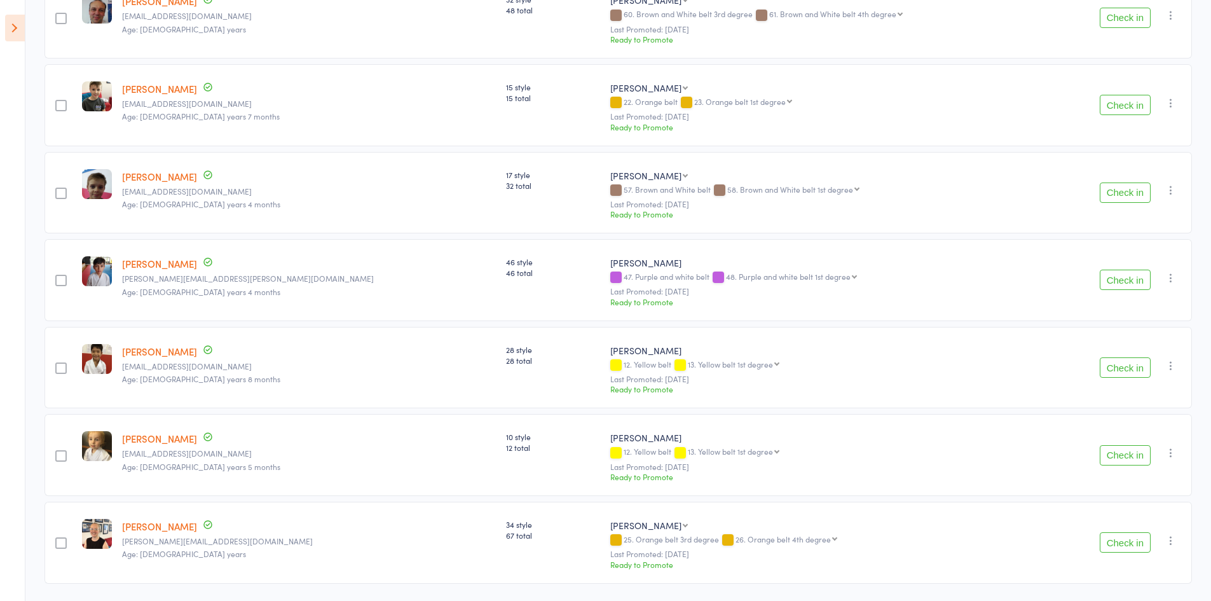
scroll to position [623, 0]
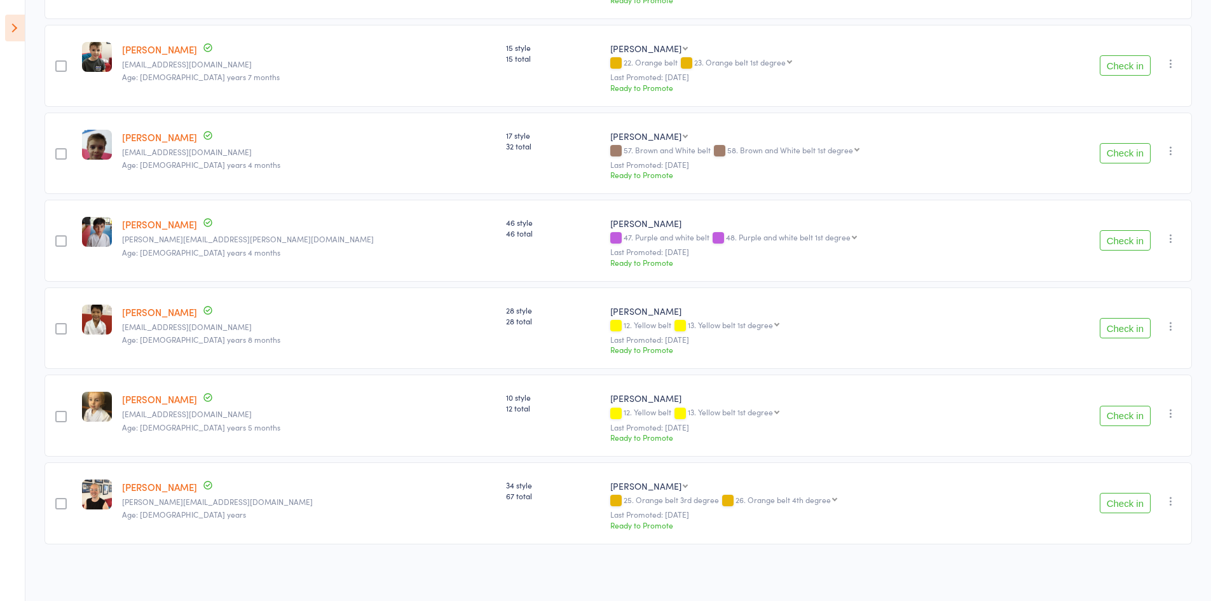
click at [1131, 323] on button "Check in" at bounding box center [1124, 328] width 51 height 20
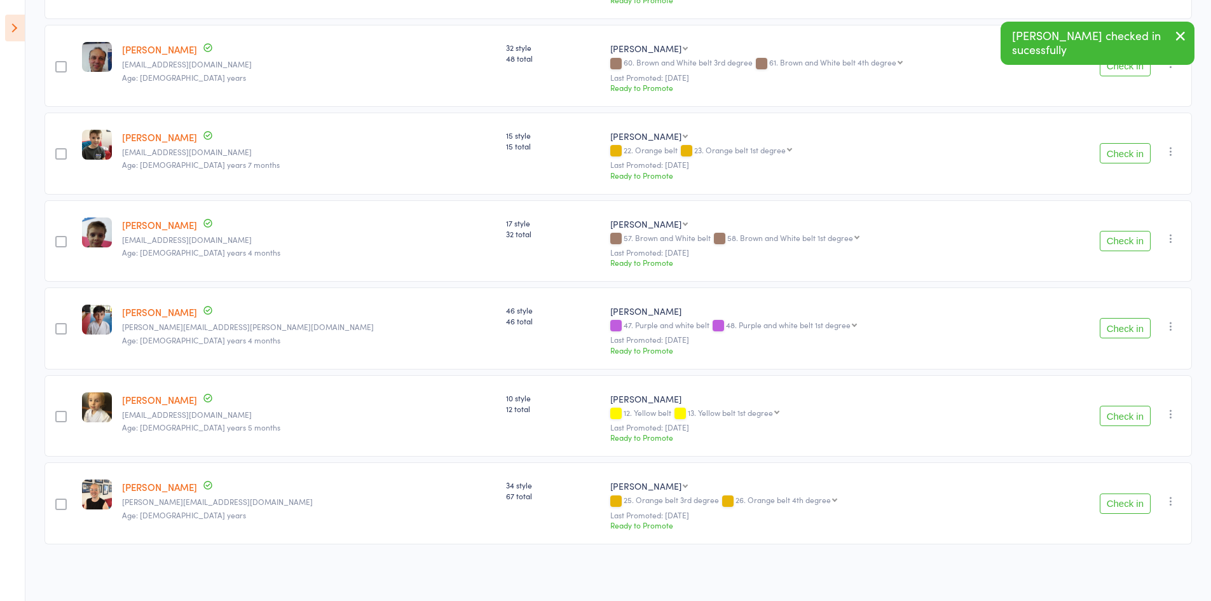
scroll to position [535, 0]
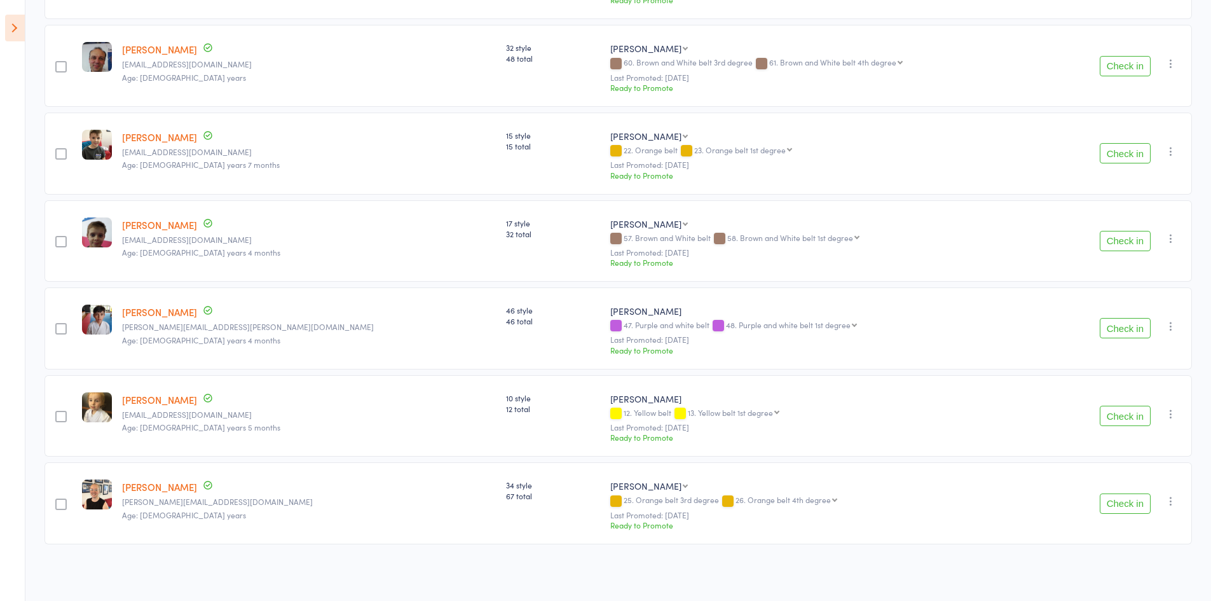
click at [1145, 503] on button "Check in" at bounding box center [1124, 503] width 51 height 20
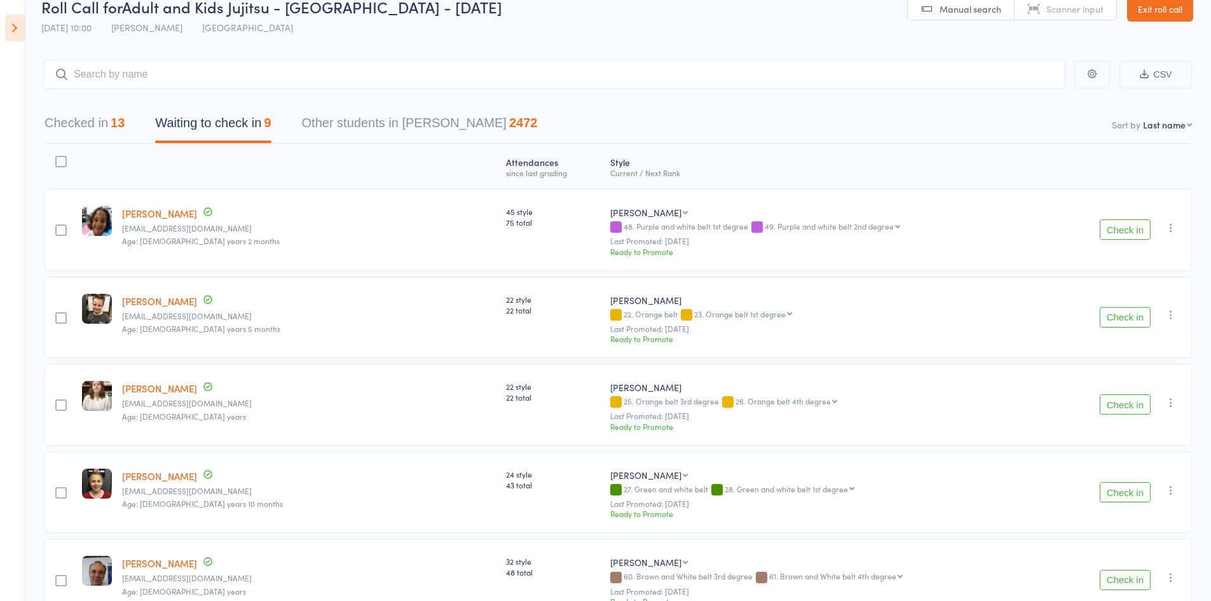
scroll to position [0, 0]
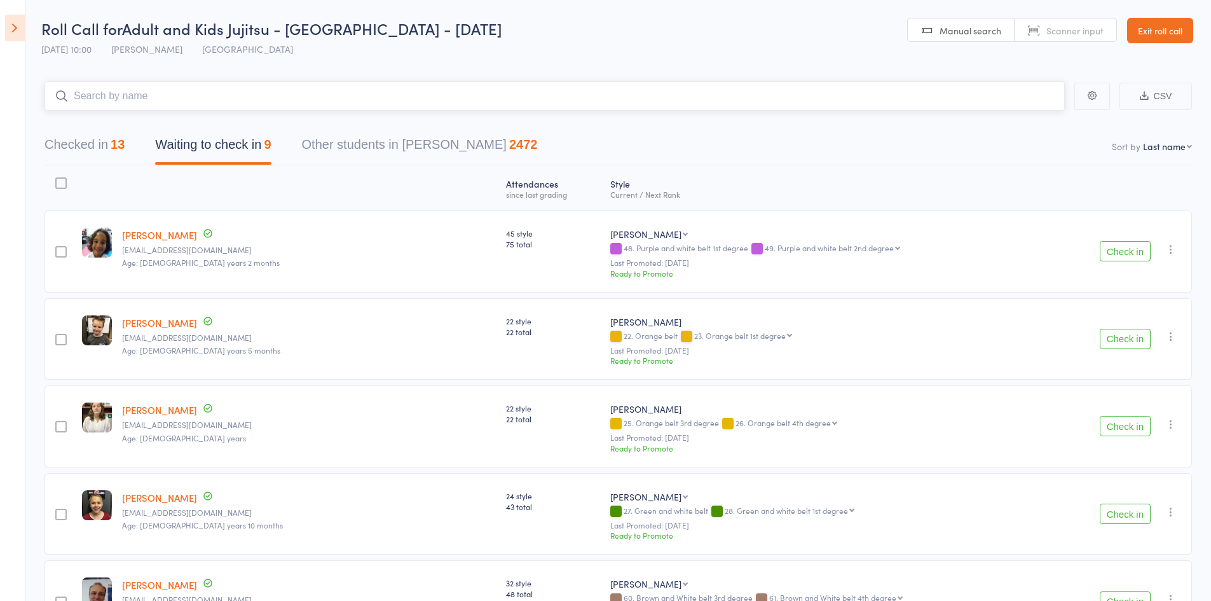
click at [198, 93] on input "search" at bounding box center [554, 95] width 1020 height 29
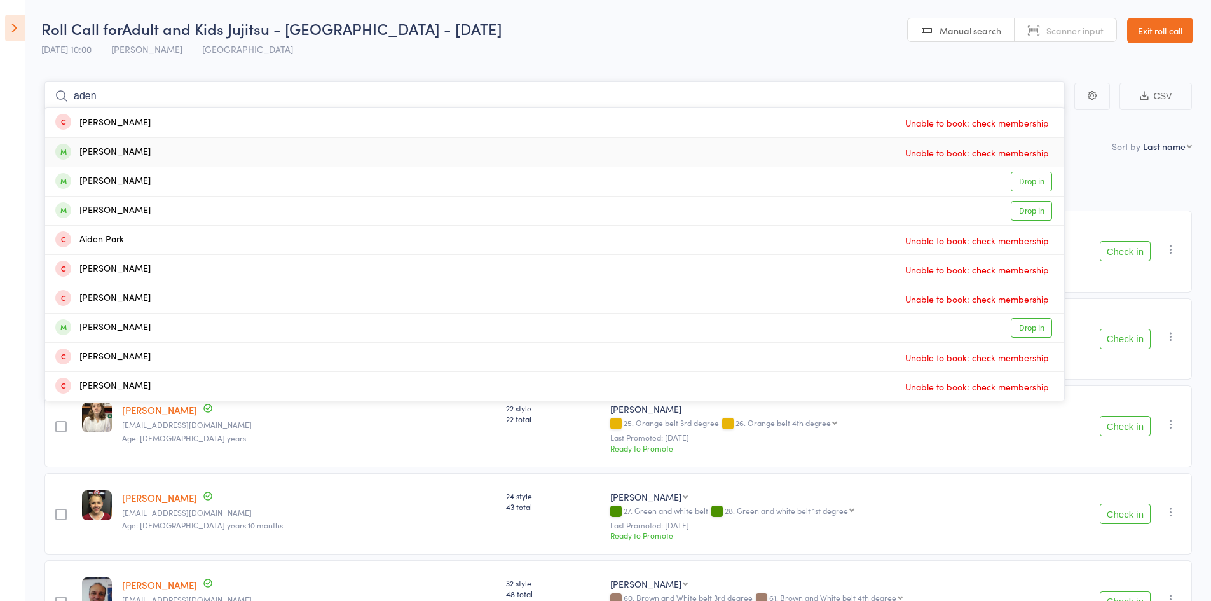
type input "aden"
click at [105, 156] on div "[PERSON_NAME]" at bounding box center [102, 152] width 95 height 15
type input "jarvis"
click at [122, 178] on div "Zarya Jarvis" at bounding box center [102, 181] width 95 height 15
type input "j"
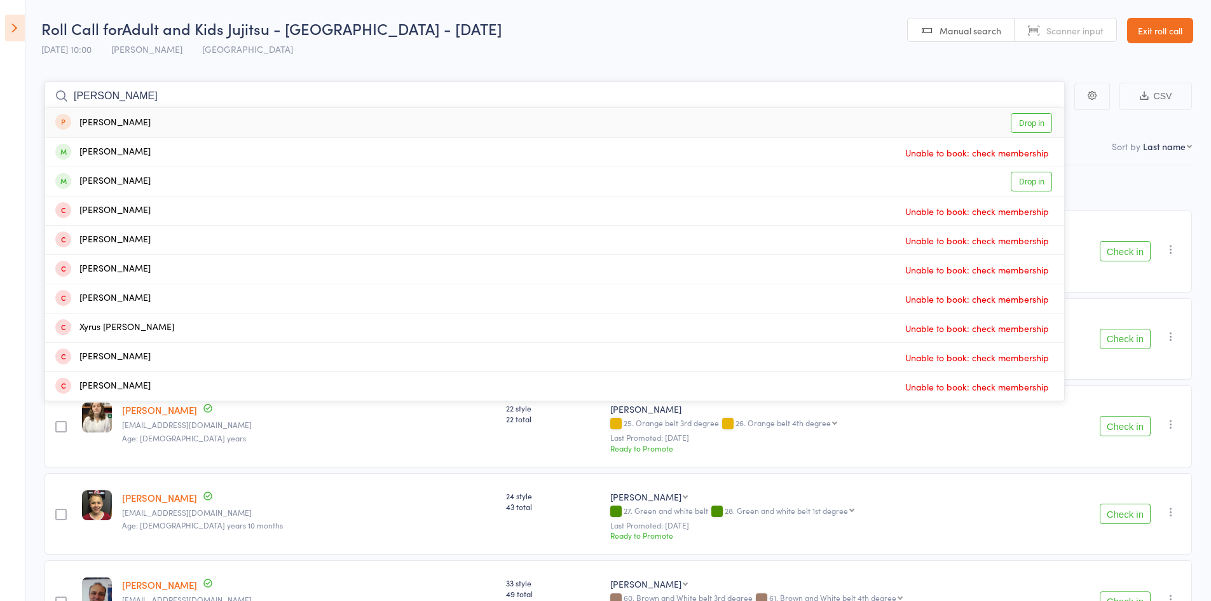
type input "david gu"
click at [137, 119] on div "David Gunsberg" at bounding box center [102, 123] width 95 height 15
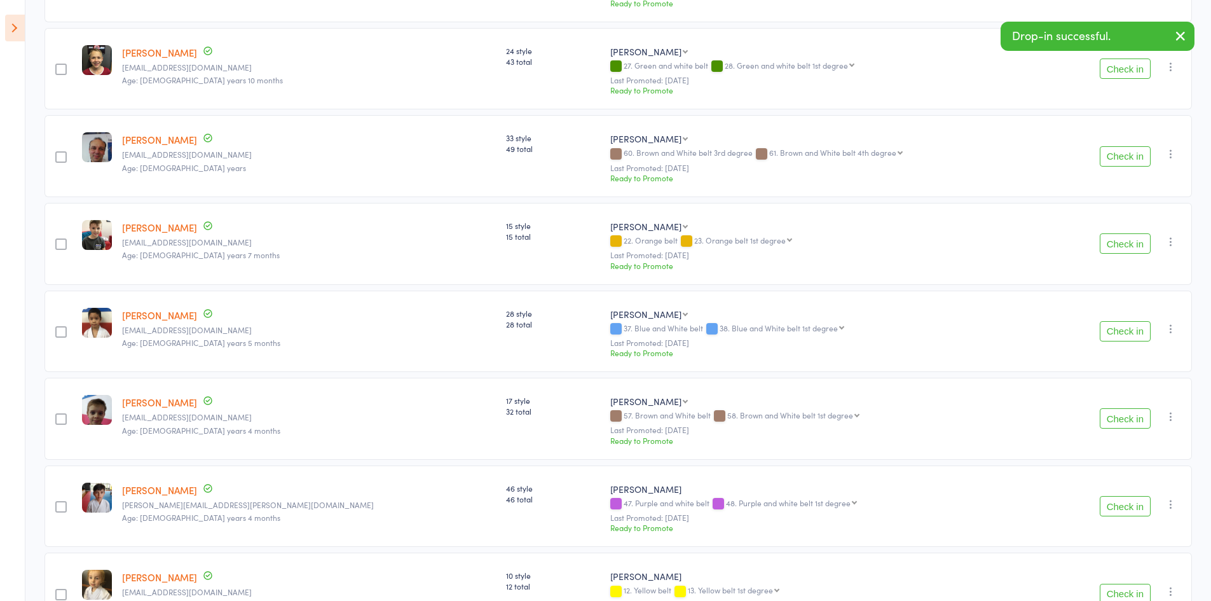
scroll to position [508, 0]
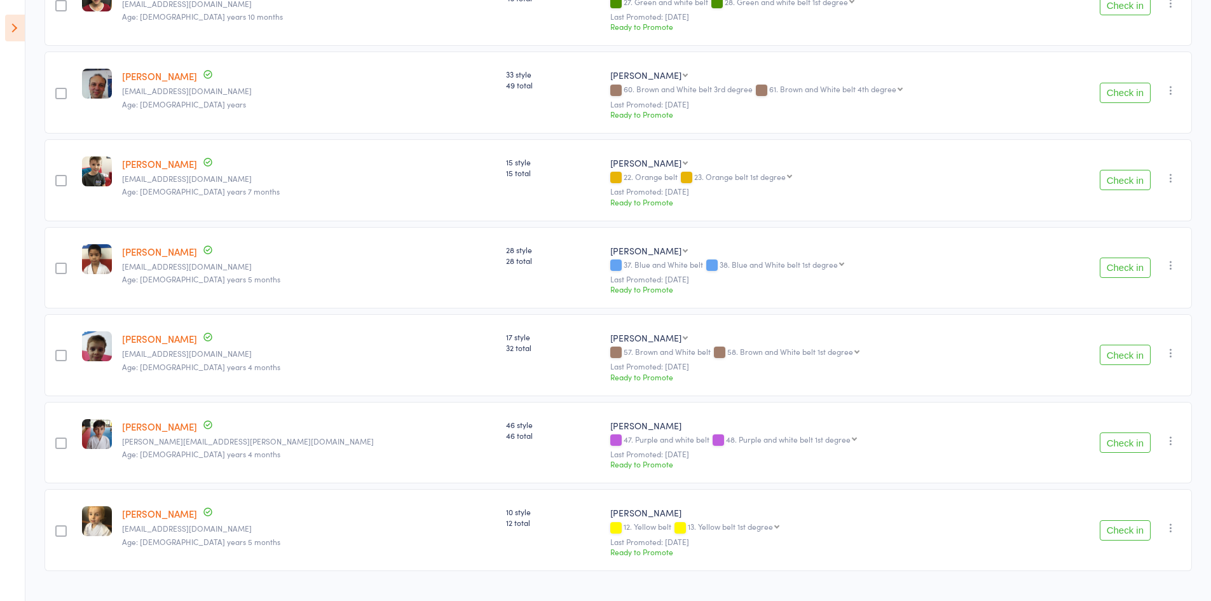
click at [1125, 265] on button "Check in" at bounding box center [1124, 267] width 51 height 20
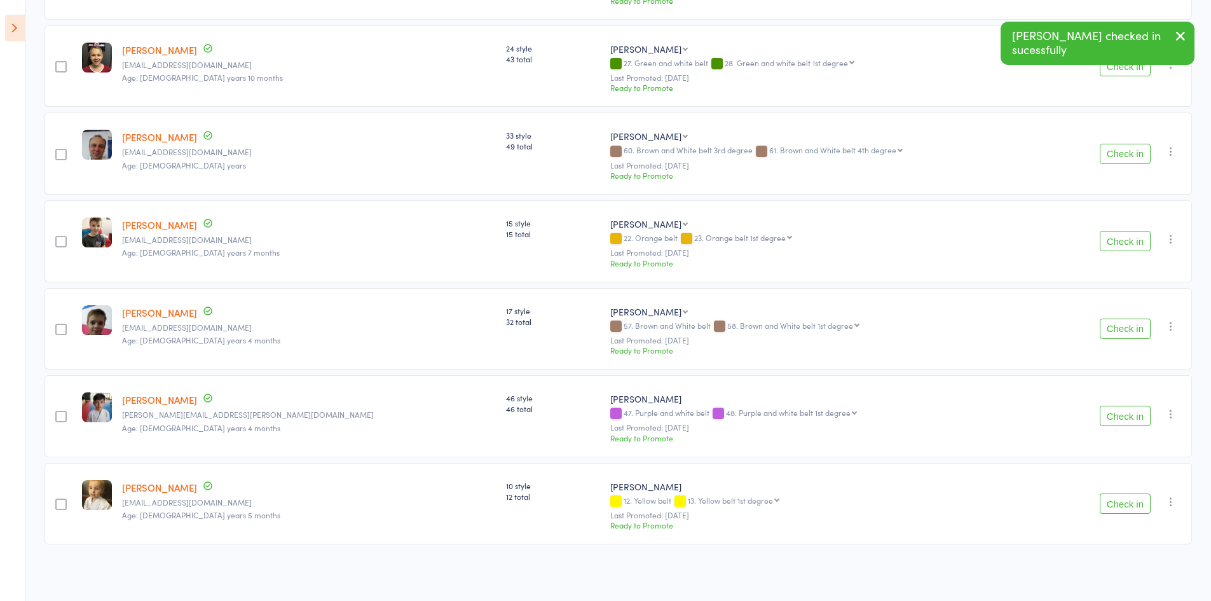
click at [1119, 325] on button "Check in" at bounding box center [1124, 328] width 51 height 20
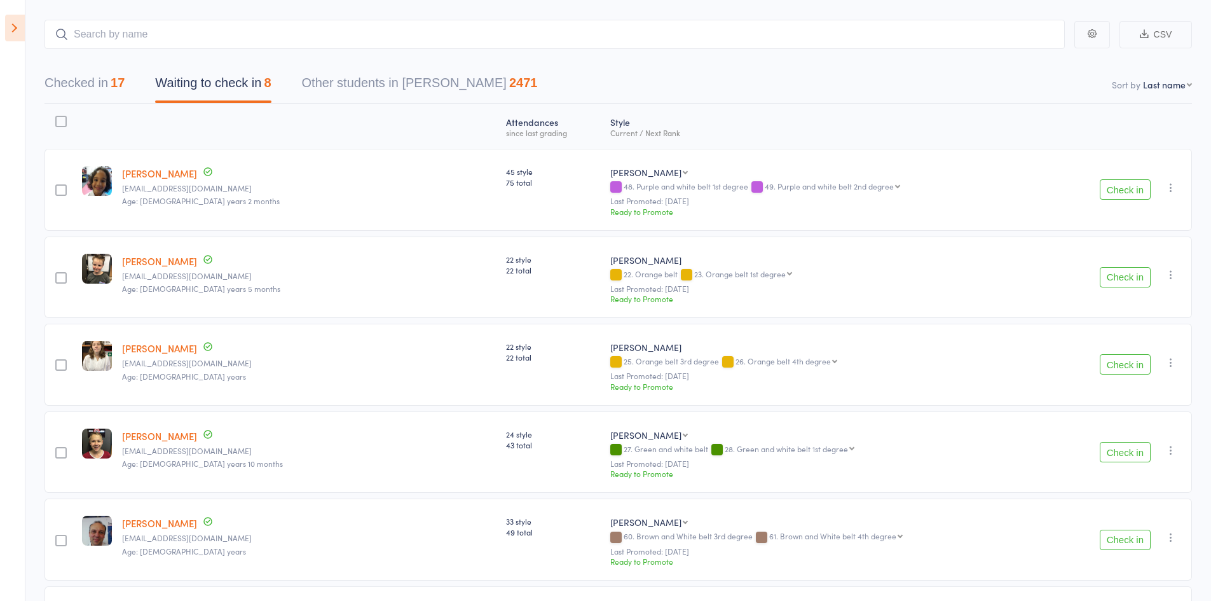
scroll to position [0, 0]
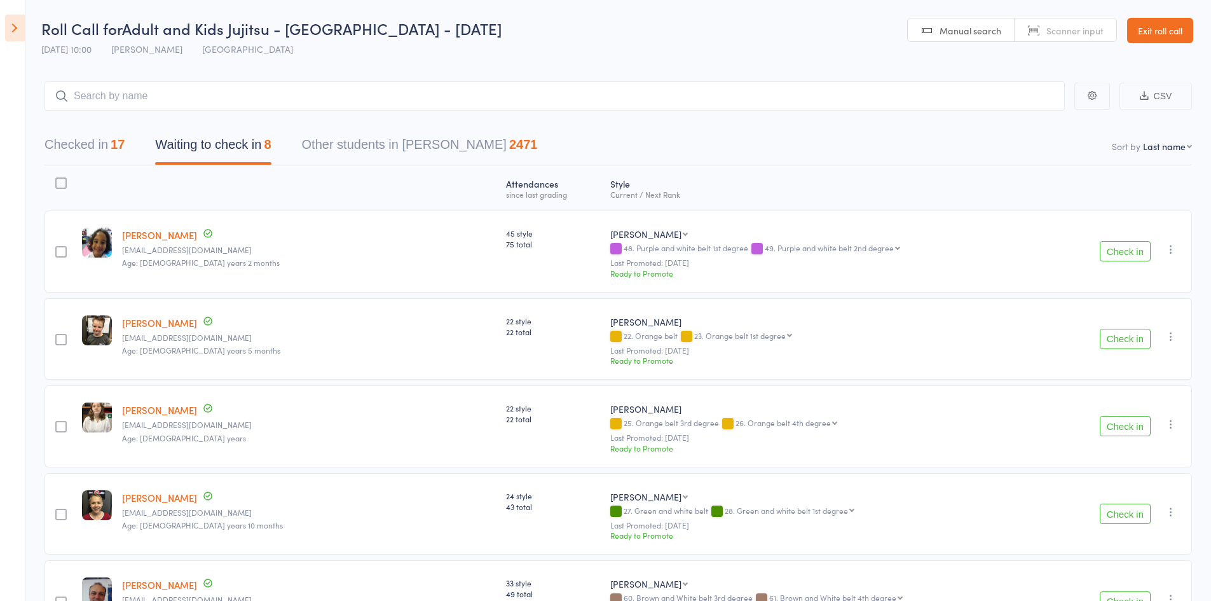
click at [433, 52] on div "Roll Call for Adult and Kids Jujitsu - Jamboree Heights - Saturday 13 Sep 10:00…" at bounding box center [271, 40] width 461 height 44
click at [326, 79] on main "CSV Checked in 17 Waiting to check in 8 Other students in Ronin Ryu Jujitsu 247…" at bounding box center [605, 511] width 1211 height 899
click at [322, 98] on input "search" at bounding box center [554, 95] width 1020 height 29
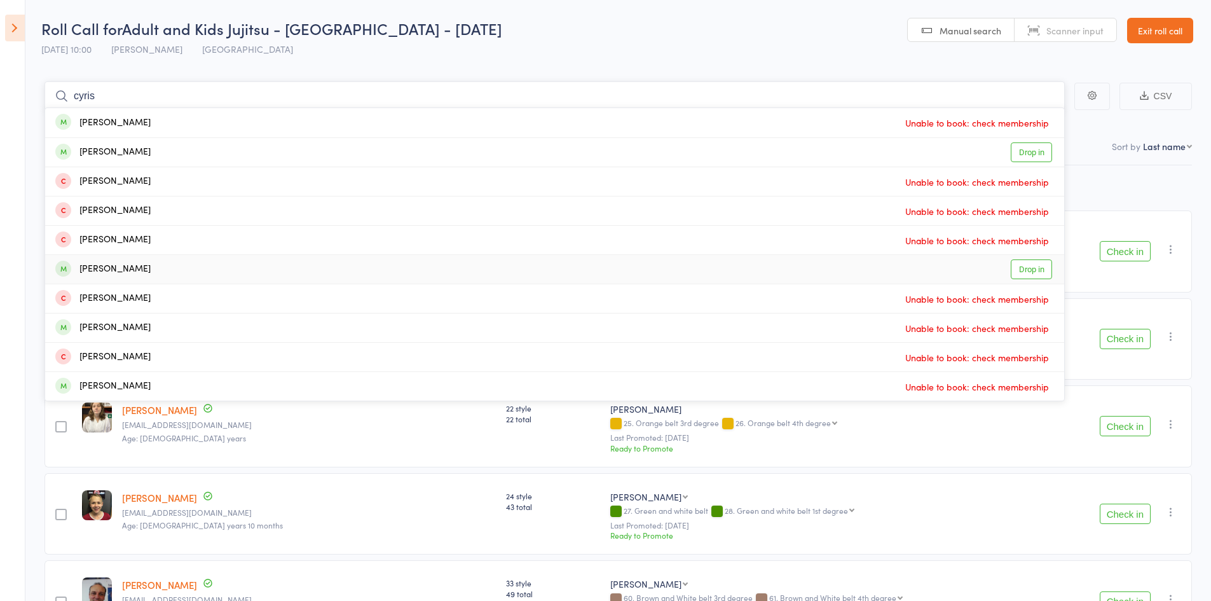
type input "cyris"
click at [124, 268] on div "Cyrus Moogoey" at bounding box center [102, 269] width 95 height 15
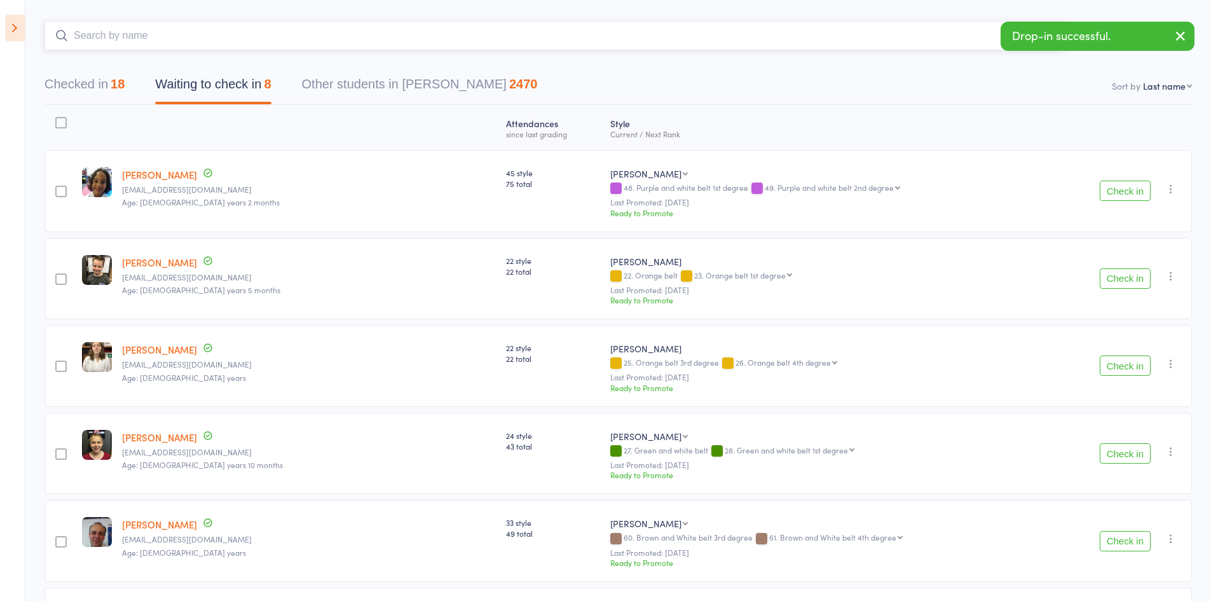
scroll to position [64, 0]
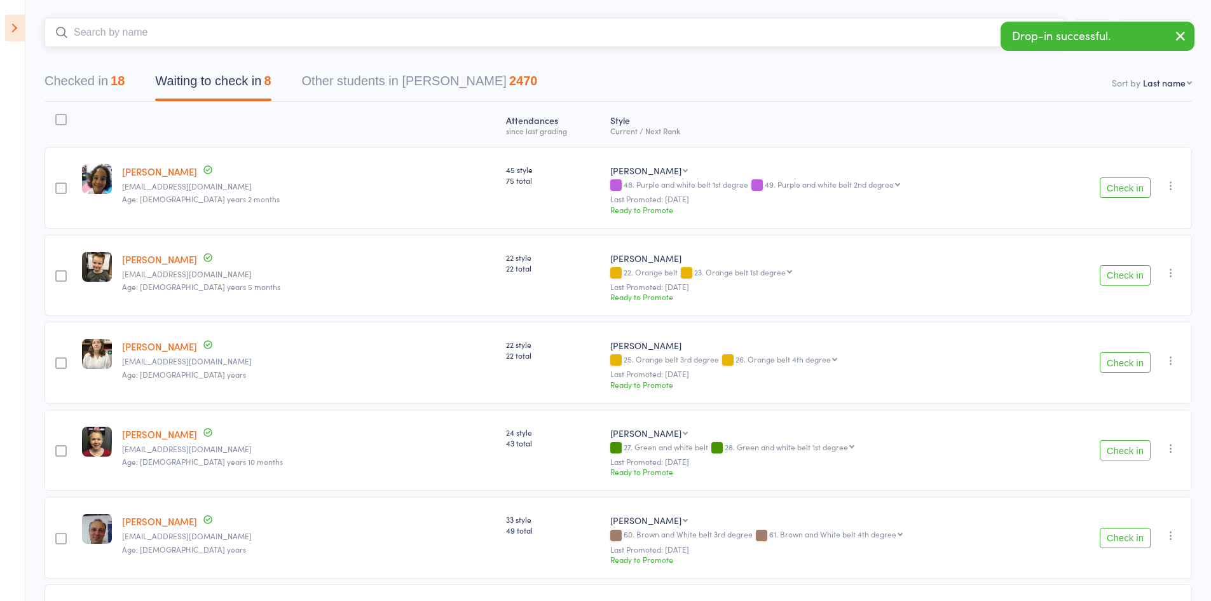
click at [56, 70] on button "Checked in 18" at bounding box center [84, 84] width 80 height 34
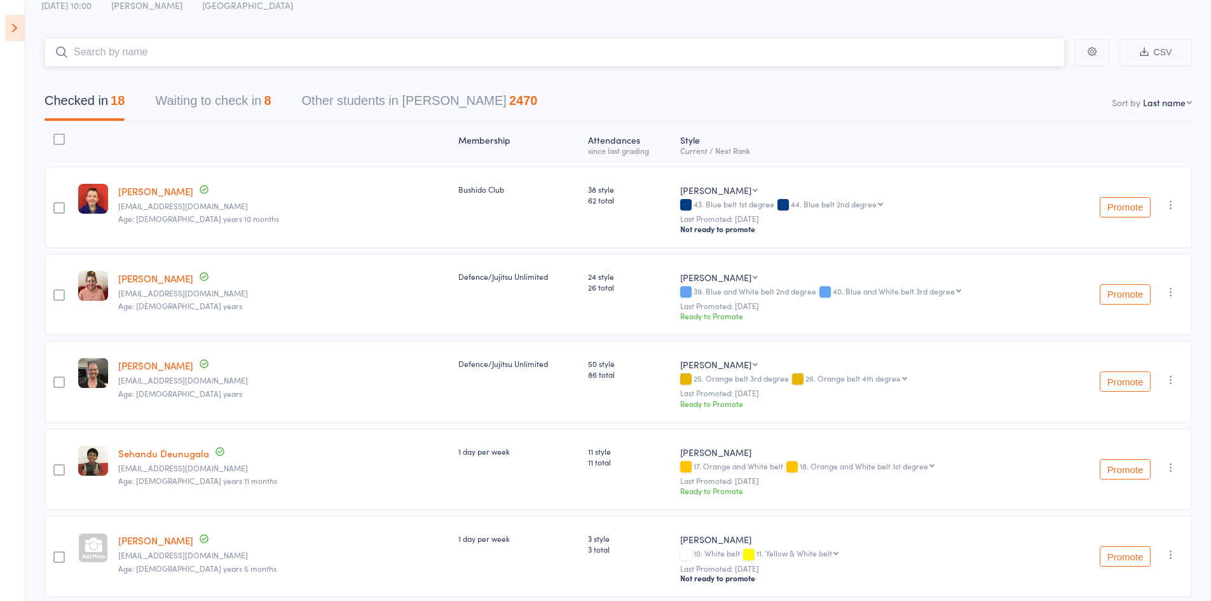
scroll to position [0, 0]
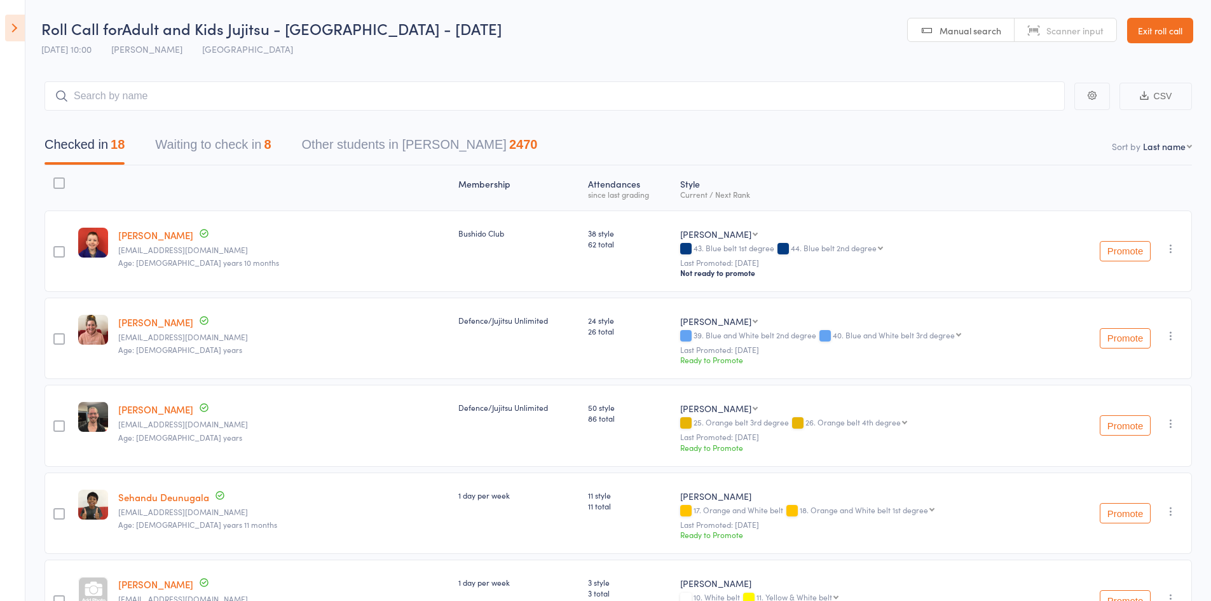
click at [234, 111] on div "Checked in 18 Waiting to check in 8 Other students in Ronin Ryu Jujitsu 2470" at bounding box center [617, 138] width 1147 height 55
click at [153, 86] on input "search" at bounding box center [554, 95] width 1020 height 29
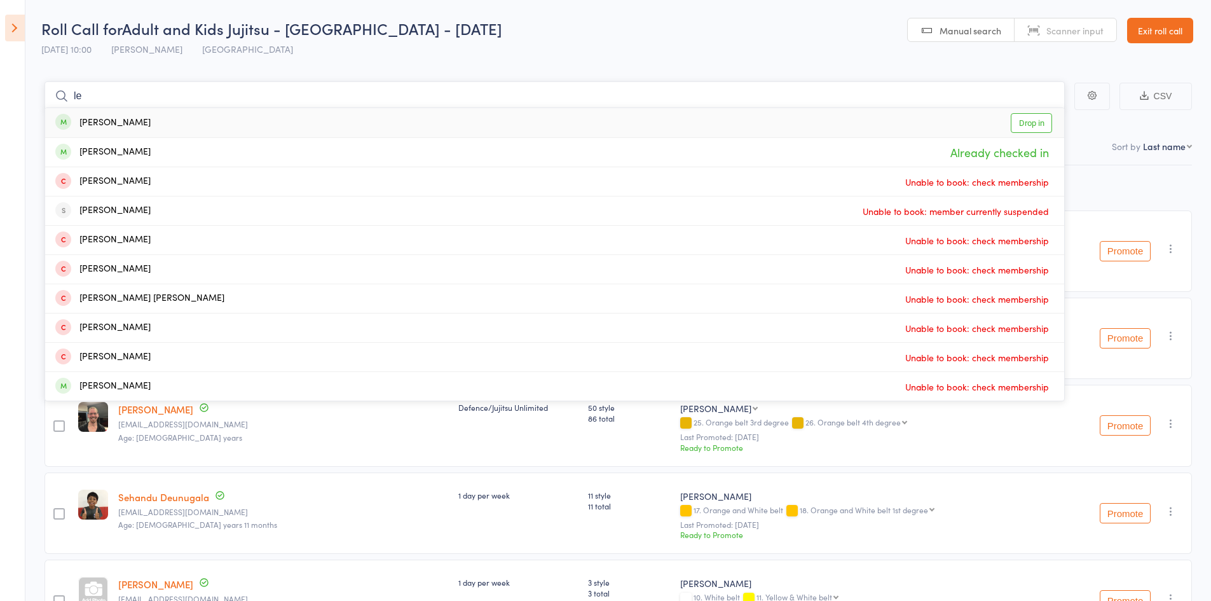
type input "le"
drag, startPoint x: 104, startPoint y: 109, endPoint x: 100, endPoint y: 118, distance: 9.1
click at [101, 116] on div "Ruby Le Drop in" at bounding box center [554, 122] width 1019 height 29
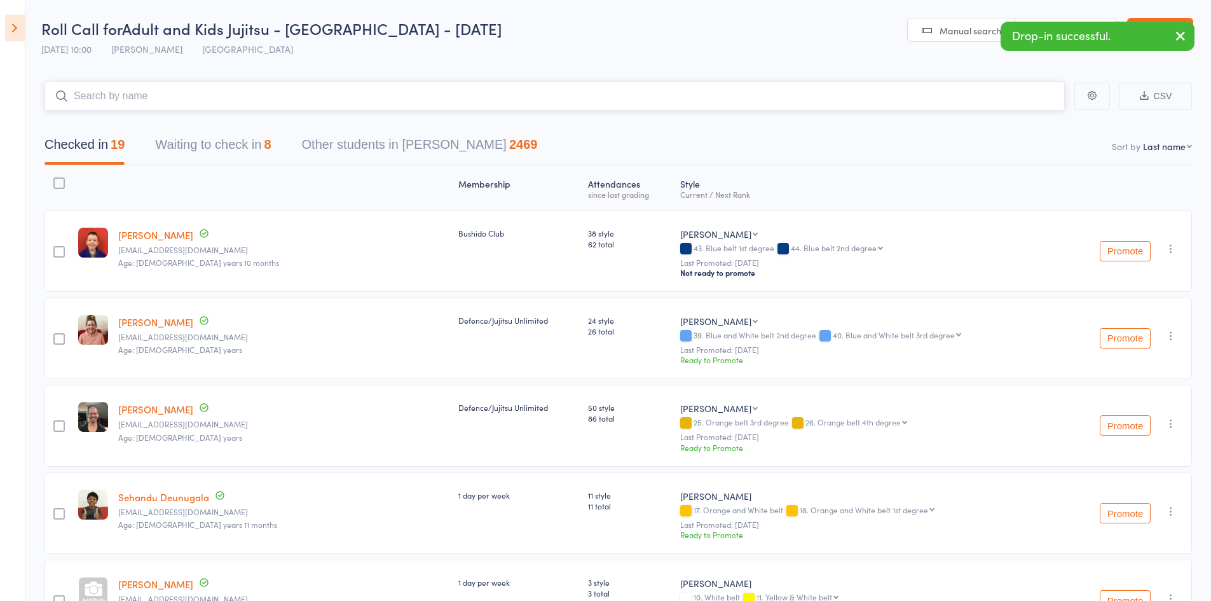
click at [192, 140] on button "Waiting to check in 8" at bounding box center [213, 148] width 116 height 34
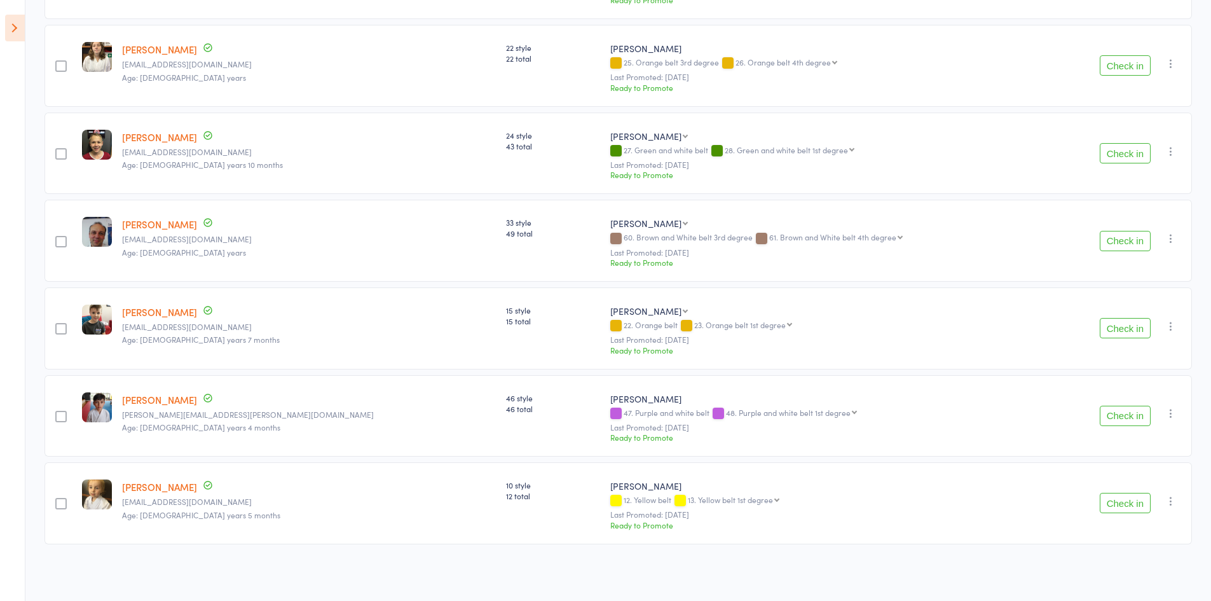
scroll to position [43, 0]
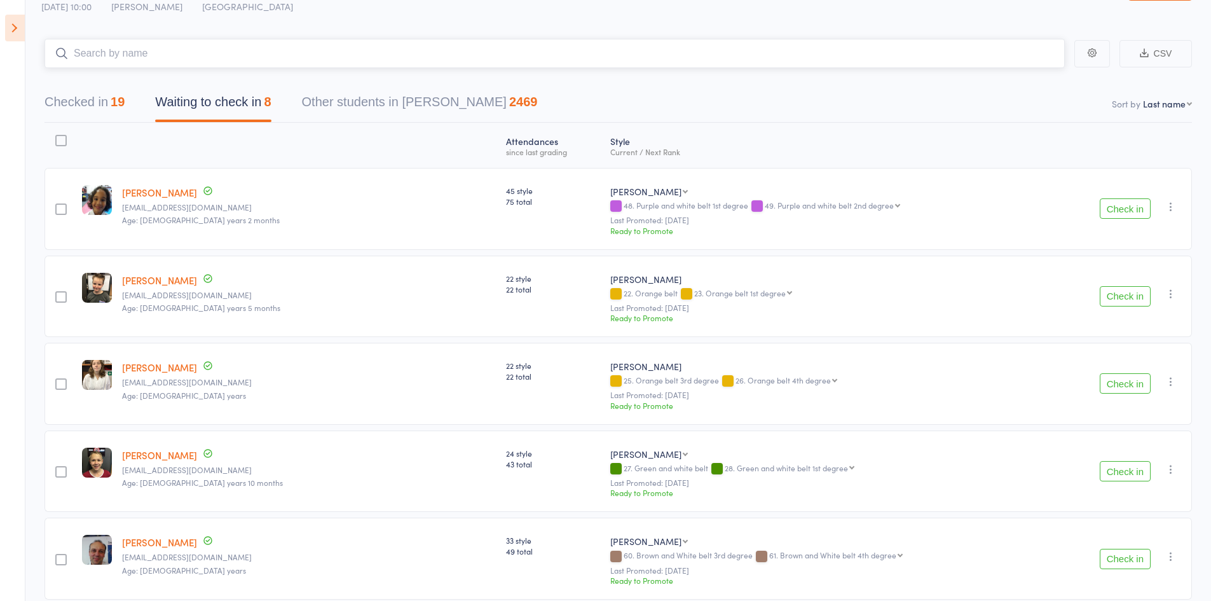
click at [58, 108] on button "Checked in 19" at bounding box center [84, 105] width 80 height 34
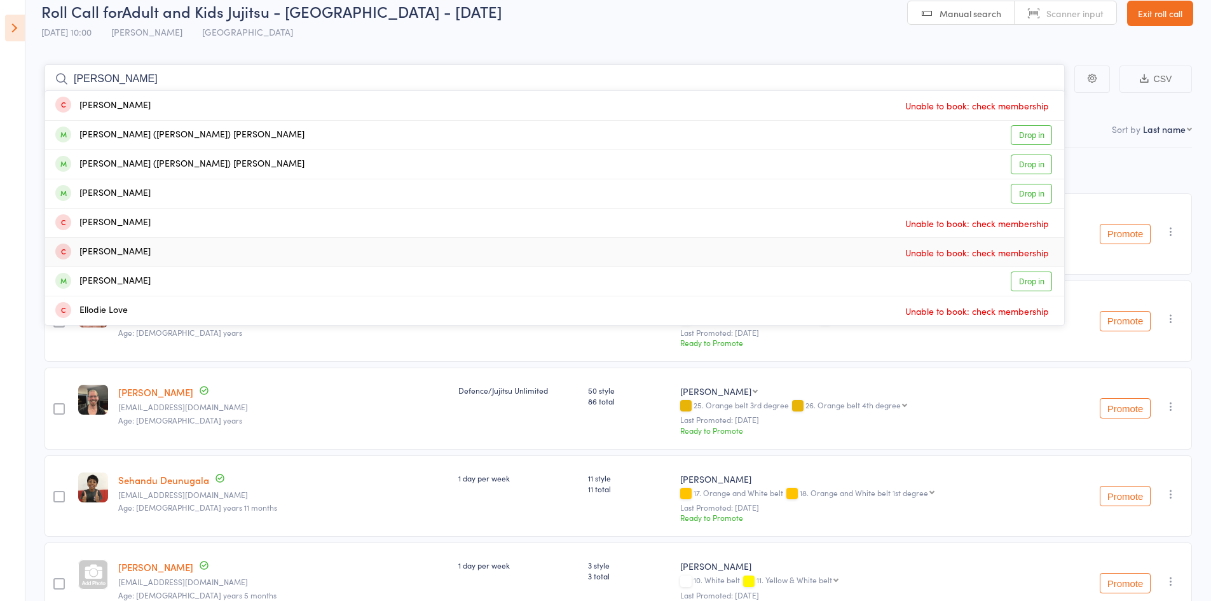
scroll to position [0, 0]
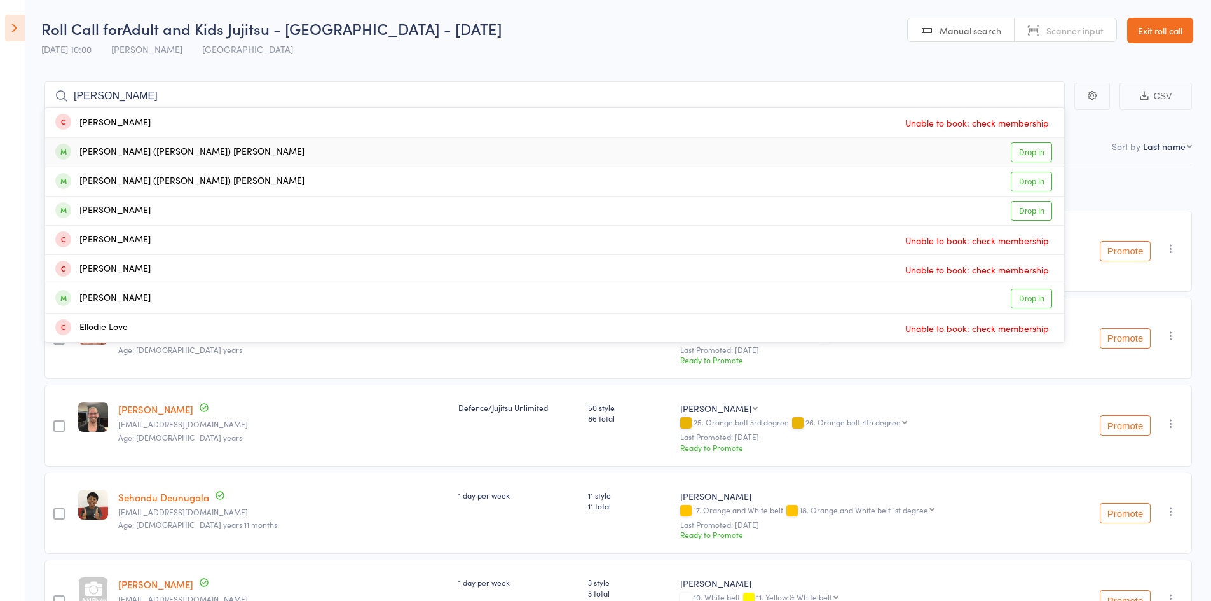
click at [13, 149] on aside "Events for 13 Sep, 2025 13 Sep, 2025 September 2025 Sun Mon Tue Wed Thu Fri Sat…" at bounding box center [12, 300] width 25 height 601
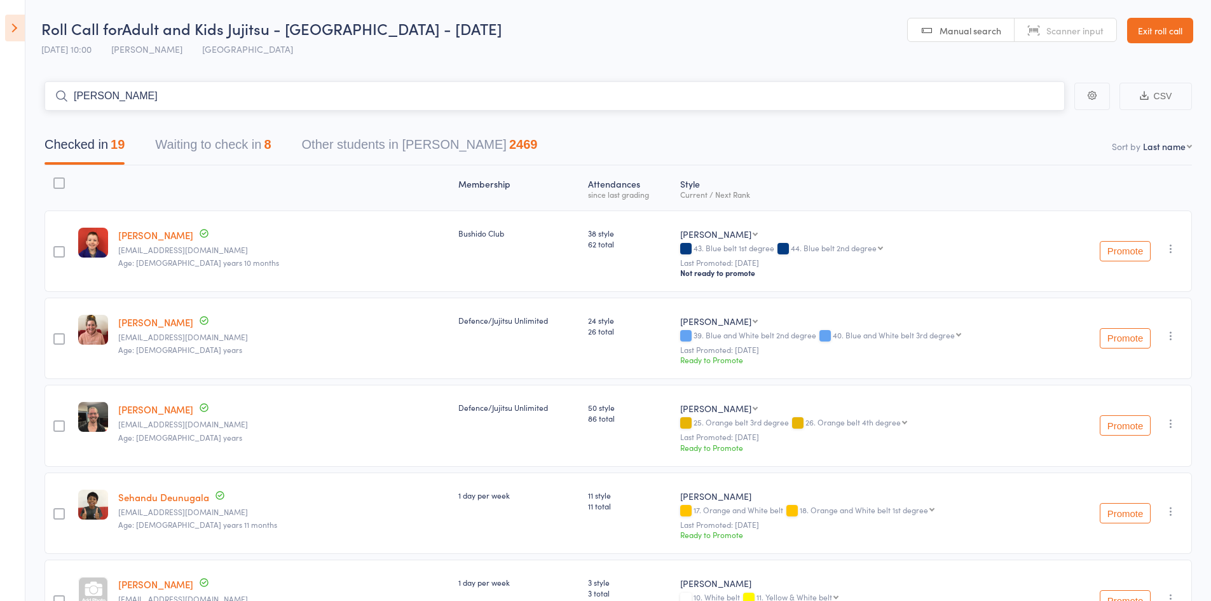
click at [163, 85] on input "eddie" at bounding box center [554, 95] width 1020 height 29
type input "e"
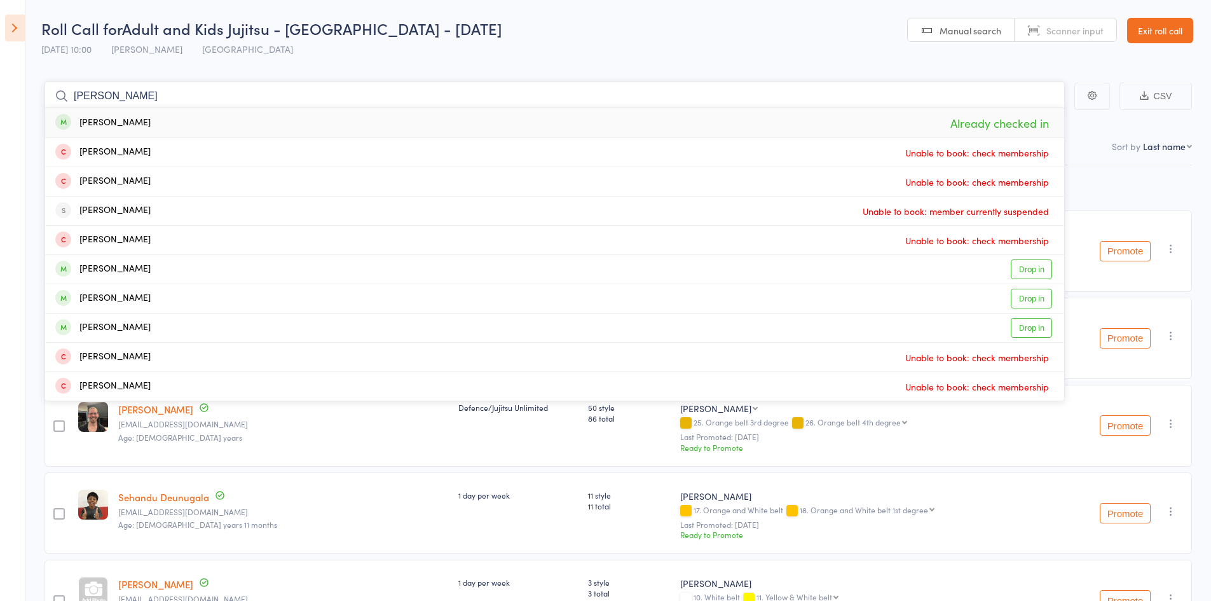
type input "brian"
click at [99, 119] on div "Brian Tran" at bounding box center [102, 123] width 95 height 15
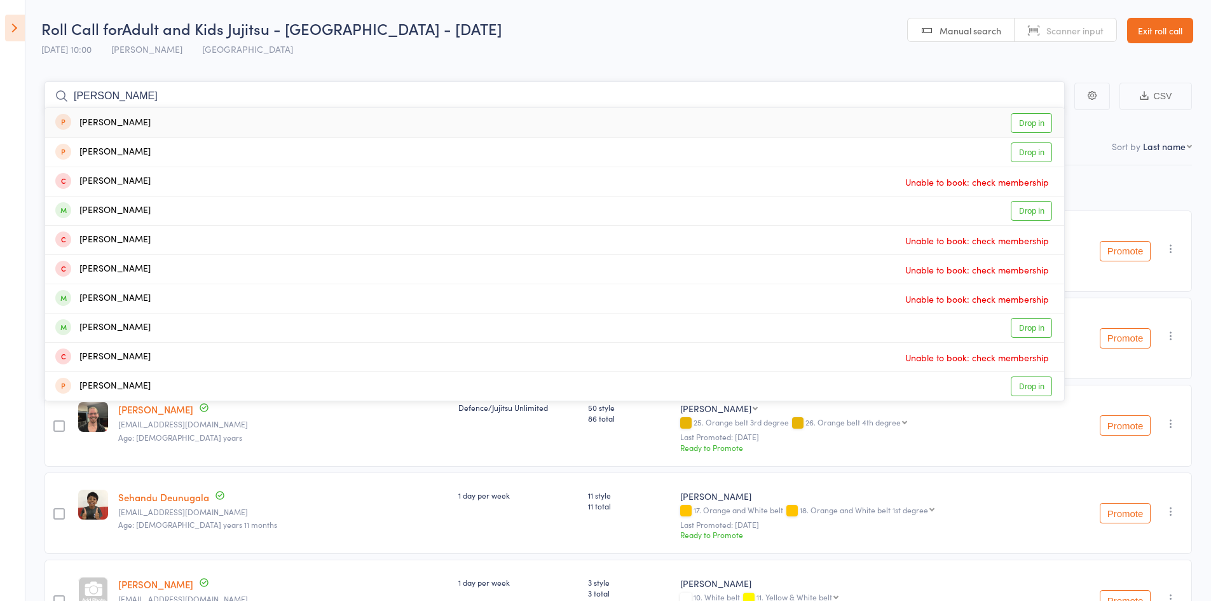
type input "erin reeve"
click at [118, 120] on div "Erin Reeve" at bounding box center [102, 123] width 95 height 15
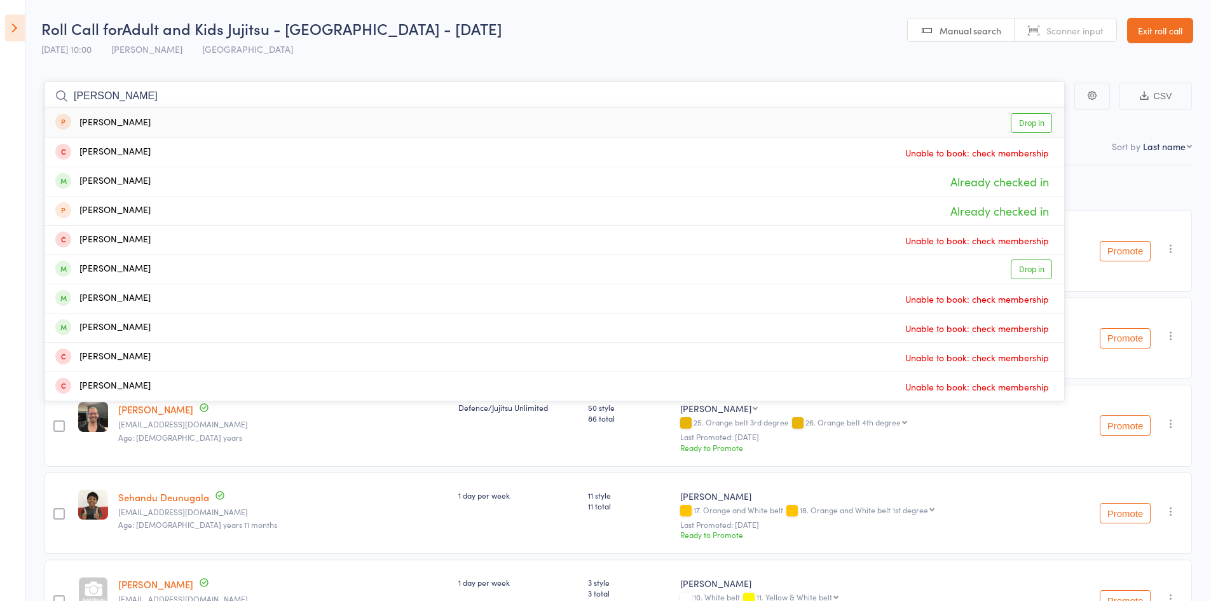
type input "jack reeve"
click at [103, 121] on div "Jack Reeve" at bounding box center [102, 123] width 95 height 15
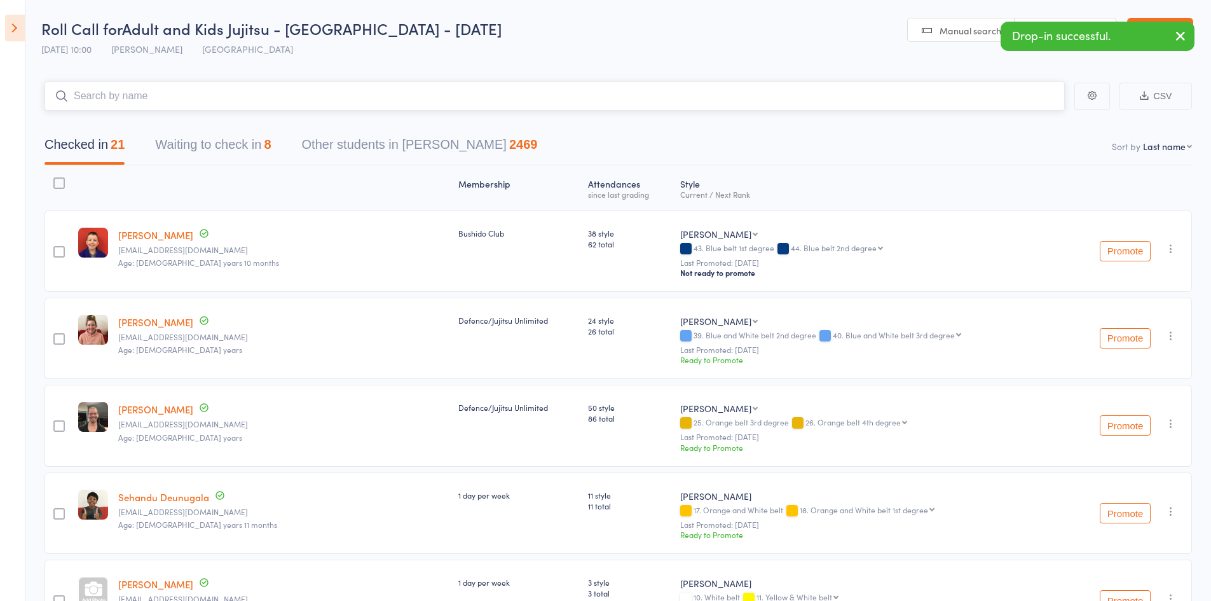
click at [225, 137] on button "Waiting to check in 8" at bounding box center [213, 148] width 116 height 34
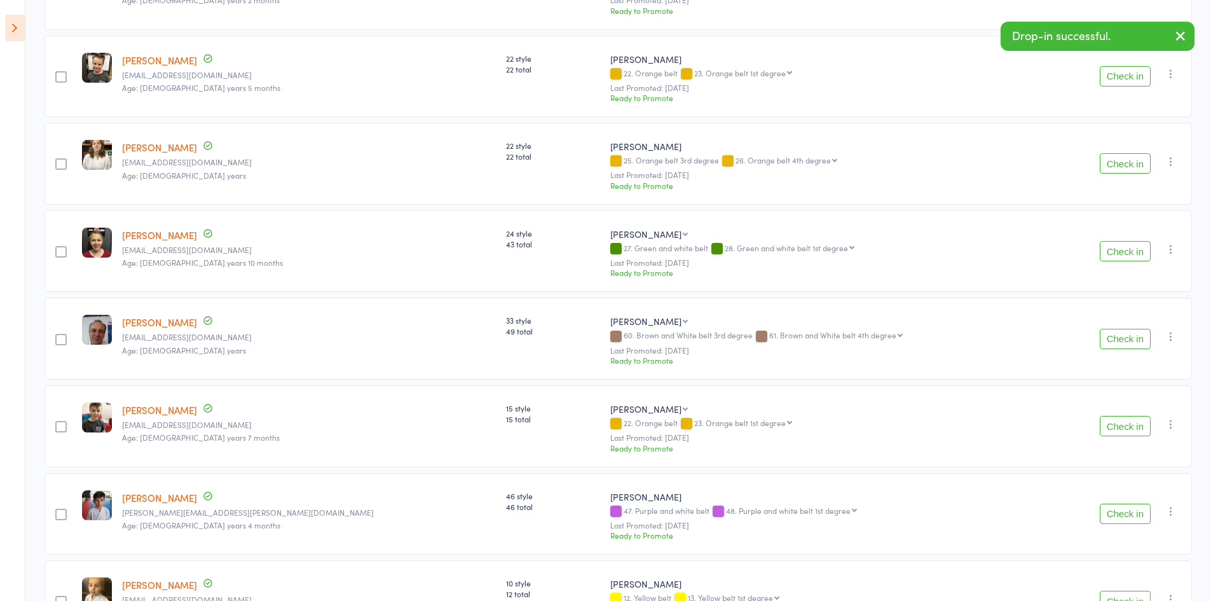
scroll to position [360, 0]
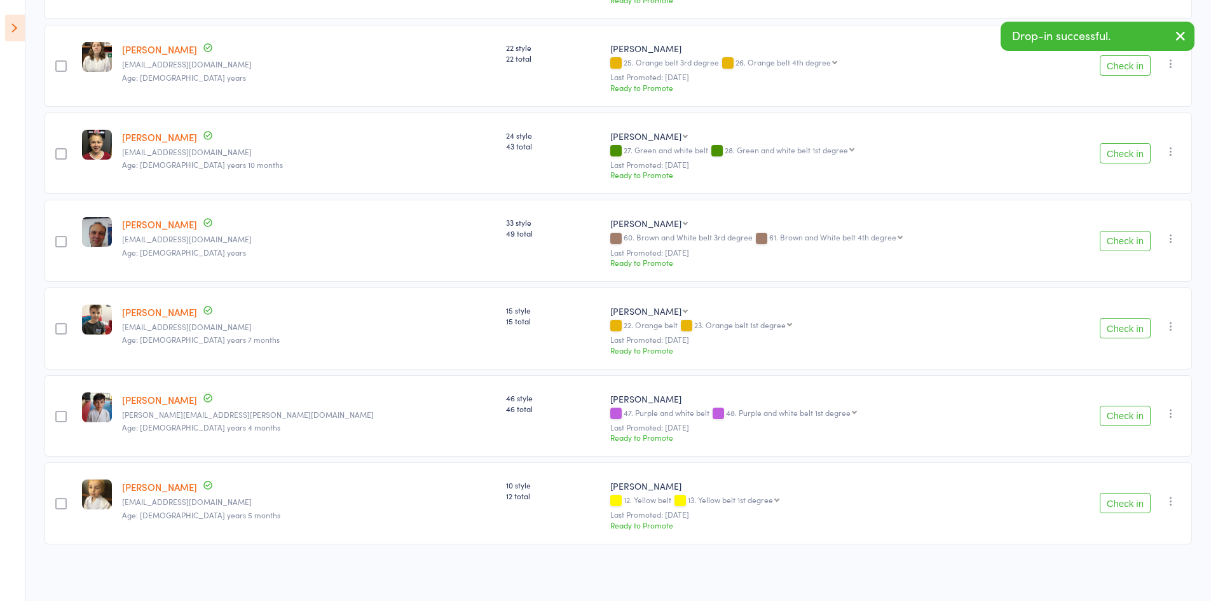
click at [1120, 415] on button "Check in" at bounding box center [1124, 415] width 51 height 20
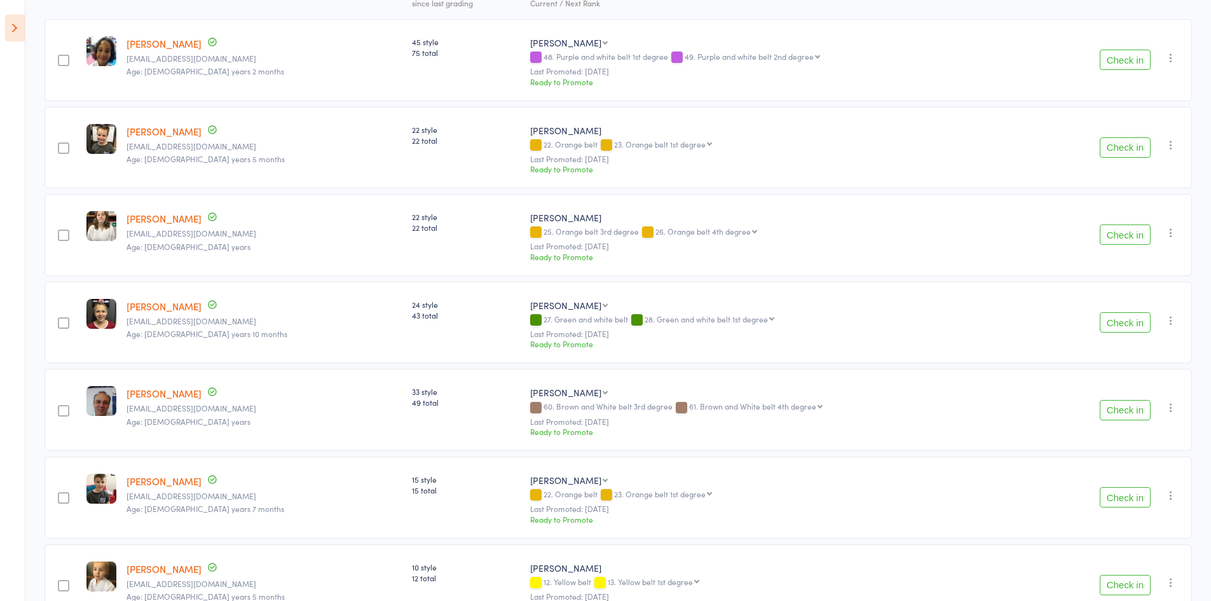
scroll to position [0, 0]
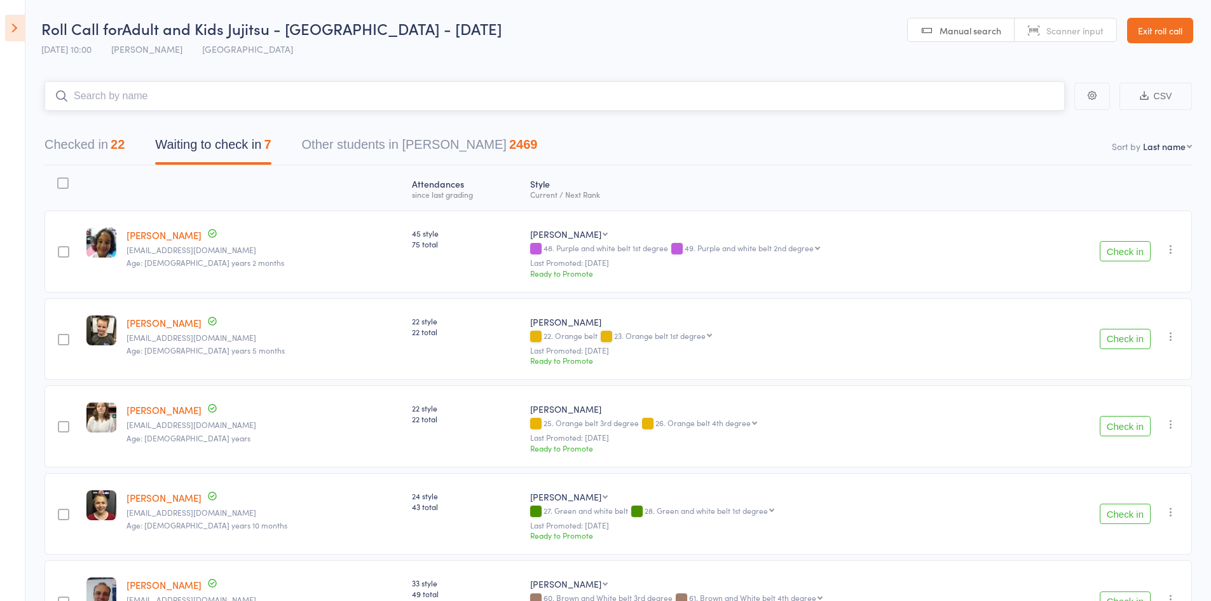
click at [179, 97] on input "search" at bounding box center [554, 95] width 1020 height 29
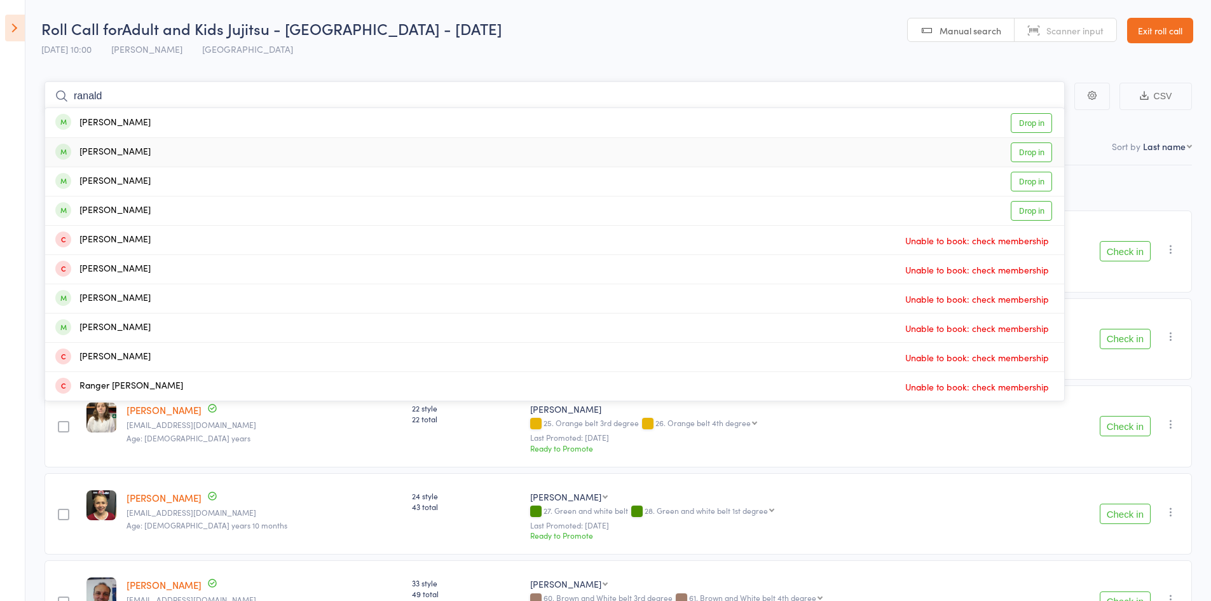
type input "ranaldo"
drag, startPoint x: 16, startPoint y: 116, endPoint x: 2, endPoint y: 146, distance: 33.6
click at [0, 144] on div "Roll Call for Adult and Kids Jujitsu - Jamboree Heights - Saturday 13 Sep 10:00…" at bounding box center [605, 300] width 1211 height 601
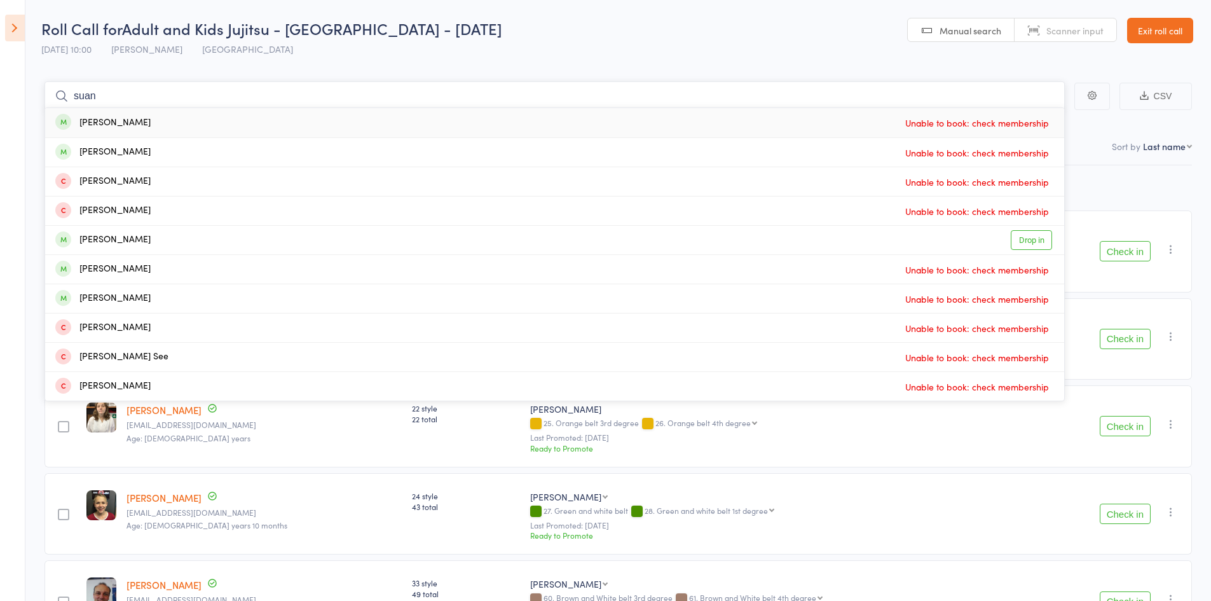
type input "suan"
click at [123, 125] on div "Panaki Suaniu" at bounding box center [102, 123] width 95 height 15
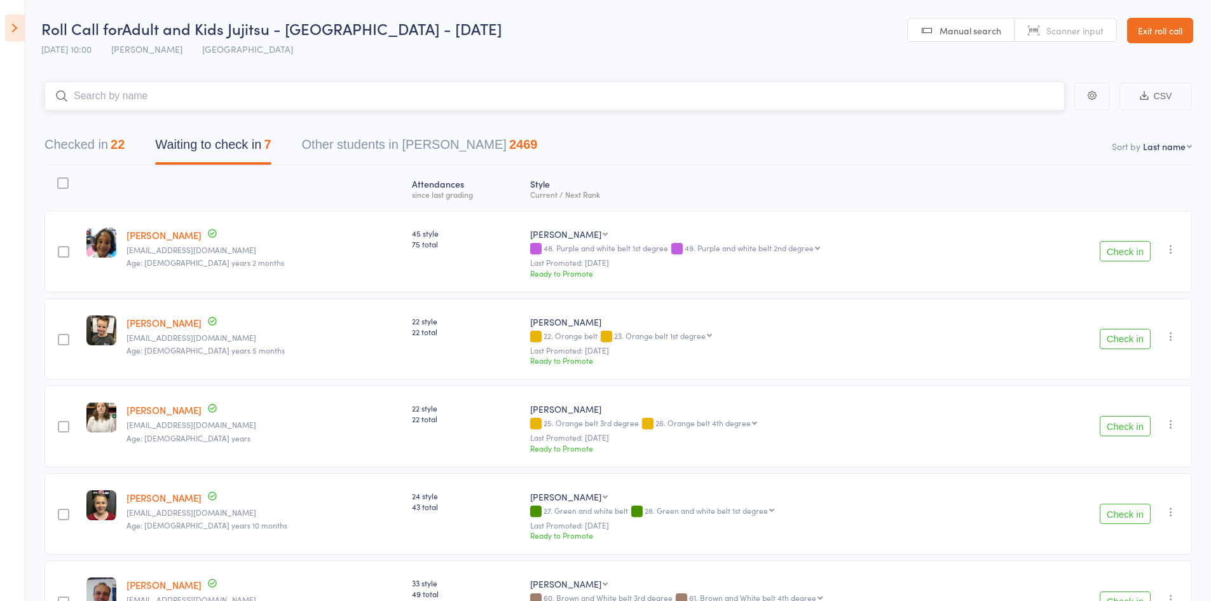
click at [204, 96] on input "search" at bounding box center [554, 95] width 1020 height 29
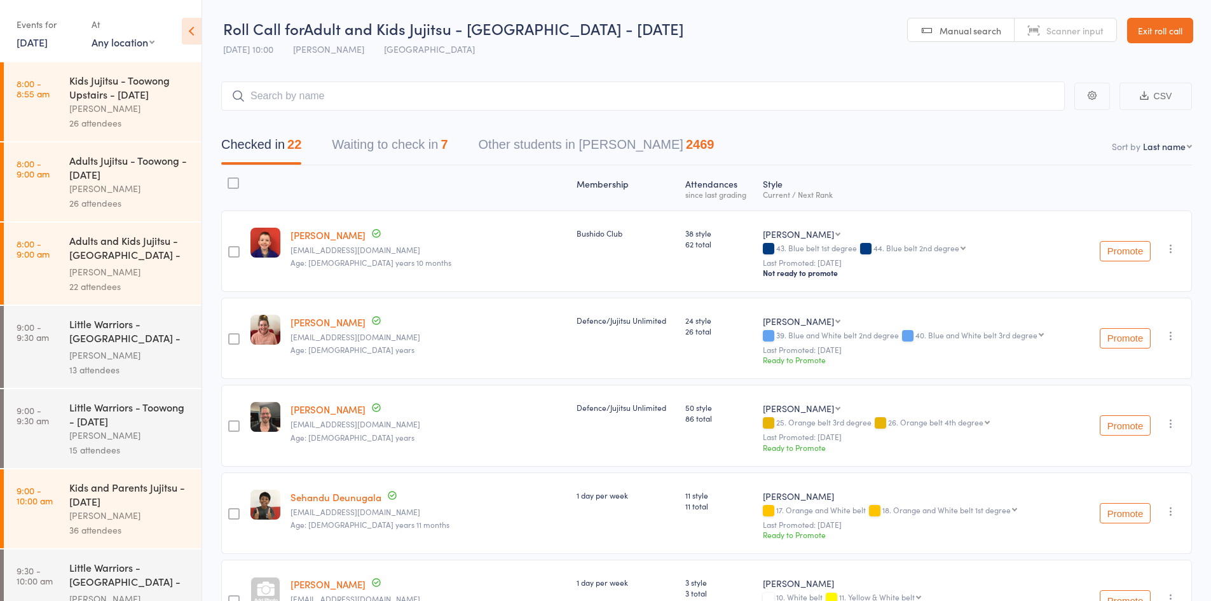
click at [197, 29] on icon at bounding box center [192, 31] width 20 height 27
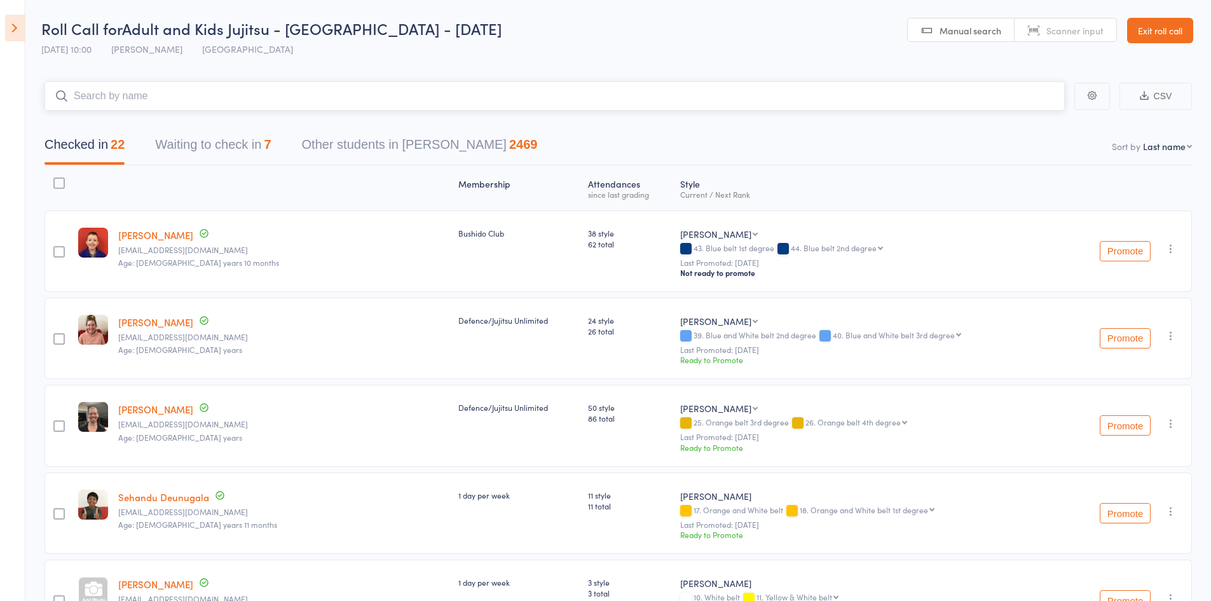
click at [172, 88] on input "search" at bounding box center [554, 95] width 1020 height 29
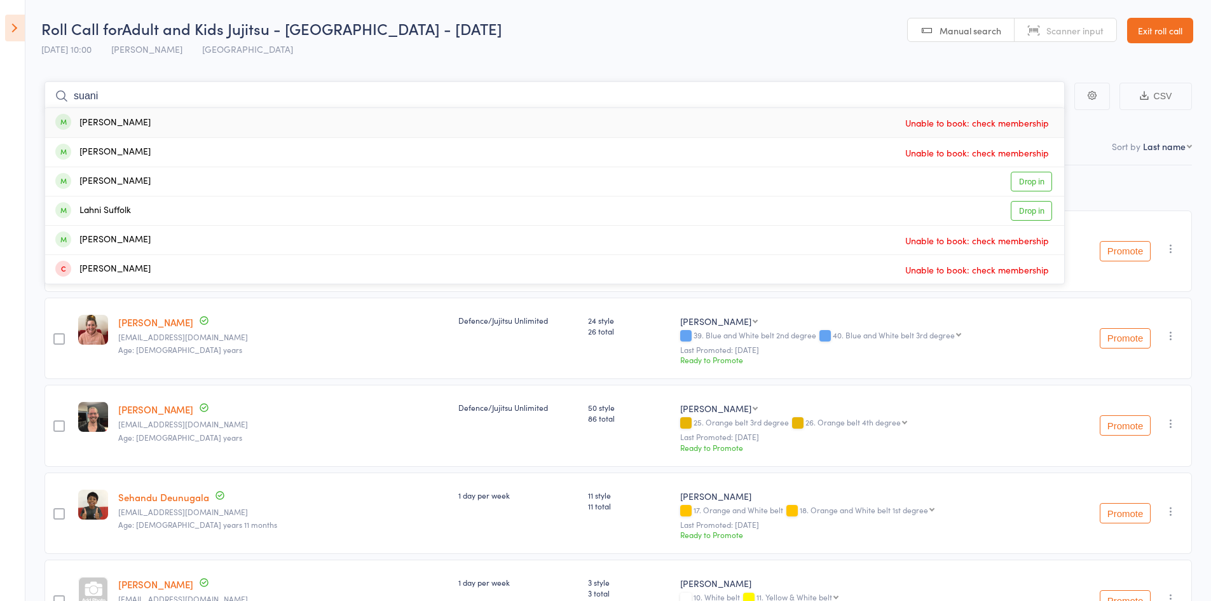
type input "suani"
click at [0, 113] on aside "Events for 13 Sep, 2025 13 Sep, 2025 September 2025 Sun Mon Tue Wed Thu Fri Sat…" at bounding box center [12, 300] width 25 height 601
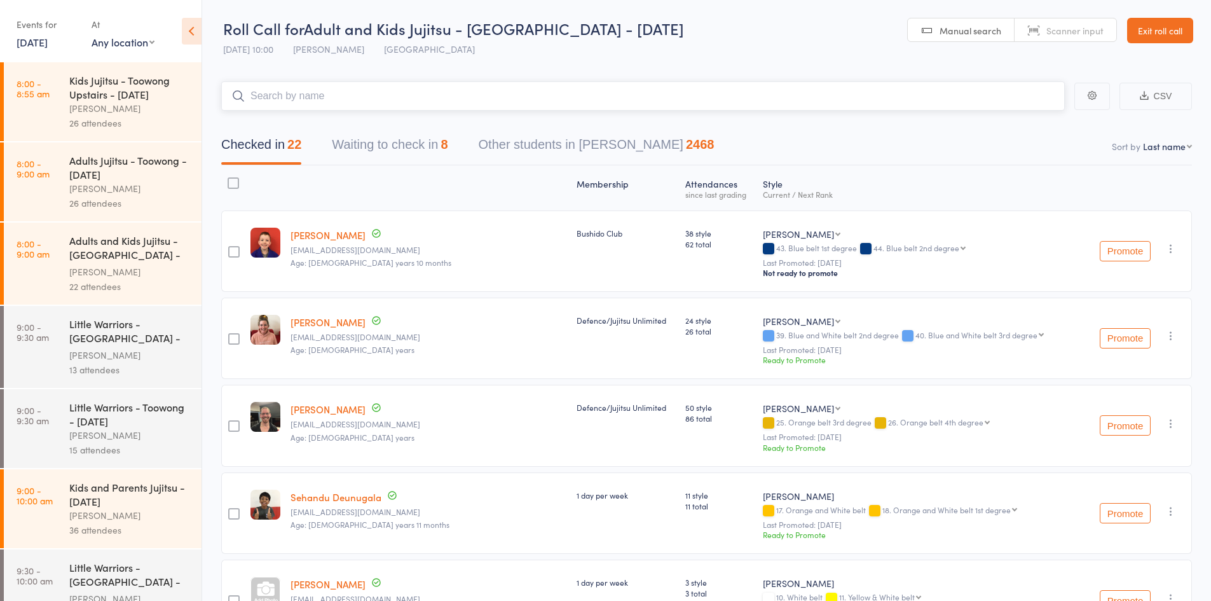
click at [387, 147] on button "Waiting to check in 8" at bounding box center [390, 148] width 116 height 34
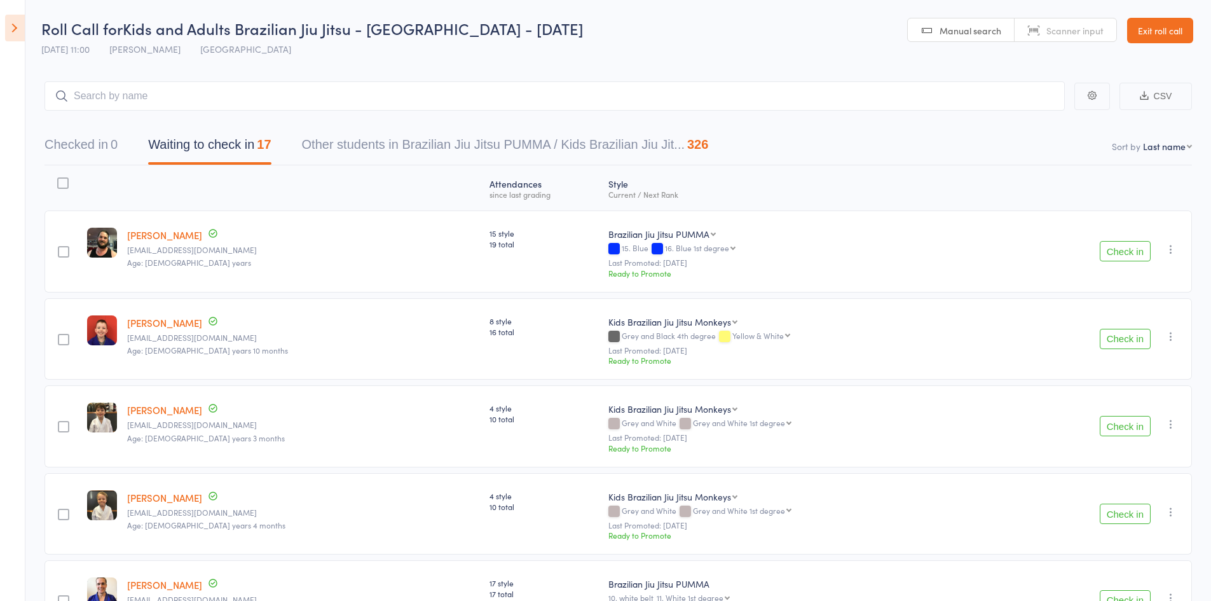
click at [1133, 337] on button "Check in" at bounding box center [1124, 339] width 51 height 20
click at [178, 96] on input "search" at bounding box center [554, 95] width 1020 height 29
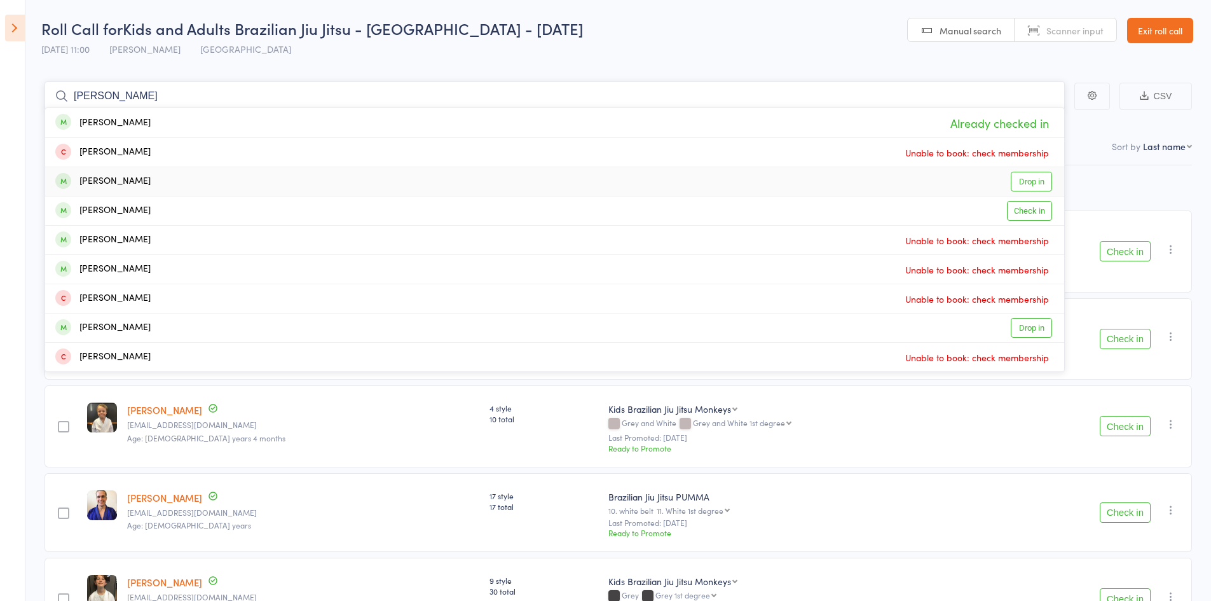
type input "[PERSON_NAME]"
click at [99, 183] on div "[PERSON_NAME]" at bounding box center [102, 181] width 95 height 15
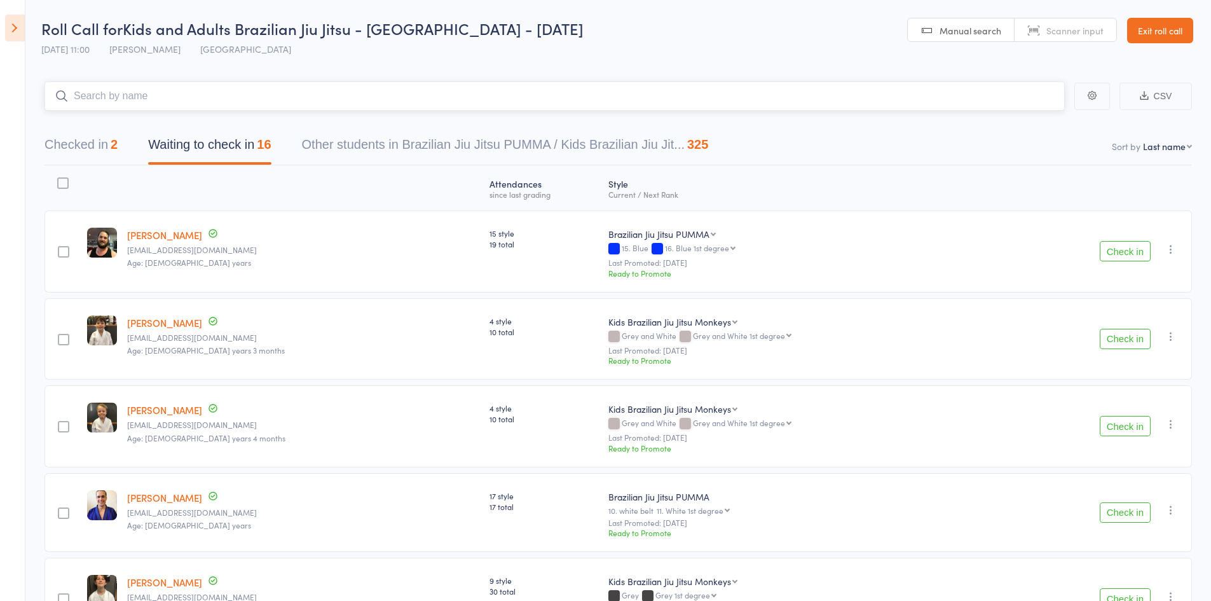
click at [72, 151] on button "Checked in 2" at bounding box center [80, 148] width 73 height 34
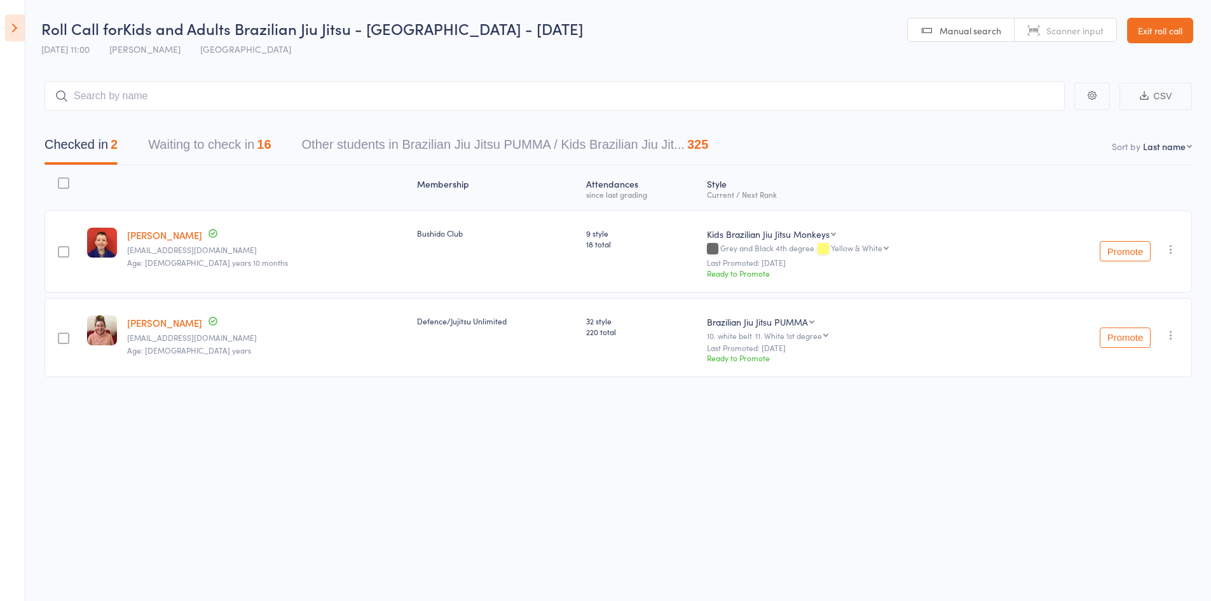
click at [1172, 241] on div "Undo check-in Promote Send message Add Note Add Task Add Flag Remove Mark absent" at bounding box center [1170, 248] width 15 height 15
click at [1163, 243] on button "button" at bounding box center [1170, 248] width 15 height 15
click at [1120, 276] on li "Undo check-in" at bounding box center [1125, 274] width 105 height 16
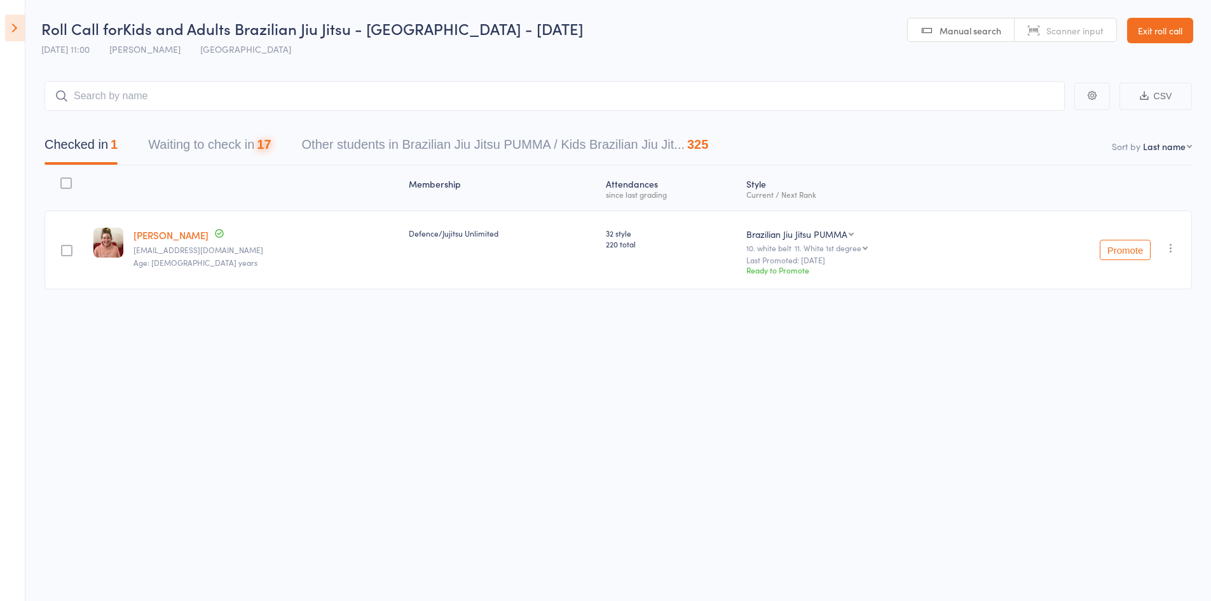
click at [1168, 250] on icon "button" at bounding box center [1170, 247] width 13 height 13
click at [1115, 266] on li "Undo check-in" at bounding box center [1125, 273] width 105 height 16
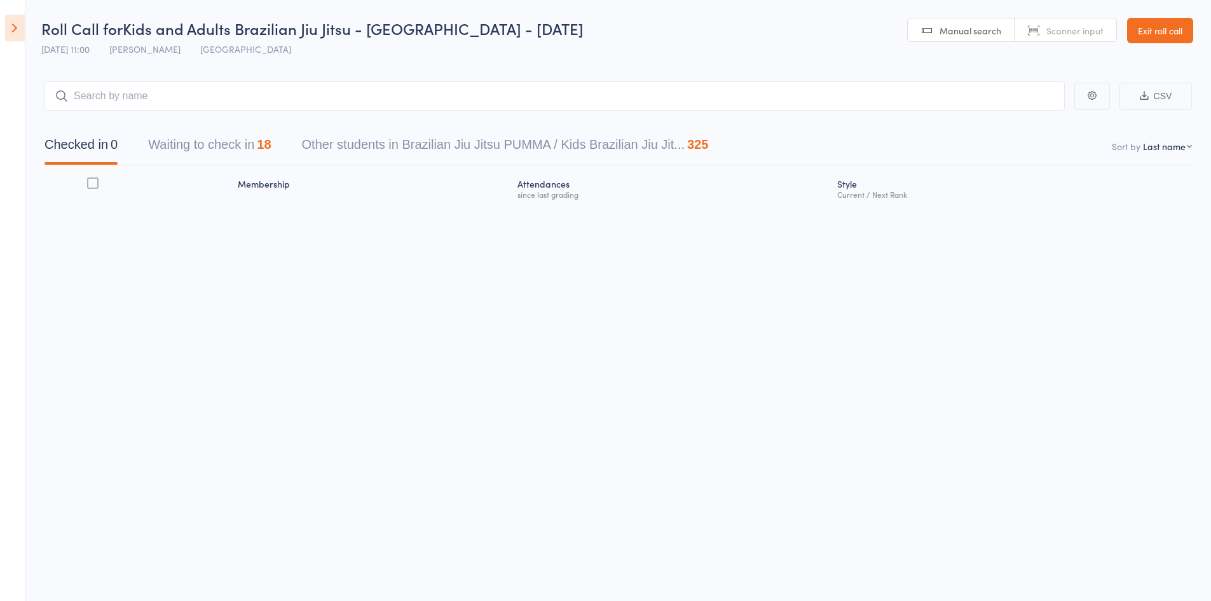
click at [207, 147] on button "Waiting to check in 18" at bounding box center [209, 148] width 123 height 34
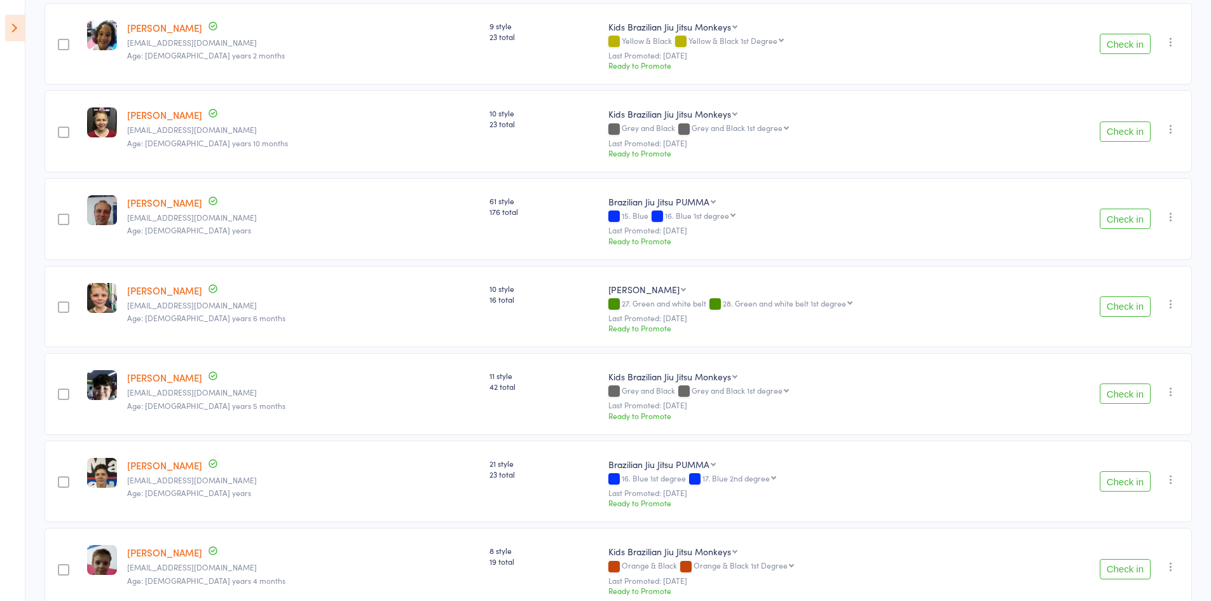
scroll to position [1017, 0]
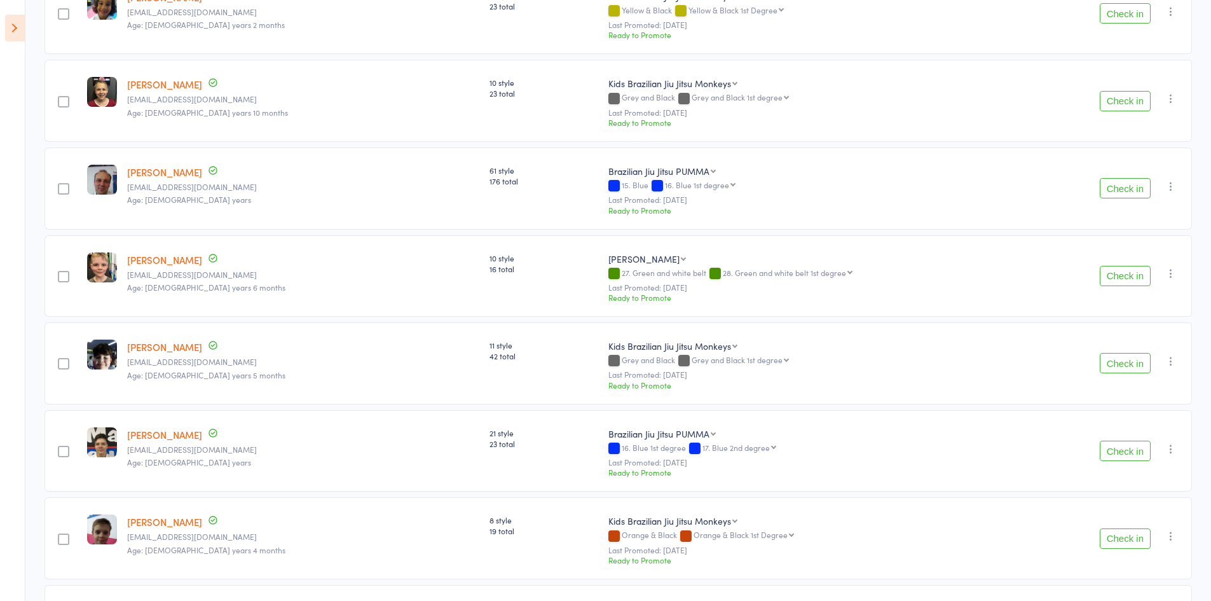
click at [1136, 361] on button "Check in" at bounding box center [1124, 363] width 51 height 20
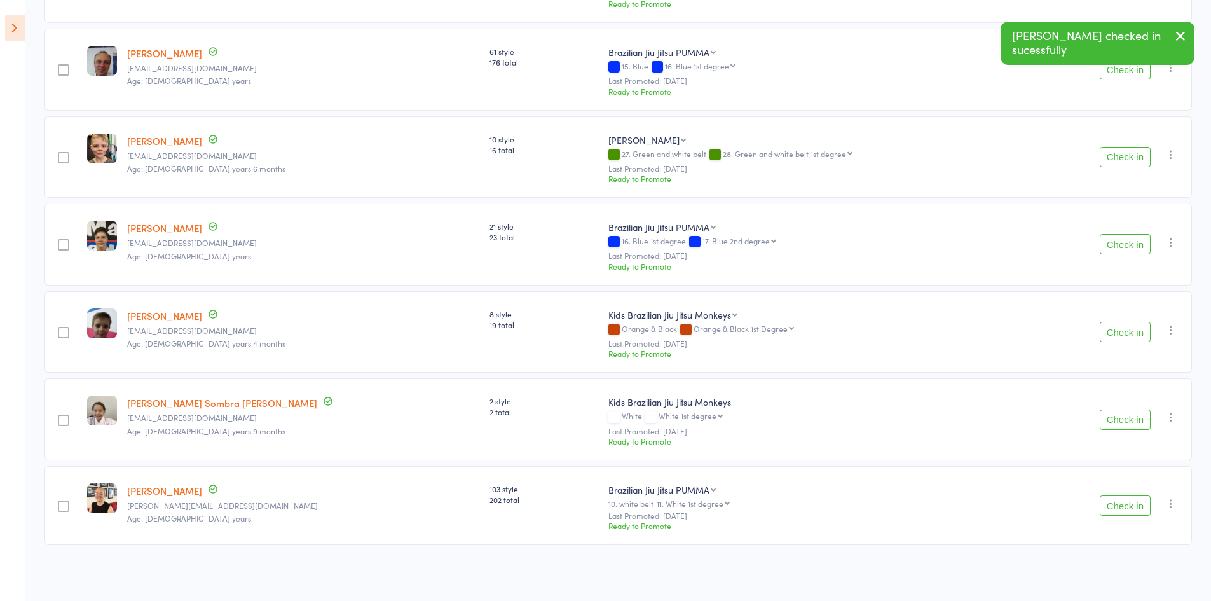
scroll to position [1136, 0]
click at [1122, 243] on button "Check in" at bounding box center [1124, 243] width 51 height 20
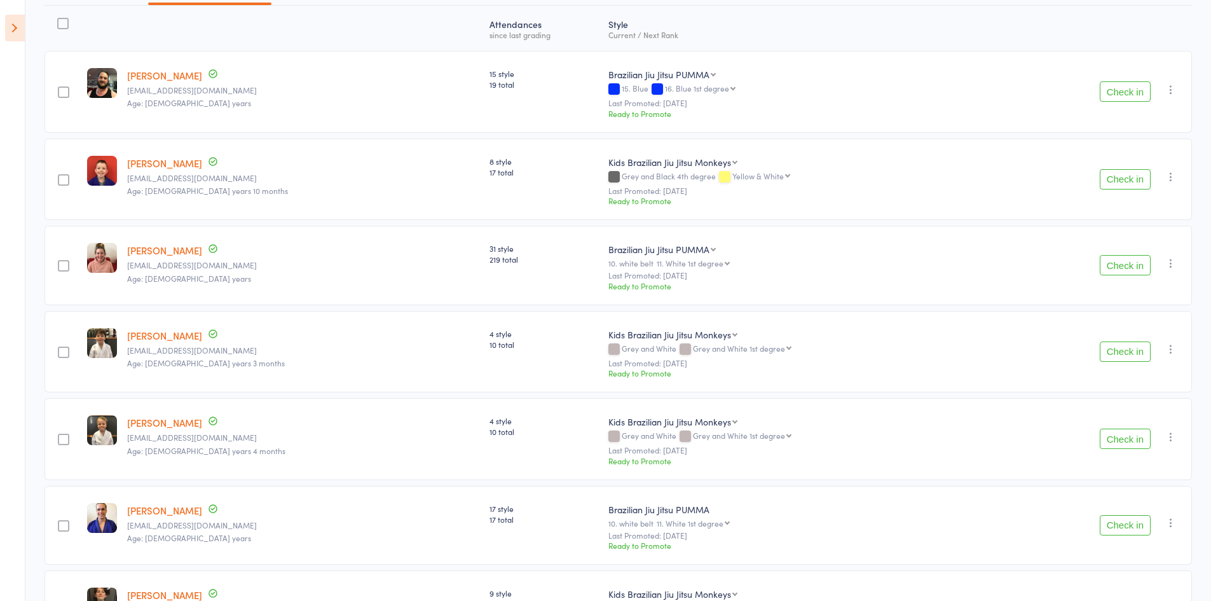
scroll to position [0, 0]
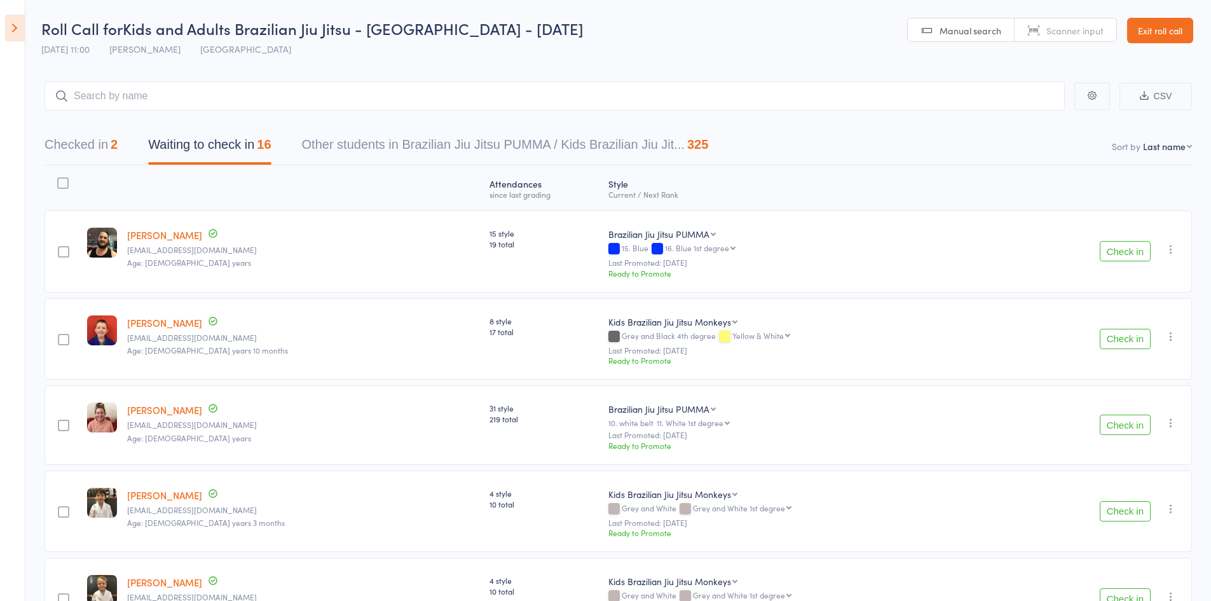
click at [92, 132] on button "Checked in 2" at bounding box center [80, 148] width 73 height 34
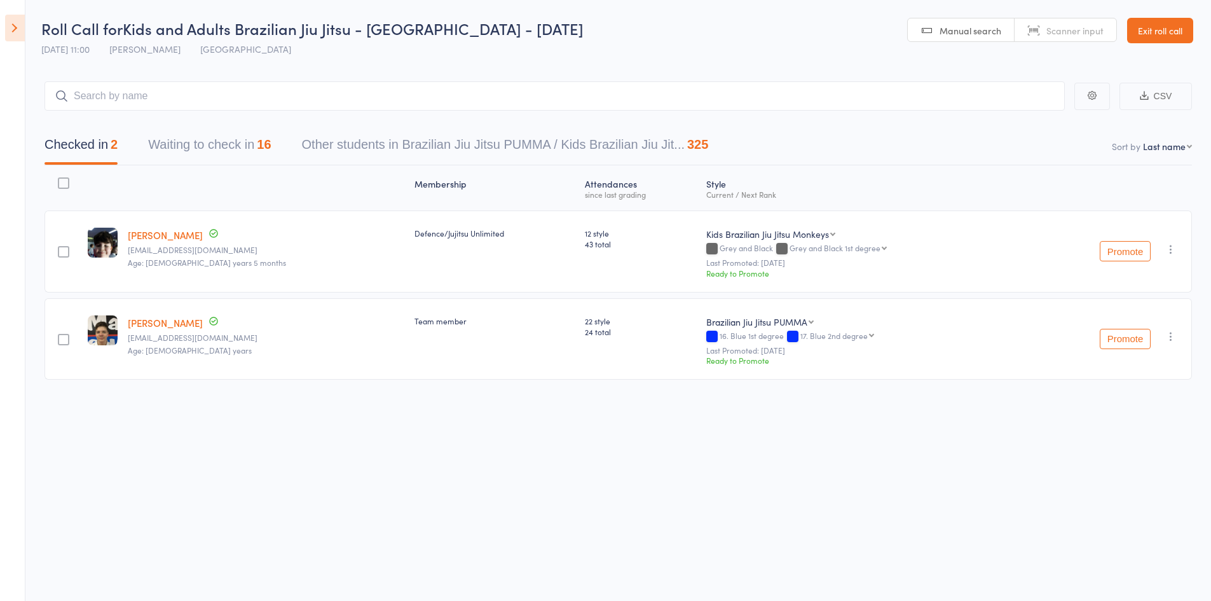
click at [103, 151] on button "Checked in 2" at bounding box center [80, 148] width 73 height 34
drag, startPoint x: 202, startPoint y: 141, endPoint x: 226, endPoint y: 145, distance: 24.4
click at [203, 141] on button "Waiting to check in 16" at bounding box center [209, 148] width 123 height 34
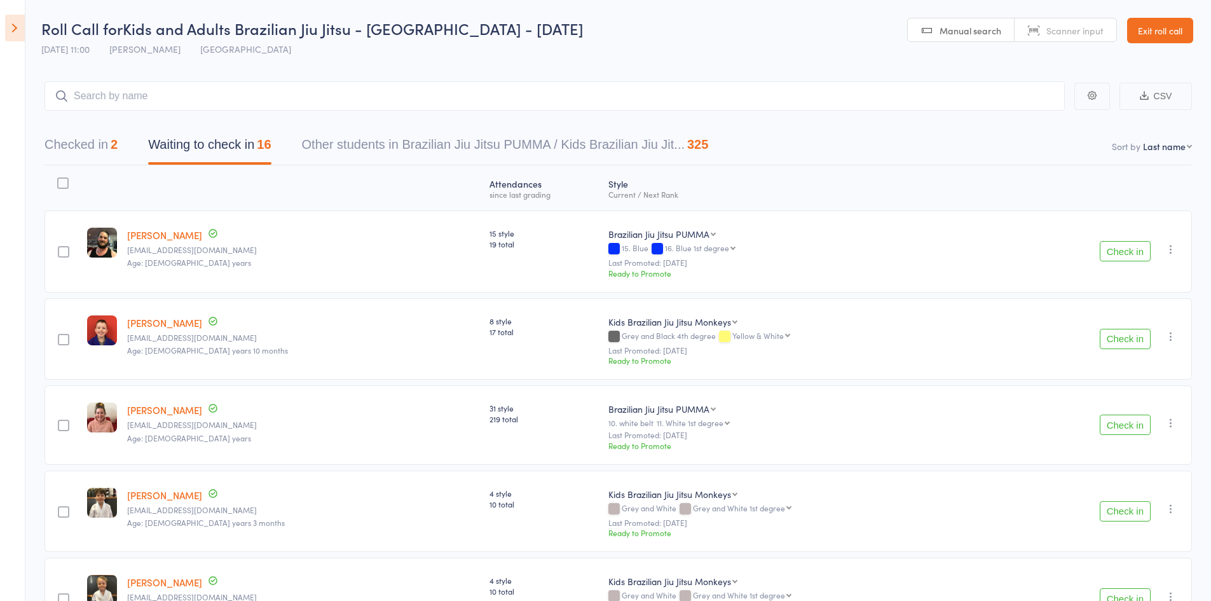
click at [105, 149] on button "Checked in 2" at bounding box center [80, 148] width 73 height 34
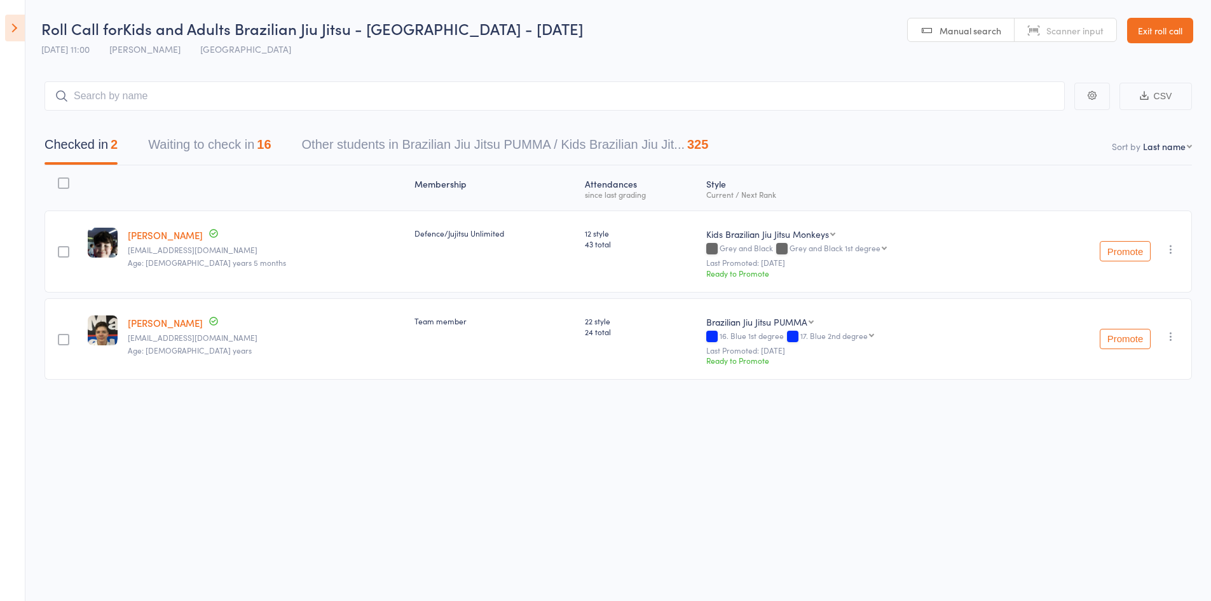
click at [205, 147] on button "Waiting to check in 16" at bounding box center [209, 148] width 123 height 34
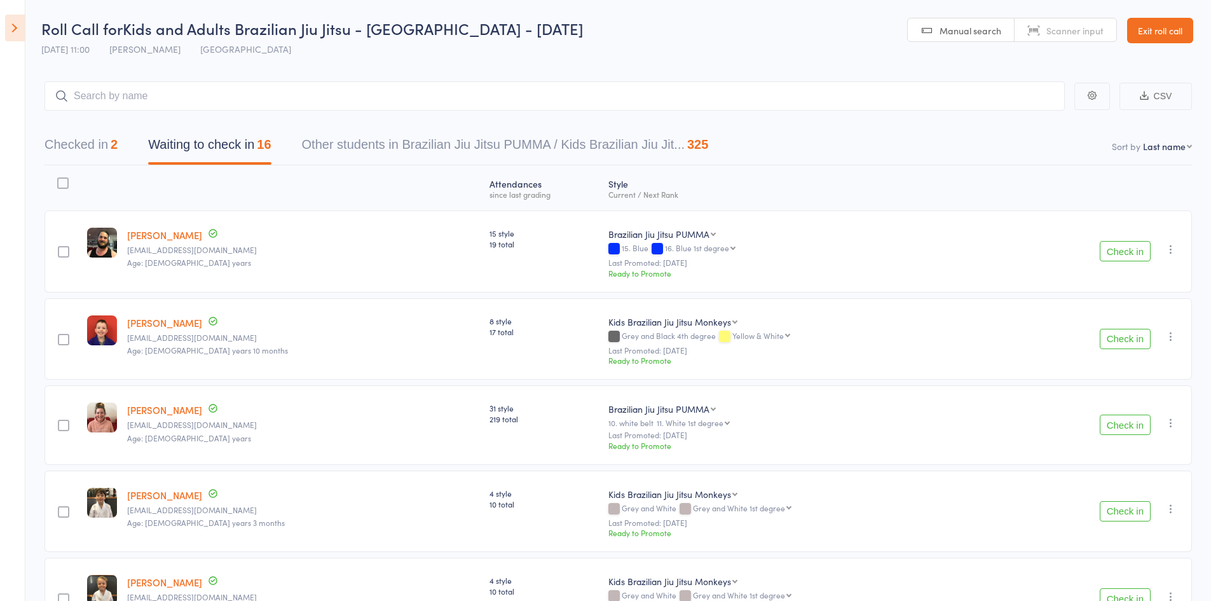
click at [1129, 250] on button "Check in" at bounding box center [1124, 251] width 51 height 20
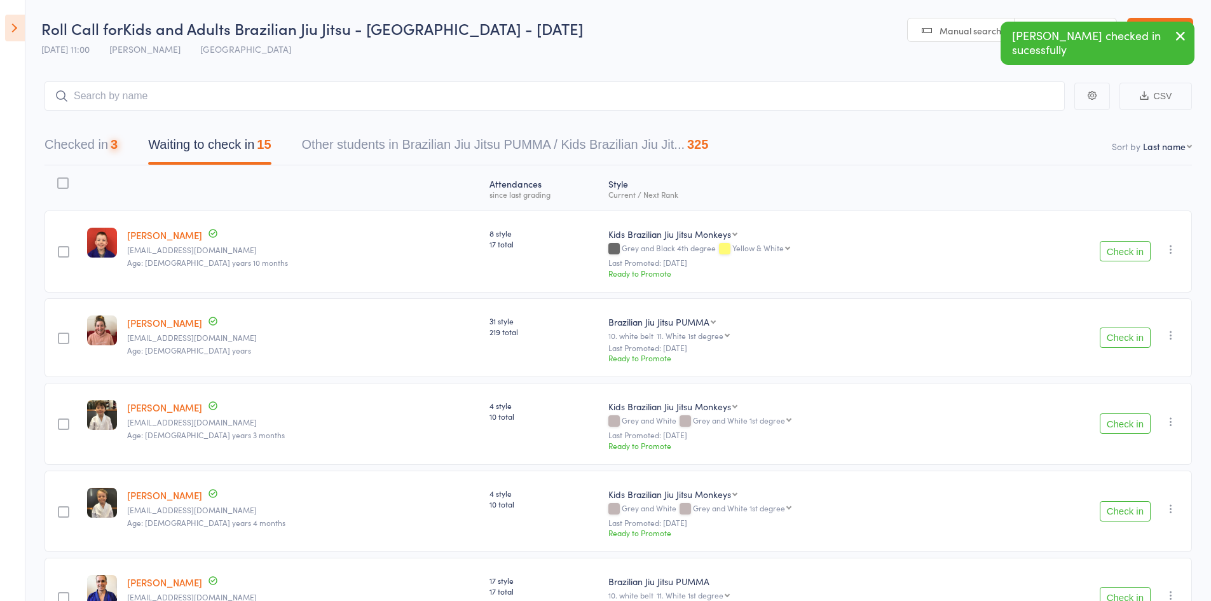
click at [1129, 250] on button "Check in" at bounding box center [1124, 251] width 51 height 20
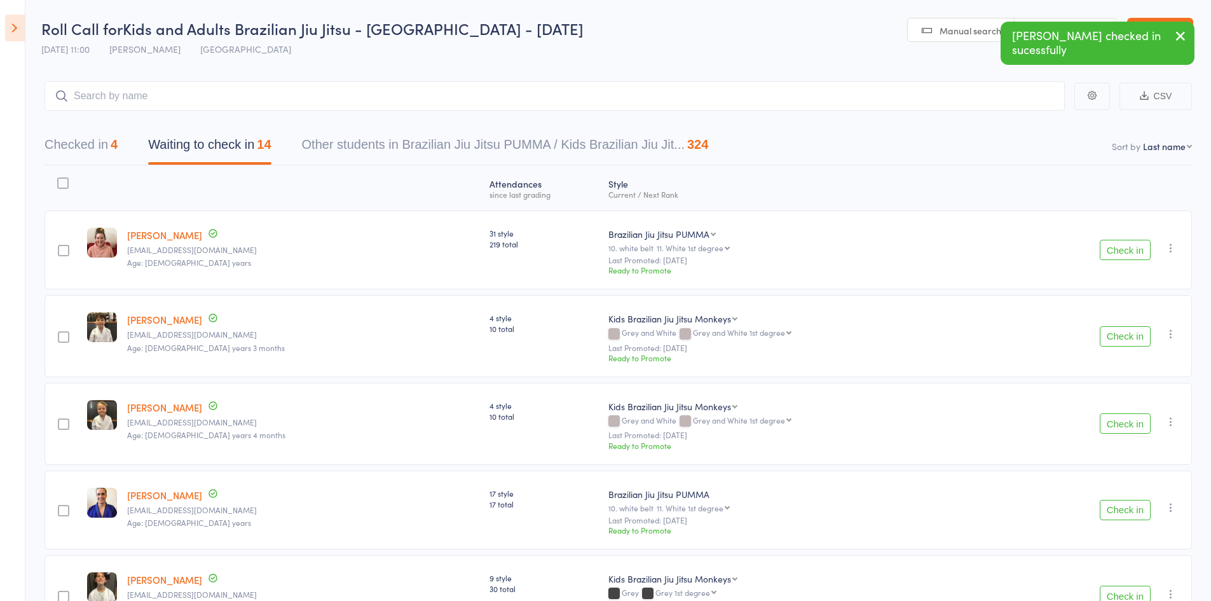
click at [1129, 330] on button "Check in" at bounding box center [1124, 336] width 51 height 20
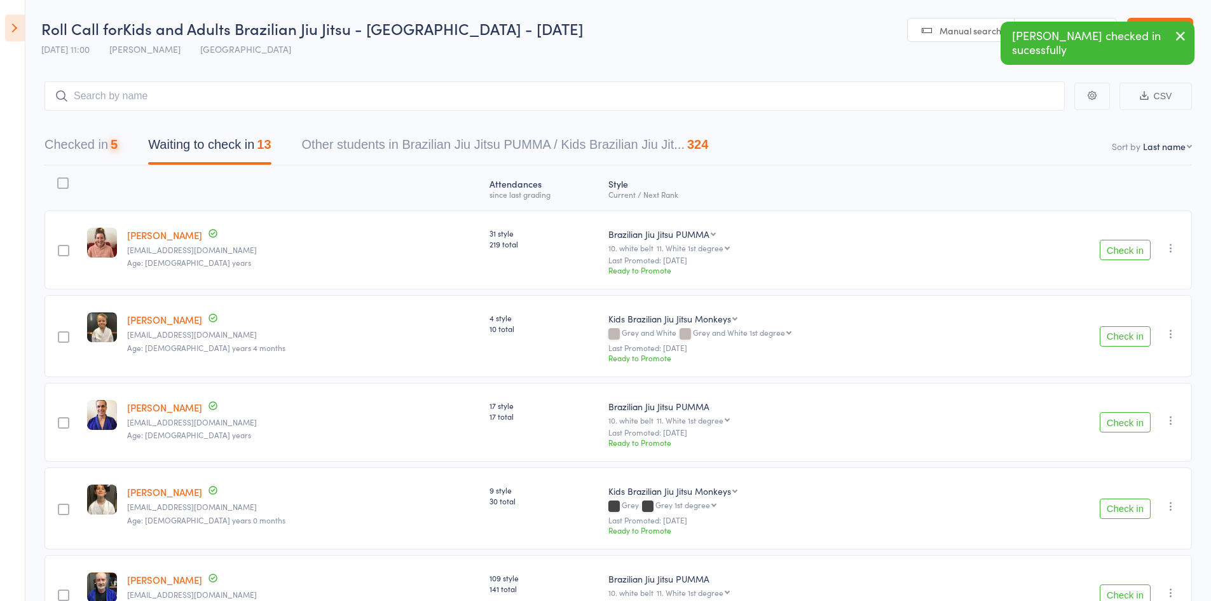
click at [1129, 333] on button "Check in" at bounding box center [1124, 336] width 51 height 20
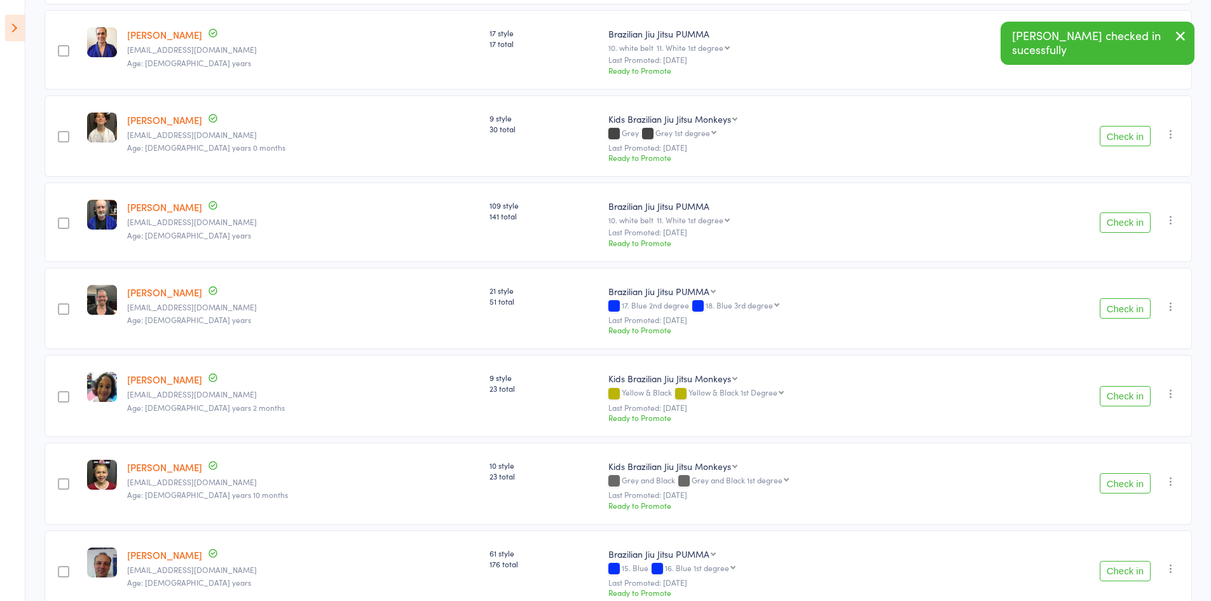
scroll to position [318, 0]
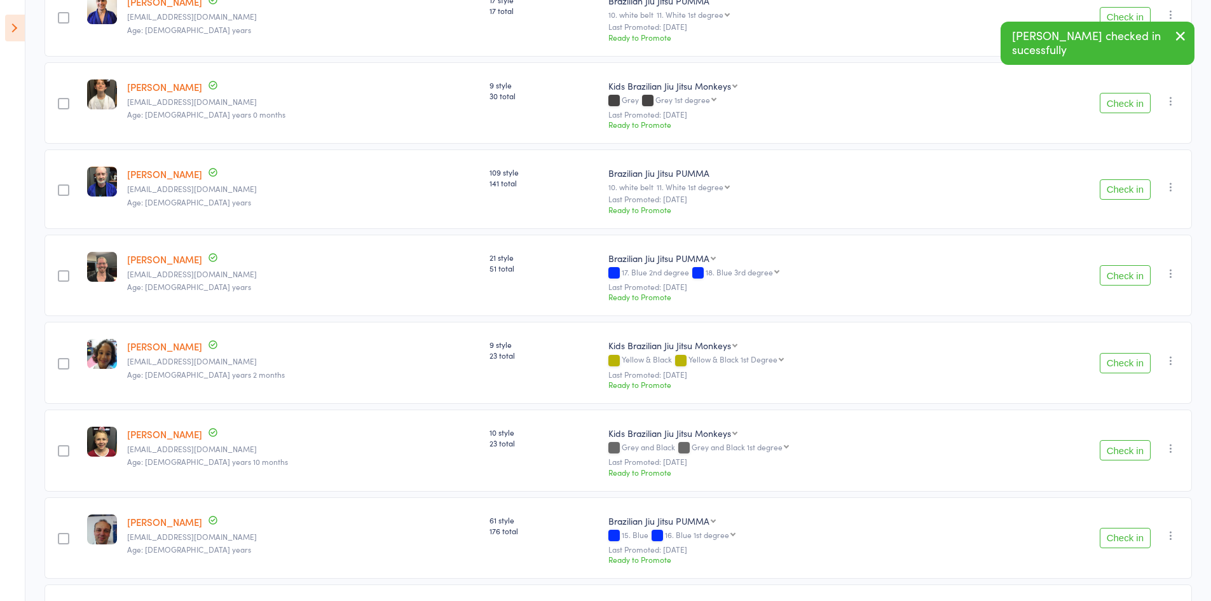
click at [1130, 272] on button "Check in" at bounding box center [1124, 275] width 51 height 20
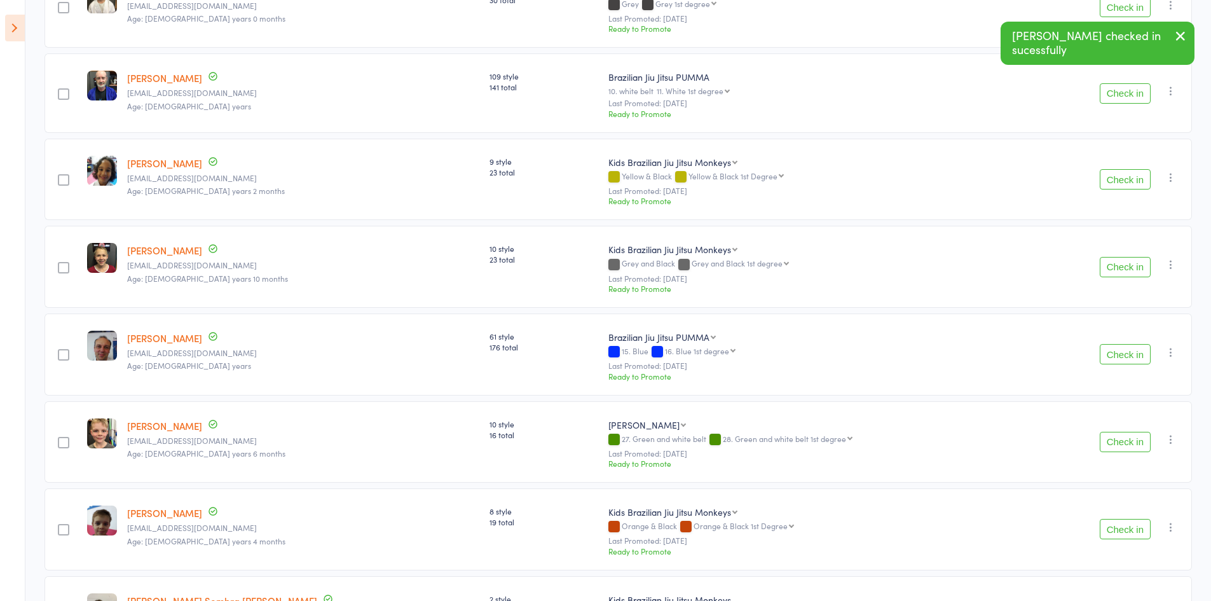
scroll to position [445, 0]
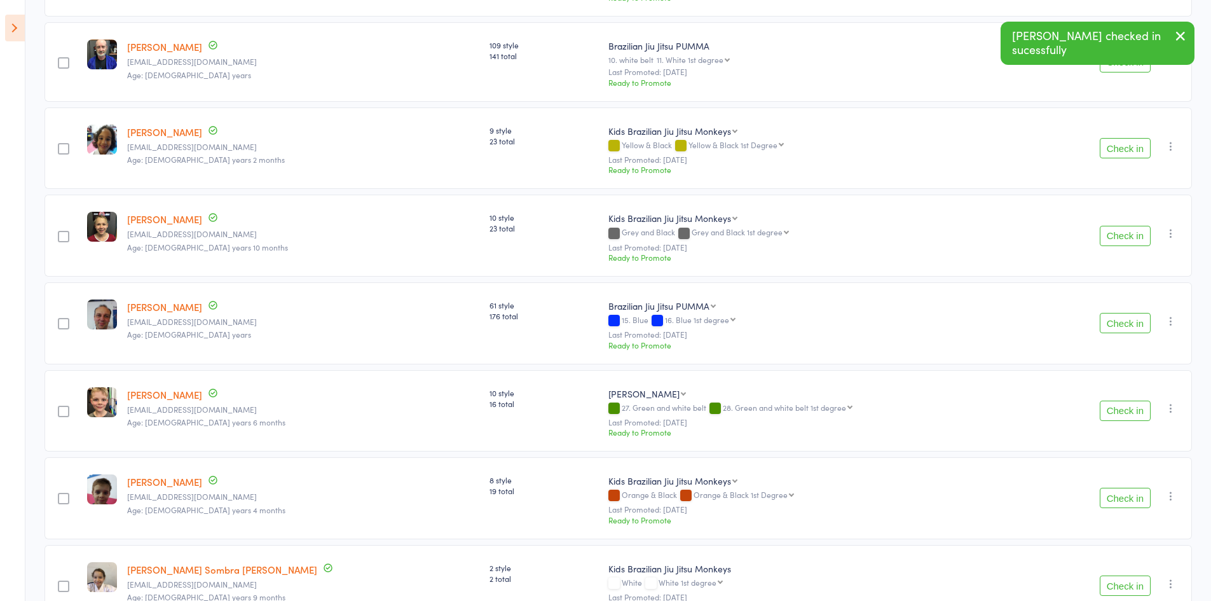
click at [1119, 414] on button "Check in" at bounding box center [1124, 410] width 51 height 20
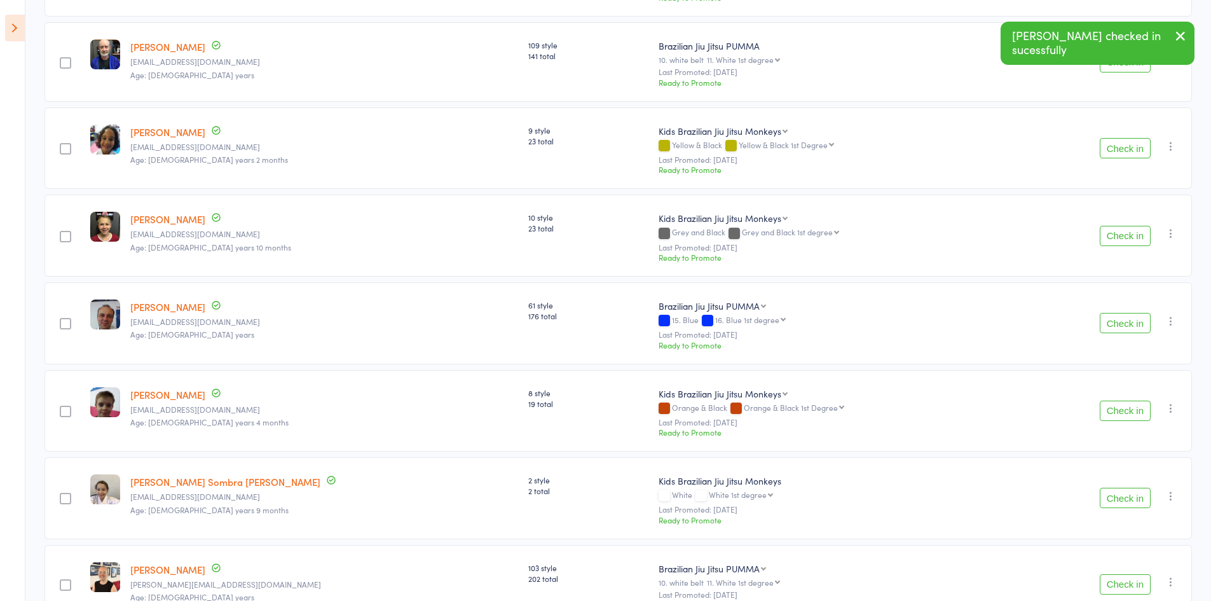
click at [1119, 403] on button "Check in" at bounding box center [1124, 410] width 51 height 20
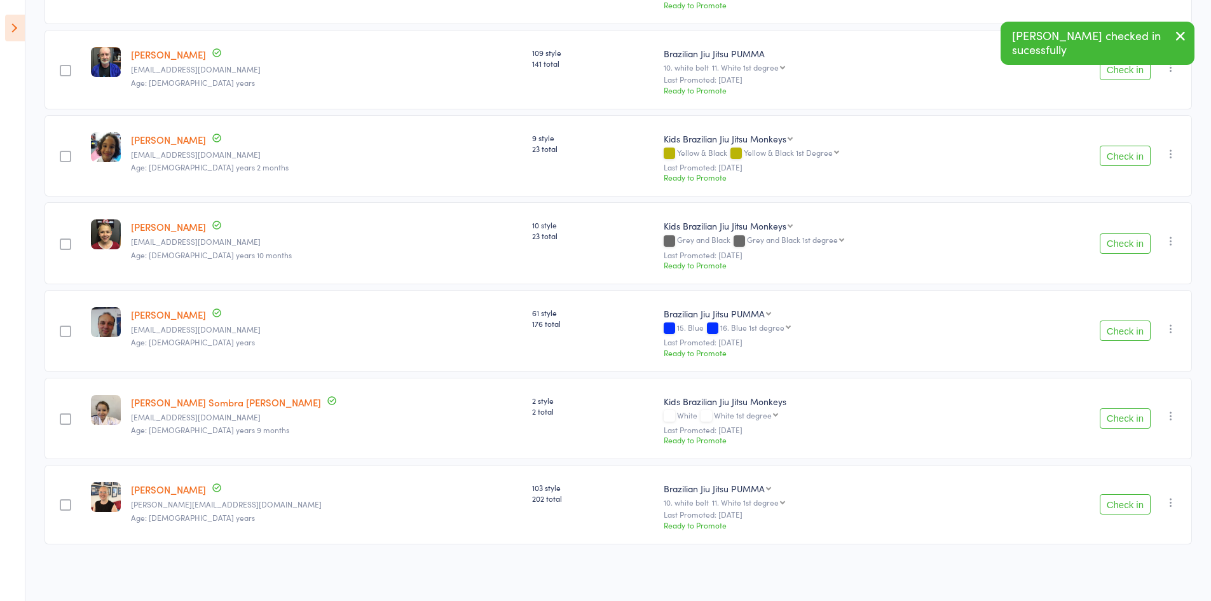
click at [1125, 504] on button "Check in" at bounding box center [1124, 504] width 51 height 20
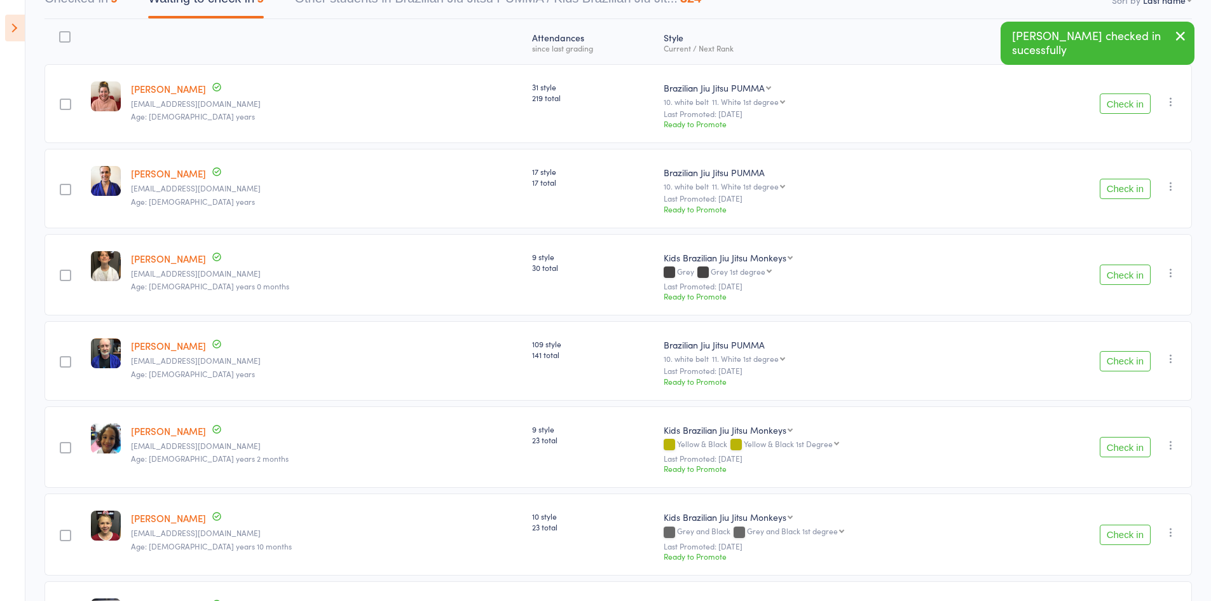
scroll to position [0, 0]
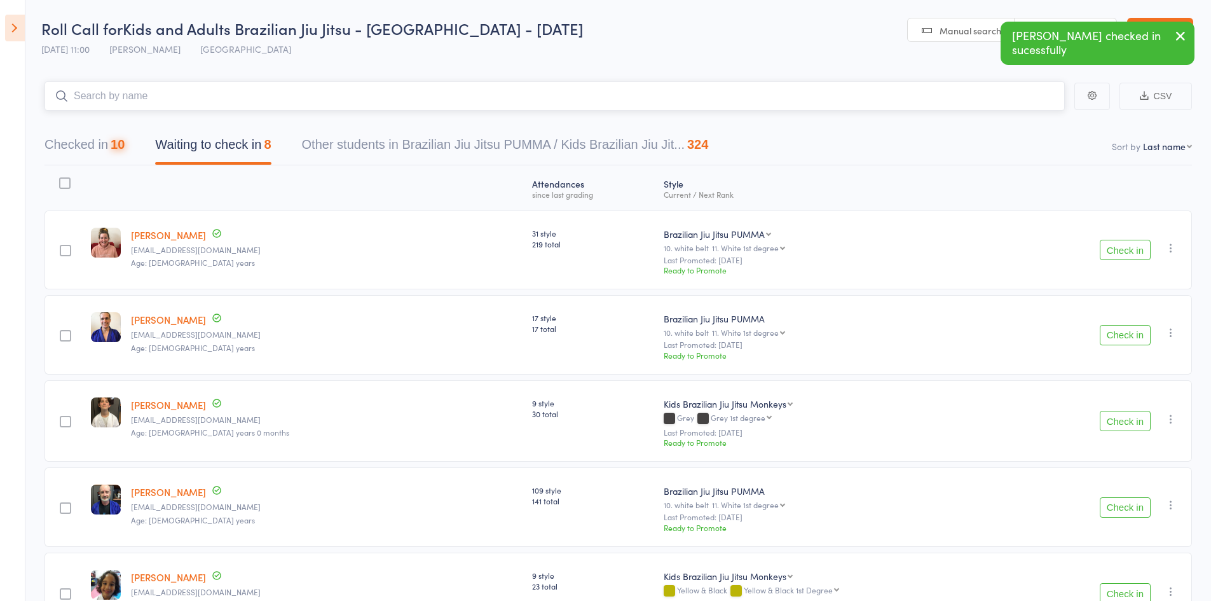
click at [153, 97] on input "search" at bounding box center [554, 95] width 1020 height 29
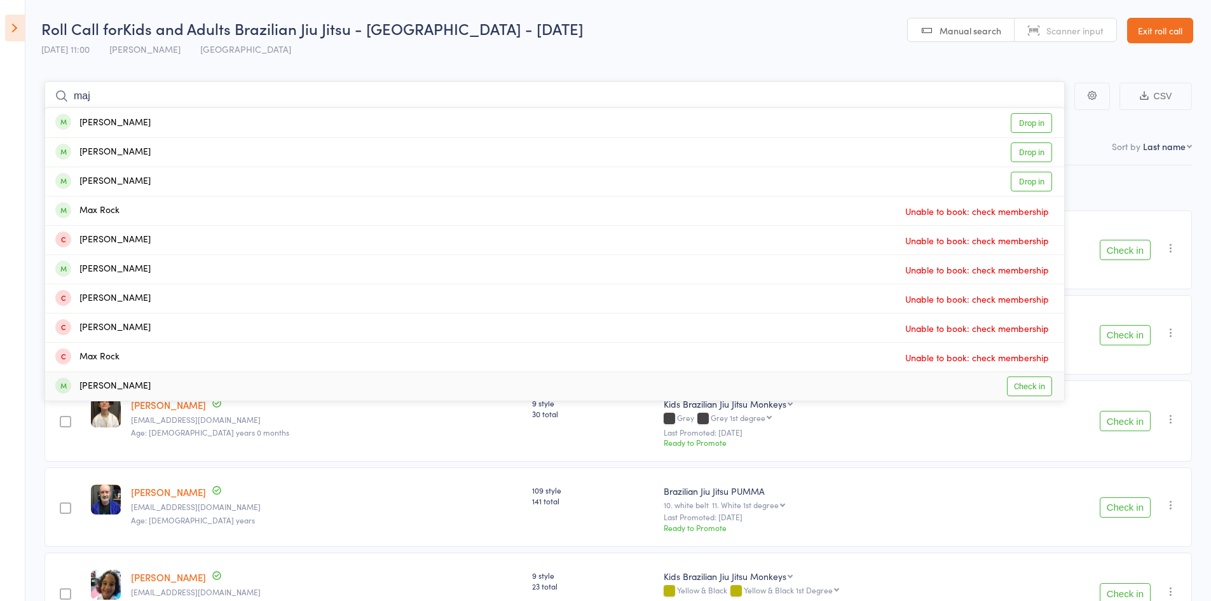
type input "maj"
click at [124, 383] on div "[PERSON_NAME]" at bounding box center [102, 386] width 95 height 15
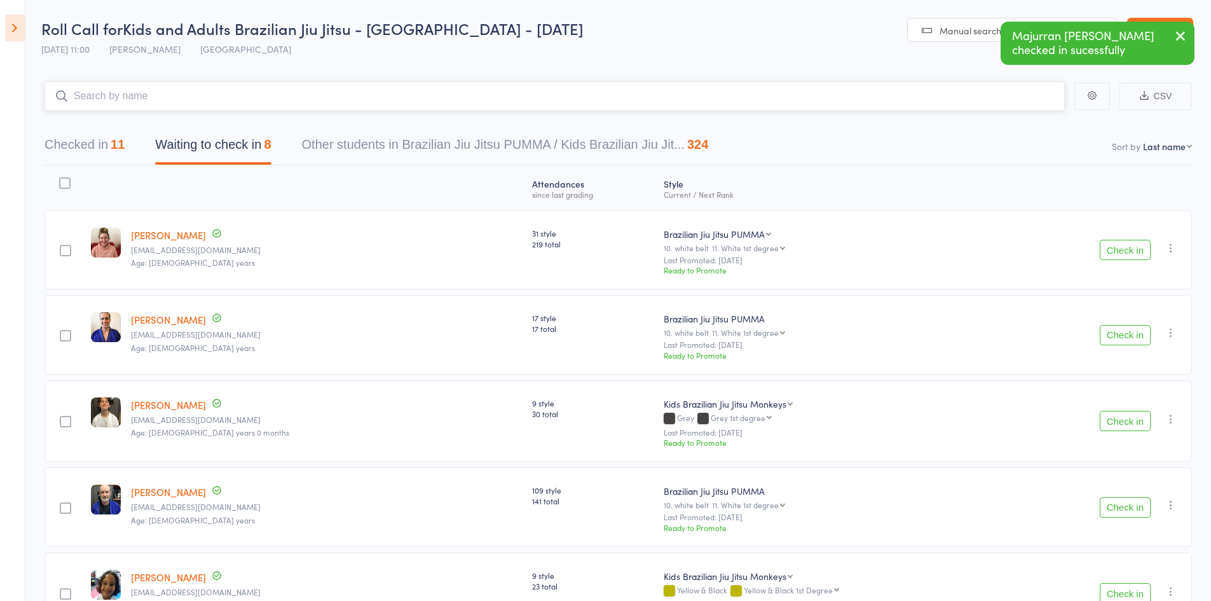
click at [149, 95] on input "search" at bounding box center [554, 95] width 1020 height 29
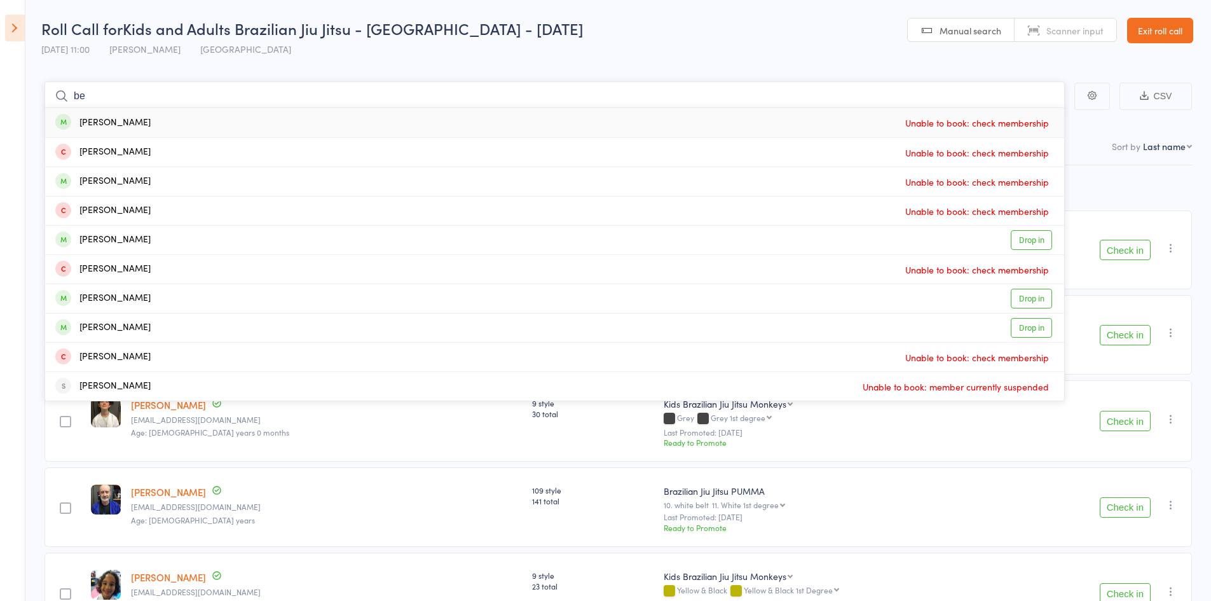
type input "b"
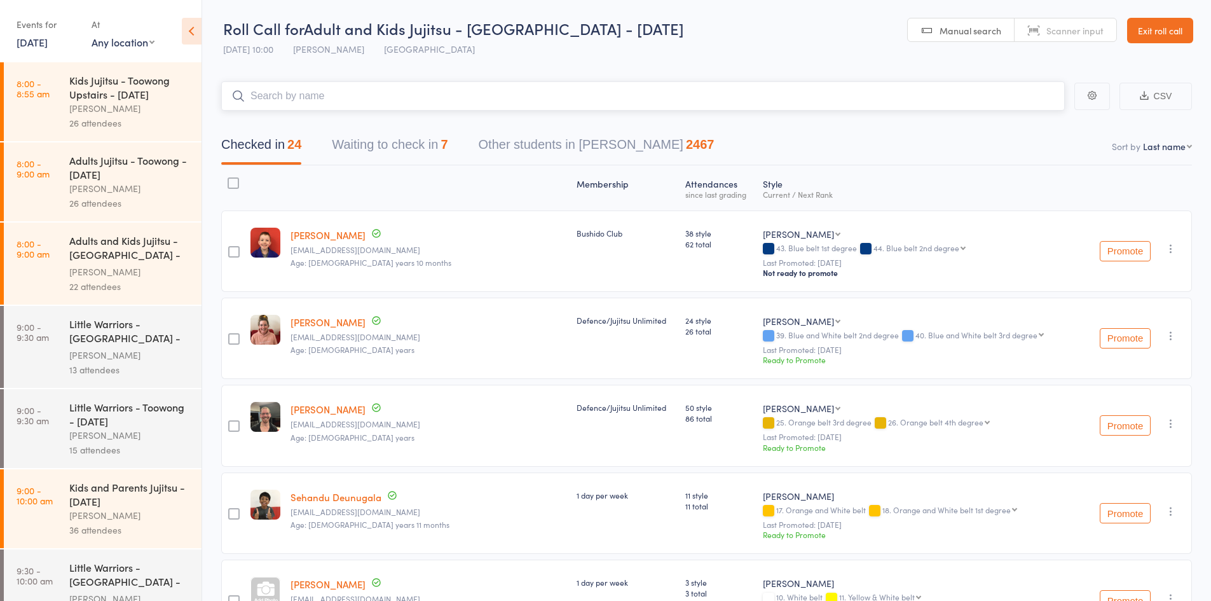
click at [407, 148] on button "Waiting to check in 7" at bounding box center [390, 148] width 116 height 34
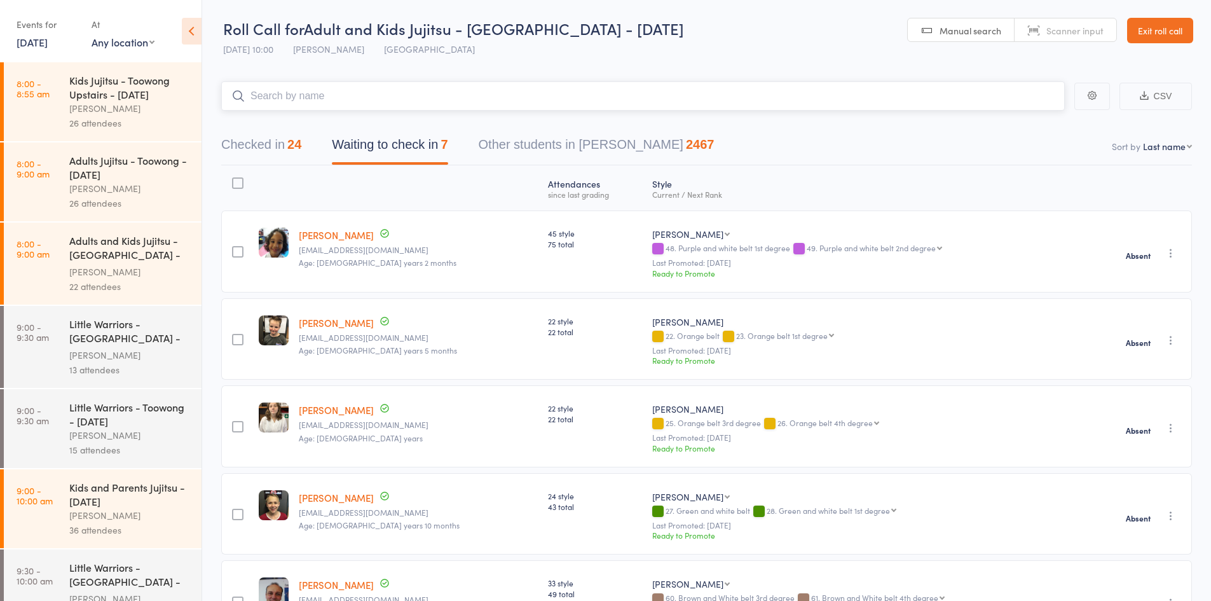
click at [274, 134] on button "Checked in 24" at bounding box center [261, 148] width 80 height 34
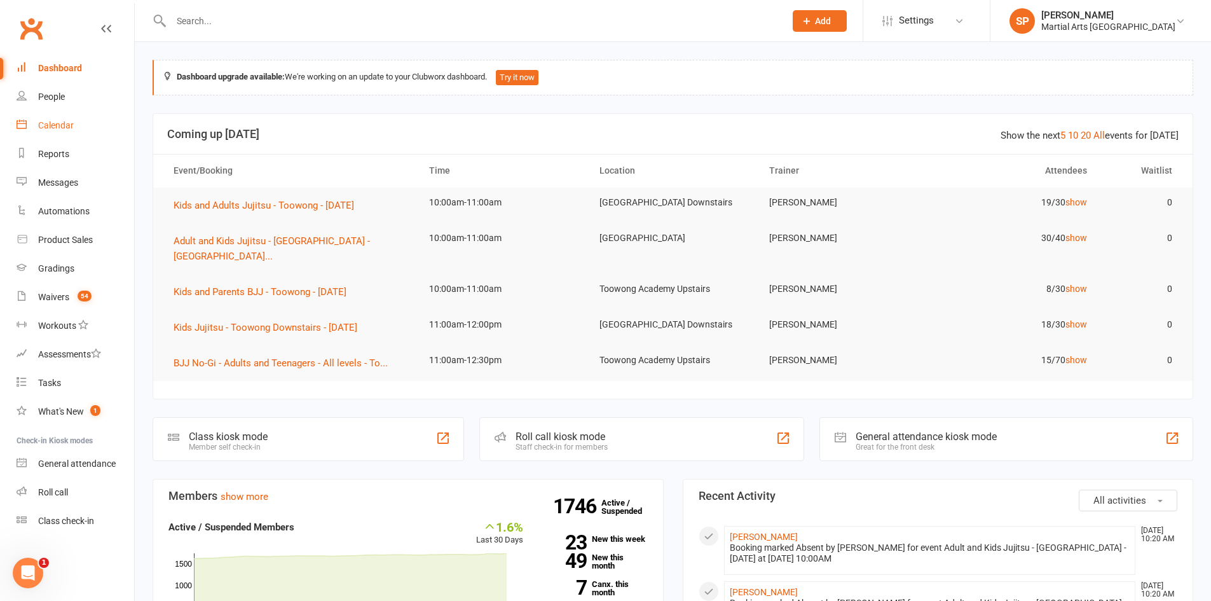
click at [56, 126] on div "Calendar" at bounding box center [56, 125] width 36 height 10
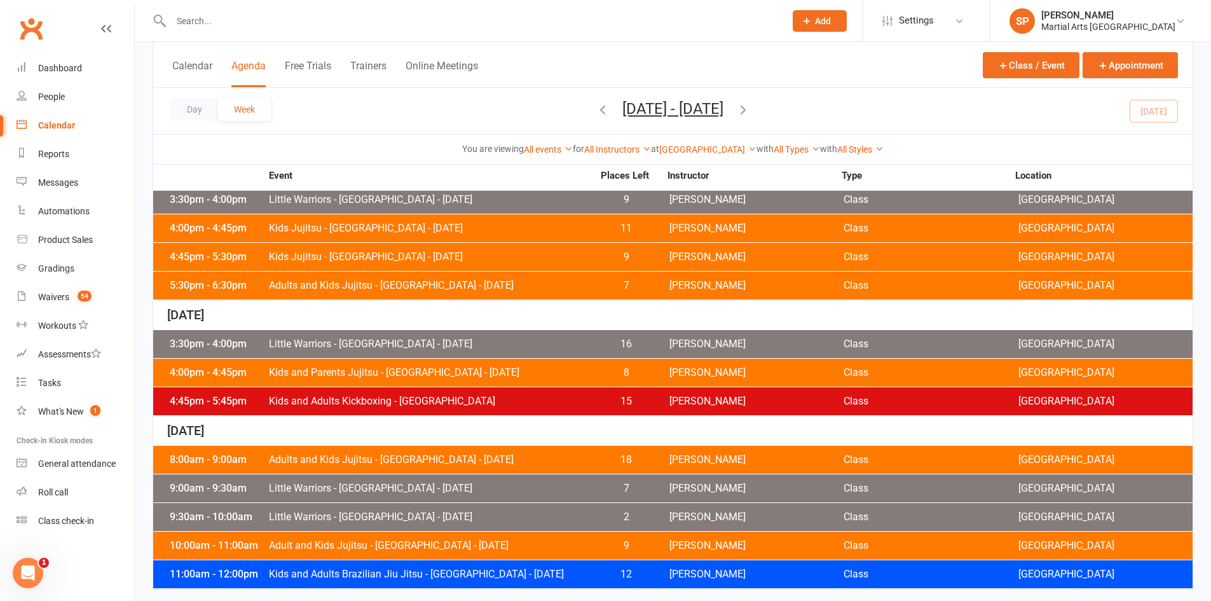
scroll to position [593, 0]
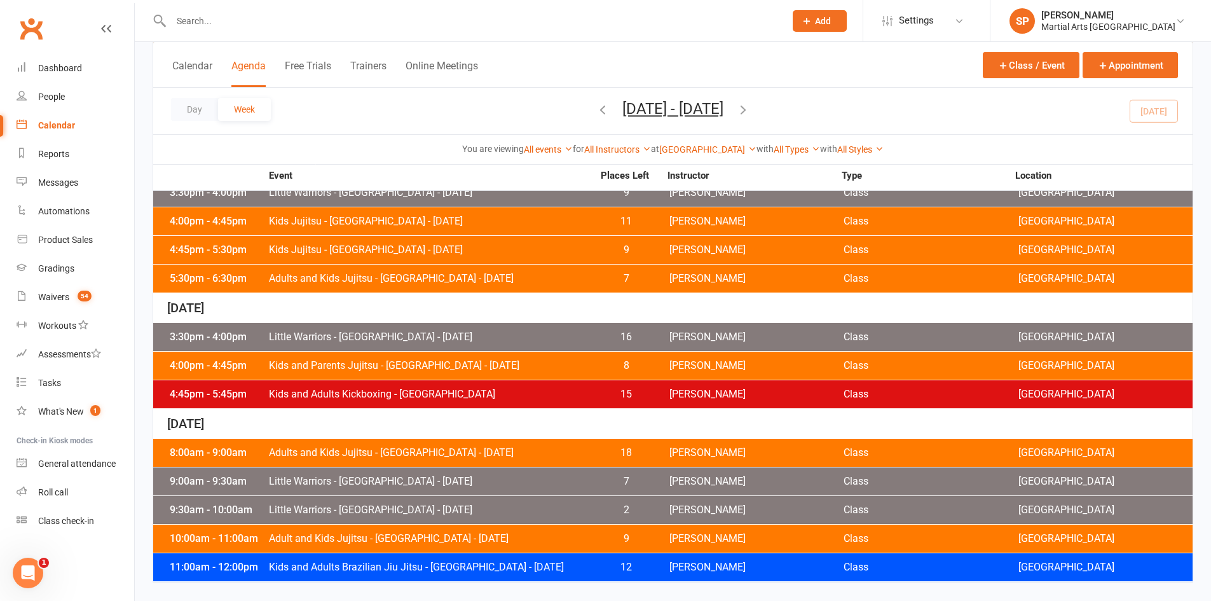
click at [481, 453] on span "Adults and Kids Jujitsu - [GEOGRAPHIC_DATA] - [DATE]" at bounding box center [430, 452] width 325 height 10
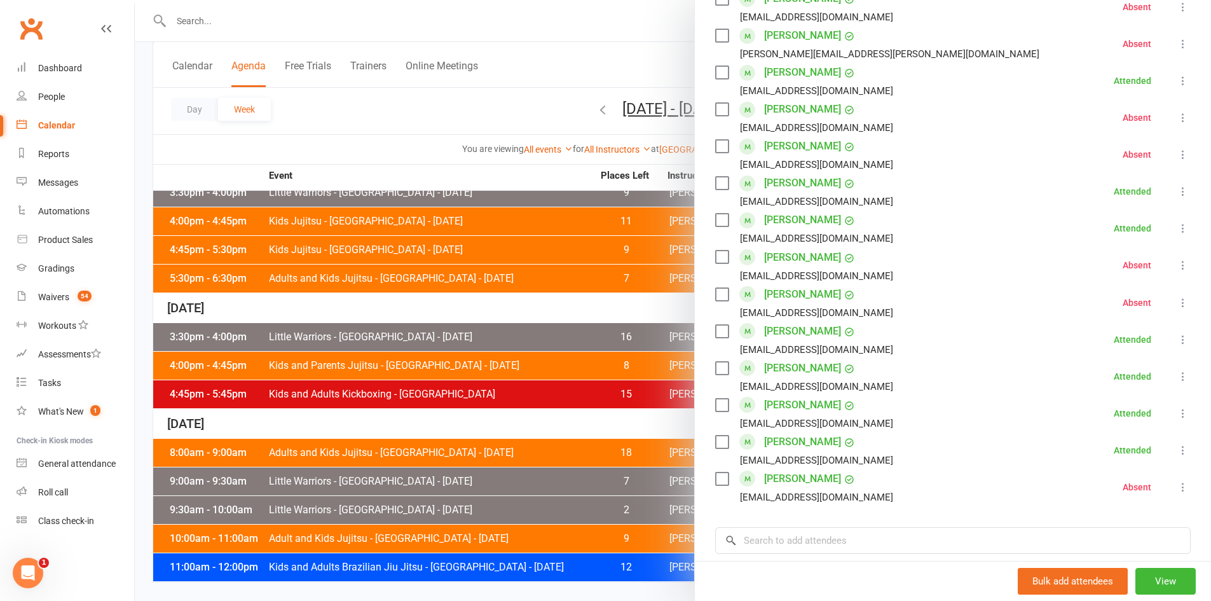
scroll to position [572, 0]
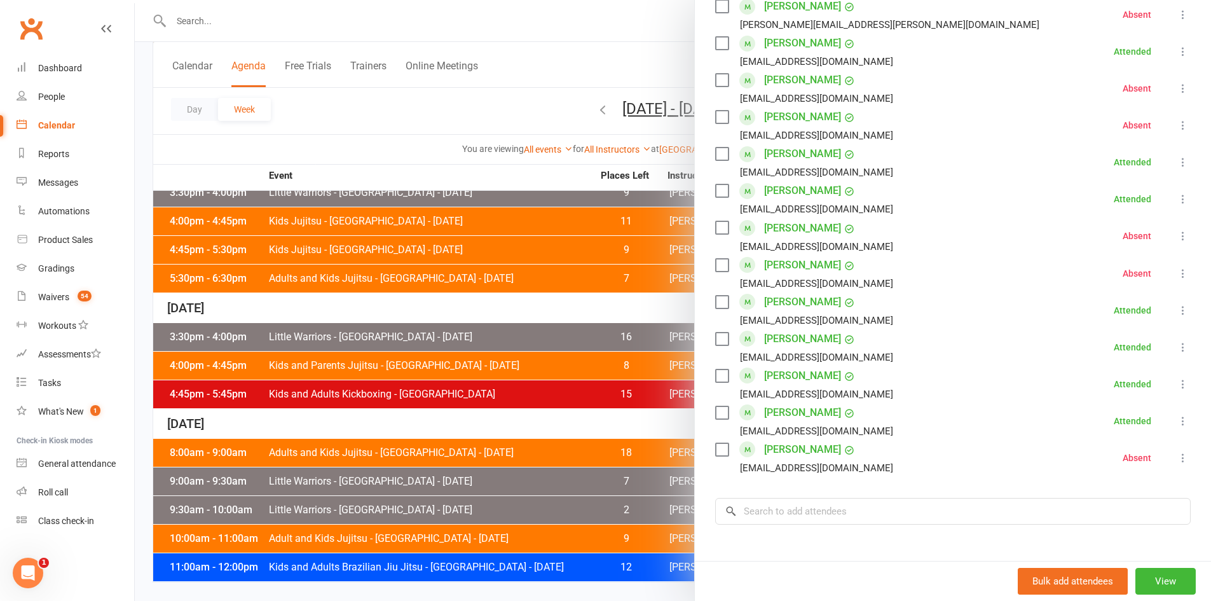
click at [383, 107] on div at bounding box center [673, 300] width 1076 height 601
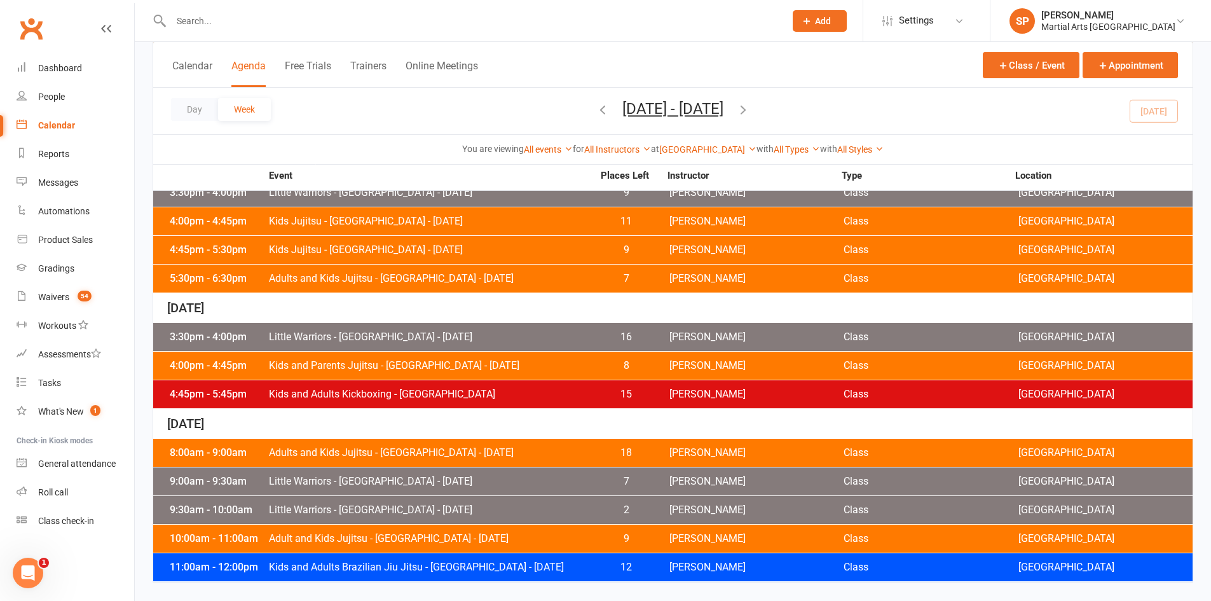
click at [374, 541] on span "Adult and Kids Jujitsu - [GEOGRAPHIC_DATA] - [DATE]" at bounding box center [430, 538] width 325 height 10
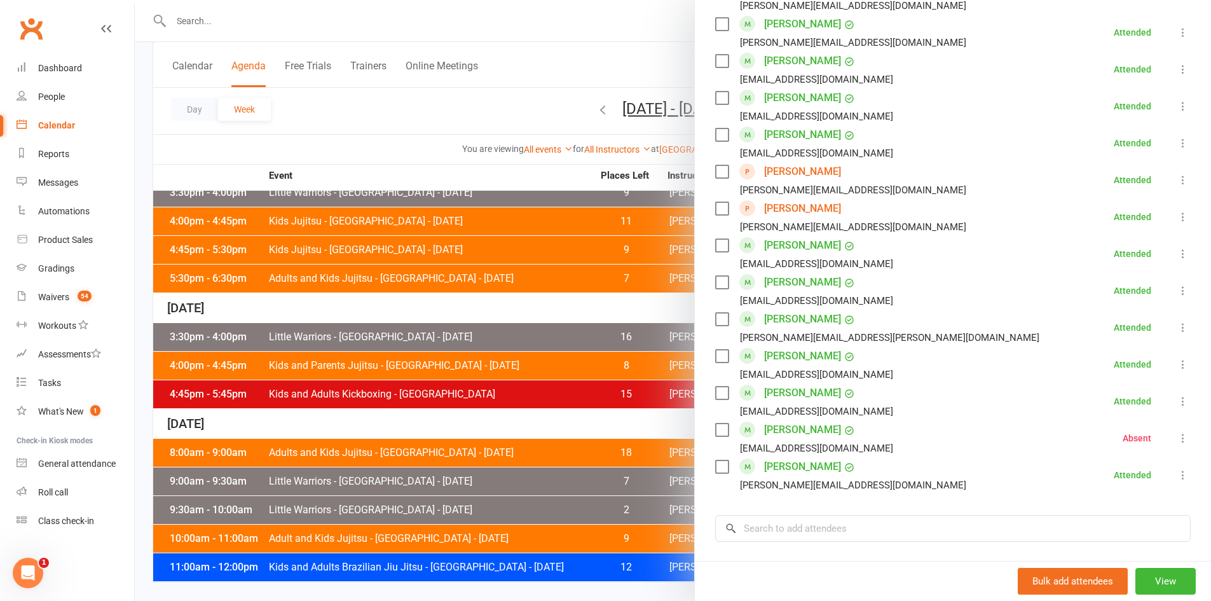
scroll to position [953, 0]
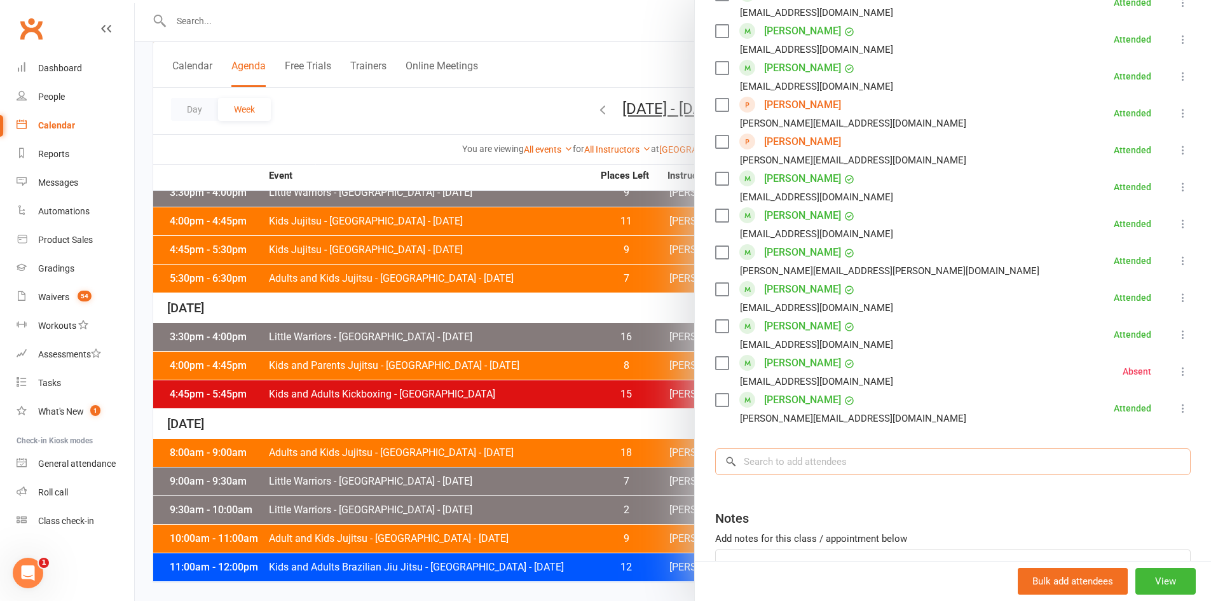
click at [784, 457] on input "search" at bounding box center [952, 461] width 475 height 27
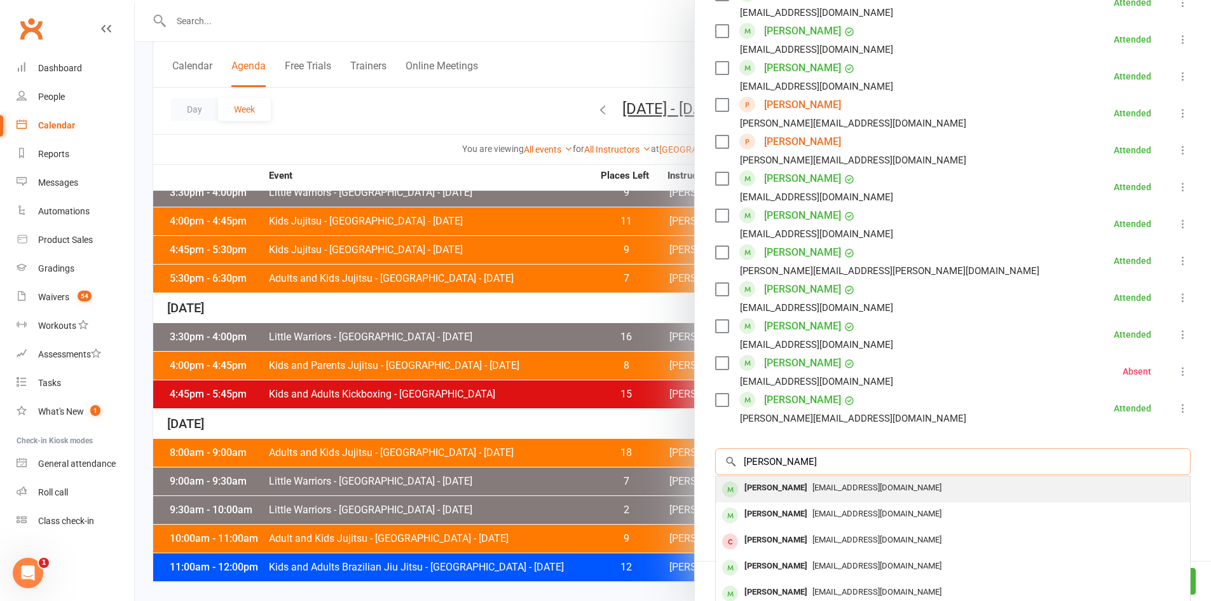
type input "[PERSON_NAME]"
click at [812, 491] on span "[EMAIL_ADDRESS][DOMAIN_NAME]" at bounding box center [876, 487] width 129 height 10
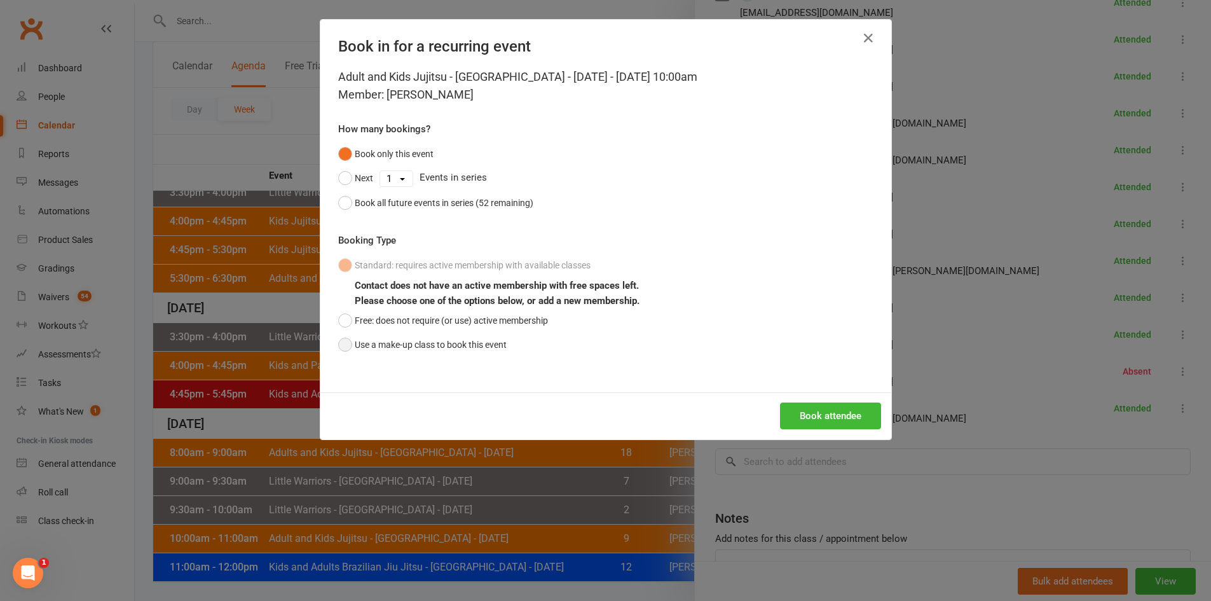
click at [468, 351] on button "Use a make-up class to book this event" at bounding box center [422, 344] width 168 height 24
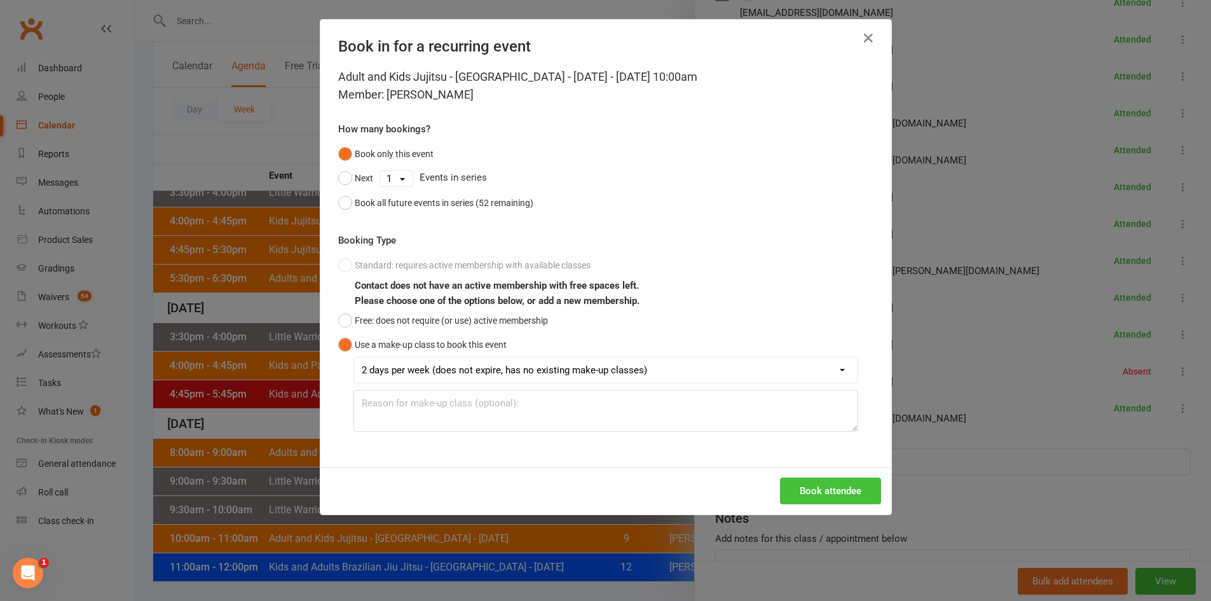
click at [826, 487] on button "Book attendee" at bounding box center [830, 490] width 101 height 27
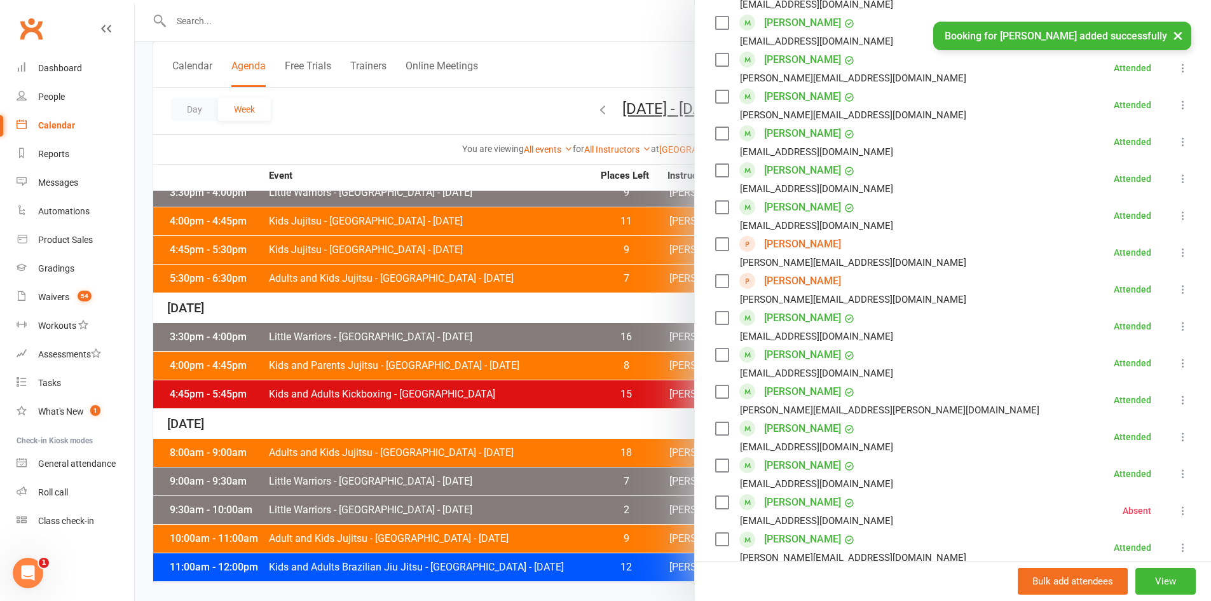
scroll to position [736, 0]
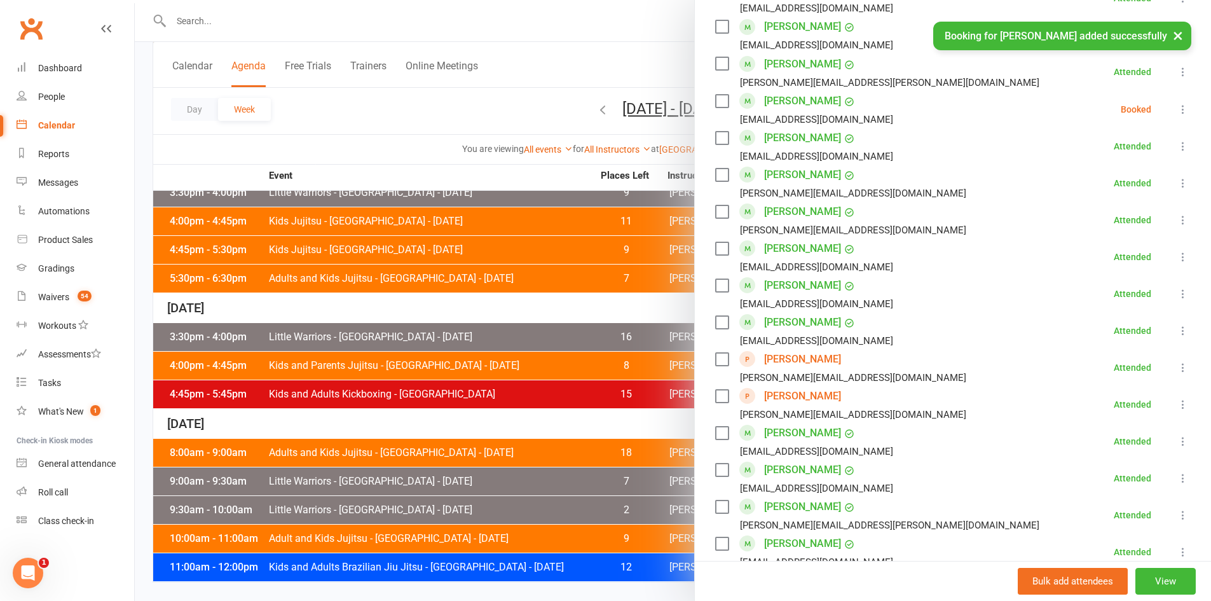
click at [1176, 108] on icon at bounding box center [1182, 109] width 13 height 13
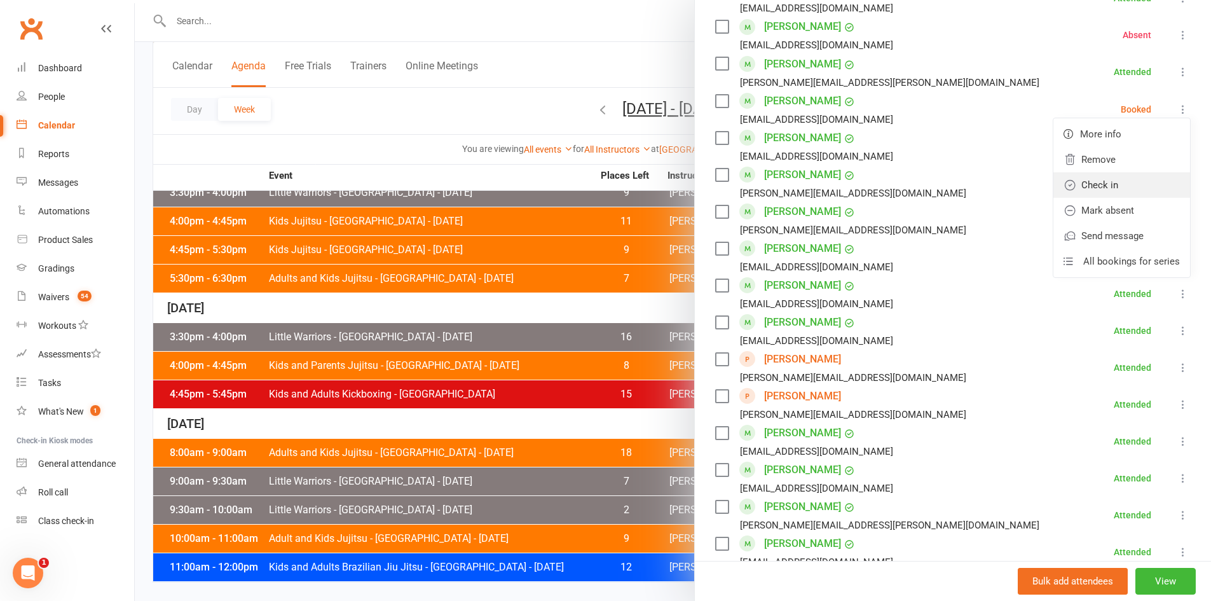
click at [1090, 183] on link "Check in" at bounding box center [1121, 184] width 137 height 25
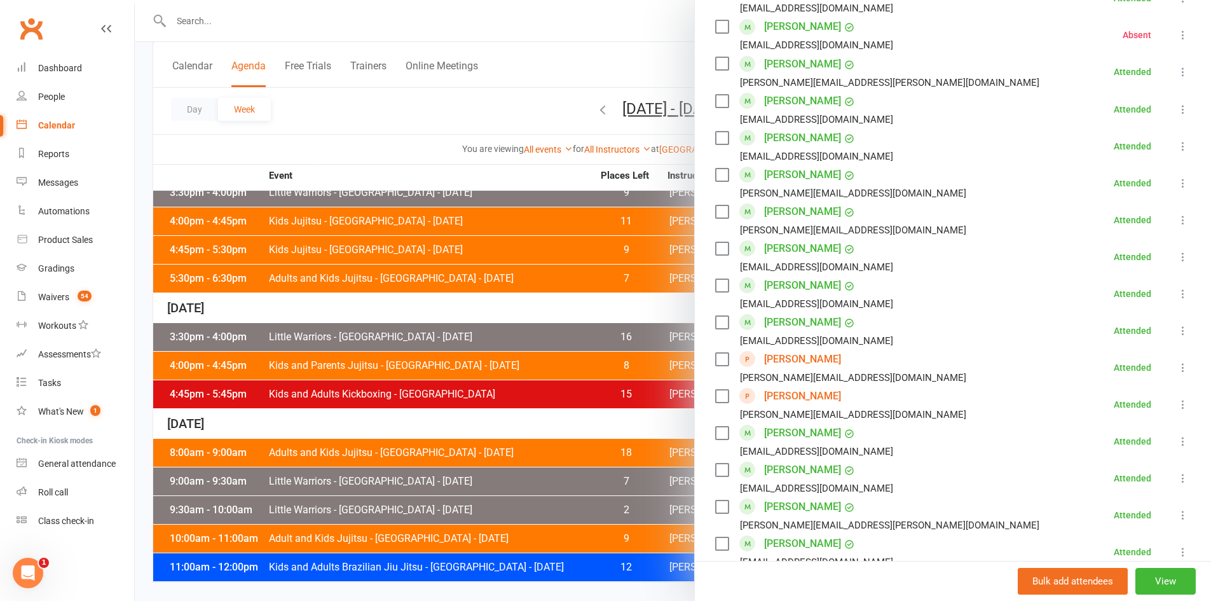
click at [375, 133] on div at bounding box center [673, 300] width 1076 height 601
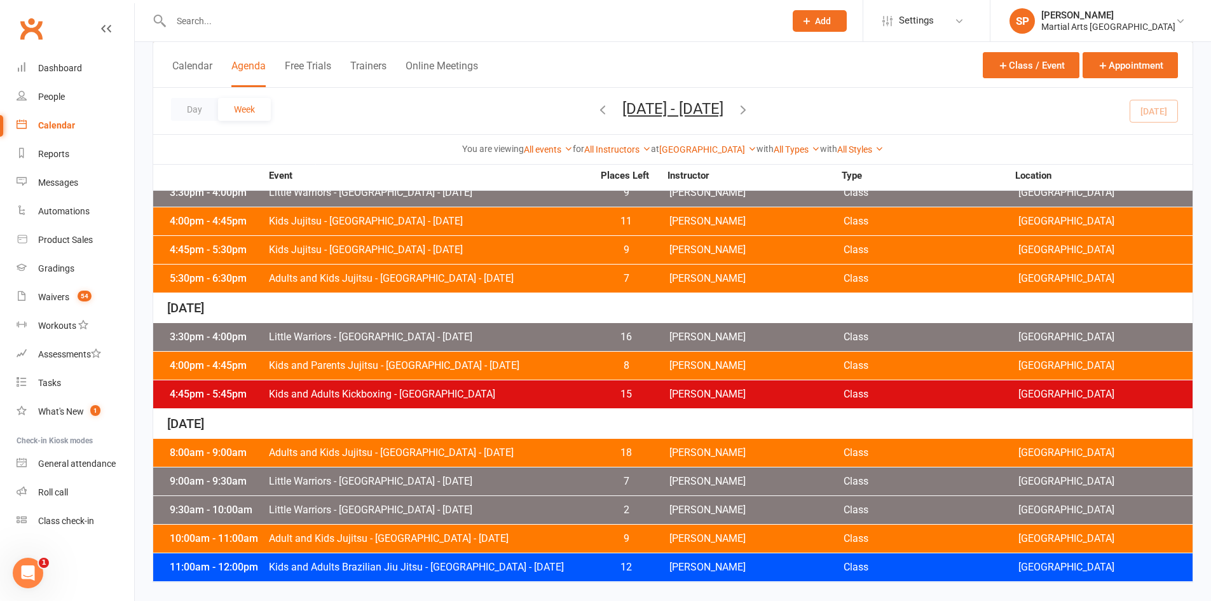
click at [316, 557] on div "11:00am - 12:00pm Kids and Adults Brazilian Jiu Jitsu - Jamboree Heights - Satu…" at bounding box center [672, 567] width 1039 height 28
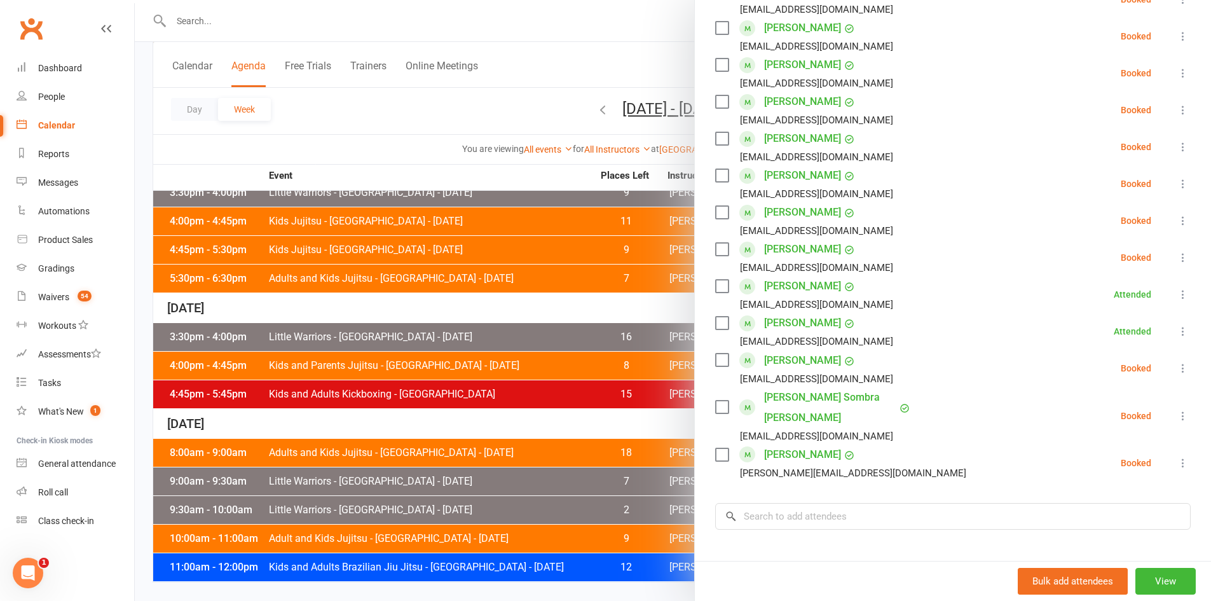
scroll to position [445, 0]
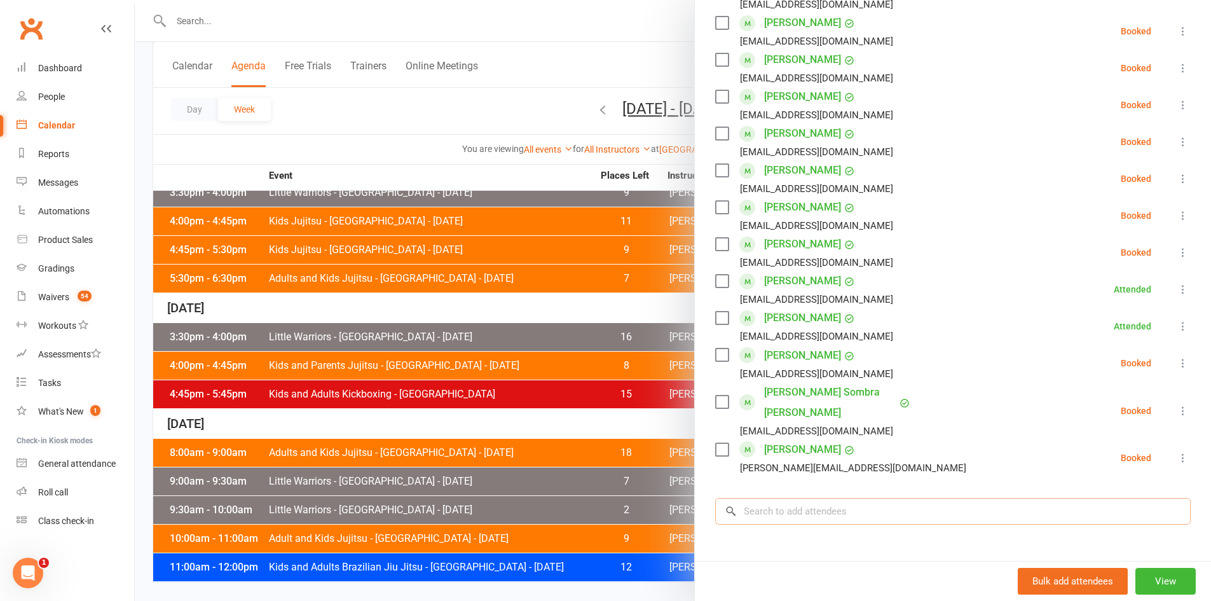
click at [772, 498] on input "search" at bounding box center [952, 511] width 475 height 27
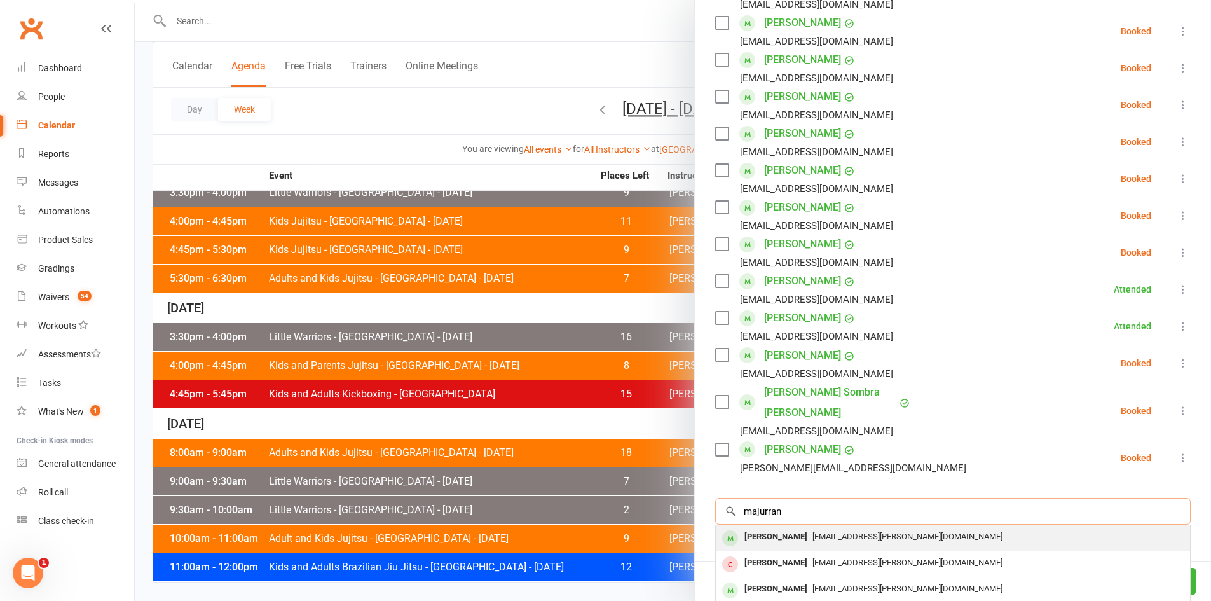
type input "majurran"
click at [779, 527] on div "[PERSON_NAME]" at bounding box center [775, 536] width 73 height 18
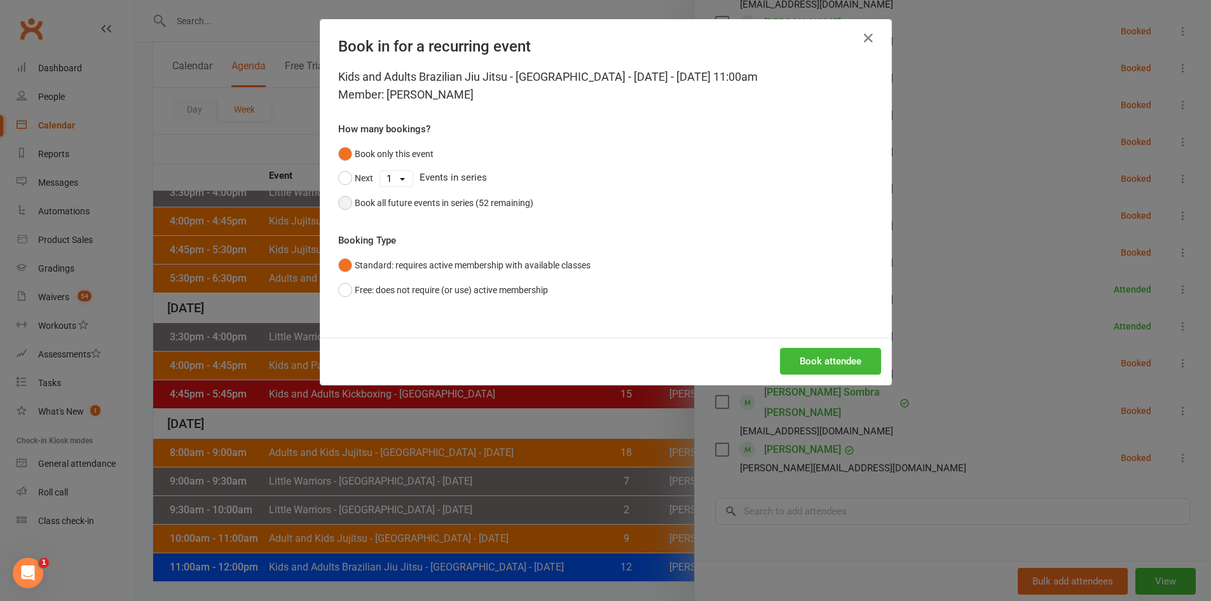
click at [487, 198] on div "Book all future events in series (52 remaining)" at bounding box center [444, 203] width 179 height 14
click at [813, 365] on button "Book attendee" at bounding box center [830, 361] width 101 height 27
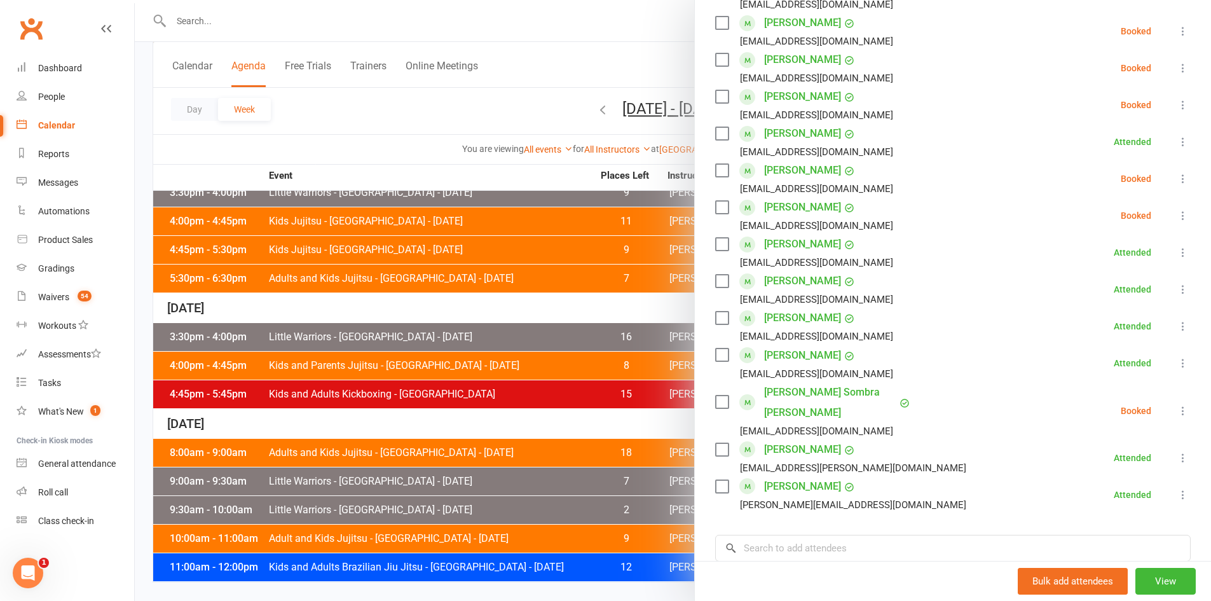
click at [391, 301] on div at bounding box center [673, 300] width 1076 height 601
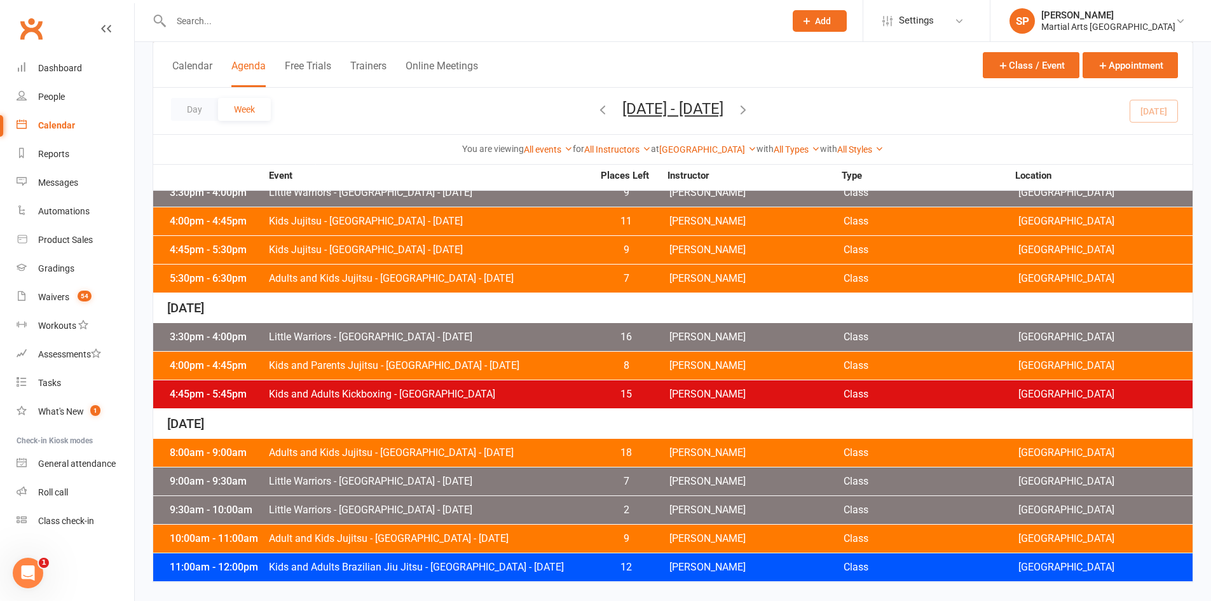
click at [423, 567] on span "Kids and Adults Brazilian Jiu Jitsu - [GEOGRAPHIC_DATA] - [DATE]" at bounding box center [430, 567] width 325 height 10
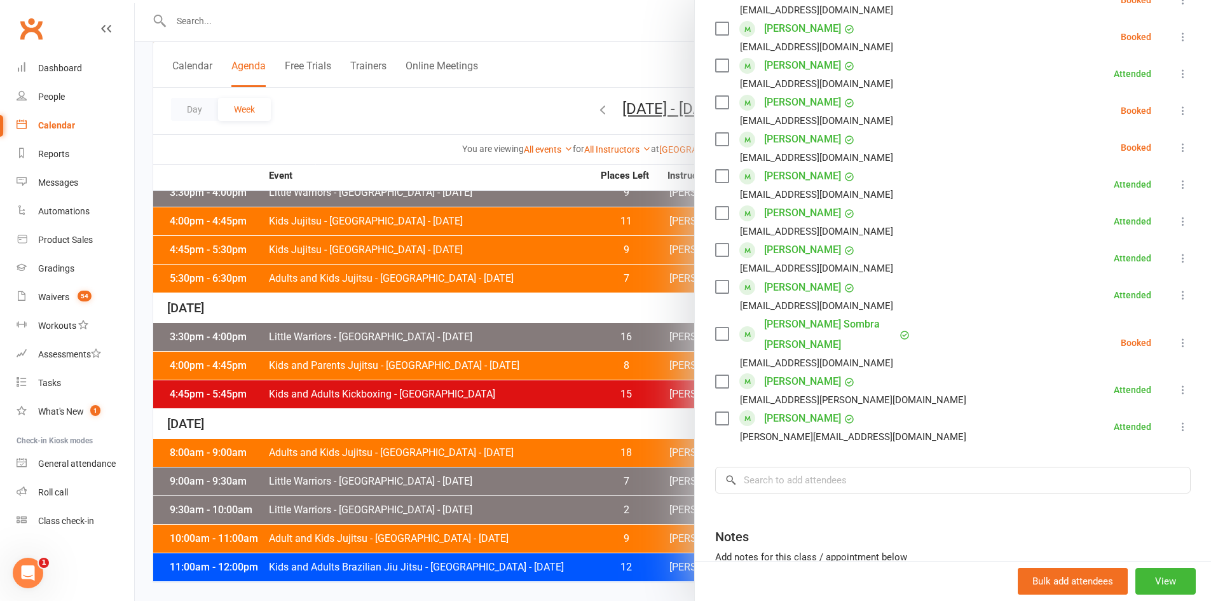
scroll to position [605, 0]
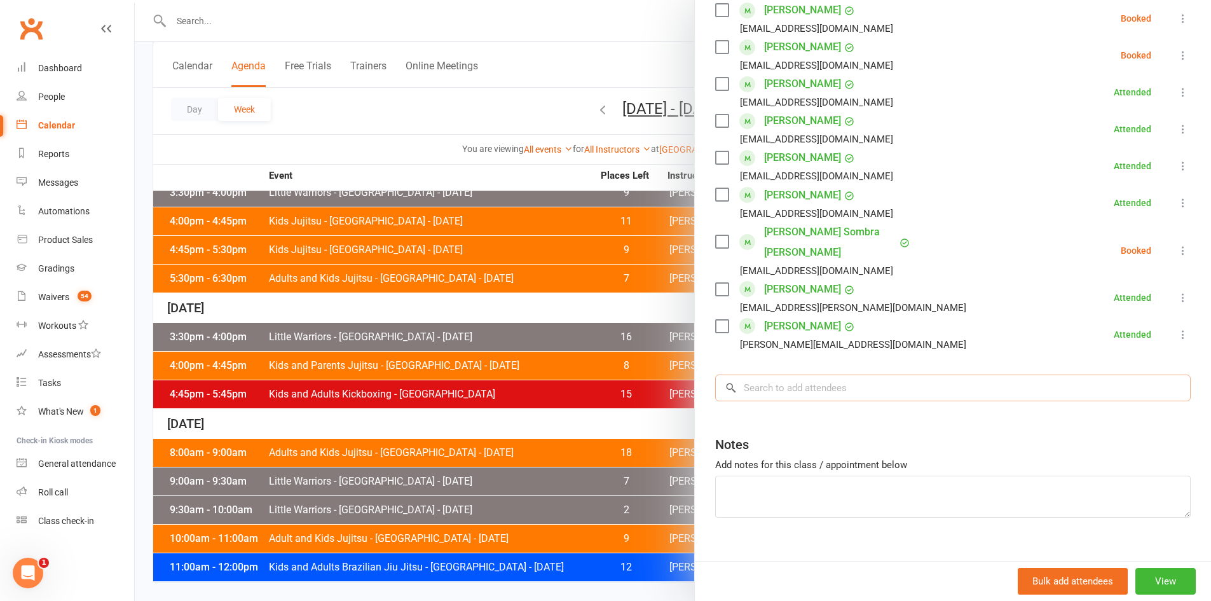
click at [772, 374] on input "search" at bounding box center [952, 387] width 475 height 27
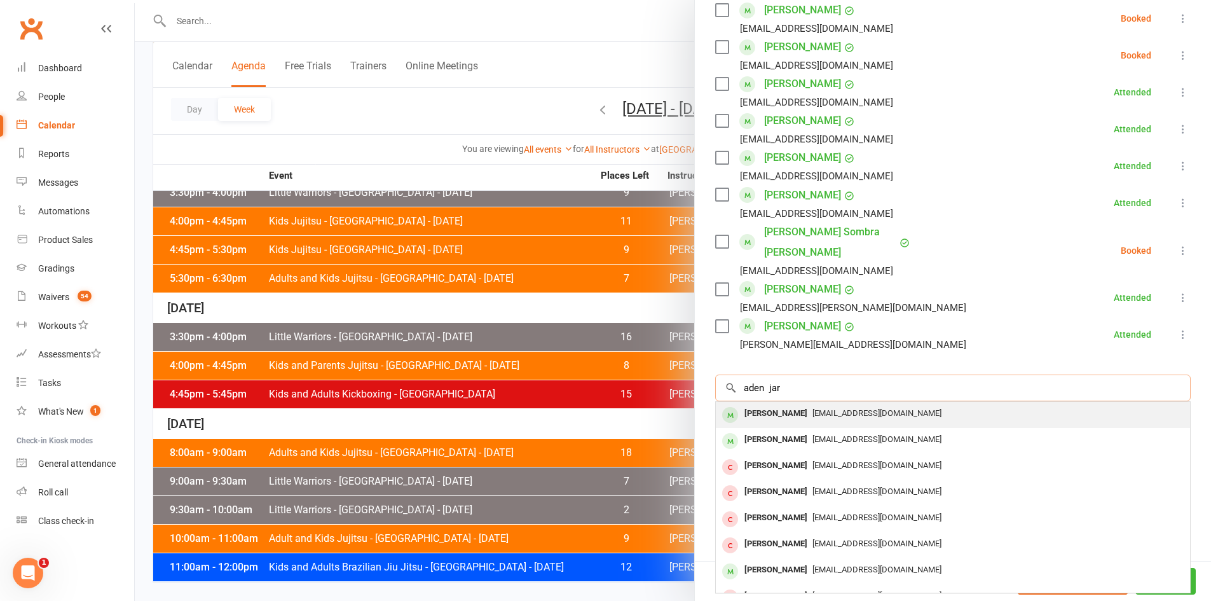
type input "aden jar"
click at [759, 404] on div "[PERSON_NAME]" at bounding box center [775, 413] width 73 height 18
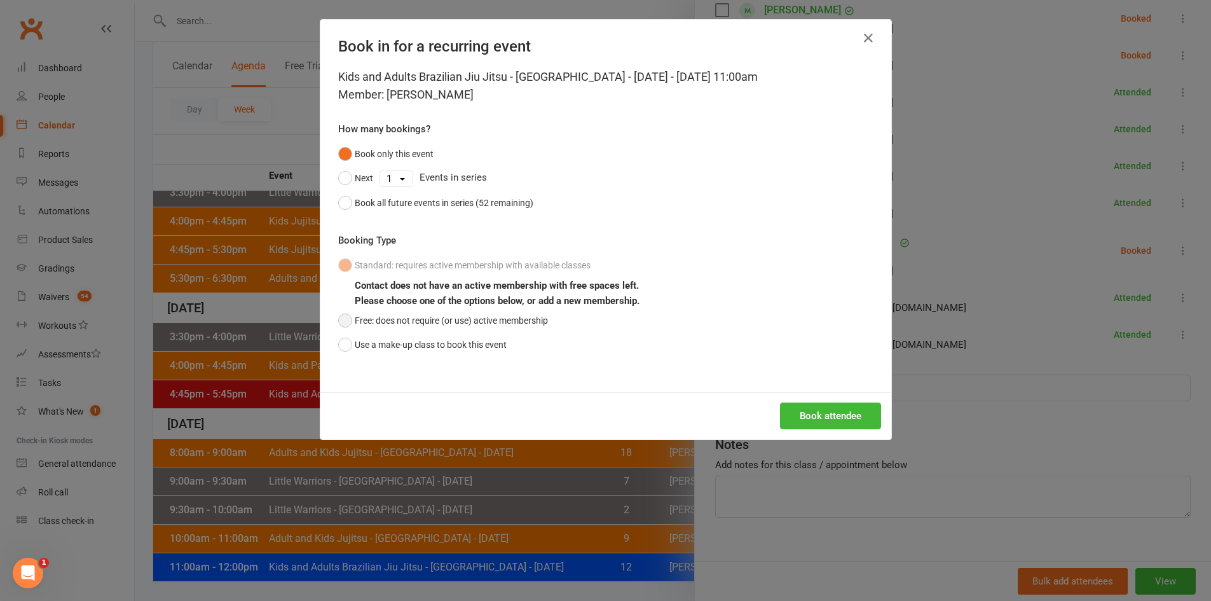
click at [470, 322] on button "Free: does not require (or use) active membership" at bounding box center [443, 320] width 210 height 24
click at [848, 430] on div "Book attendee" at bounding box center [605, 415] width 571 height 47
click at [835, 414] on button "Book attendee" at bounding box center [830, 415] width 101 height 27
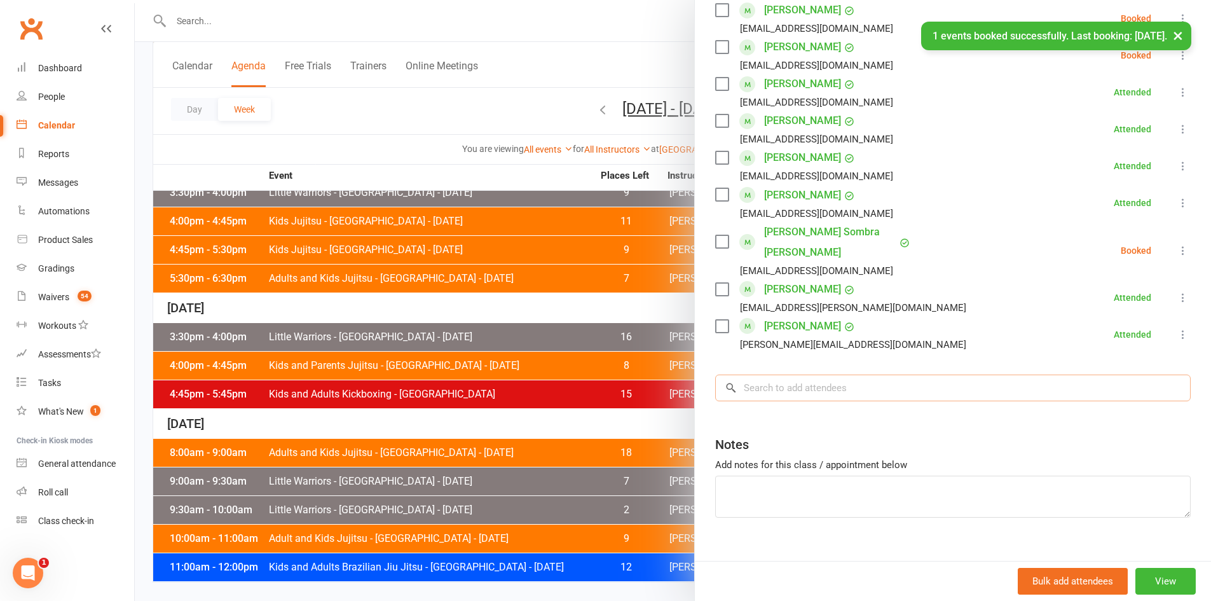
click at [802, 377] on input "search" at bounding box center [952, 387] width 475 height 27
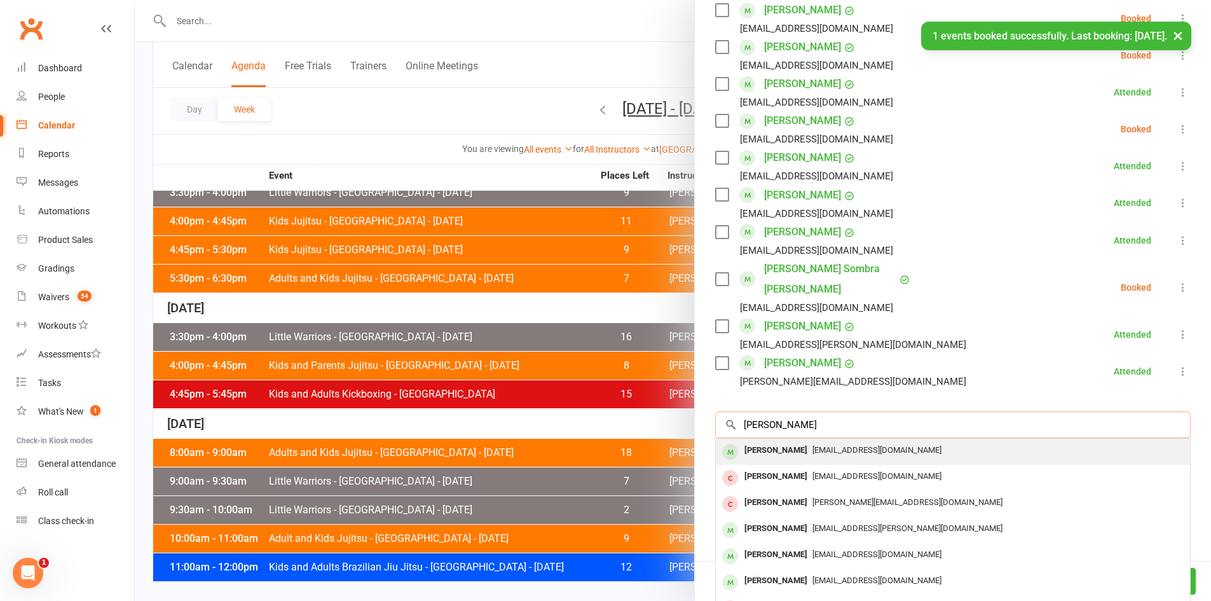
type input "ben chadw"
click at [766, 441] on div "[PERSON_NAME]" at bounding box center [775, 450] width 73 height 18
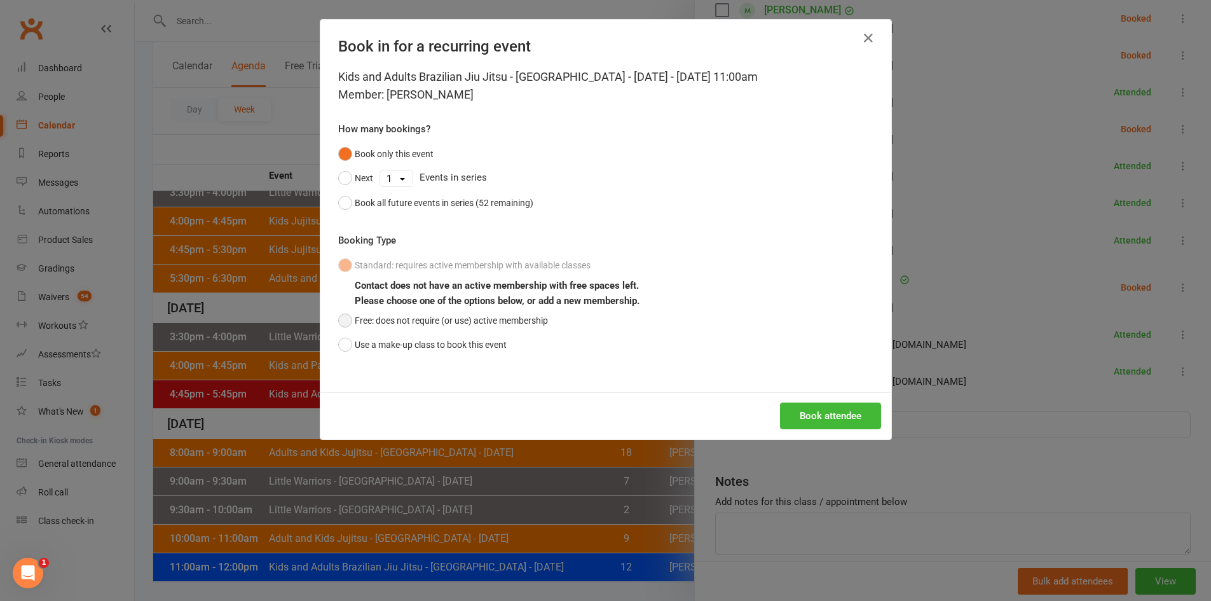
click at [444, 329] on button "Free: does not require (or use) active membership" at bounding box center [443, 320] width 210 height 24
click at [805, 419] on button "Book attendee" at bounding box center [830, 415] width 101 height 27
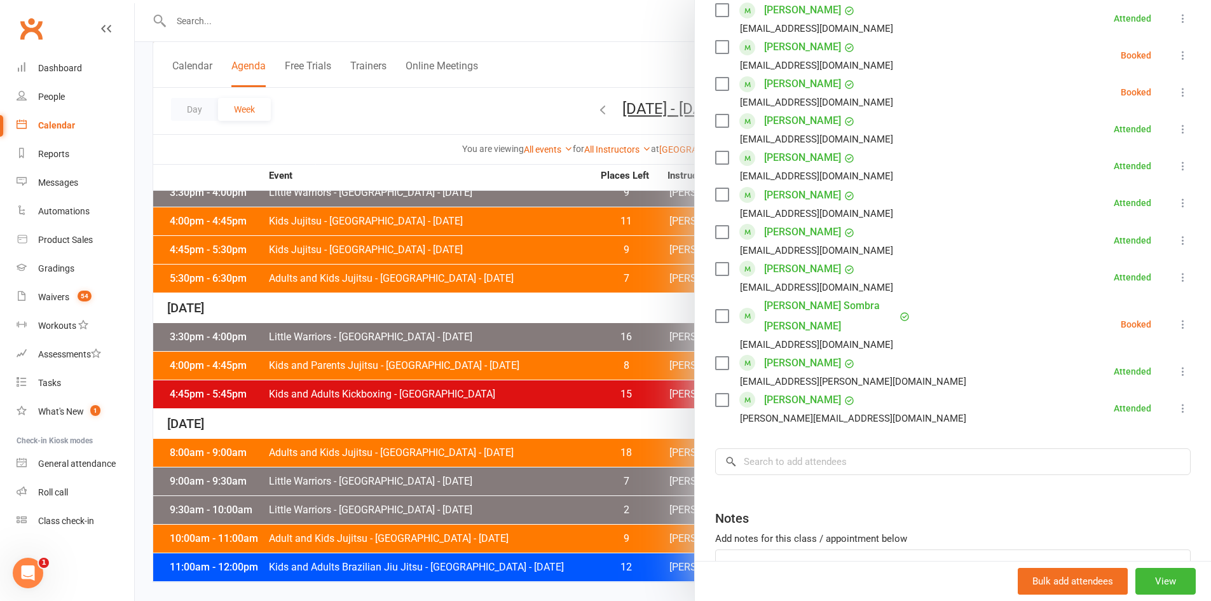
click at [484, 217] on div at bounding box center [673, 300] width 1076 height 601
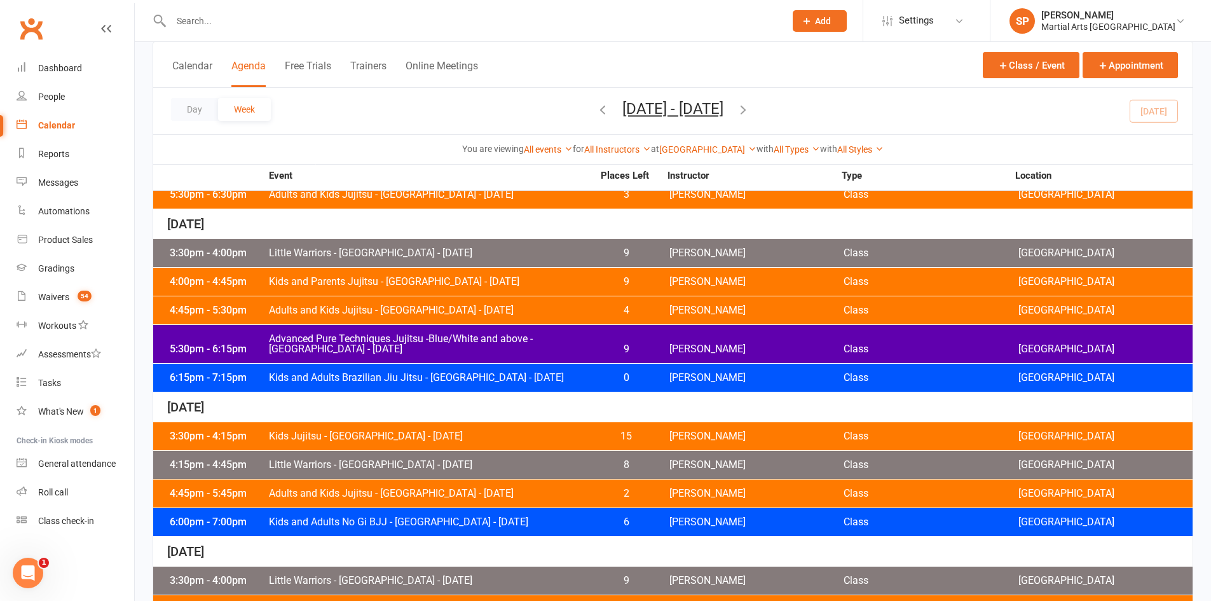
scroll to position [0, 0]
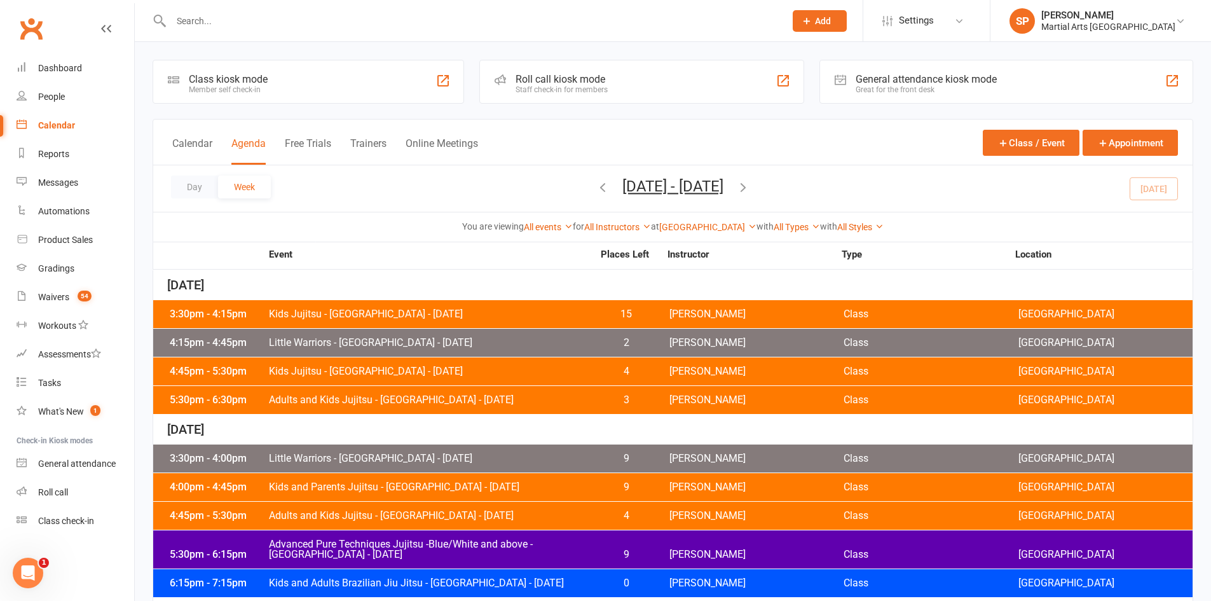
click at [365, 303] on div "3:30pm - 4:15pm Kids Jujitsu - Jamboree Heights - Monday 15 Shane Philpot Class…" at bounding box center [672, 314] width 1039 height 28
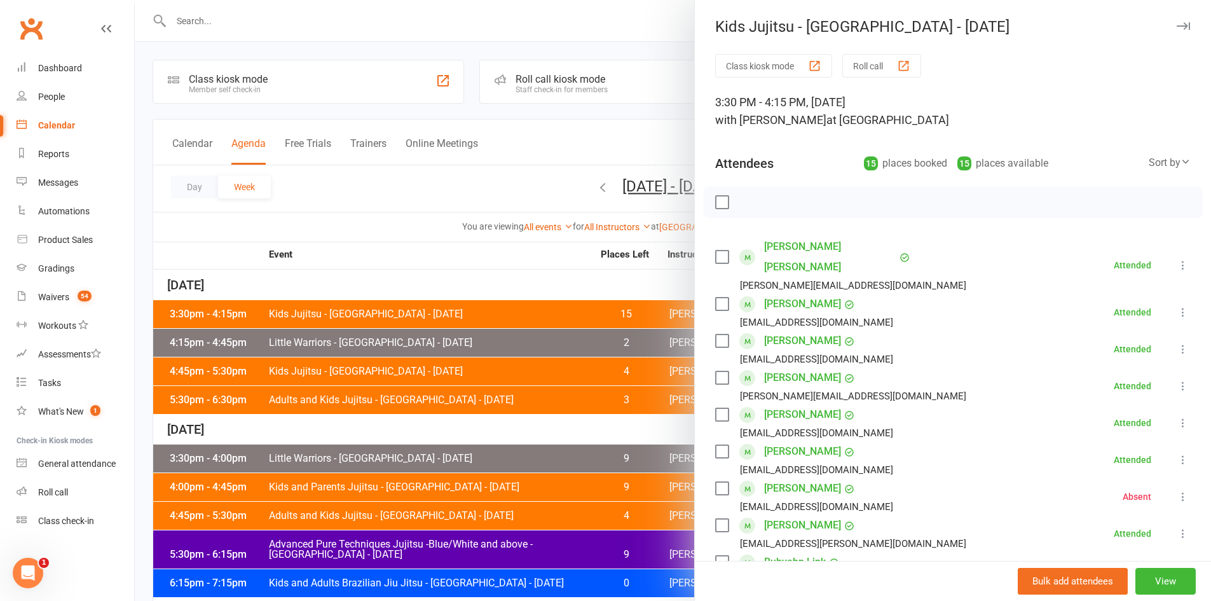
click at [480, 234] on div at bounding box center [673, 300] width 1076 height 601
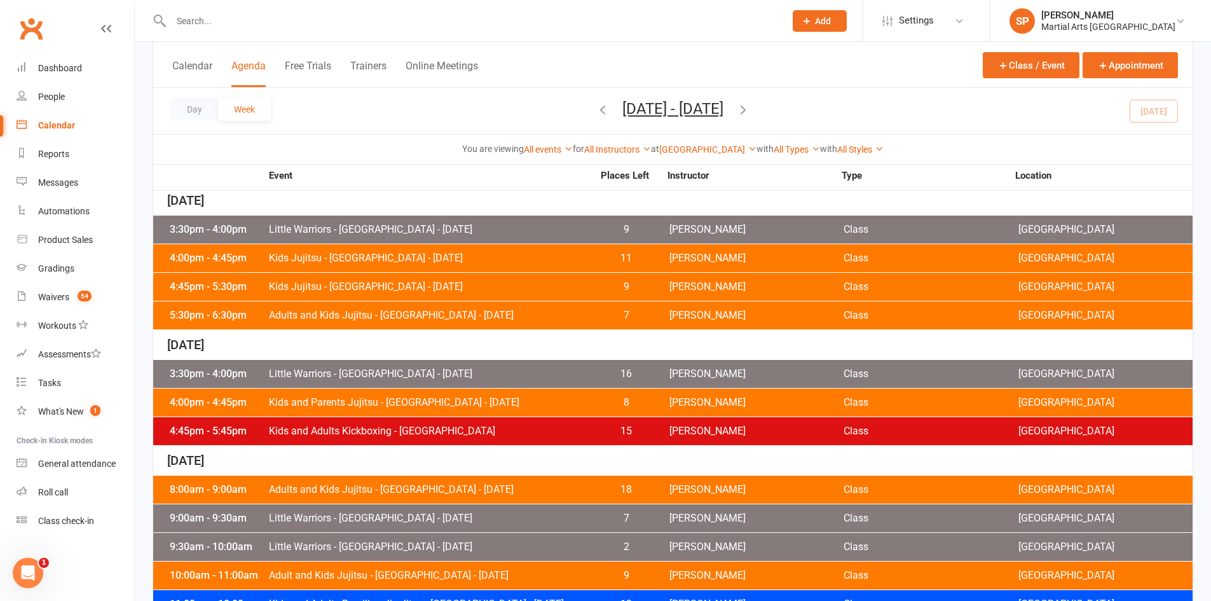
scroll to position [593, 0]
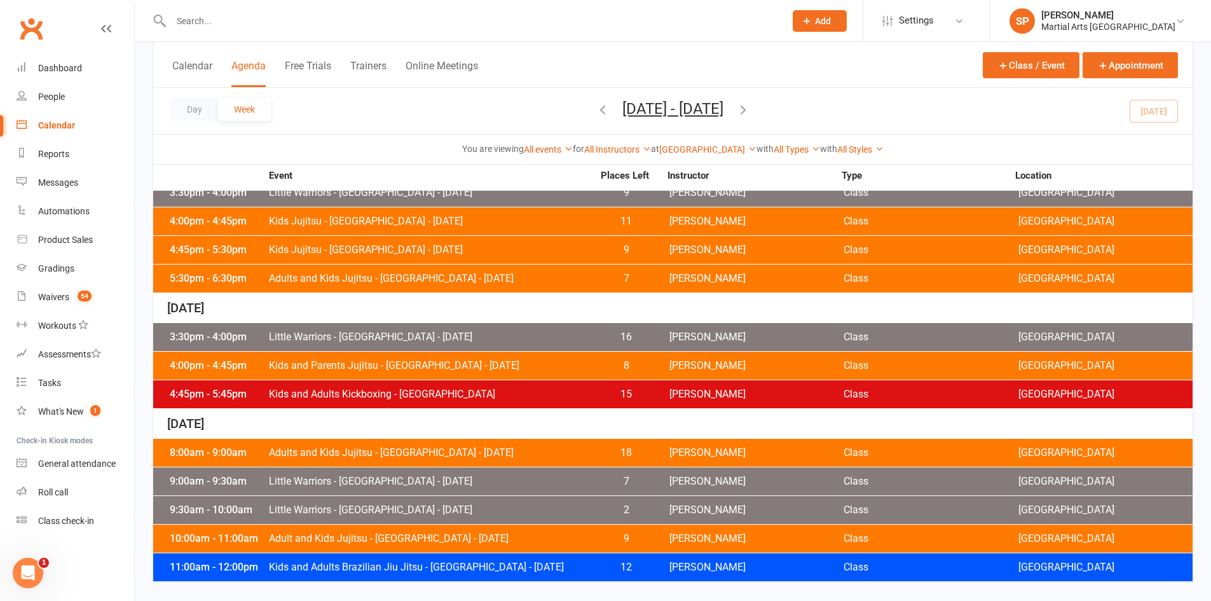
click at [576, 569] on span "Kids and Adults Brazilian Jiu Jitsu - [GEOGRAPHIC_DATA] - [DATE]" at bounding box center [430, 567] width 325 height 10
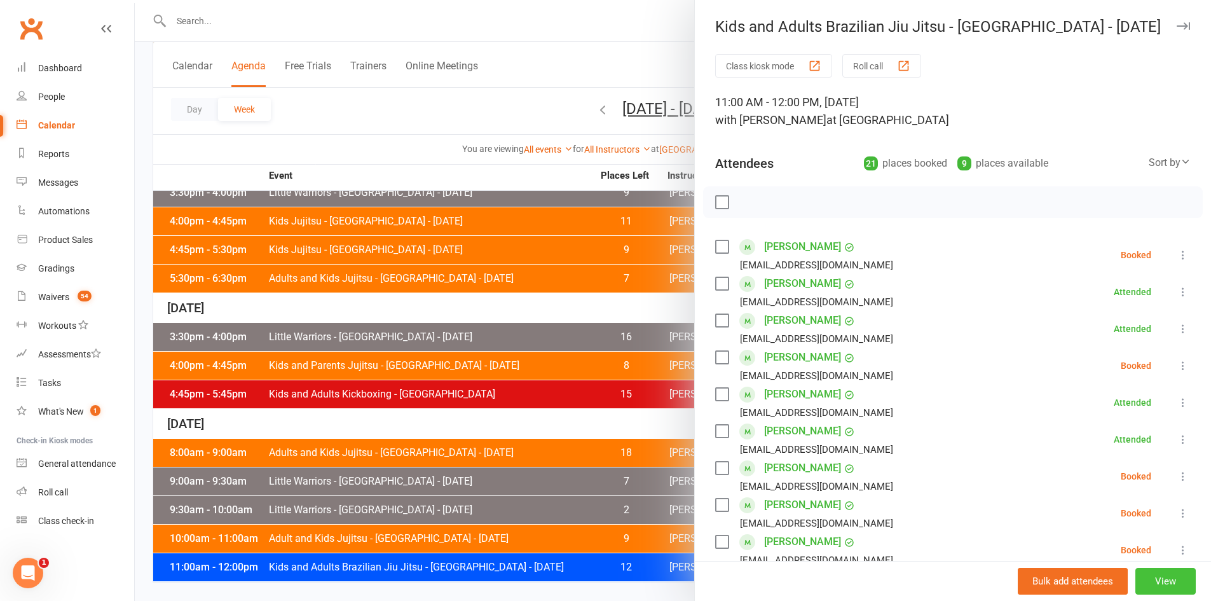
click at [1162, 585] on button "View" at bounding box center [1165, 580] width 60 height 27
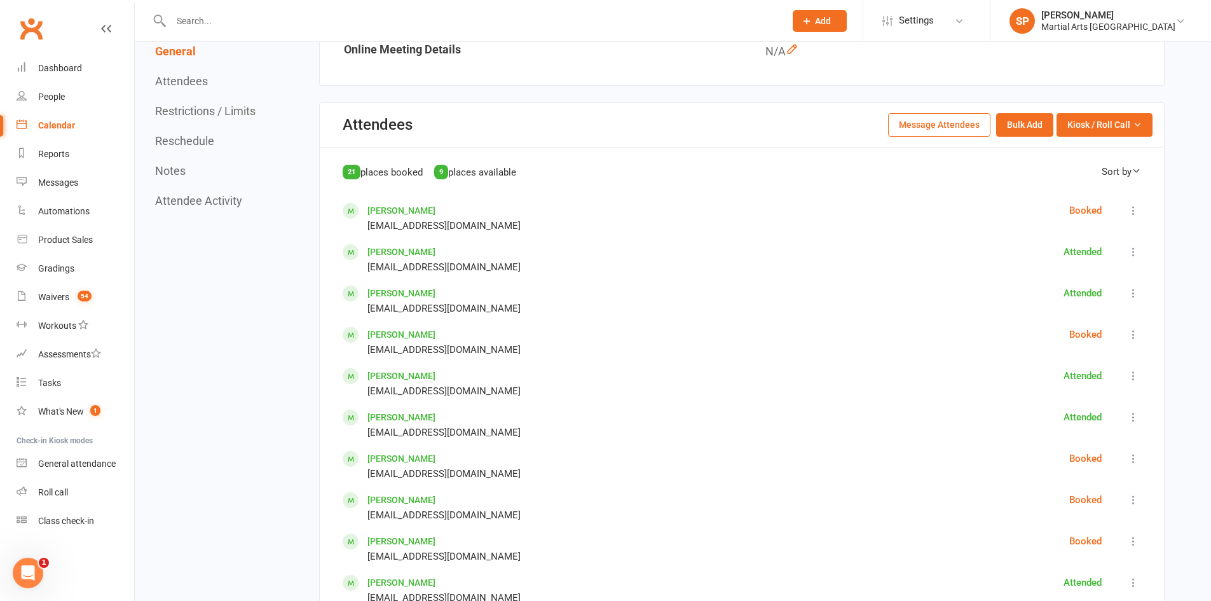
scroll to position [572, 0]
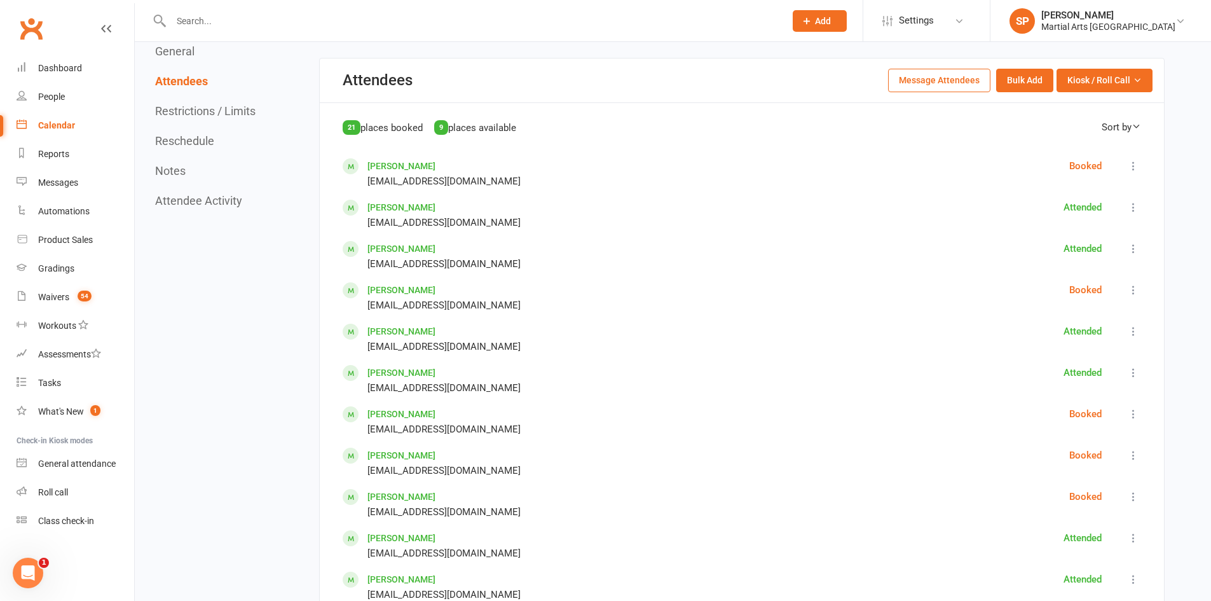
click at [1132, 166] on icon at bounding box center [1133, 166] width 13 height 13
click at [1078, 201] on span "Mark absent" at bounding box center [1059, 205] width 53 height 15
click at [1129, 294] on icon at bounding box center [1133, 289] width 13 height 13
click at [1084, 333] on span "Mark absent" at bounding box center [1059, 329] width 53 height 15
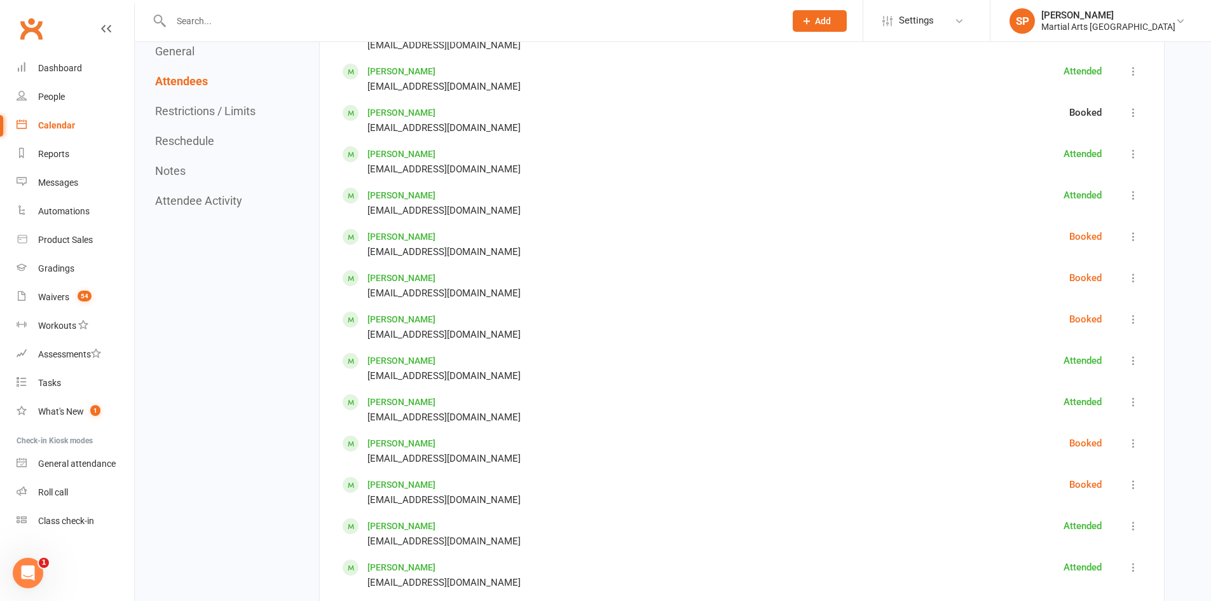
scroll to position [763, 0]
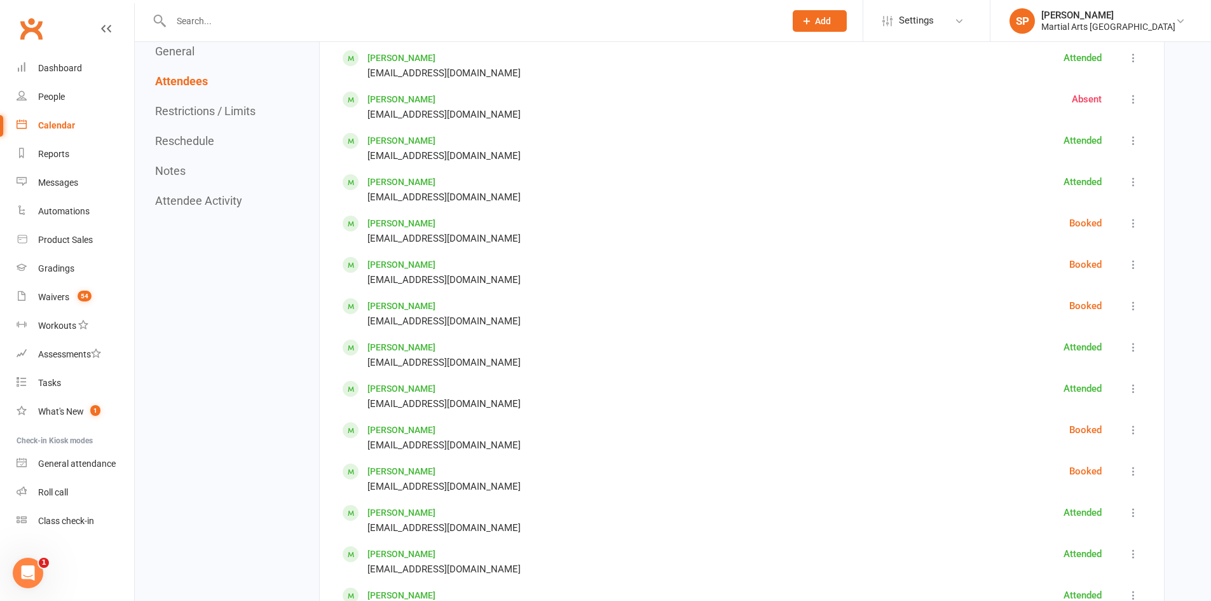
click at [1134, 225] on icon at bounding box center [1133, 223] width 13 height 13
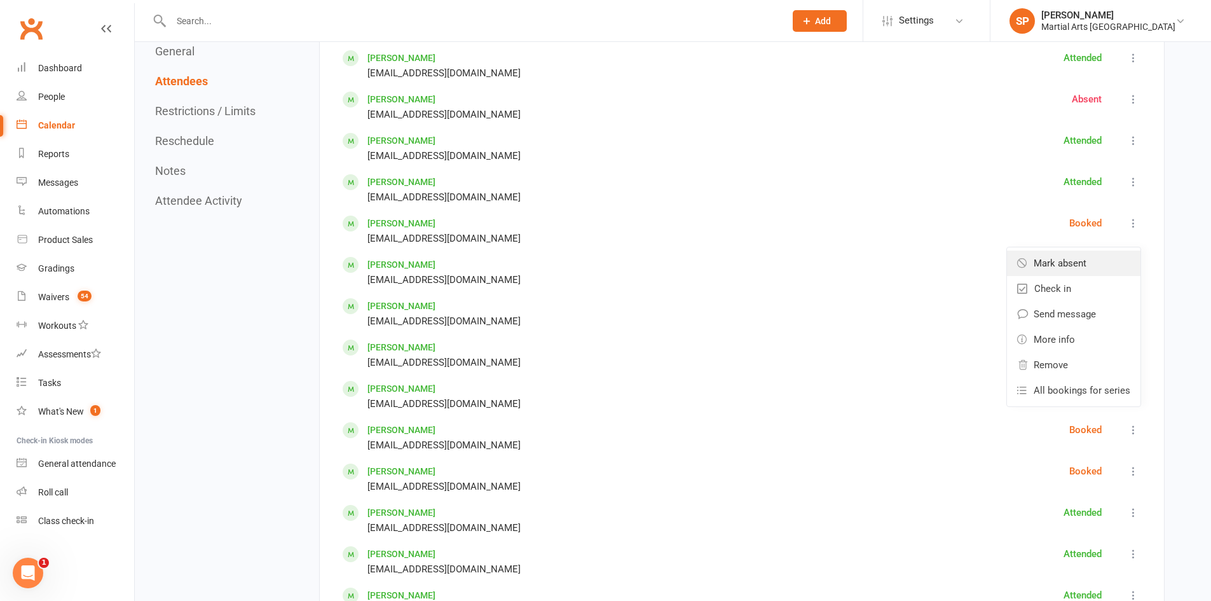
click at [1084, 262] on span "Mark absent" at bounding box center [1059, 262] width 53 height 15
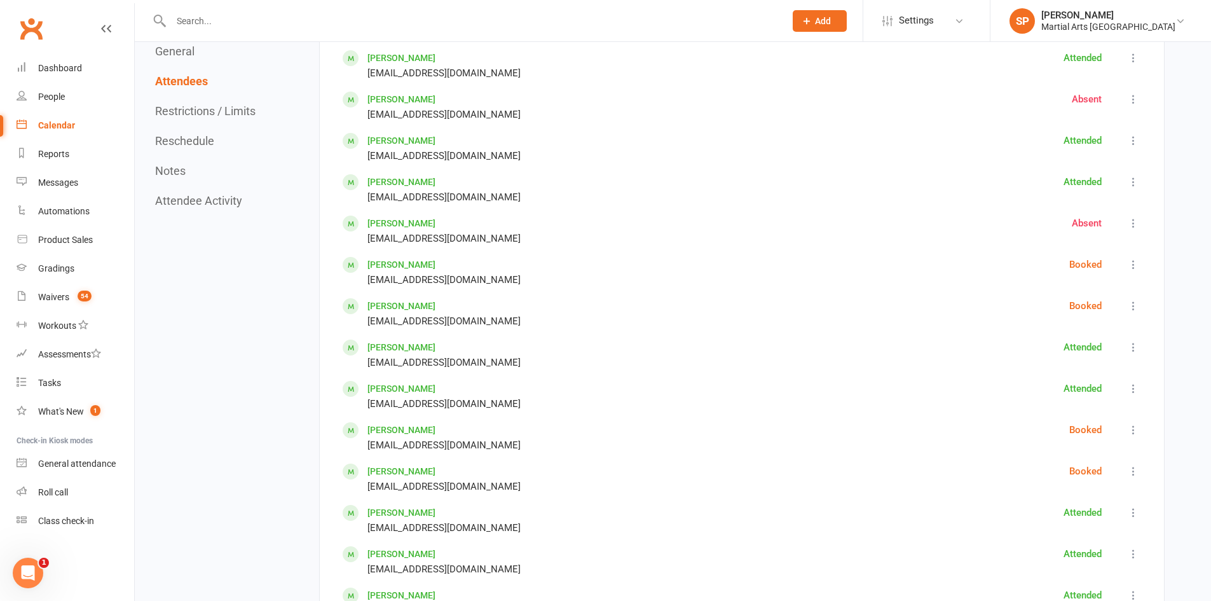
click at [1134, 269] on icon at bounding box center [1133, 264] width 13 height 13
click at [1085, 308] on span "Mark absent" at bounding box center [1059, 304] width 53 height 15
click at [1132, 308] on icon at bounding box center [1133, 305] width 13 height 13
click at [1083, 344] on span "Mark absent" at bounding box center [1059, 345] width 53 height 15
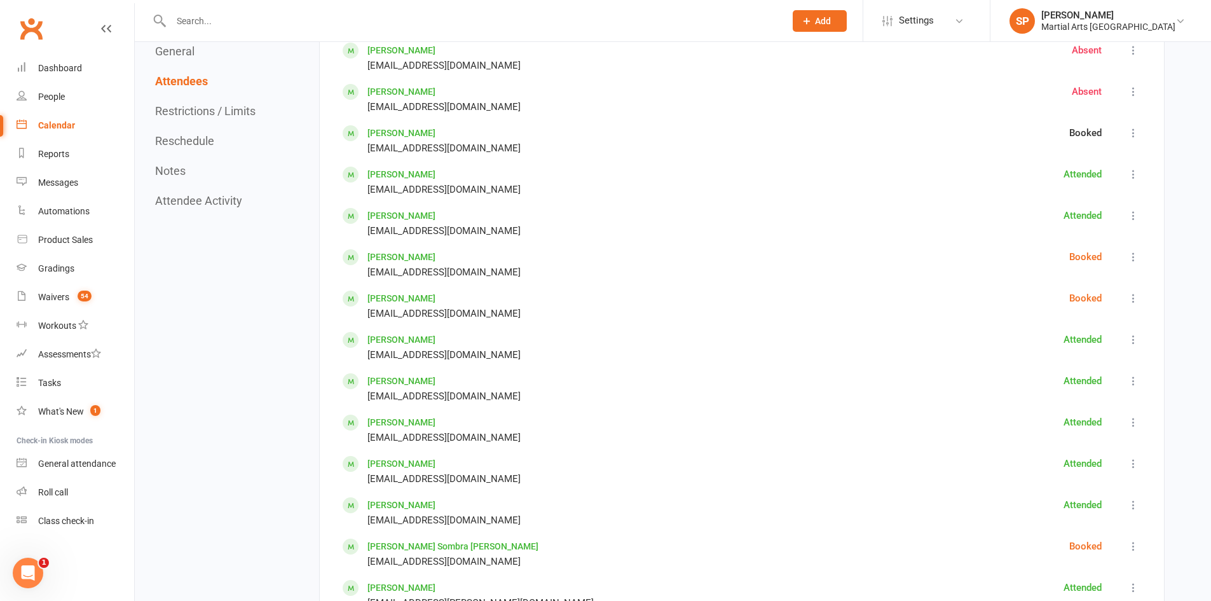
scroll to position [953, 0]
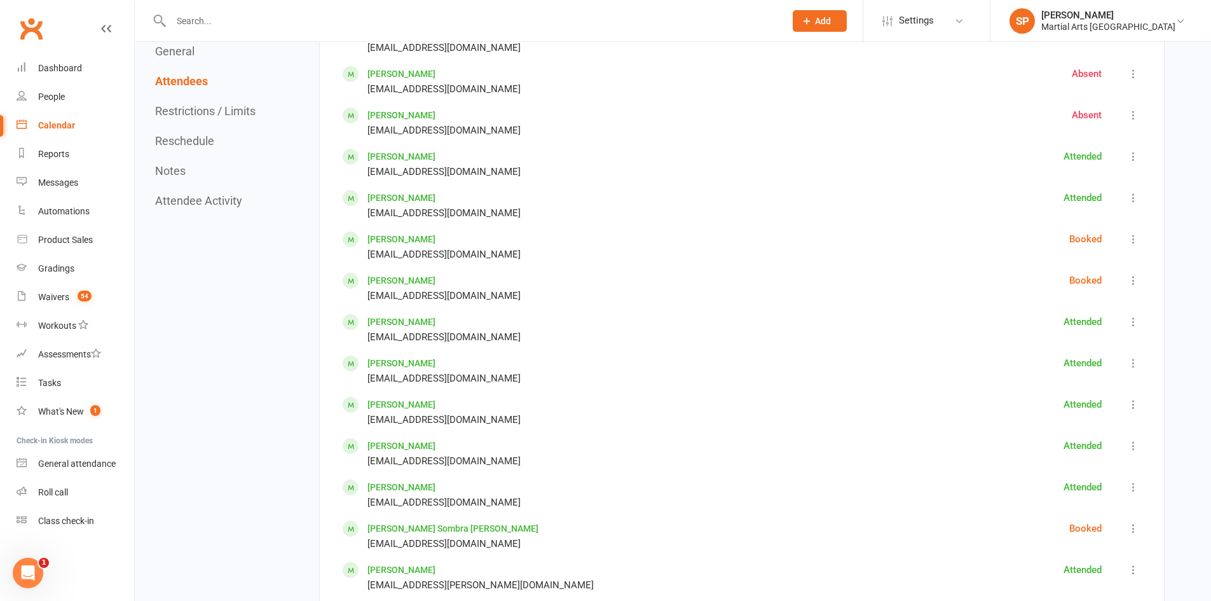
click at [1135, 241] on icon at bounding box center [1133, 239] width 13 height 13
click at [1075, 284] on span "Mark absent" at bounding box center [1059, 278] width 53 height 15
click at [1133, 282] on icon at bounding box center [1133, 280] width 13 height 13
click at [1079, 317] on span "Mark absent" at bounding box center [1059, 320] width 53 height 15
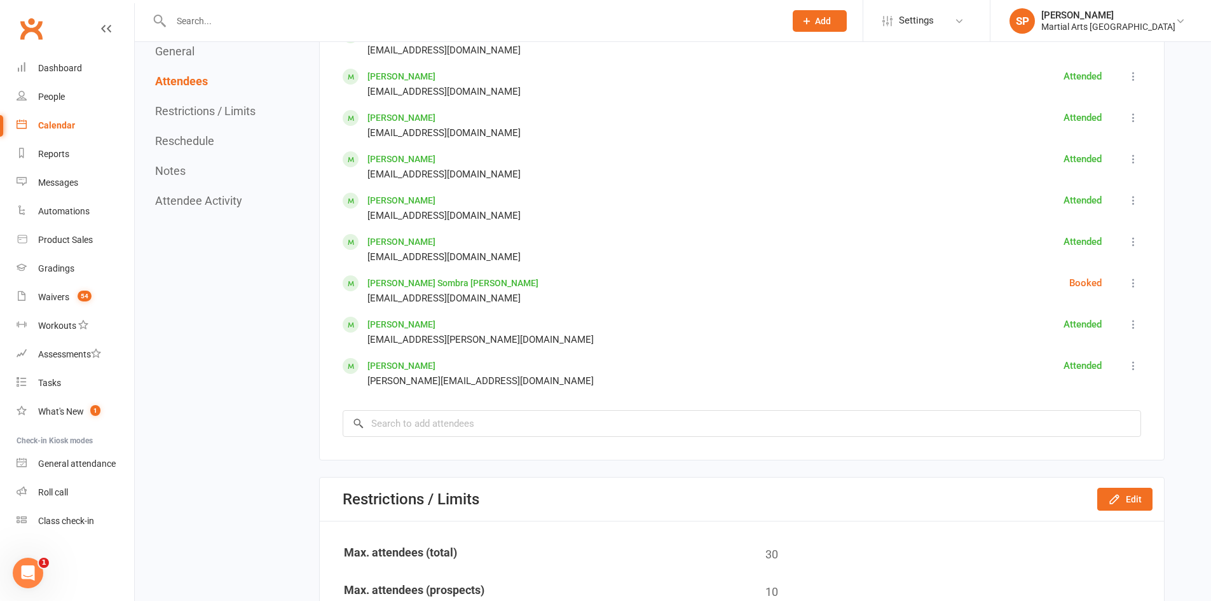
scroll to position [1207, 0]
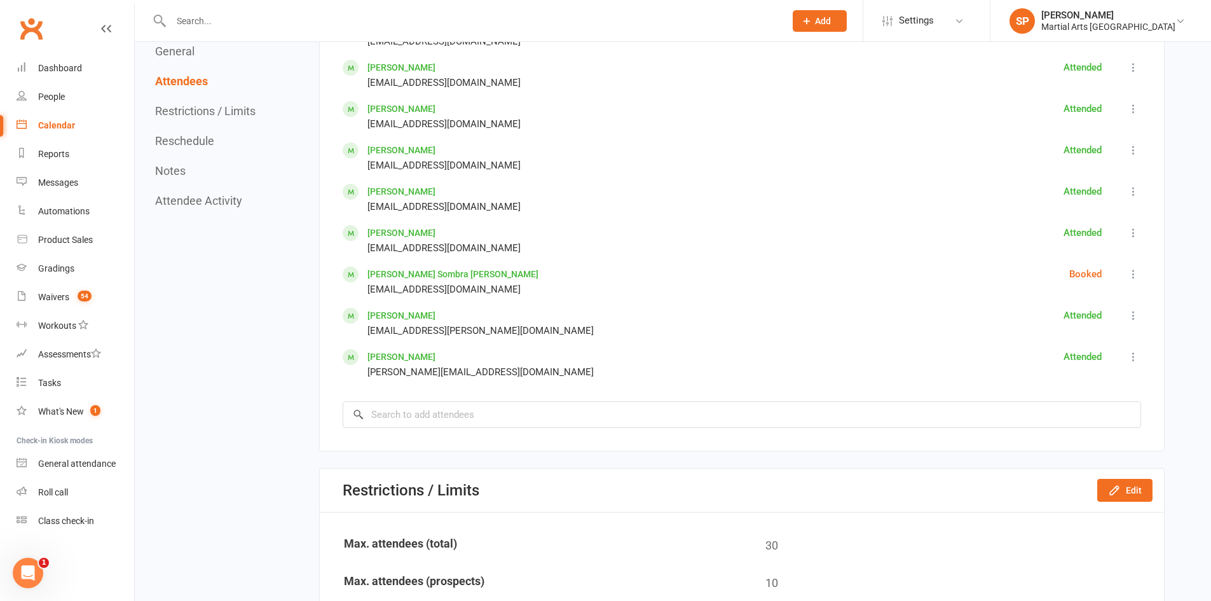
click at [1132, 277] on icon at bounding box center [1133, 274] width 13 height 13
click at [1069, 311] on span "Mark absent" at bounding box center [1059, 313] width 53 height 15
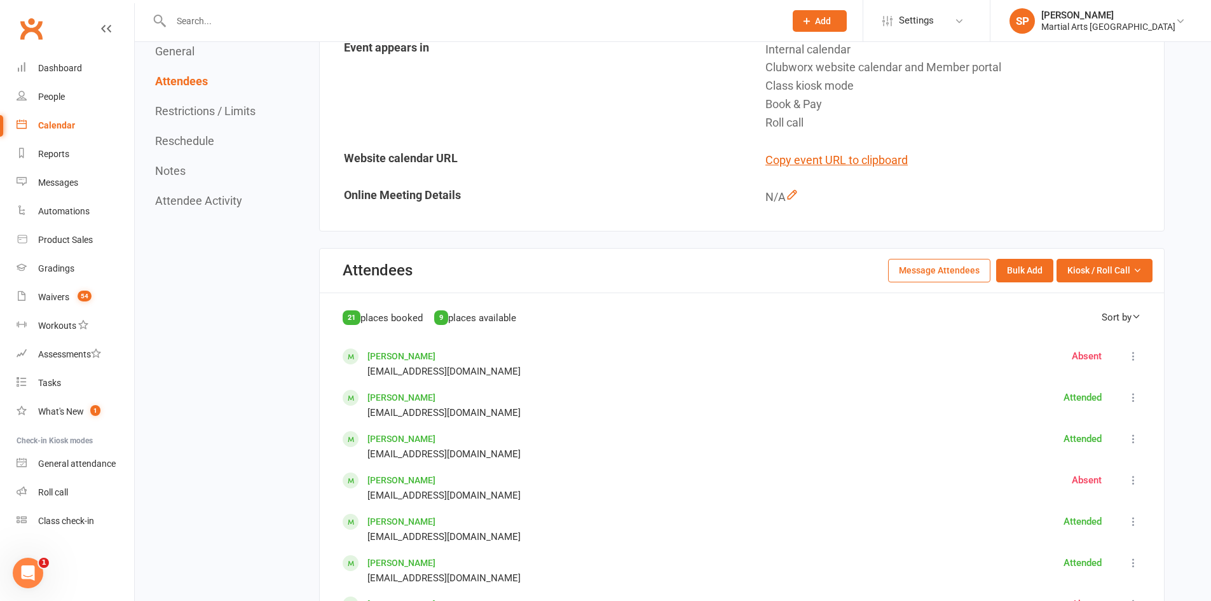
scroll to position [381, 0]
click at [54, 154] on div "Reports" at bounding box center [53, 154] width 31 height 10
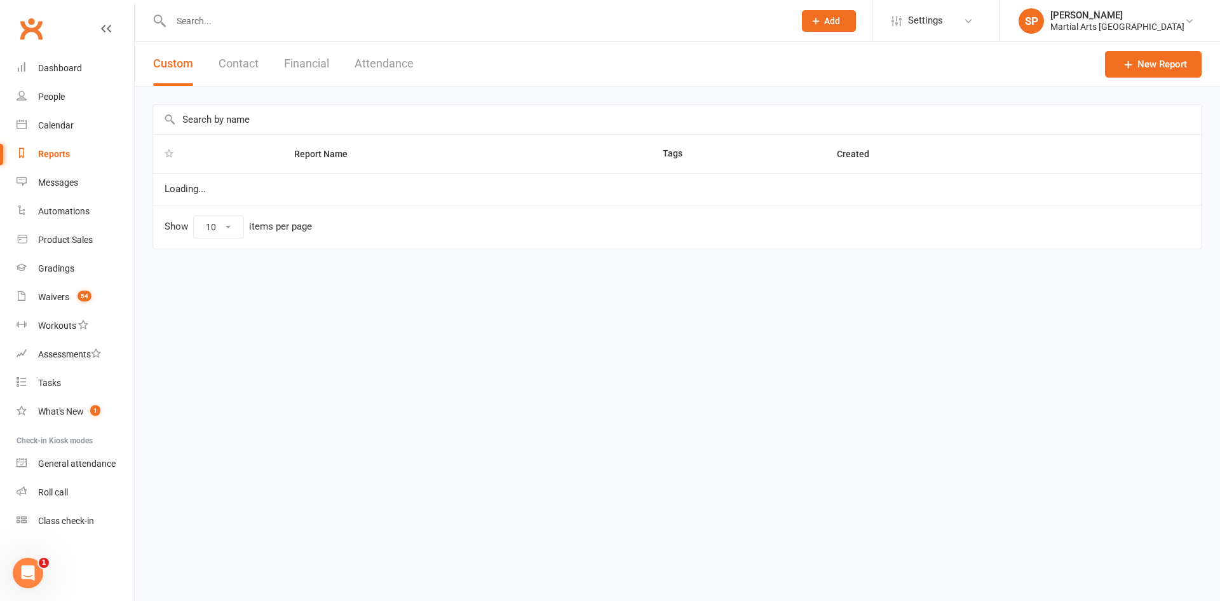
select select "100"
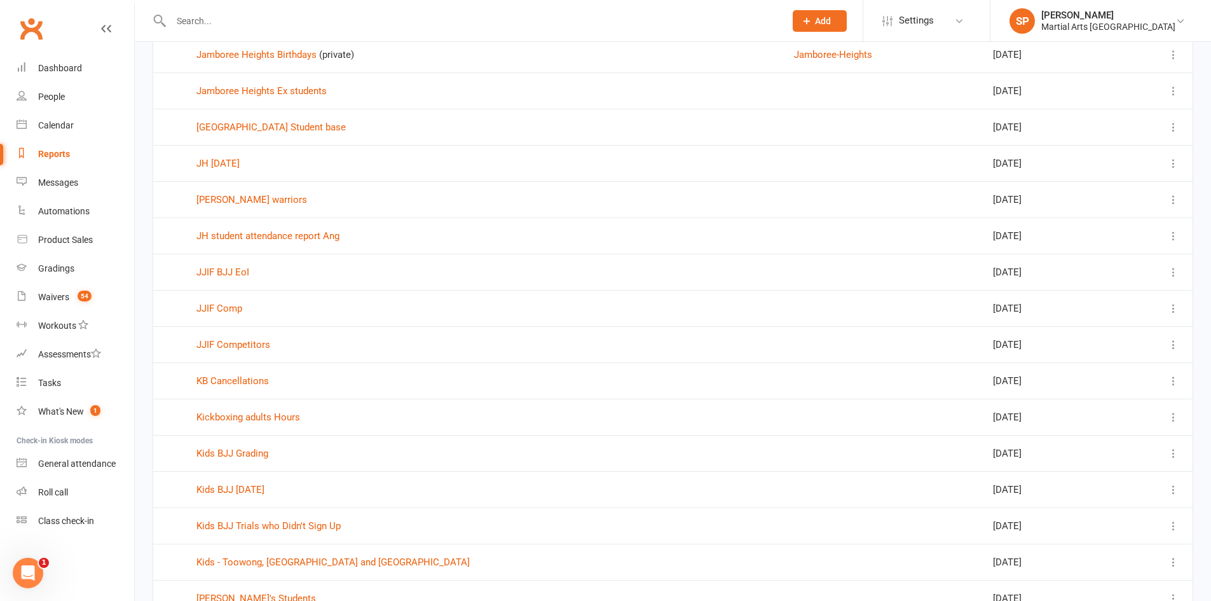
scroll to position [3293, 0]
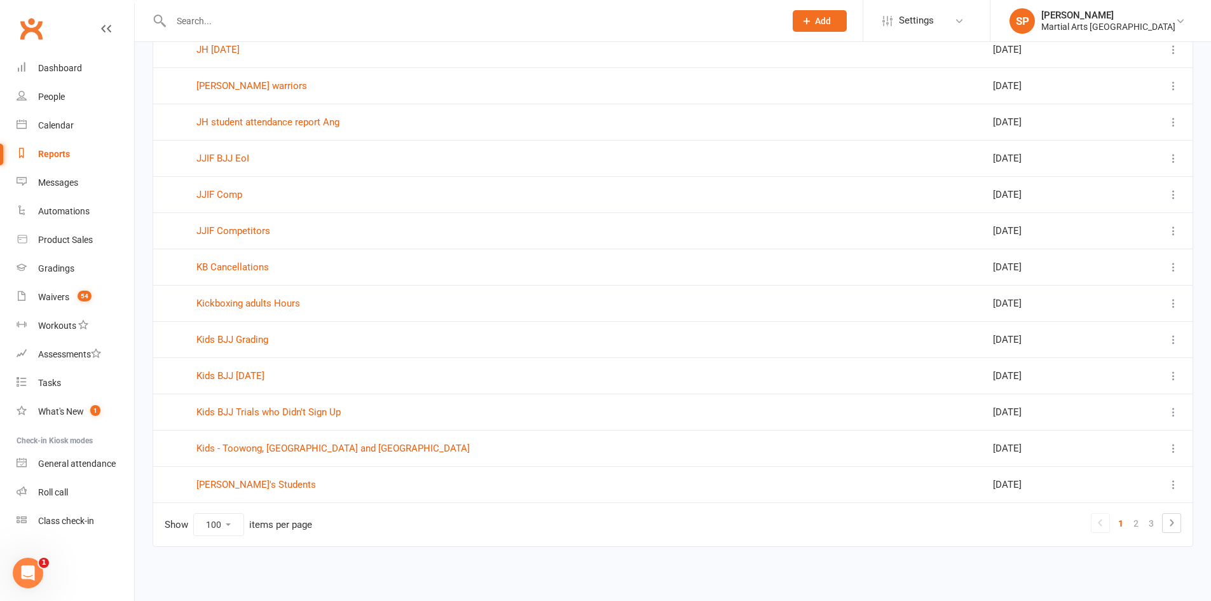
drag, startPoint x: 1137, startPoint y: 520, endPoint x: 1125, endPoint y: 520, distance: 12.1
click at [1137, 520] on link "2" at bounding box center [1135, 523] width 15 height 18
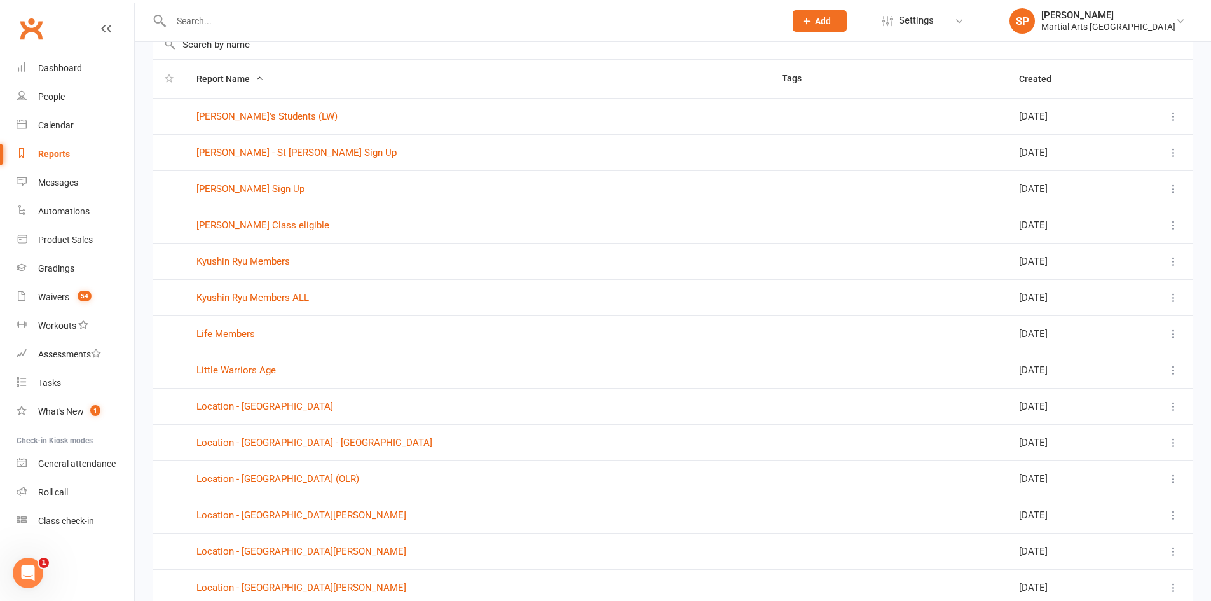
scroll to position [191, 0]
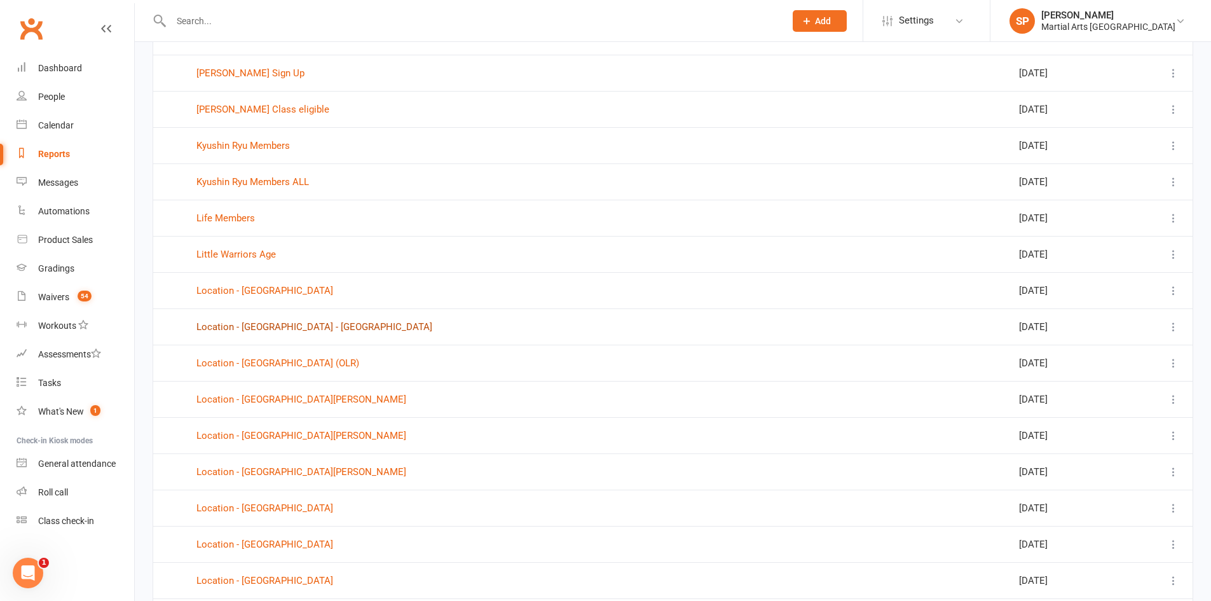
click at [315, 326] on link "Location - Jamboree Heights - New" at bounding box center [314, 326] width 236 height 11
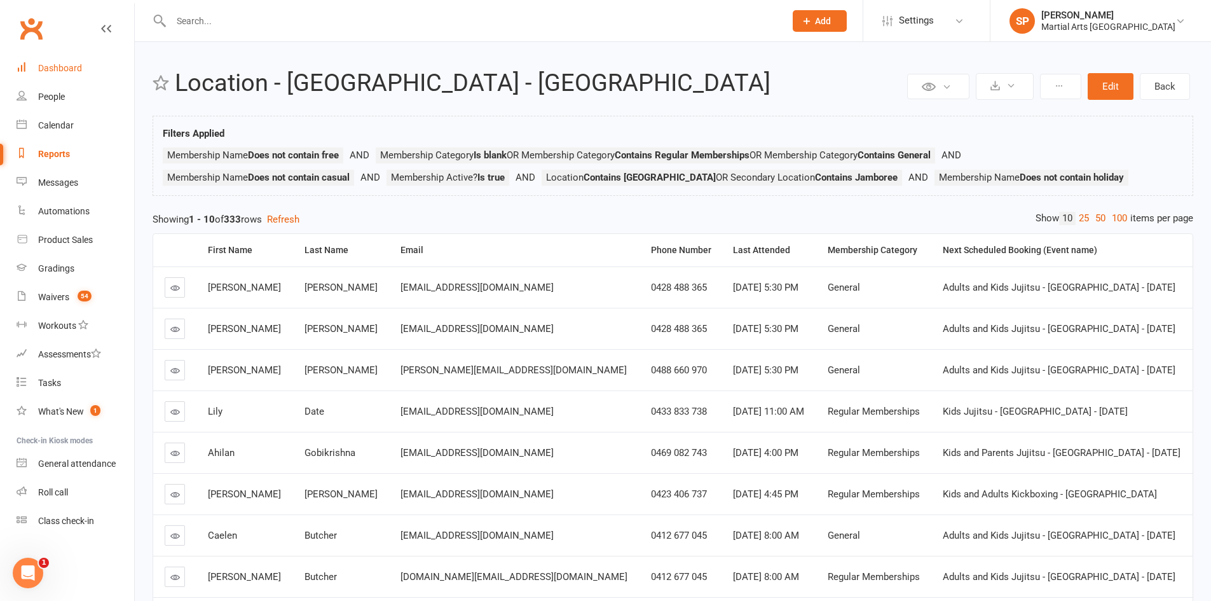
click at [46, 67] on div "Dashboard" at bounding box center [60, 68] width 44 height 10
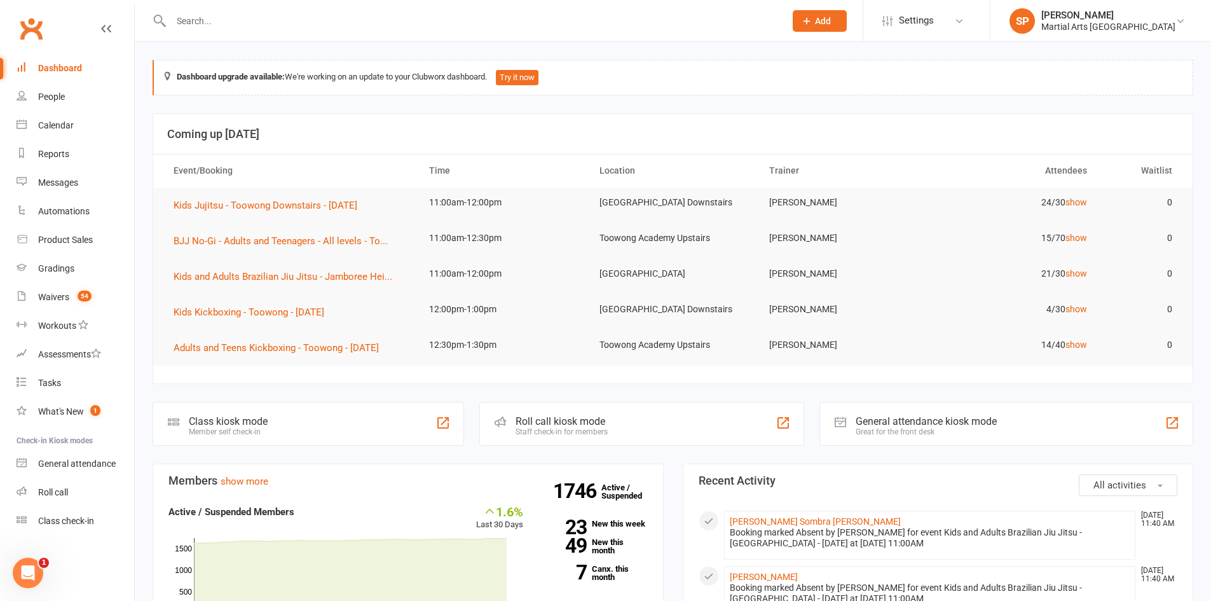
click at [269, 20] on input "text" at bounding box center [471, 21] width 609 height 18
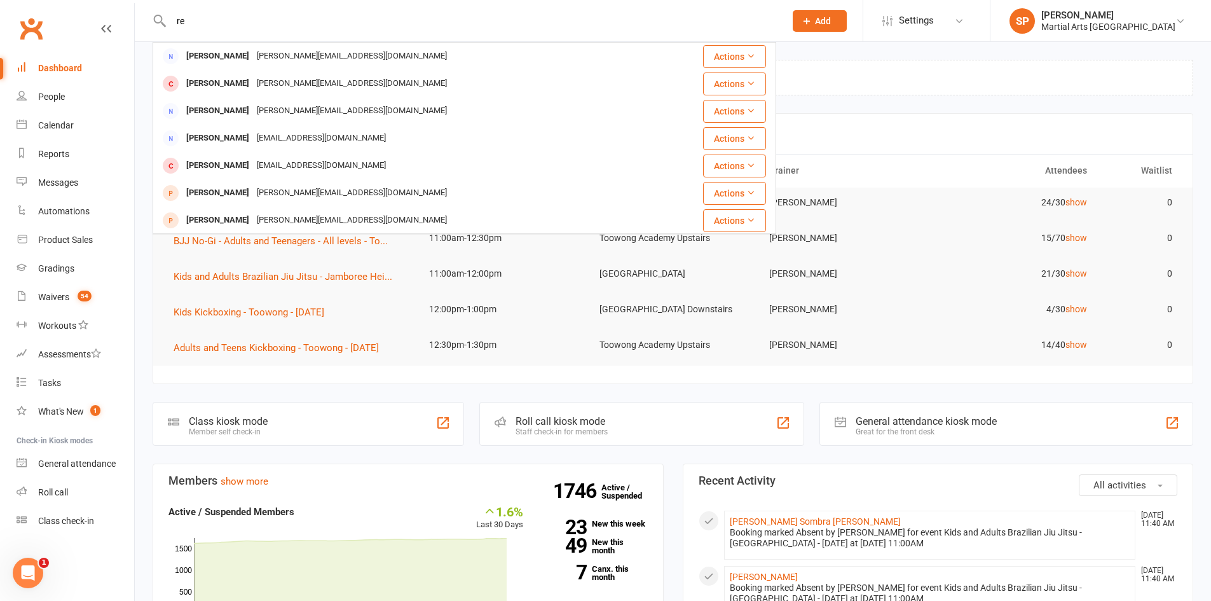
type input "r"
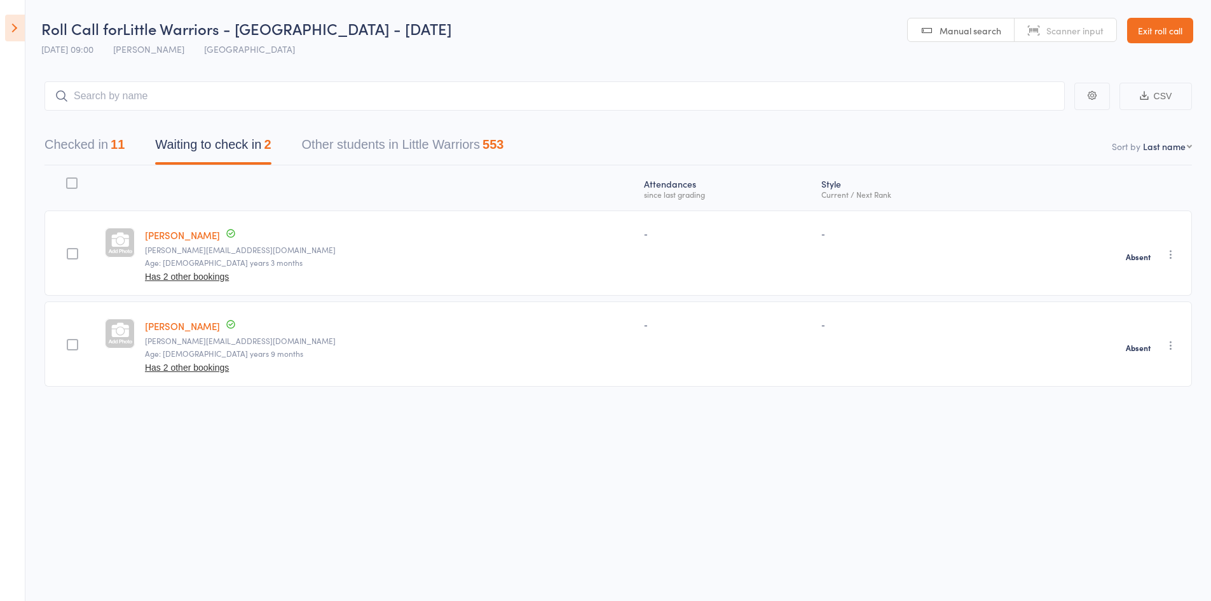
drag, startPoint x: 90, startPoint y: 147, endPoint x: 105, endPoint y: 158, distance: 19.2
click at [90, 147] on button "Checked in 11" at bounding box center [84, 148] width 80 height 34
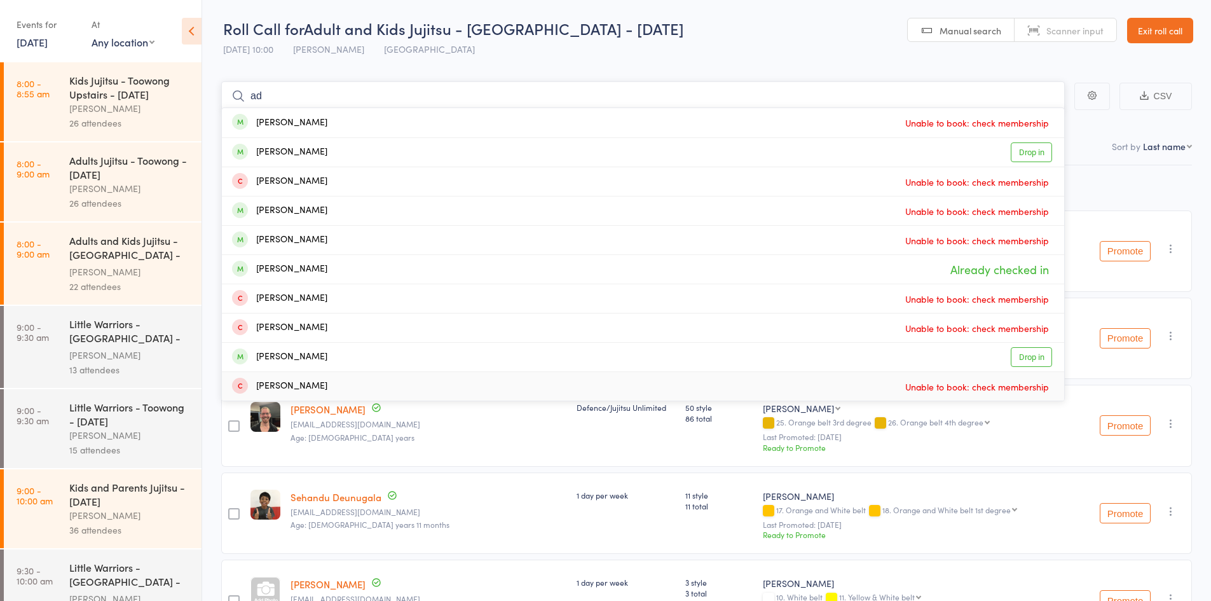
type input "a"
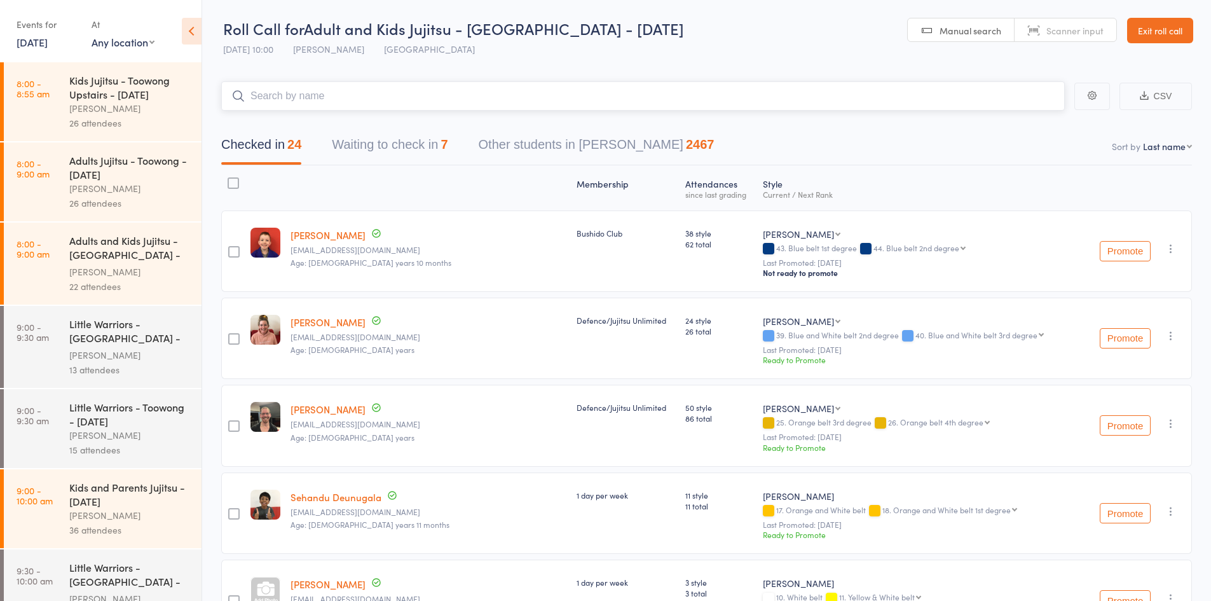
drag, startPoint x: 455, startPoint y: 138, endPoint x: 440, endPoint y: 146, distance: 17.1
click at [455, 138] on div "Checked in 24 Waiting to check in 7 Other students in [GEOGRAPHIC_DATA][PERSON_…" at bounding box center [467, 148] width 523 height 34
click at [411, 142] on button "Waiting to check in 7" at bounding box center [390, 148] width 116 height 34
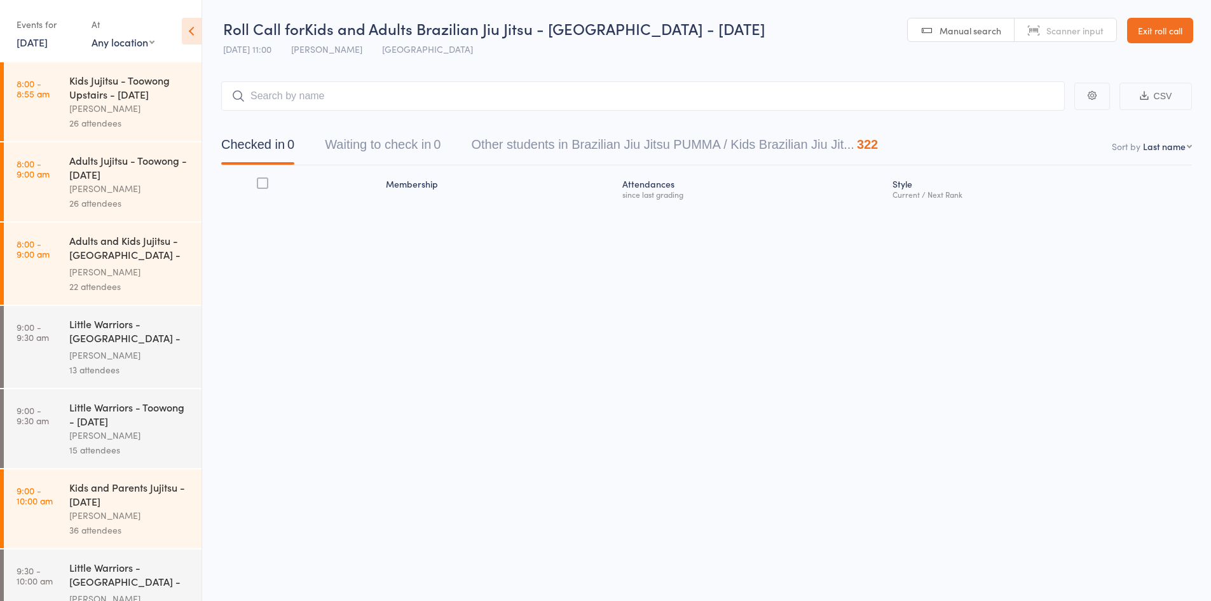
click at [194, 39] on icon at bounding box center [192, 31] width 20 height 27
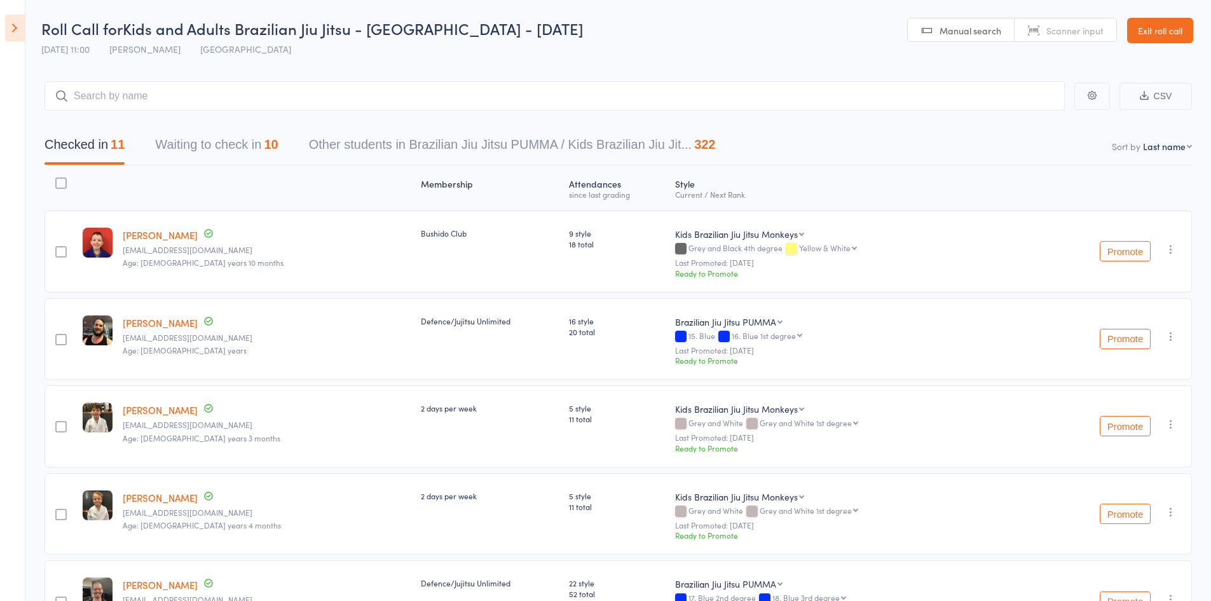
click at [172, 149] on button "Waiting to check in 10" at bounding box center [216, 148] width 123 height 34
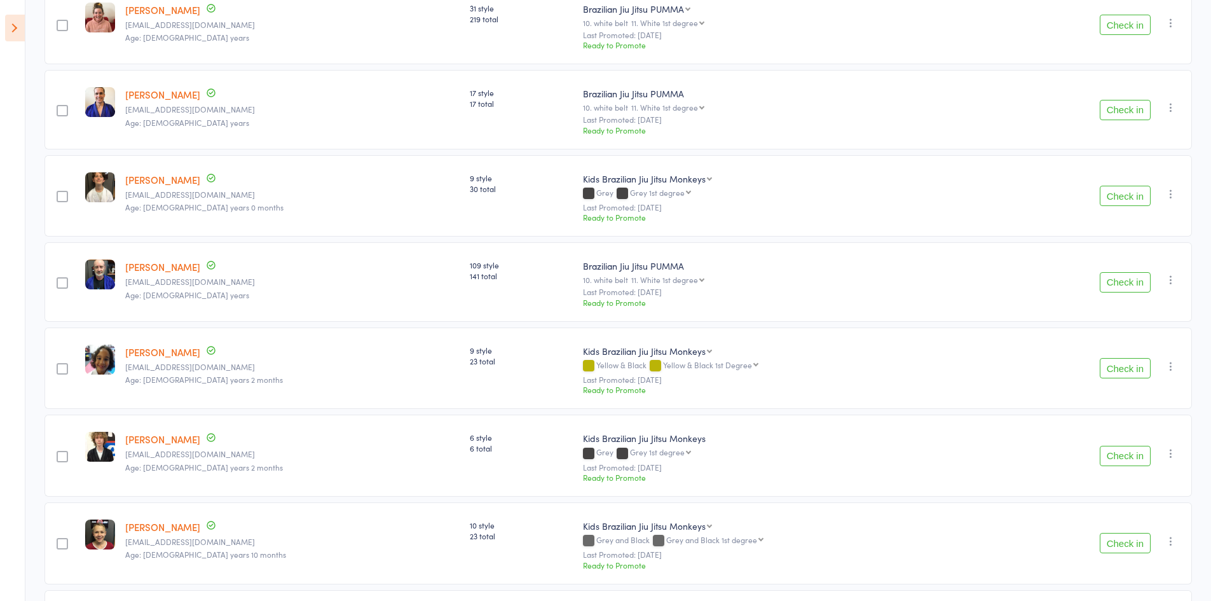
scroll to position [254, 0]
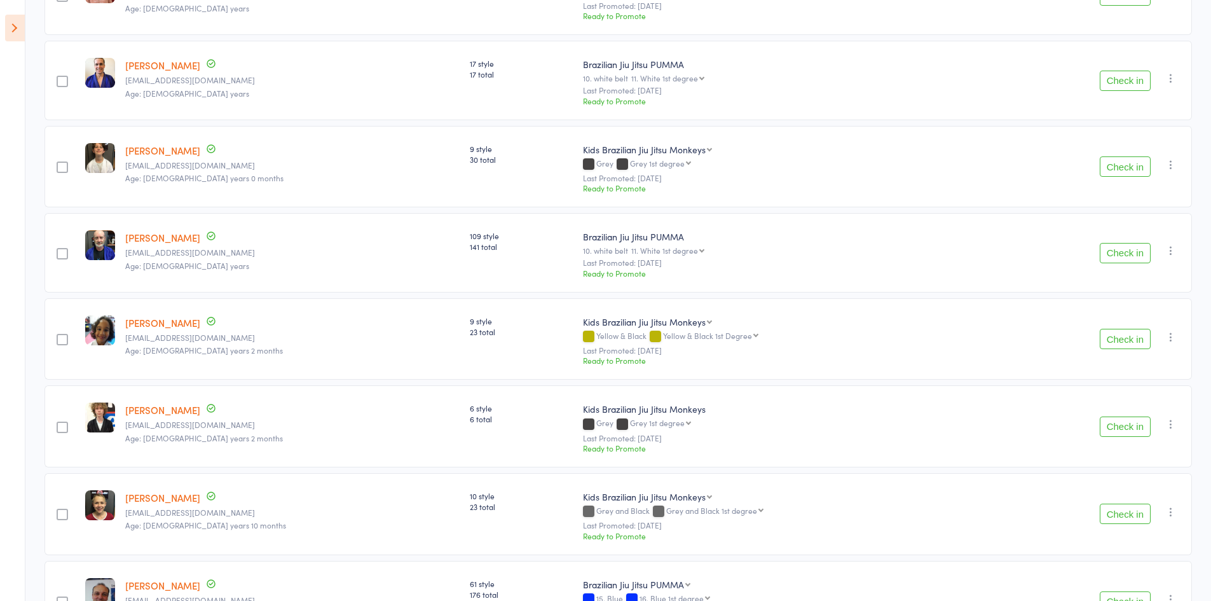
click at [1120, 428] on button "Check in" at bounding box center [1124, 426] width 51 height 20
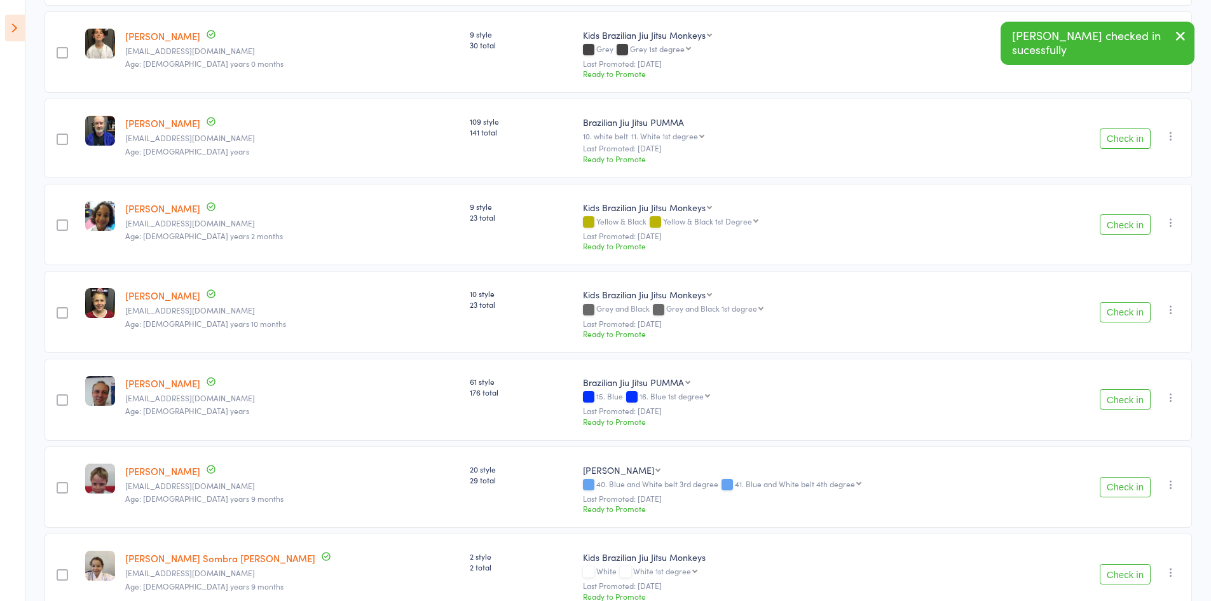
scroll to position [381, 0]
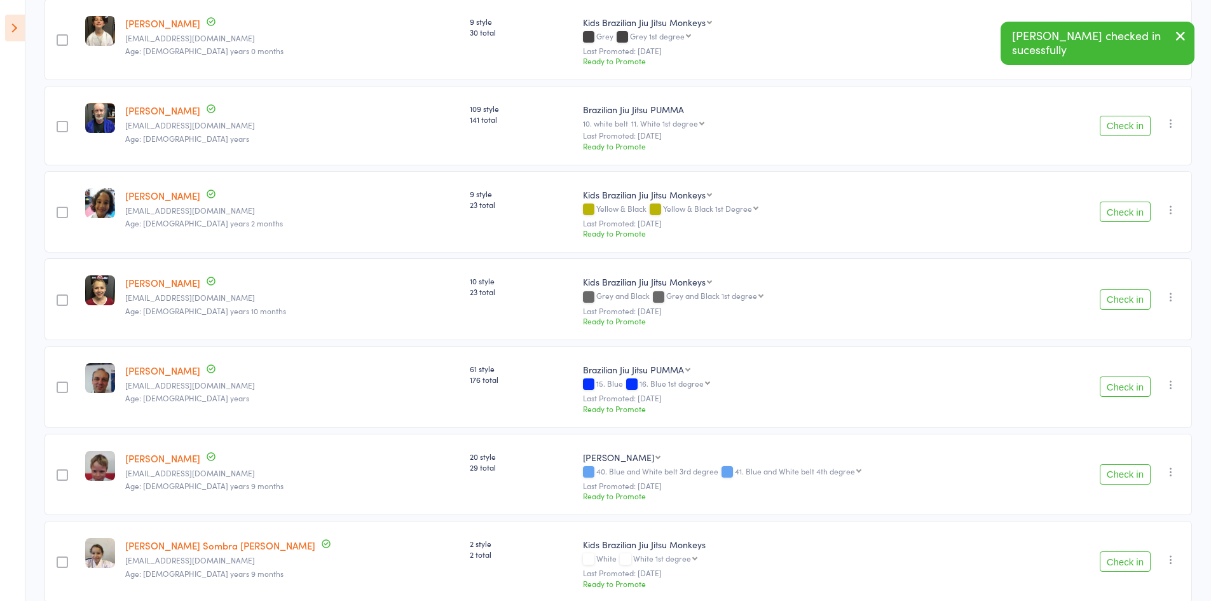
click at [1115, 473] on button "Check in" at bounding box center [1124, 474] width 51 height 20
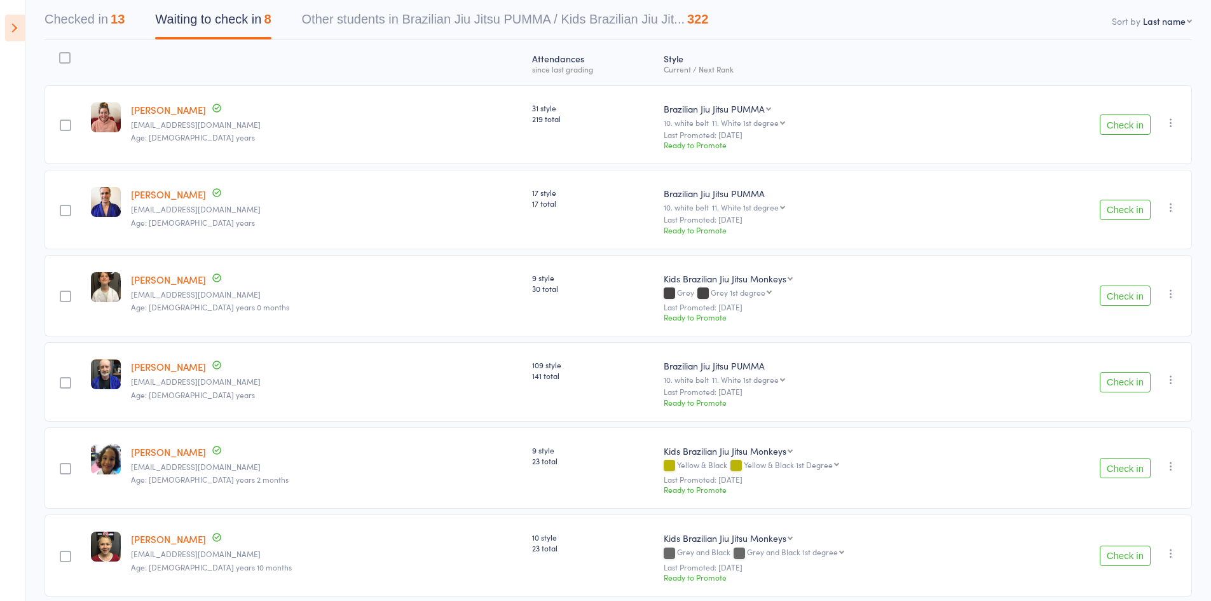
scroll to position [0, 0]
